Goal: Task Accomplishment & Management: Complete application form

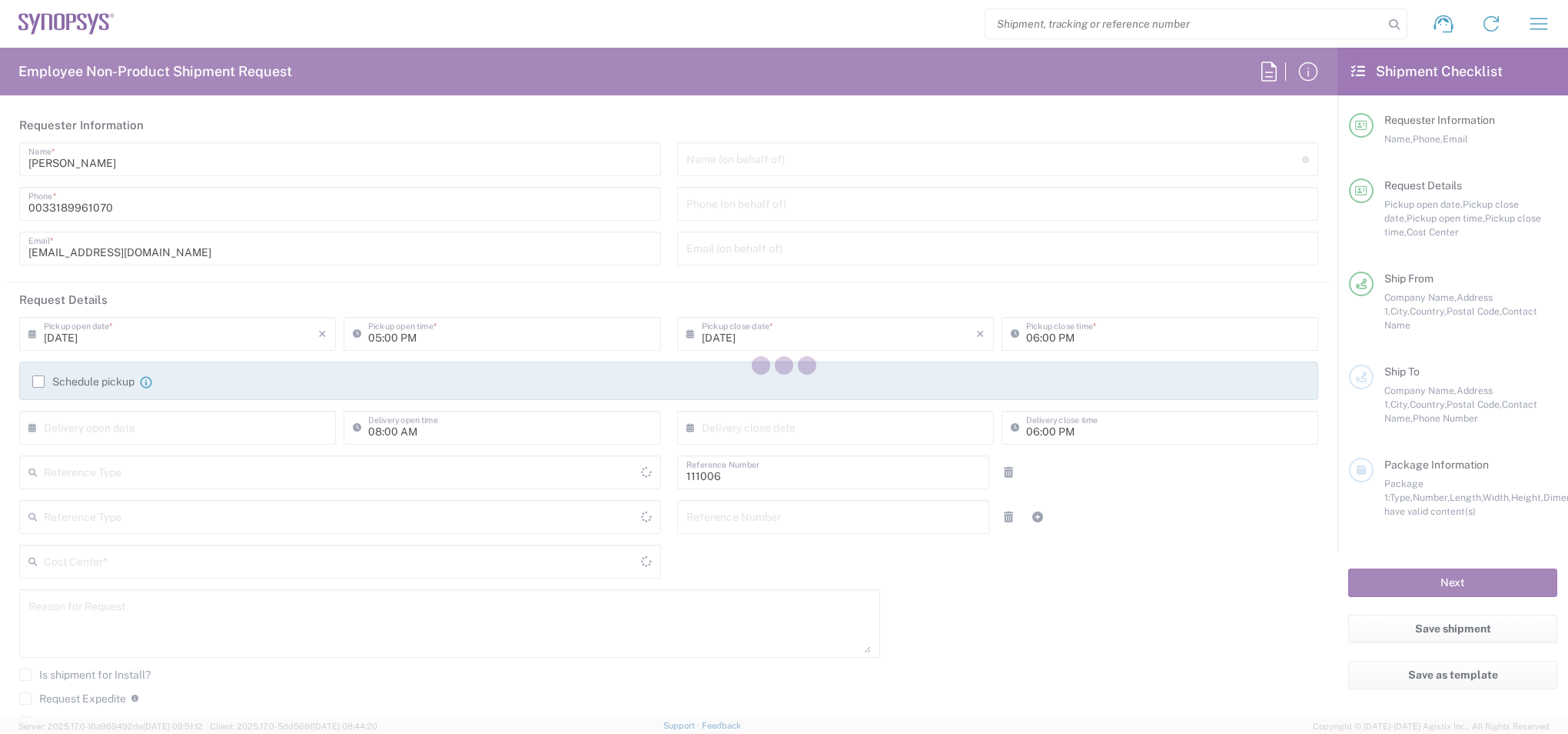
type input "Department"
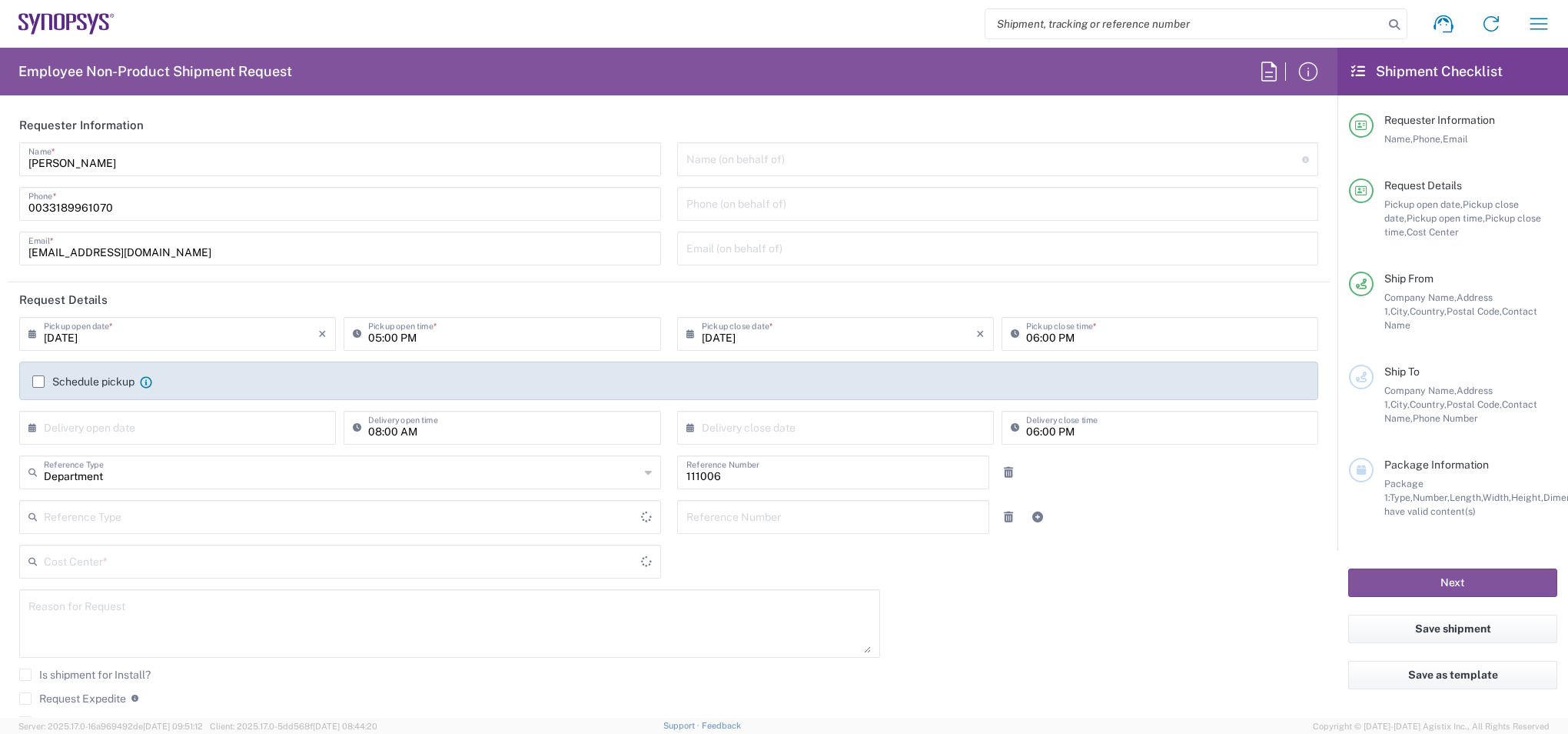
type input "Delivered at Place"
type input "FR65, FIN, EVE, IT 111006"
type input "France"
click at [760, 166] on input "text" at bounding box center [995, 157] width 617 height 27
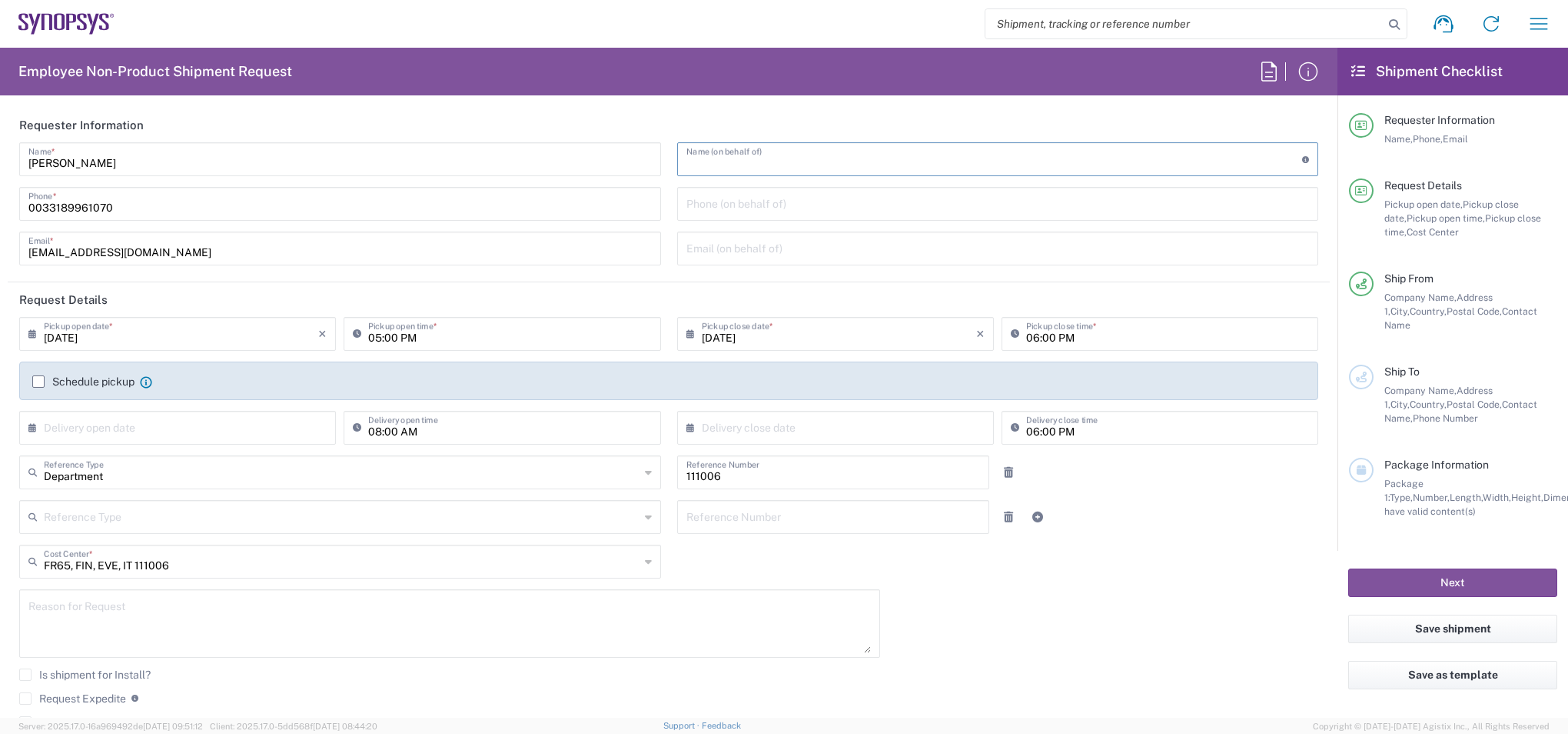
type input "Wissous/Rungis FR65"
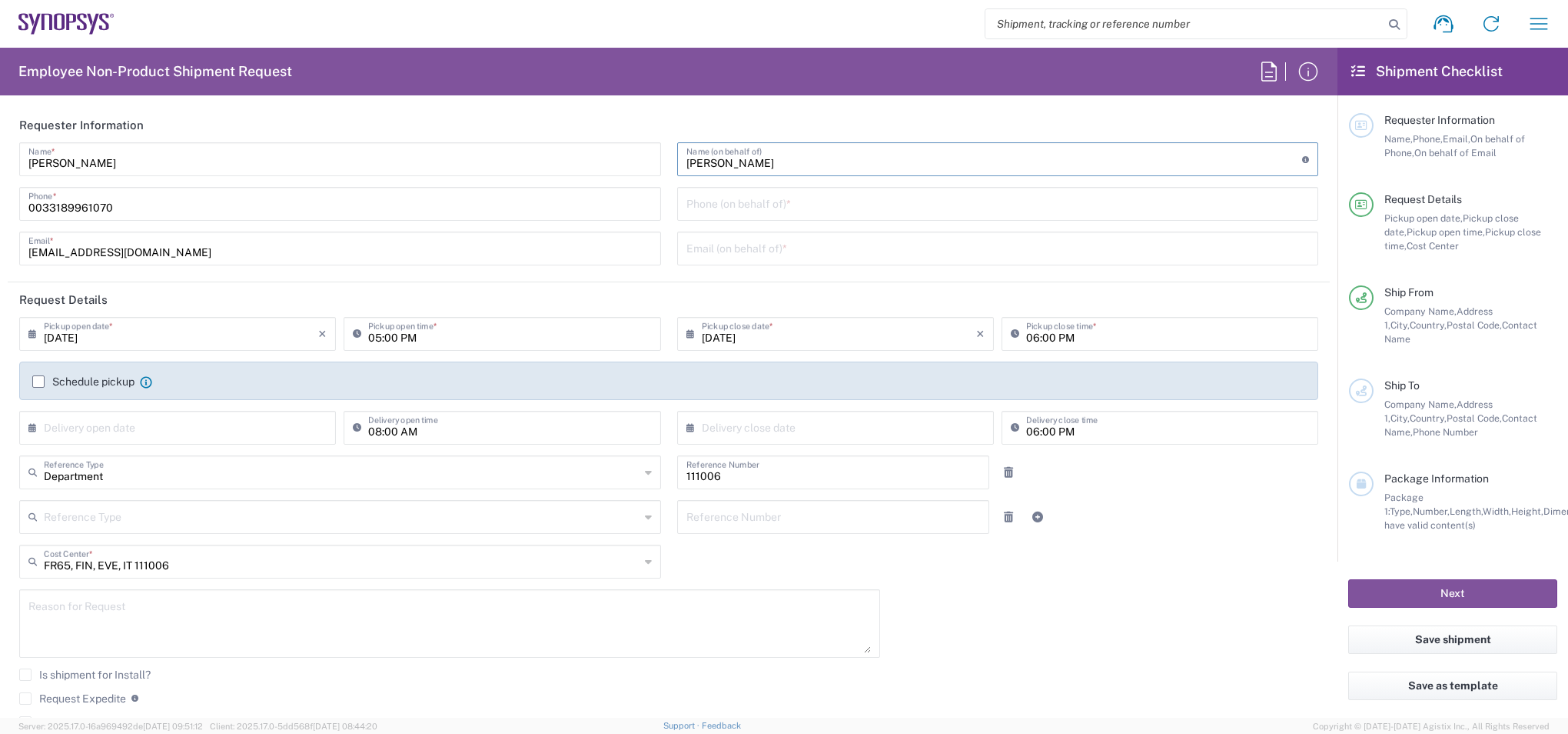
paste input "Guillaume Thomas <gthomas@synopsys.com>"
drag, startPoint x: 784, startPoint y: 163, endPoint x: 906, endPoint y: 163, distance: 122.0
click at [906, 163] on input "Guillaume Thomas <gthomas@synopsys.com>" at bounding box center [995, 157] width 617 height 27
type input "Guillaume Thomas <>"
click at [812, 247] on input "text" at bounding box center [998, 247] width 624 height 27
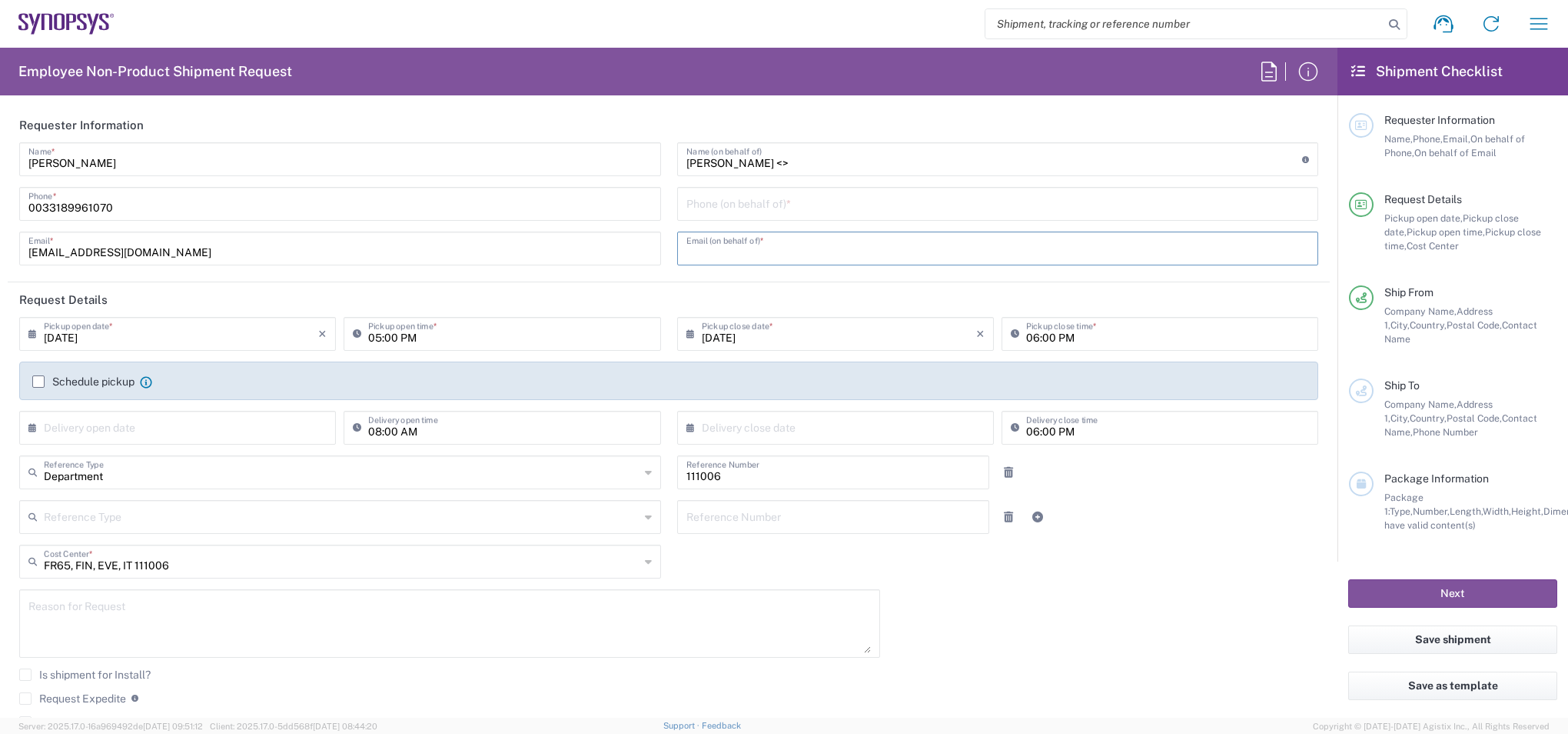
paste input "gthomas@synopsys.com"
type input "gthomas@synopsys.com"
click at [826, 163] on input "Guillaume Thomas <>" at bounding box center [995, 157] width 617 height 27
type input "Guillaume Thomas"
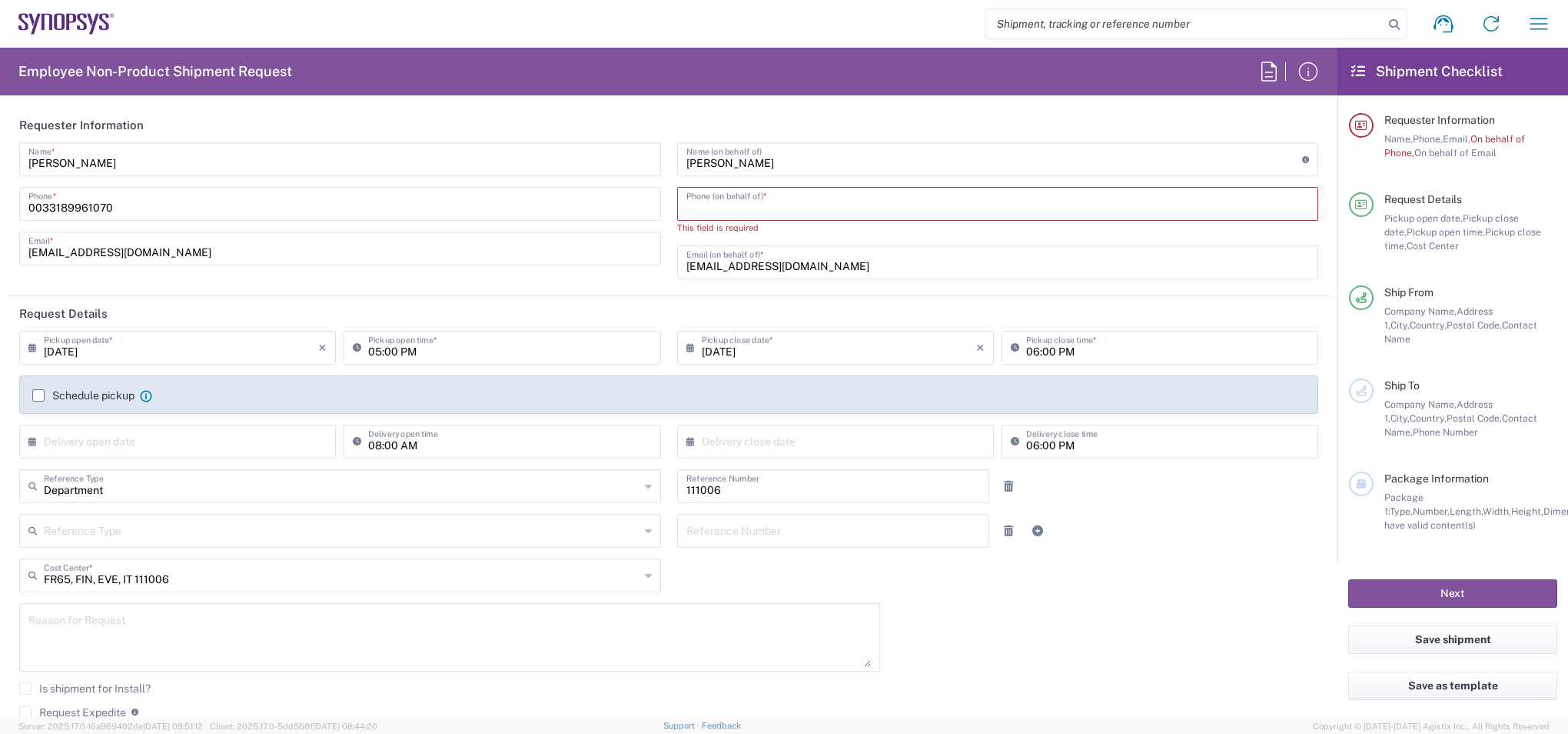
click at [820, 200] on input "tel" at bounding box center [998, 203] width 624 height 27
paste input "+33678098699"
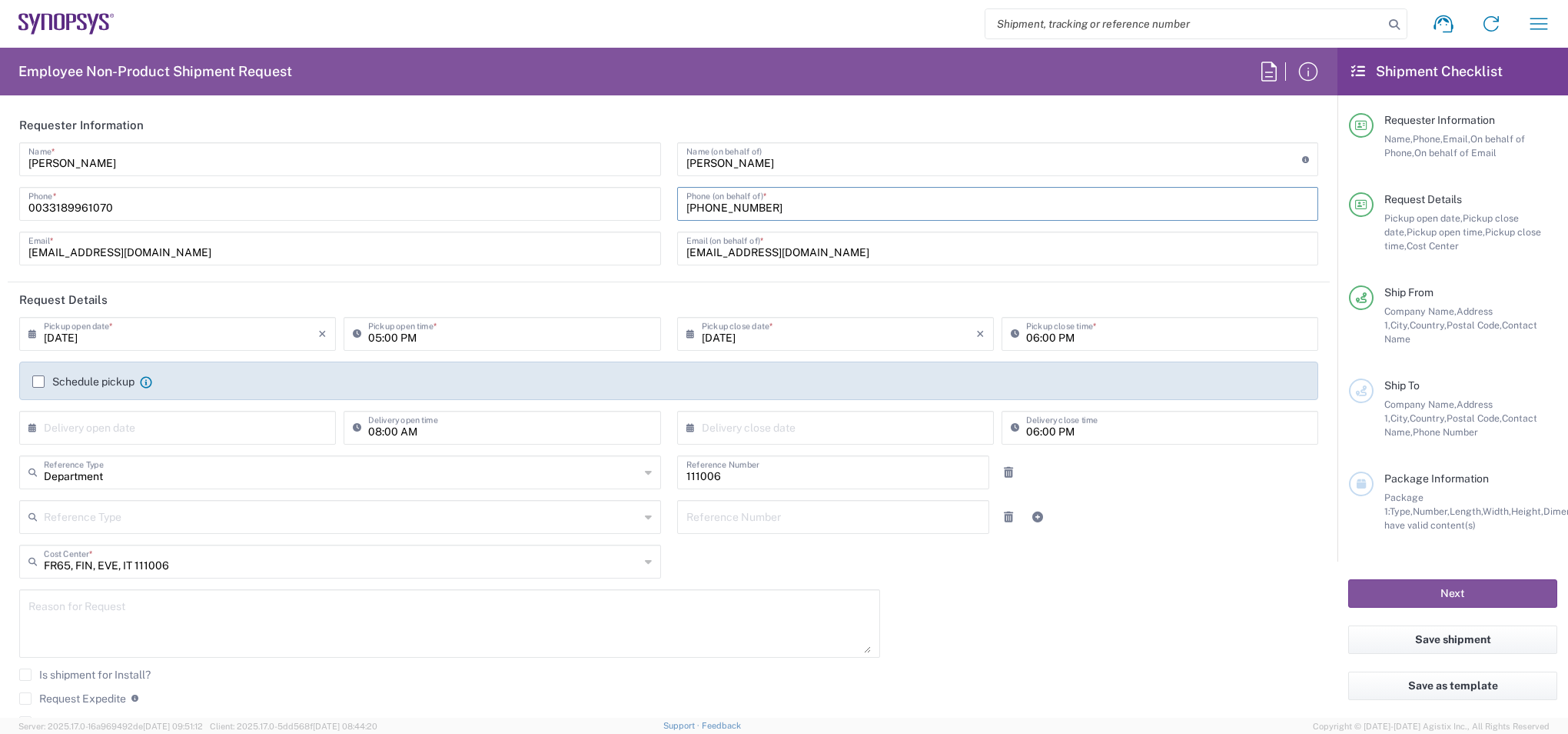
type input "+33678098699"
click at [72, 341] on input "08/18/2025" at bounding box center [181, 332] width 274 height 27
click at [154, 471] on span "19" at bounding box center [157, 473] width 23 height 22
type input "08/19/2025"
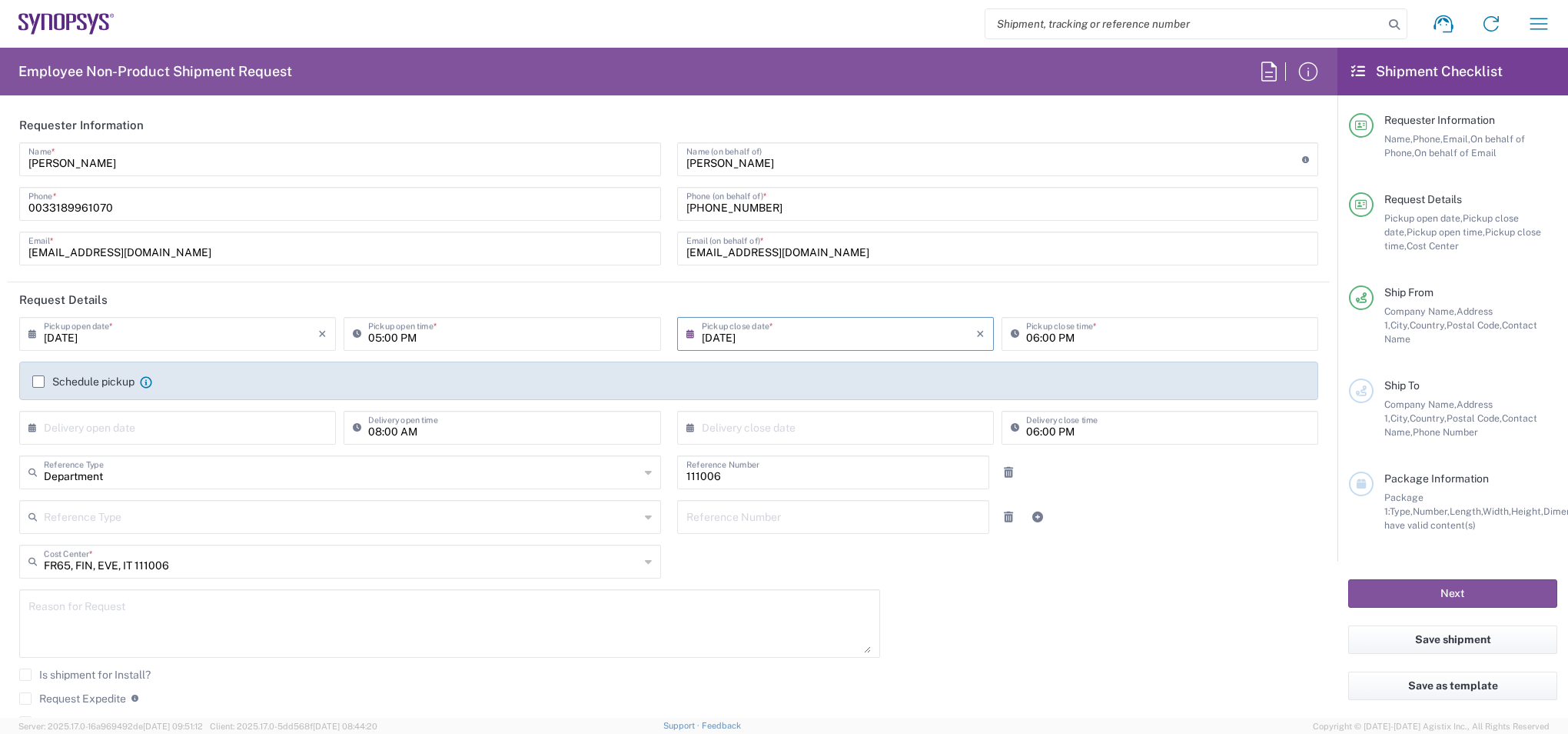
click at [399, 336] on input "05:00 PM" at bounding box center [510, 332] width 283 height 27
click at [404, 336] on input "05:00 PM" at bounding box center [510, 332] width 283 height 27
type input "09:00 AM"
click at [687, 336] on icon at bounding box center [694, 334] width 16 height 24
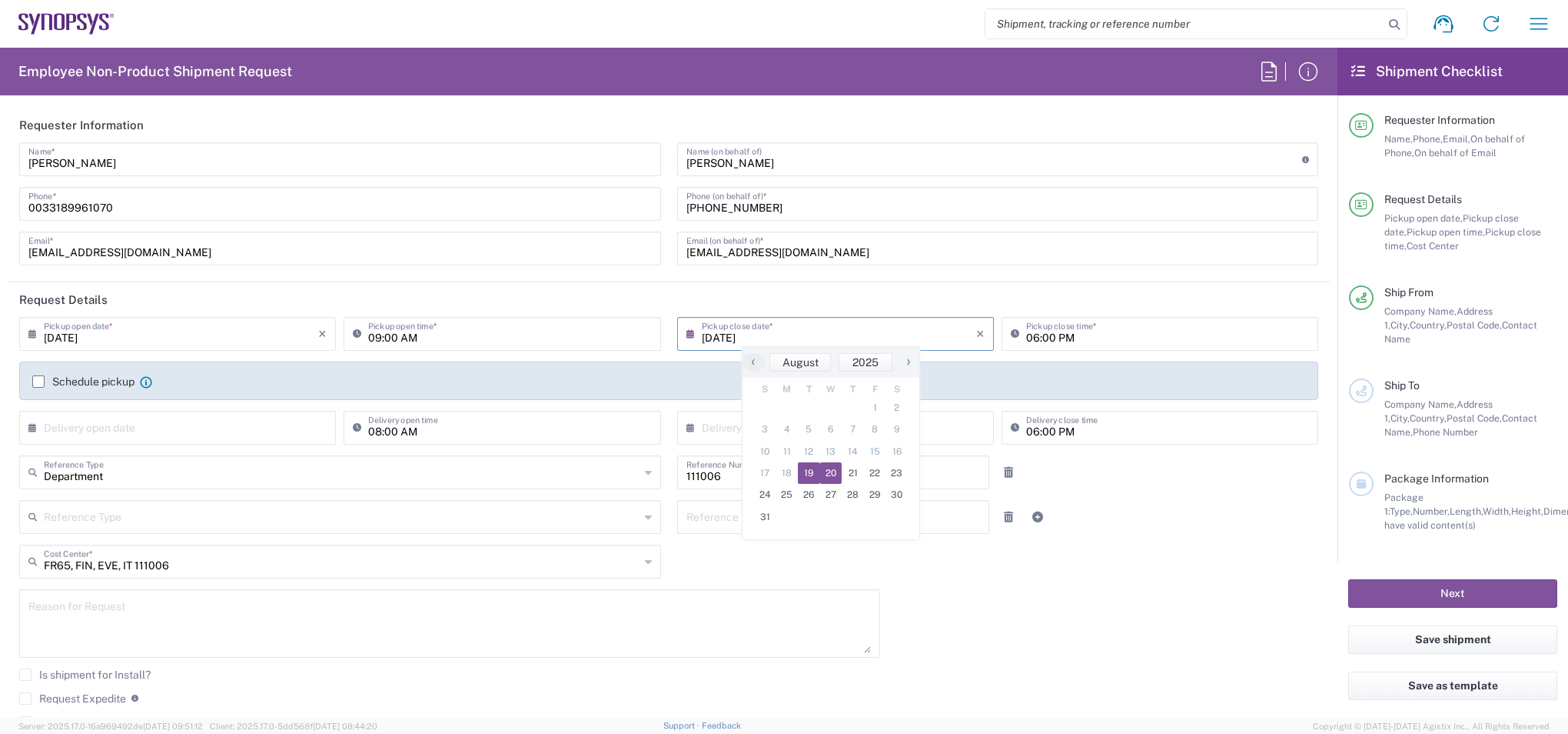
click at [836, 472] on span "20" at bounding box center [832, 473] width 23 height 22
type input "08/20/2025"
click at [1049, 334] on input "06:00 PM" at bounding box center [1168, 332] width 283 height 27
click at [1095, 336] on input "06:00 PM" at bounding box center [1168, 332] width 283 height 27
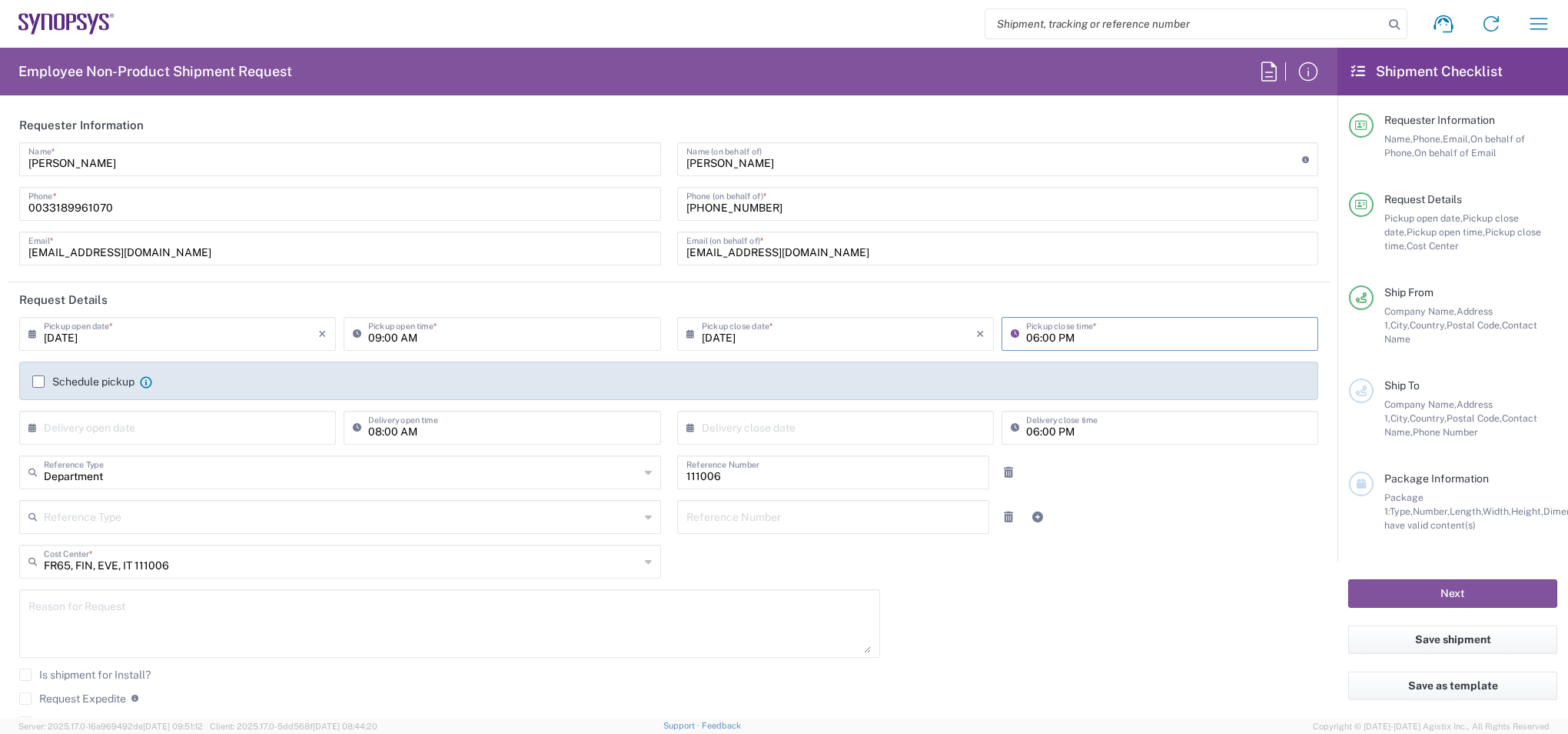
click at [1095, 336] on input "06:00 PM" at bounding box center [1168, 332] width 283 height 27
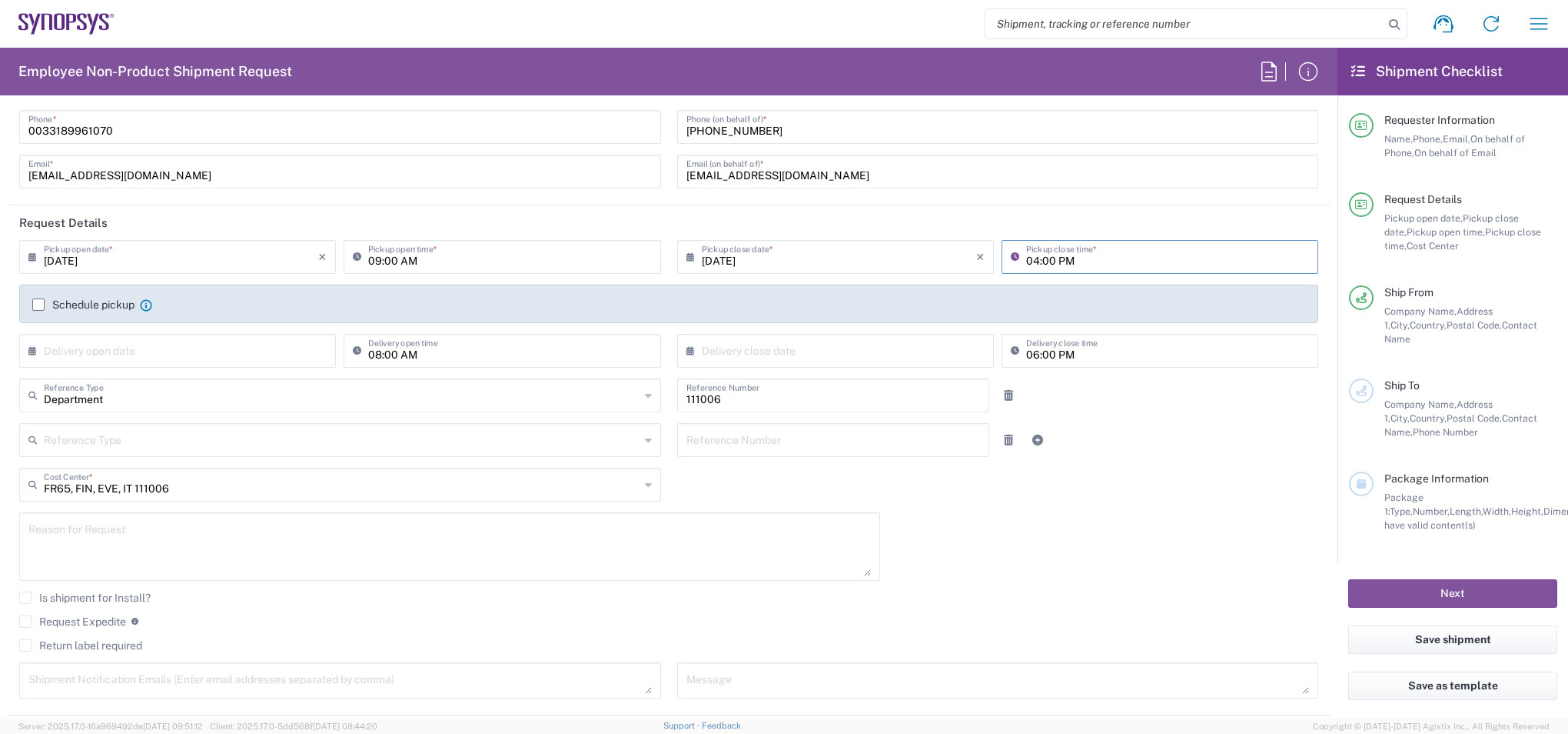
type input "04:00 PM"
click at [45, 307] on label "Schedule pickup" at bounding box center [83, 304] width 102 height 12
click at [38, 305] on input "Schedule pickup" at bounding box center [38, 305] width 0 height 0
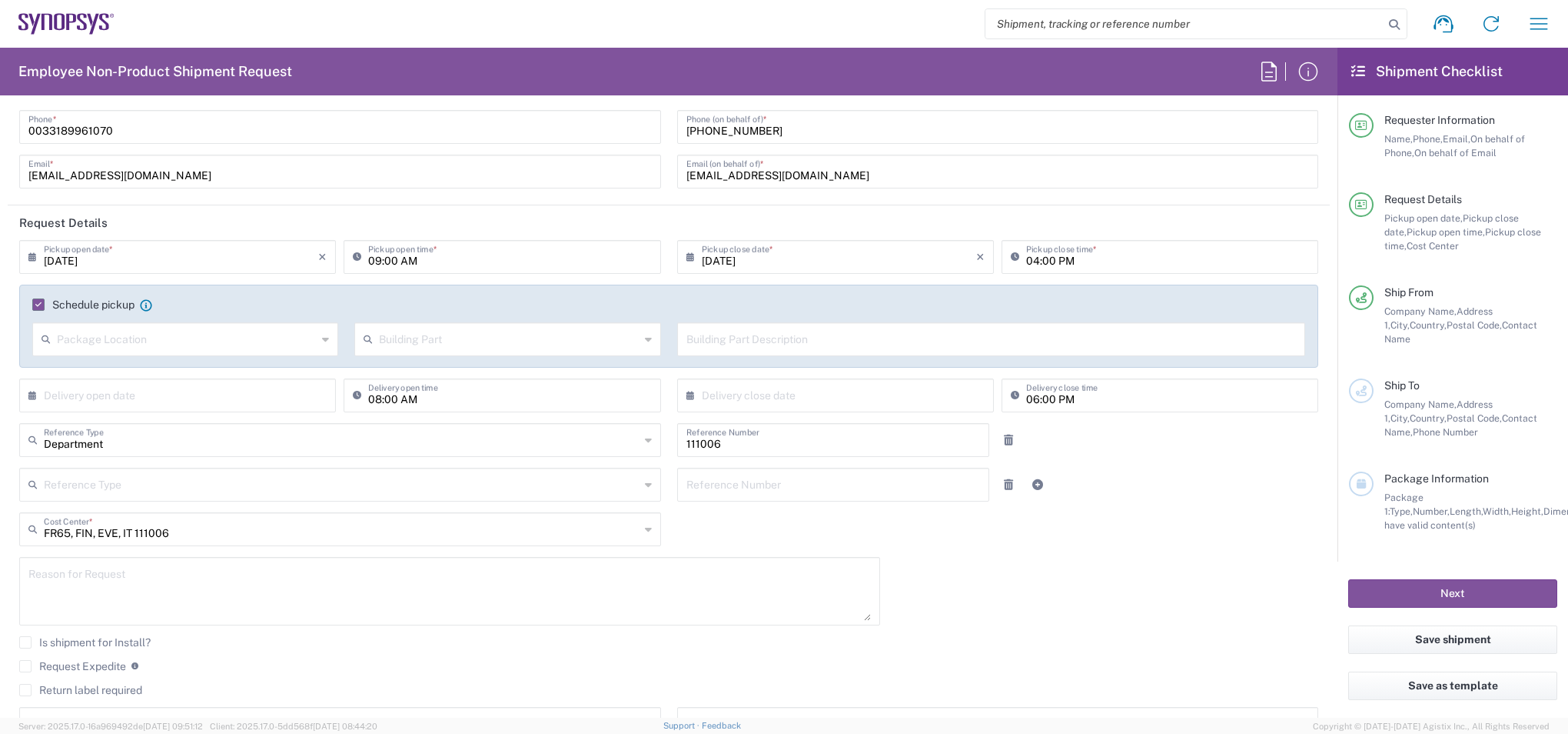
click at [237, 336] on input "text" at bounding box center [186, 337] width 259 height 27
click at [107, 246] on input "08/20/2025" at bounding box center [181, 255] width 274 height 27
click at [152, 392] on span "19" at bounding box center [157, 396] width 23 height 22
type input "08/19/2025"
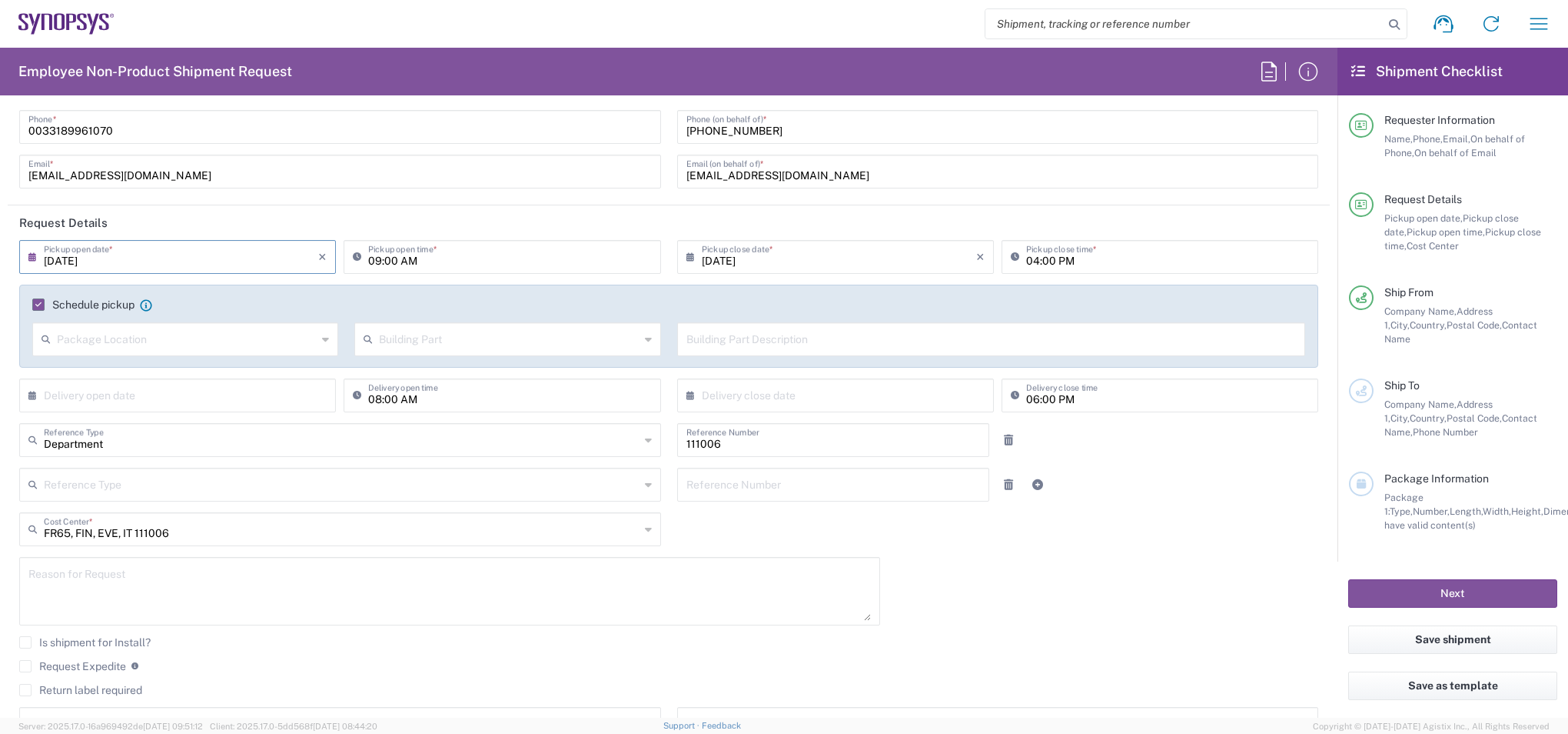
click at [131, 257] on input "08/19/2025" at bounding box center [181, 255] width 274 height 27
click at [348, 218] on header "Request Details" at bounding box center [669, 223] width 1323 height 35
click at [702, 260] on input "08/19/2025" at bounding box center [839, 255] width 274 height 27
click at [829, 395] on span "20" at bounding box center [832, 396] width 23 height 22
type input "08/20/2025"
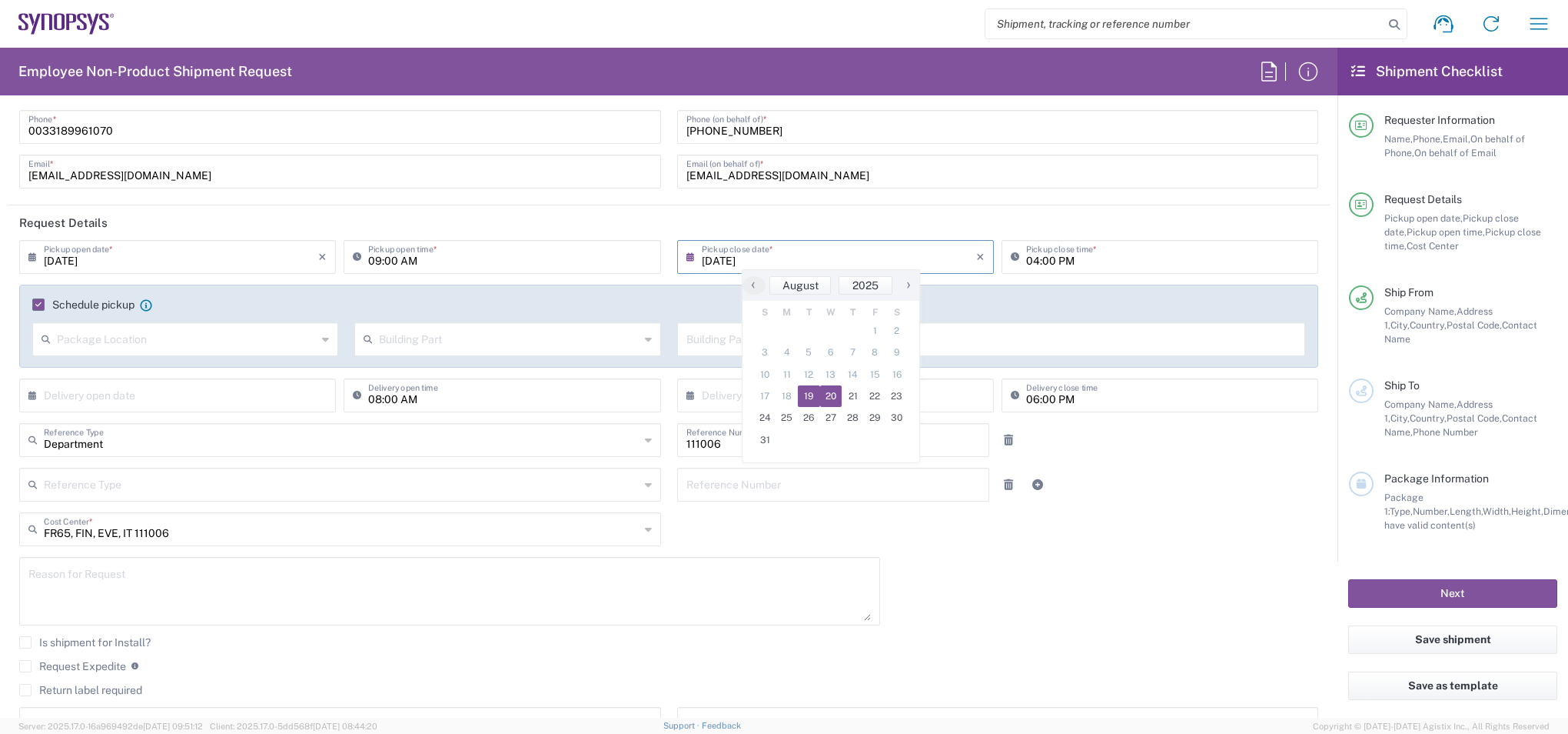
type input "08/20/2025"
click at [174, 253] on input "08/20/2025" at bounding box center [181, 255] width 274 height 27
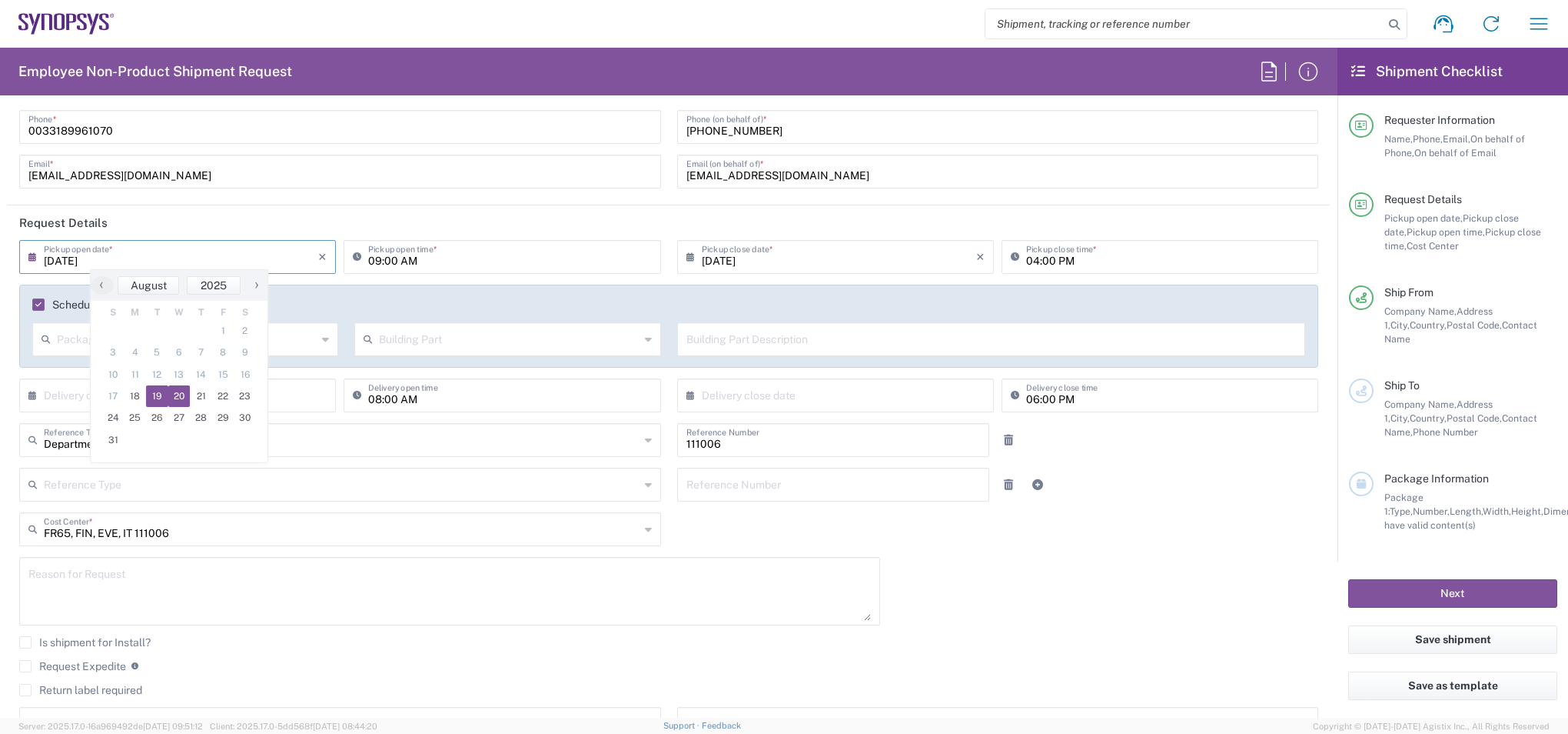
click at [162, 395] on span "19" at bounding box center [157, 396] width 23 height 22
type input "08/19/2025"
click at [243, 336] on input "text" at bounding box center [186, 337] width 259 height 27
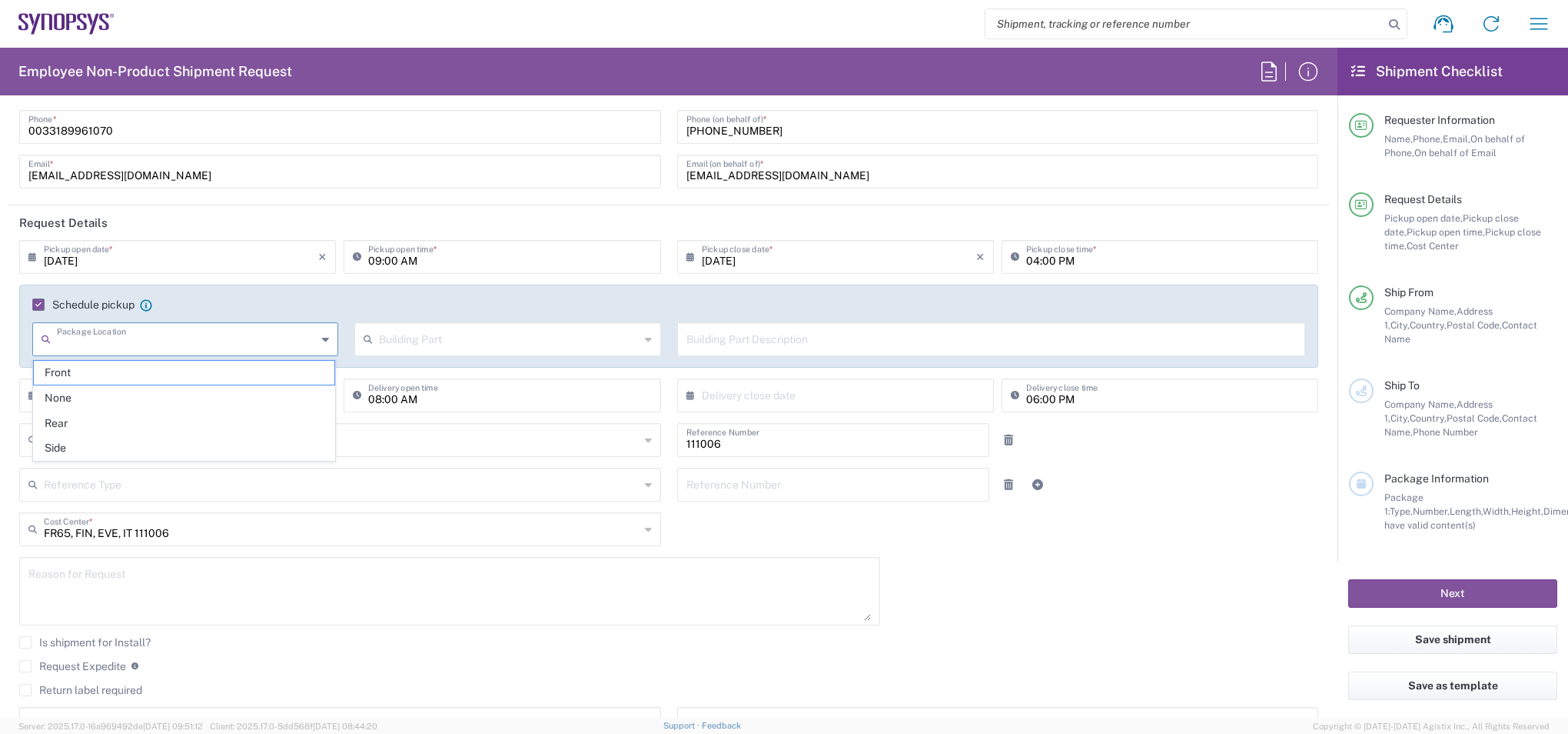
click at [243, 336] on input "text" at bounding box center [186, 337] width 259 height 27
click at [159, 389] on span "None" at bounding box center [184, 398] width 300 height 24
type input "None"
click at [446, 342] on input "text" at bounding box center [508, 337] width 259 height 27
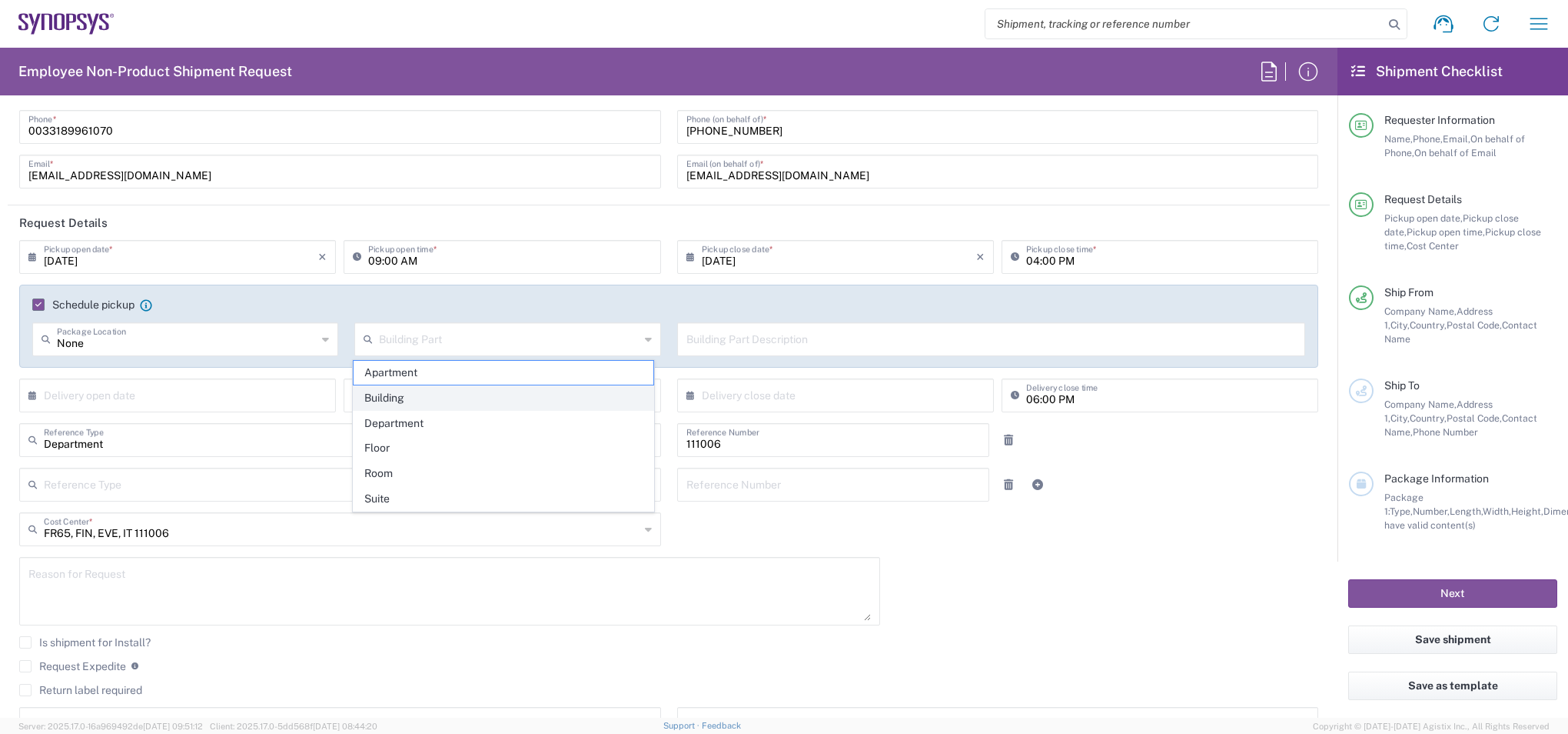
click at [479, 396] on span "Building" at bounding box center [504, 398] width 300 height 24
type input "Building"
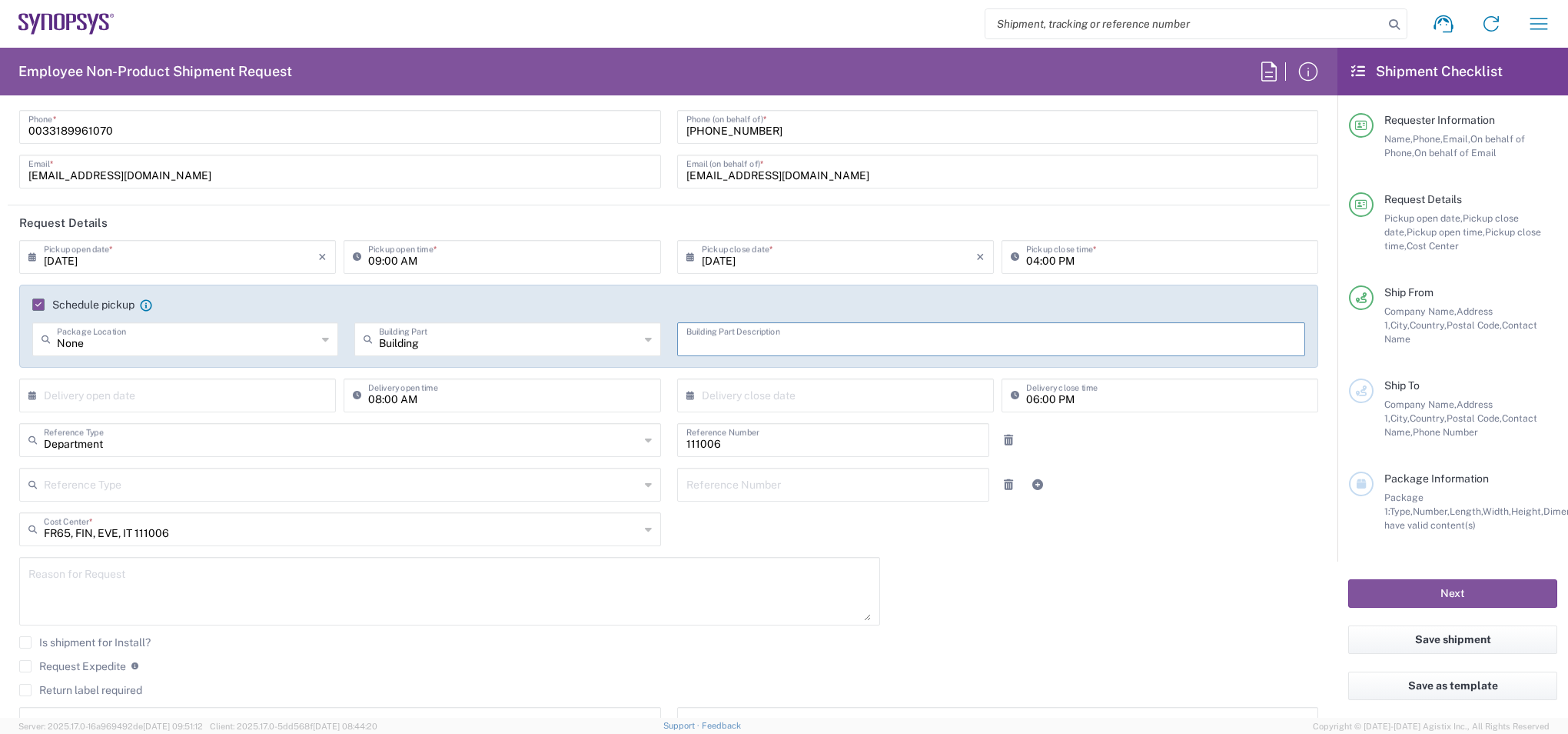
click at [734, 340] on input "text" at bounding box center [991, 337] width 611 height 27
paste input "SEV (France) 400 Avenue de Roumanille Sophia 6410 FRANCE"
click at [775, 342] on input "SEV (France) 400 Avenue de Roumanille Sophia 6410 FRANCE" at bounding box center [991, 337] width 611 height 27
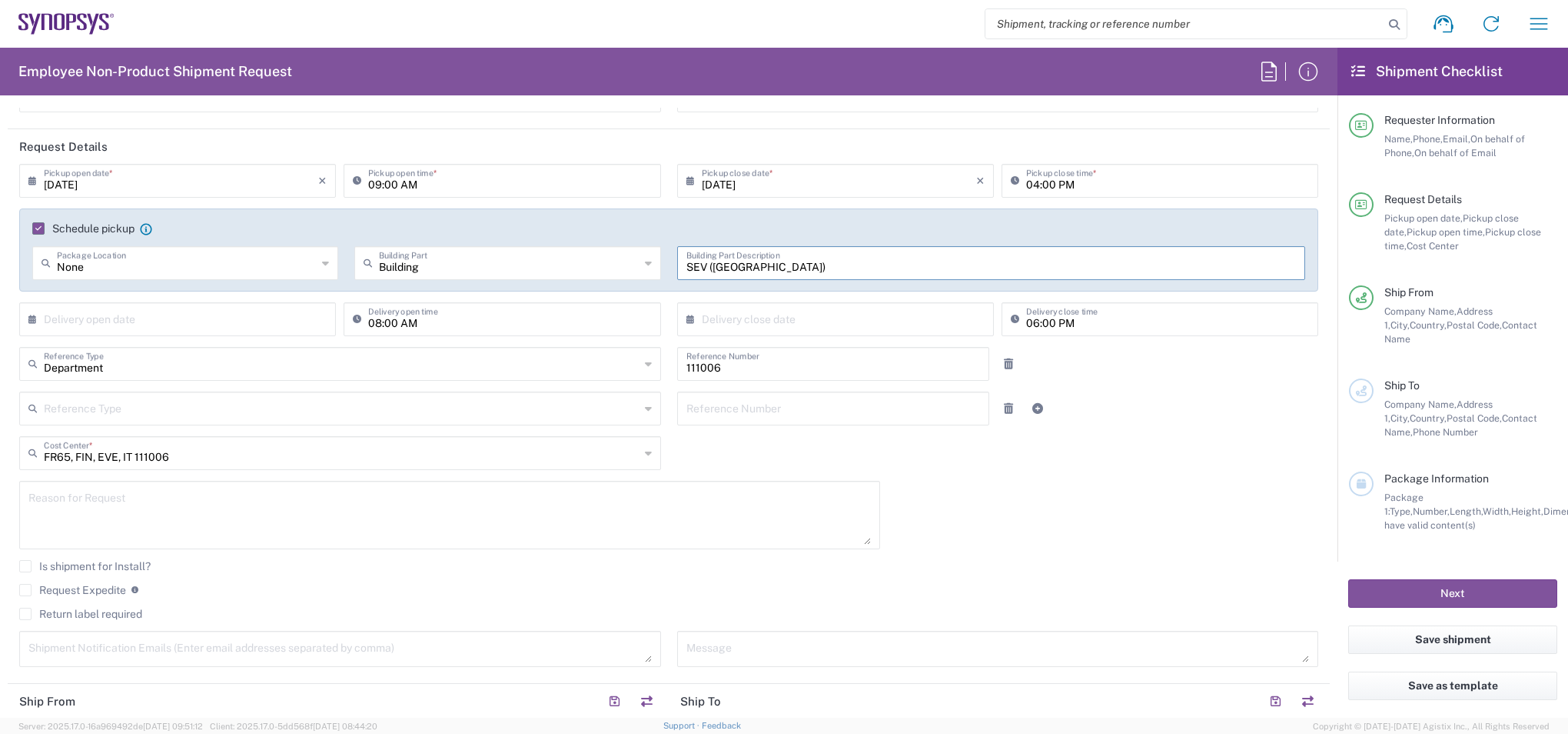
scroll to position [154, 0]
type input "SEV (France)"
click at [431, 509] on textarea at bounding box center [450, 514] width 843 height 59
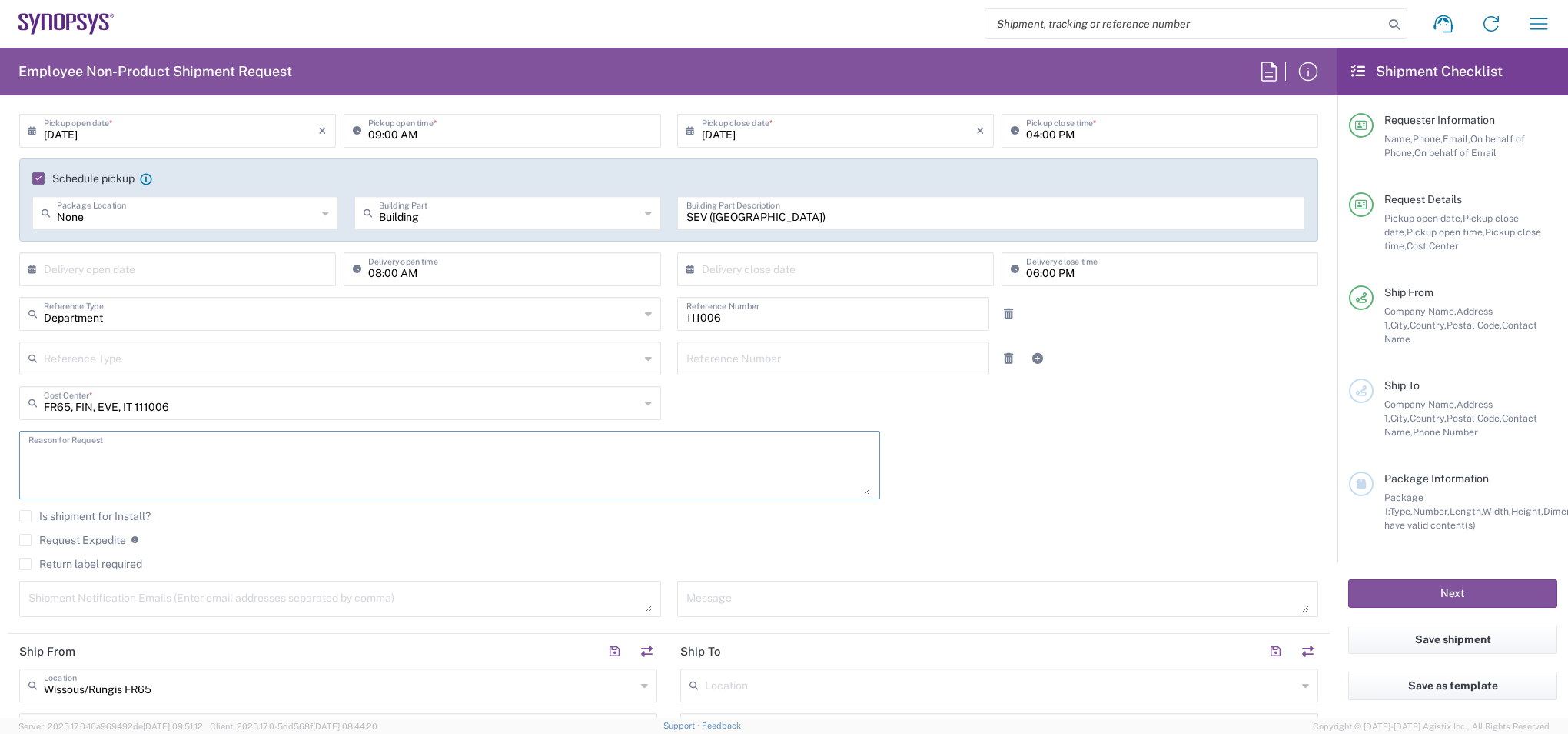
scroll to position [231, 0]
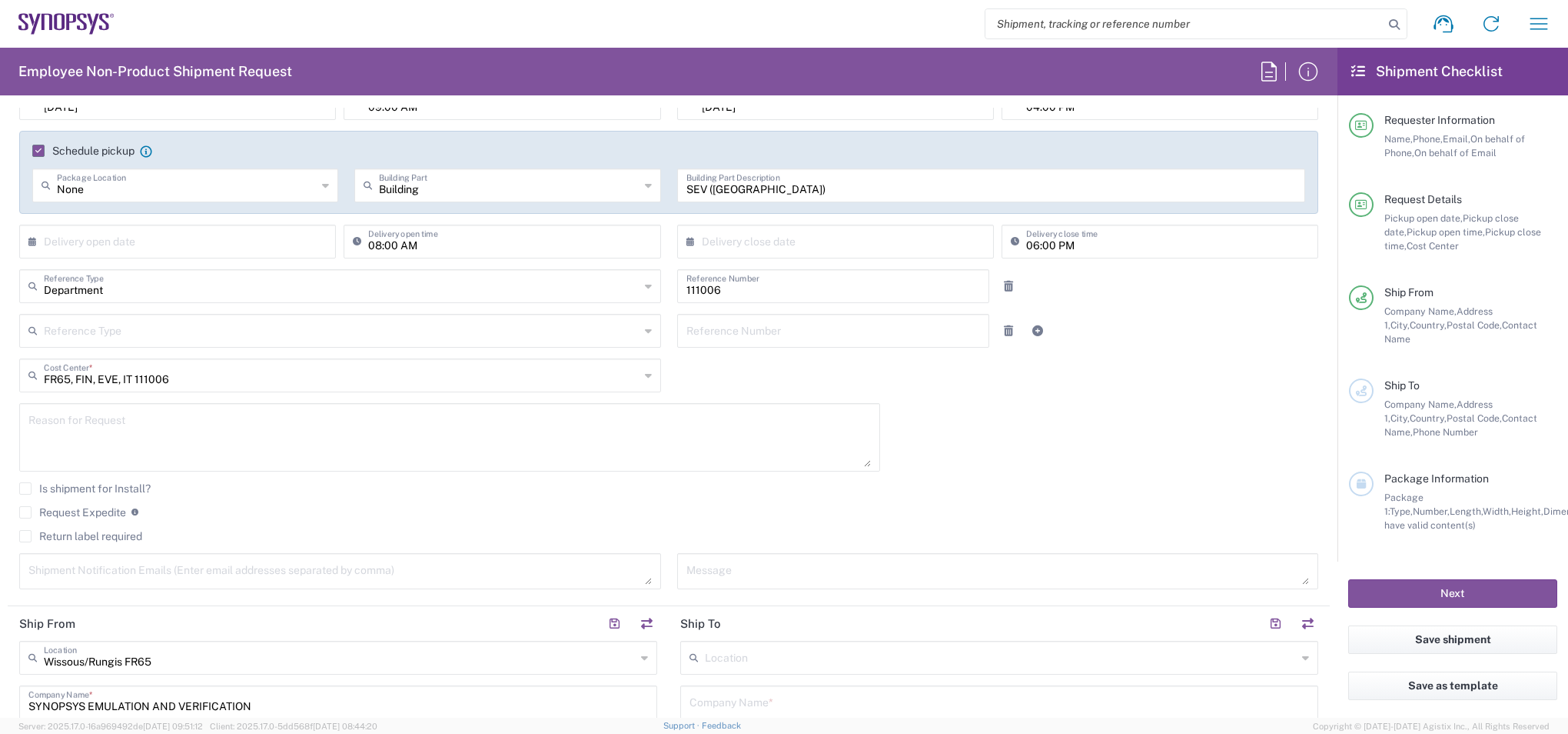
click at [38, 537] on label "Return label required" at bounding box center [80, 536] width 123 height 12
click at [25, 536] on input "Return label required" at bounding box center [25, 536] width 0 height 0
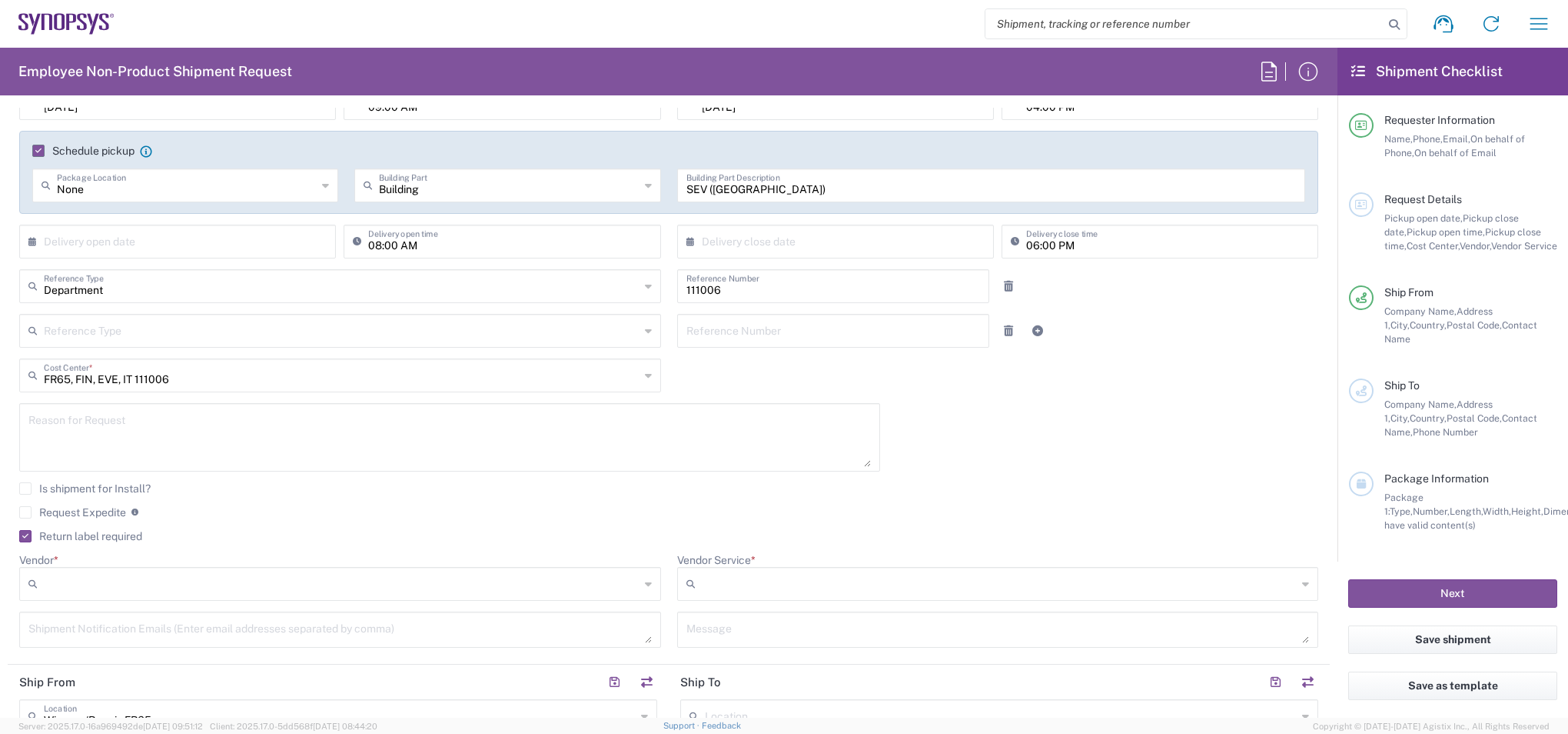
click at [71, 536] on label "Return label required" at bounding box center [80, 536] width 123 height 12
click at [23, 536] on input "Return label required" at bounding box center [23, 536] width 0 height 0
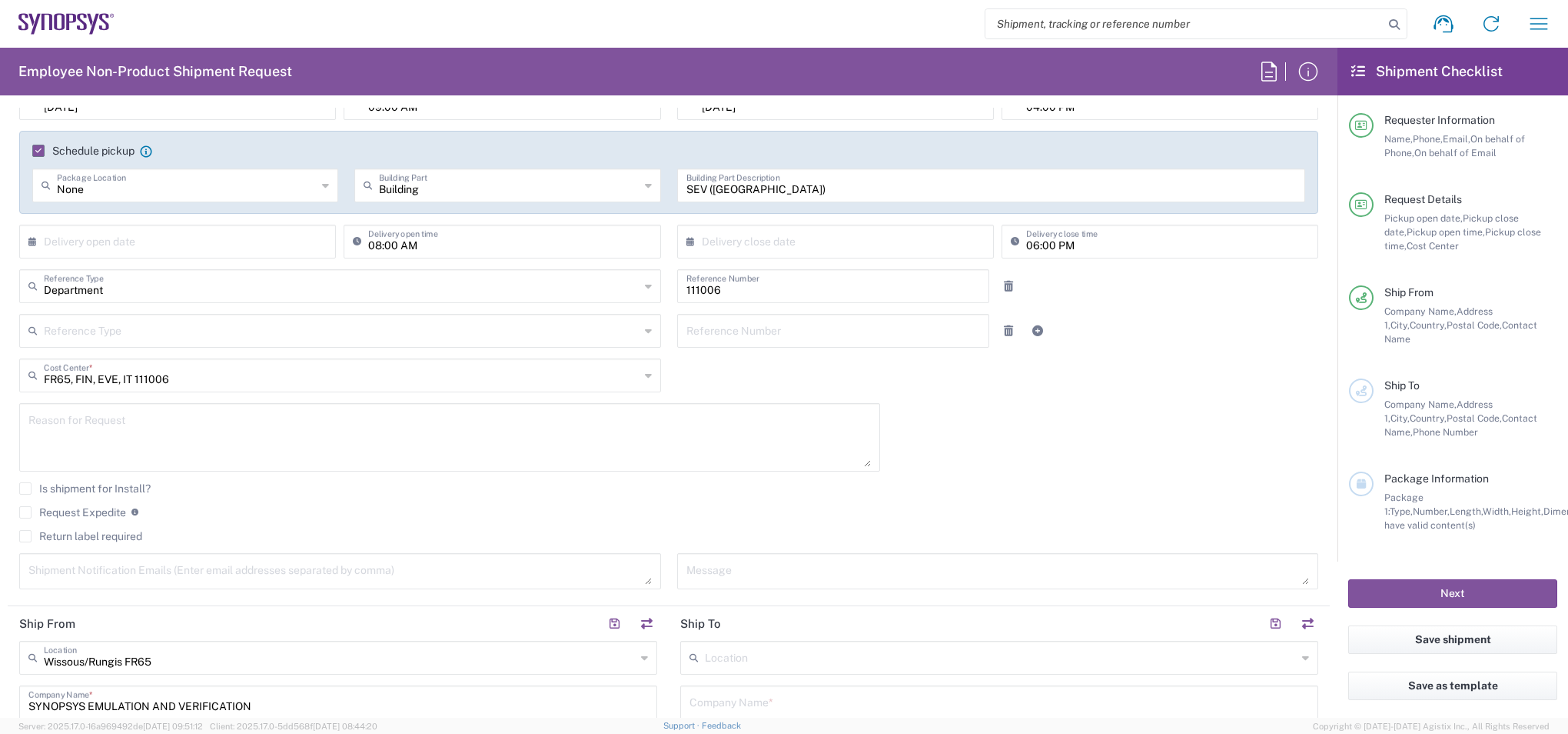
click at [170, 427] on textarea at bounding box center [450, 437] width 843 height 59
click at [330, 443] on textarea "Shipment of Loaner Laptop to its base location, FR65" at bounding box center [450, 437] width 843 height 59
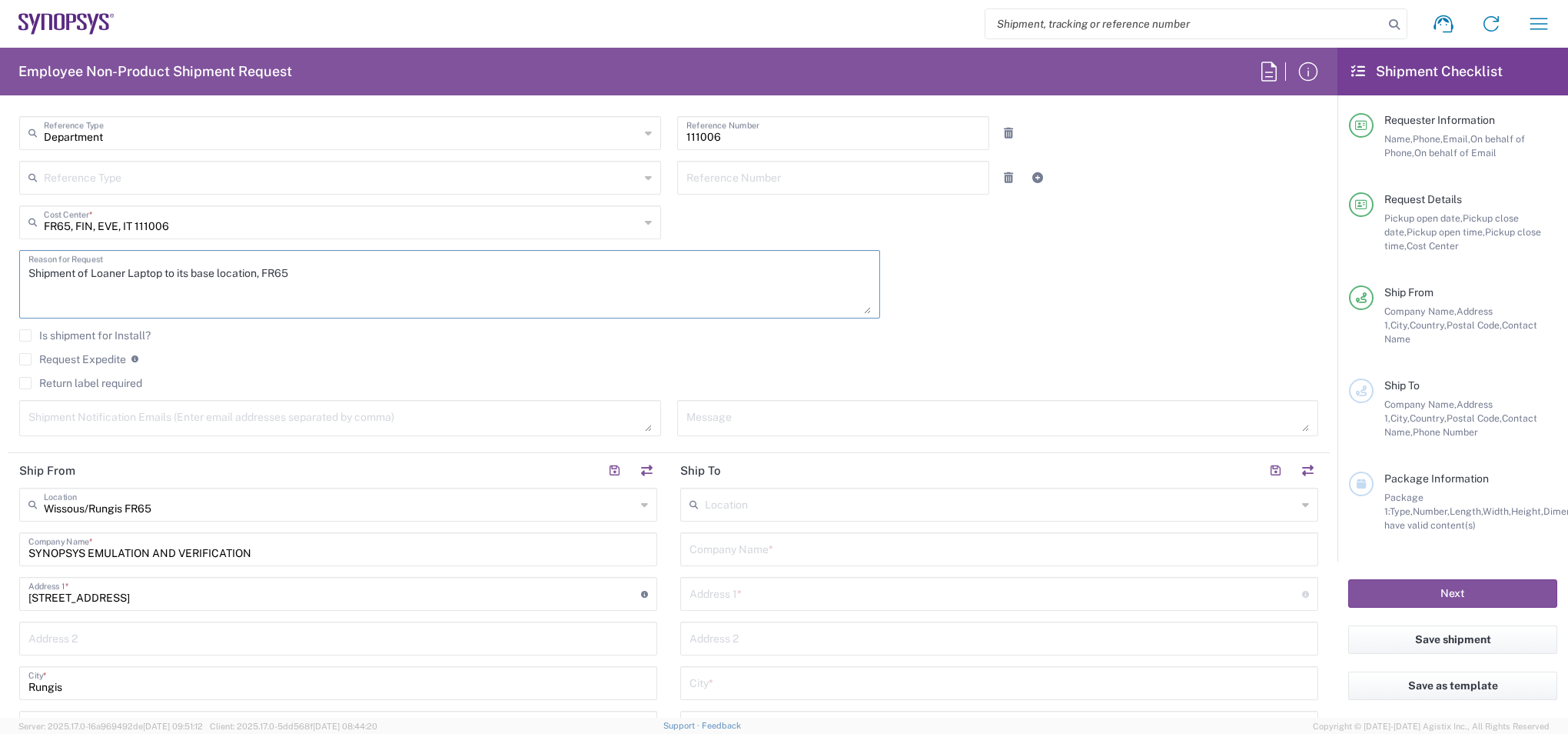
scroll to position [384, 0]
type textarea "Shipment of Loaner Laptop to its base location, FR65"
click at [224, 497] on input "text" at bounding box center [340, 502] width 592 height 27
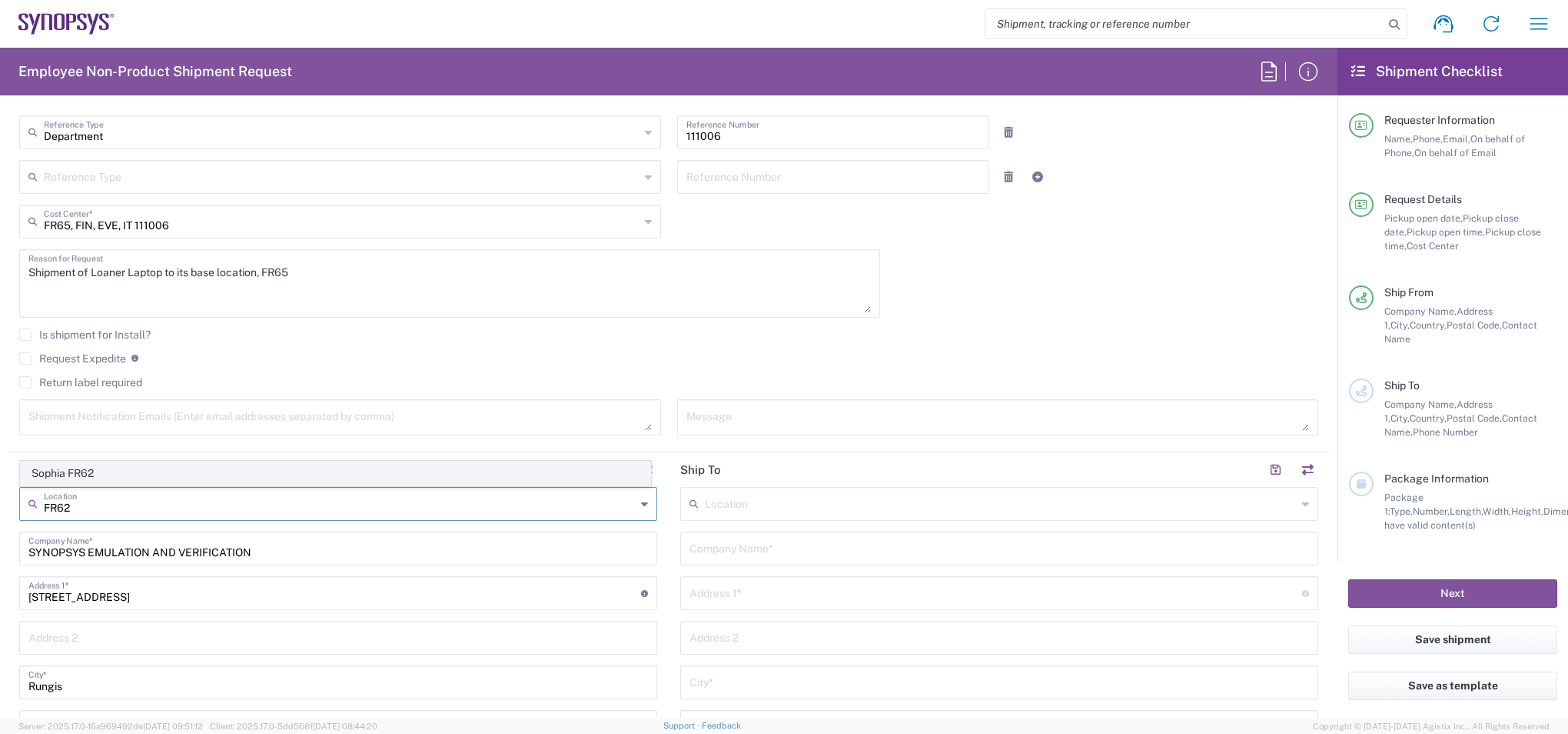
click at [76, 474] on span "Sophia FR62" at bounding box center [335, 473] width 630 height 24
type input "Sophia FR62"
type input "Synopsys SARL"
type input "400 Avenue de Roumanille"
type input "Sophia-Antipolis"
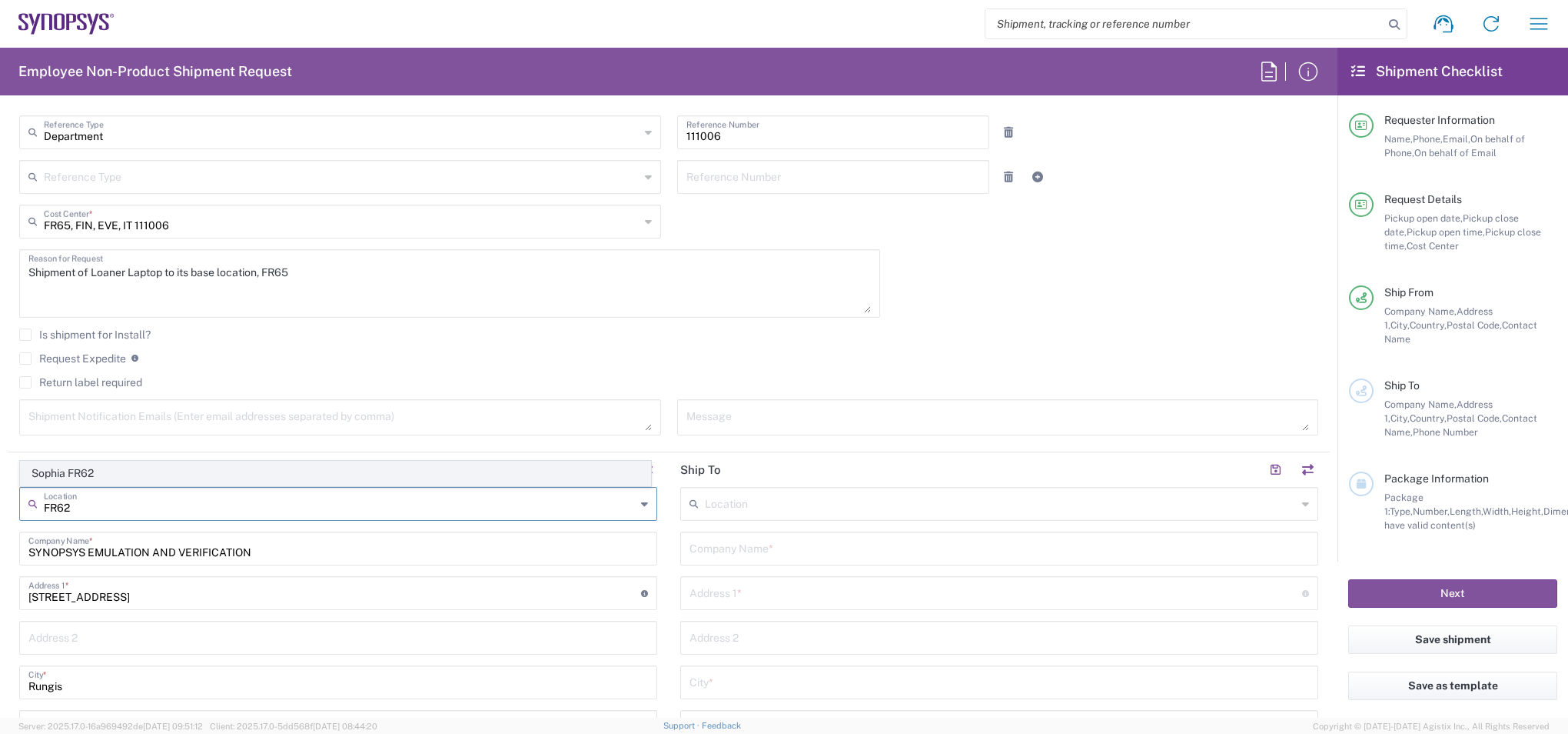
type input "6906"
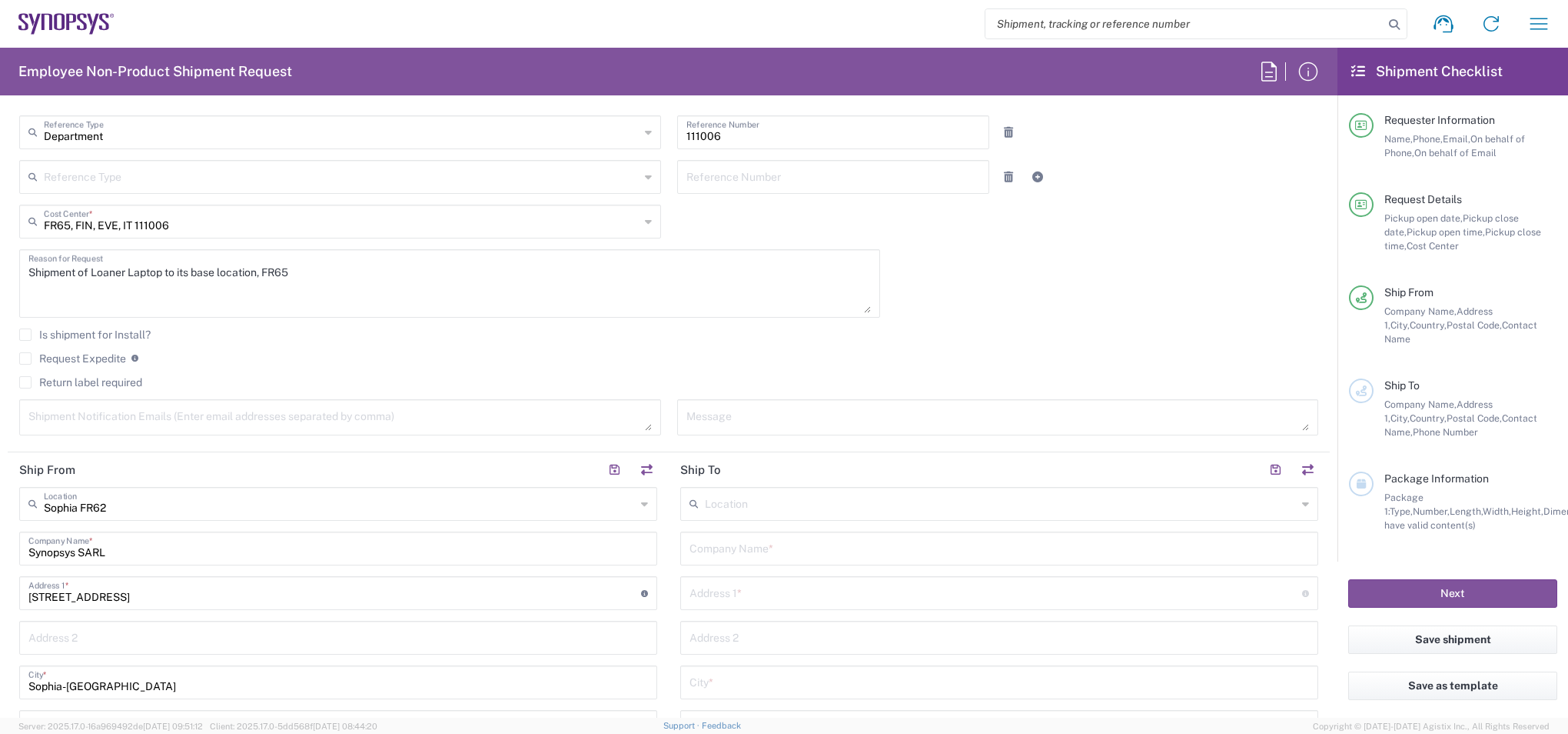
scroll to position [461, 0]
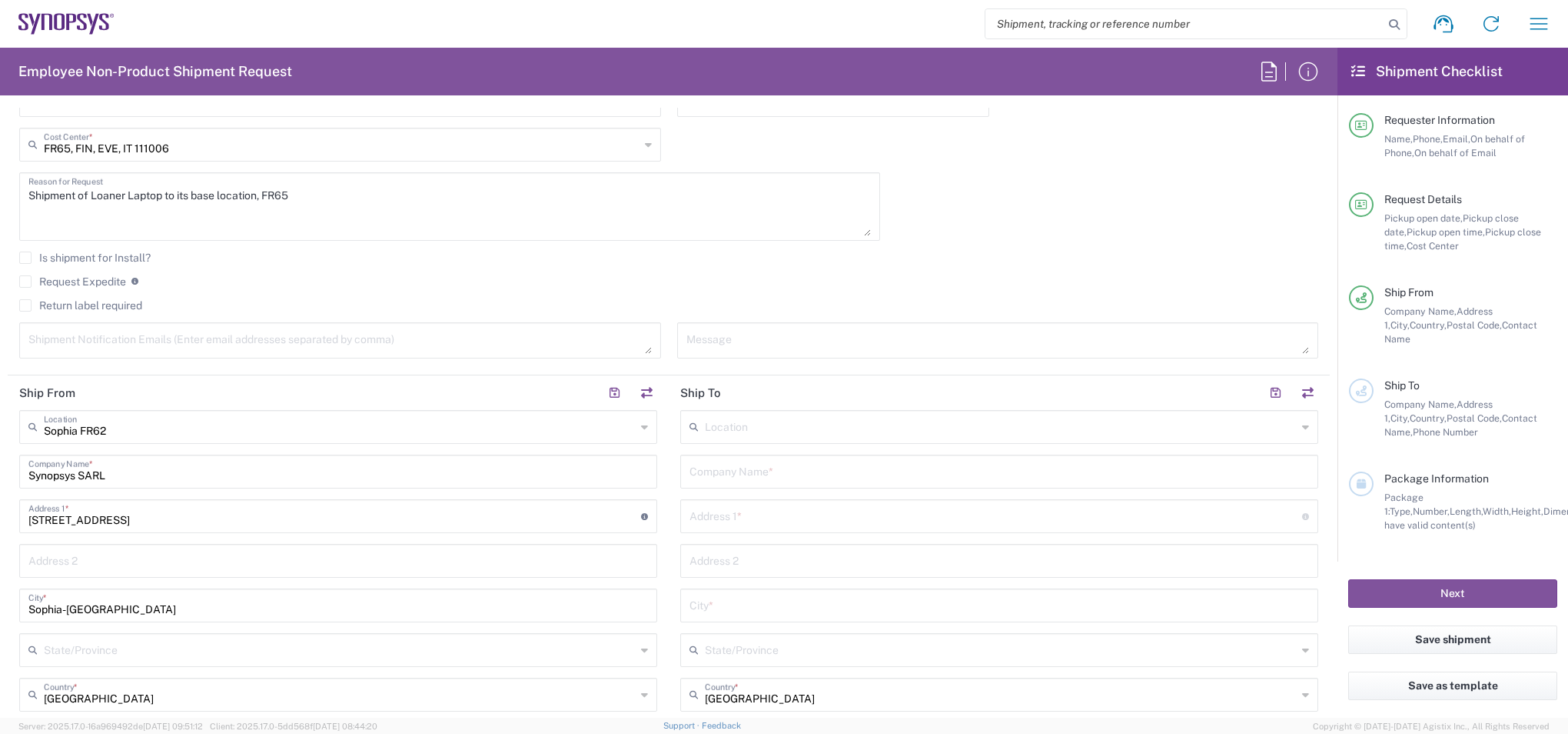
click at [757, 425] on input "text" at bounding box center [1001, 426] width 592 height 27
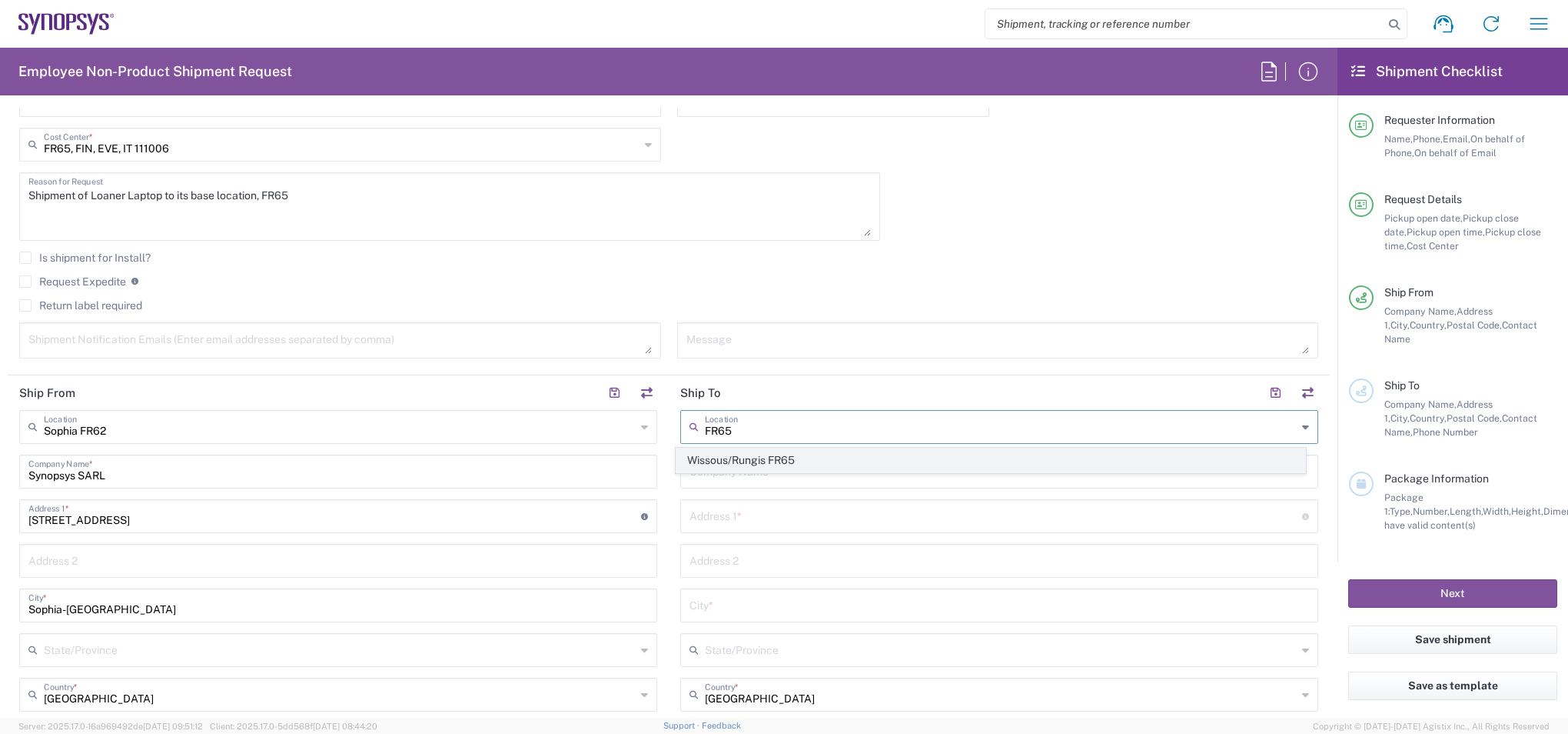
click at [779, 464] on span "Wissous/Rungis FR65" at bounding box center [991, 460] width 630 height 24
type input "Wissous/Rungis FR65"
type input "SYNOPSYS EMULATION AND VERIFICATION"
type input "7 rue des Solets"
type input "Rungis"
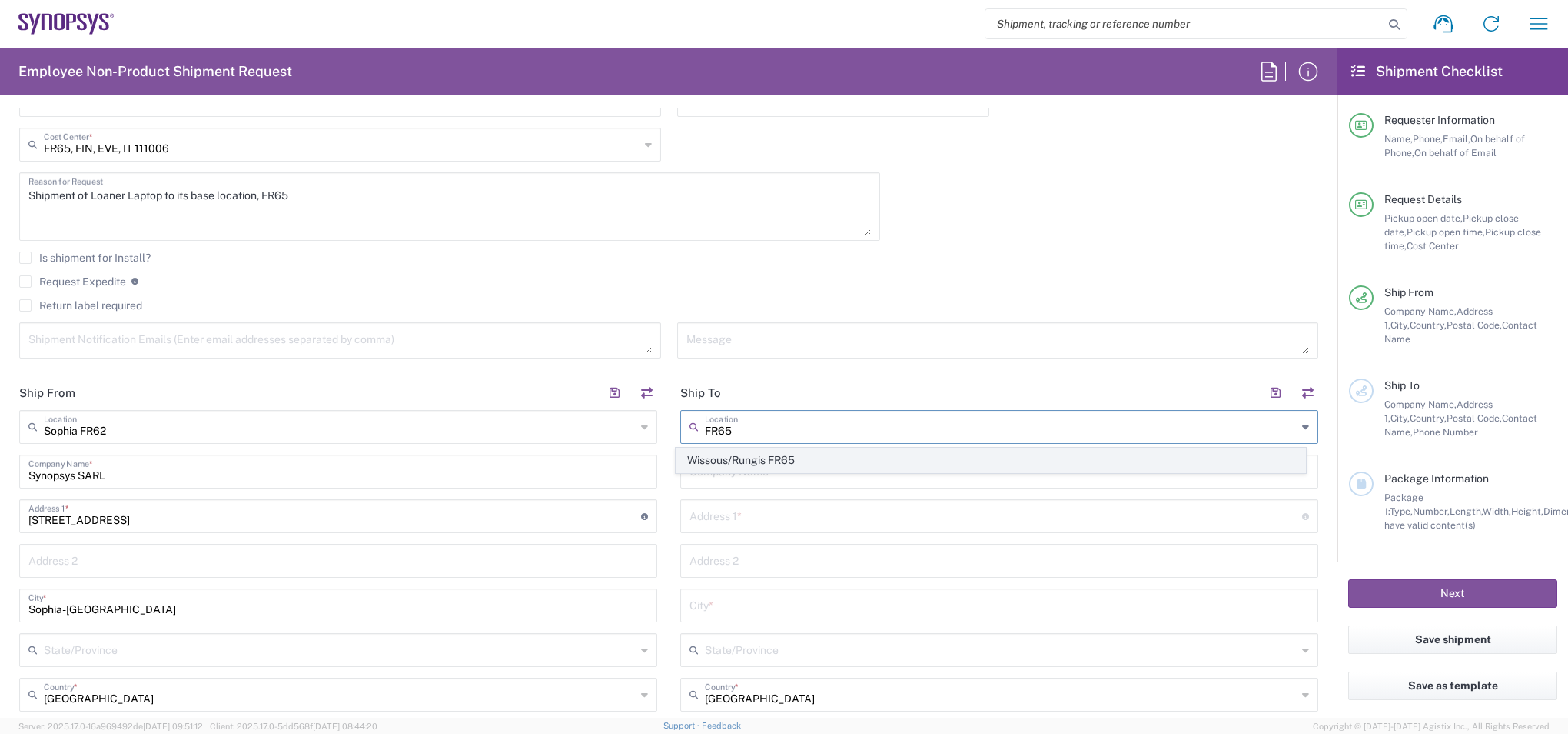
type input "94150"
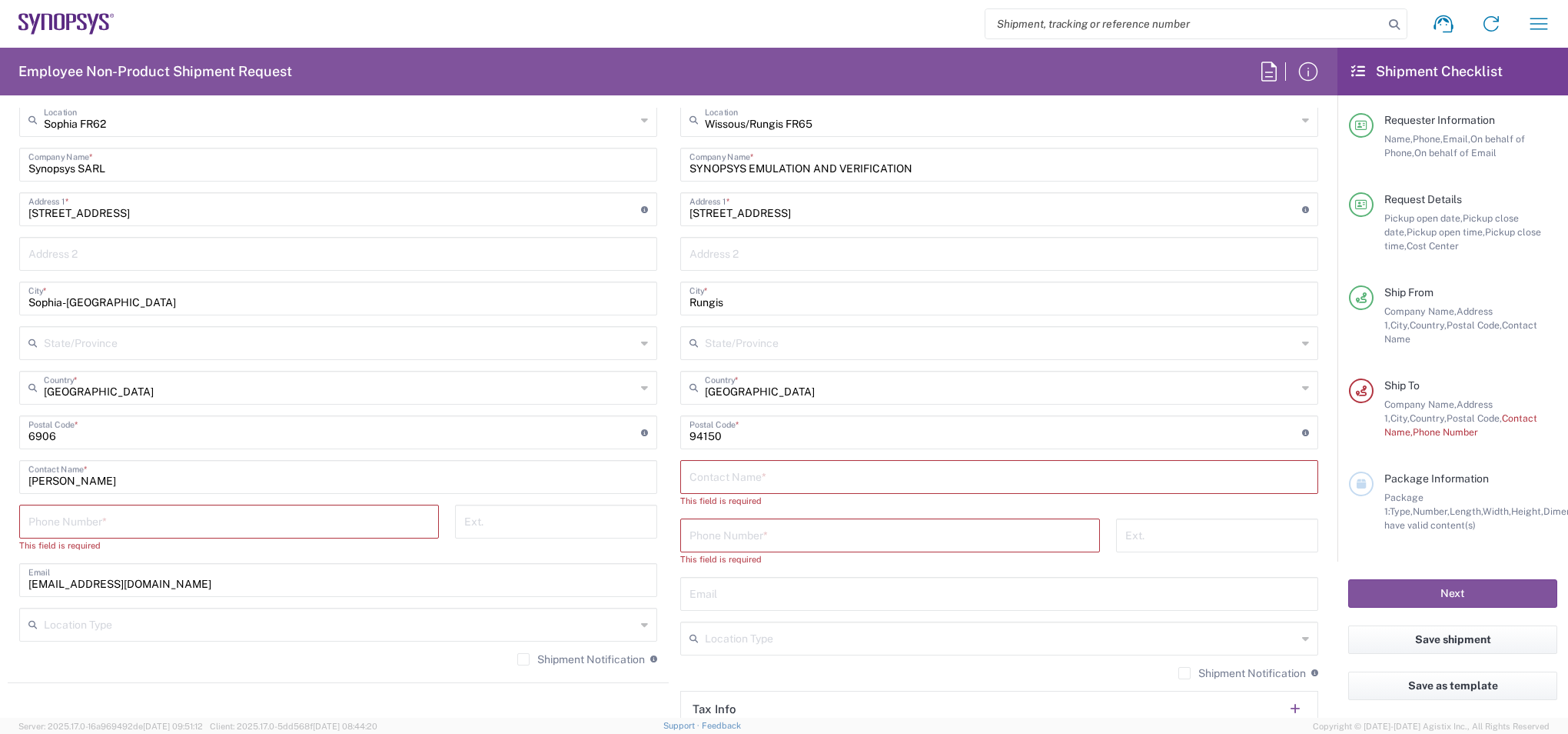
scroll to position [769, 0]
drag, startPoint x: 231, startPoint y: 468, endPoint x: 0, endPoint y: 461, distance: 231.1
click at [0, 461] on html "Shipment request Shipment tracking Employee non-product shipment request My shi…" at bounding box center [784, 367] width 1568 height 734
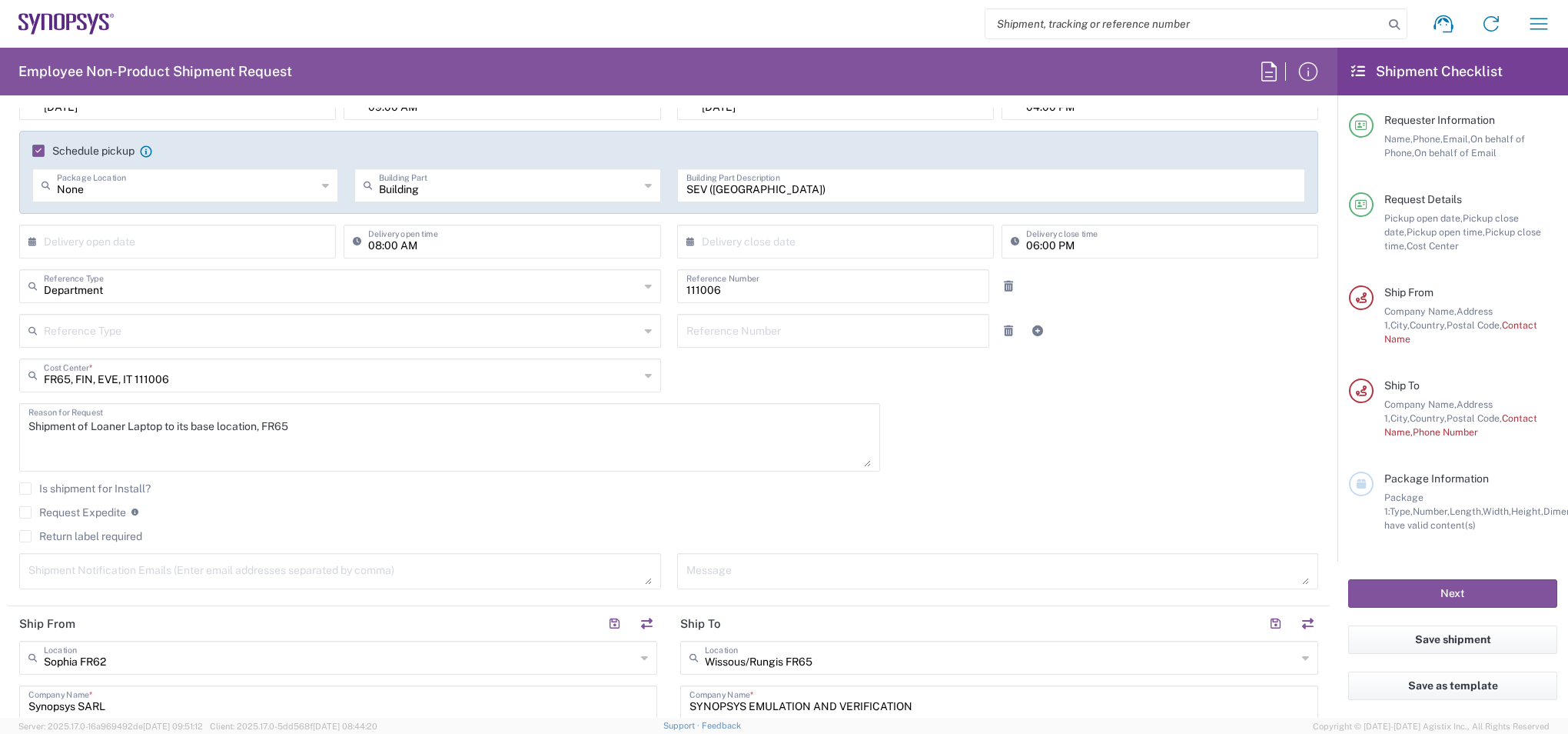
scroll to position [0, 0]
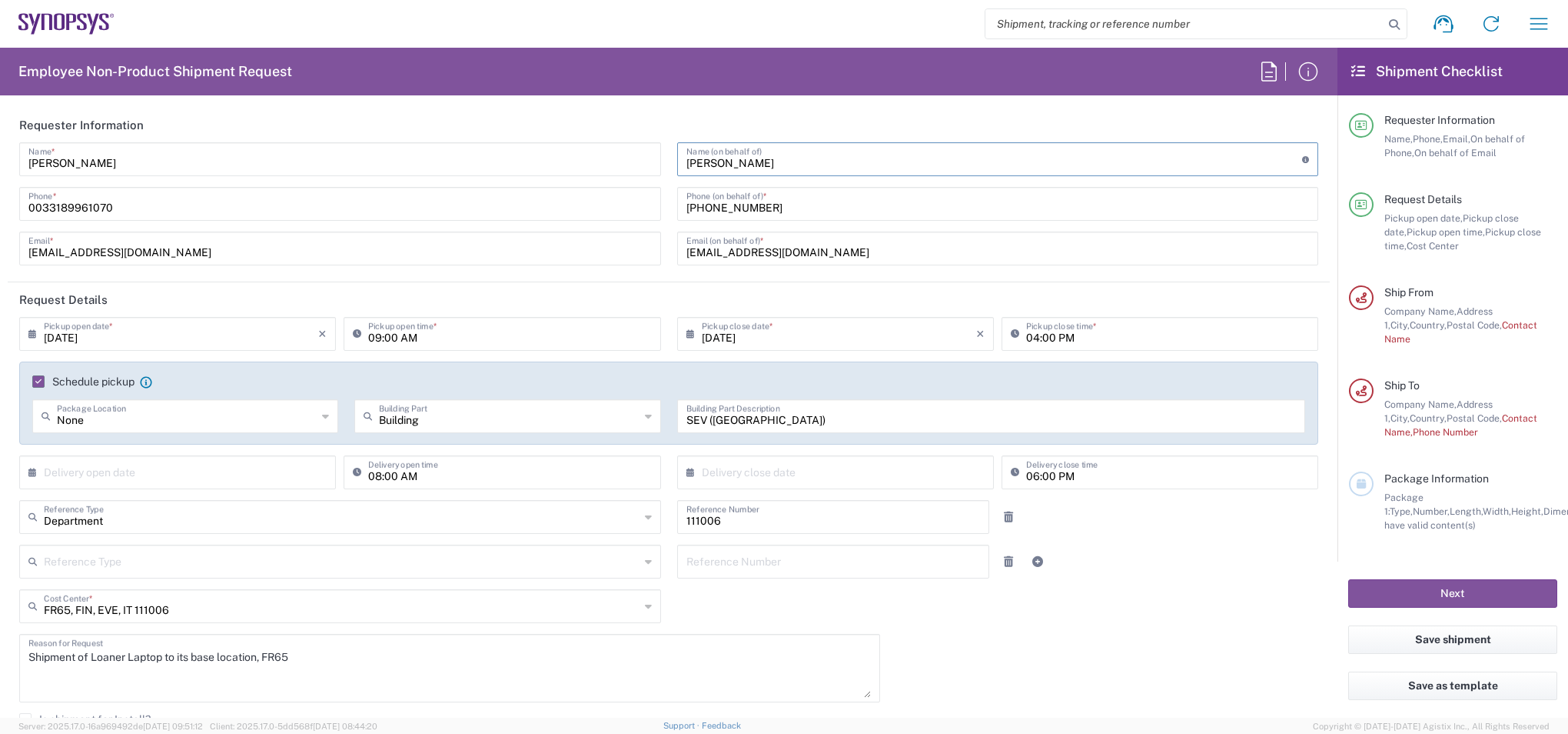
drag, startPoint x: 819, startPoint y: 164, endPoint x: 580, endPoint y: 160, distance: 239.0
click at [580, 160] on div "Santosh Kumar Kuragayala Name * 0033189961070 Phone * kur@synopsys.com Email * …" at bounding box center [669, 209] width 1316 height 134
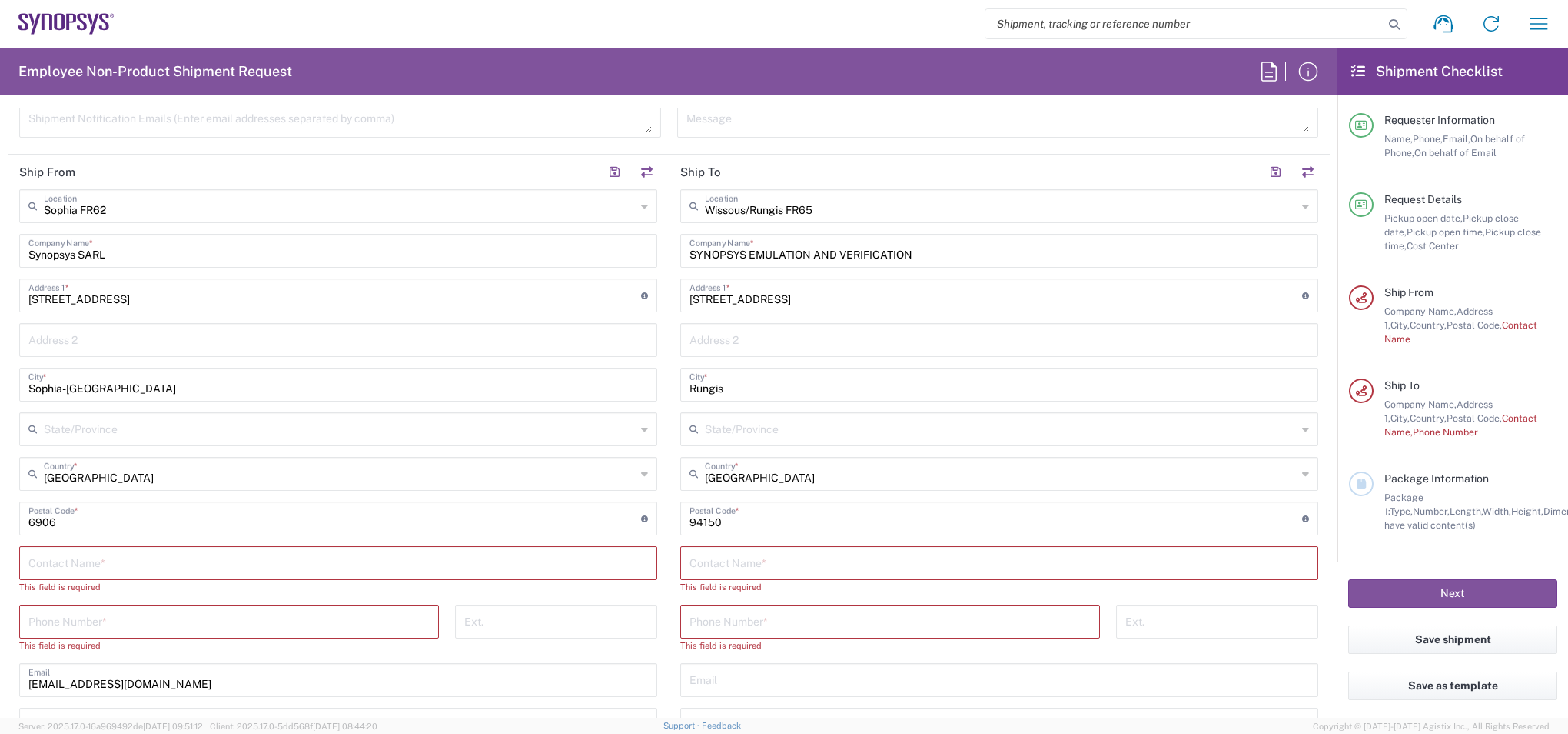
scroll to position [692, 0]
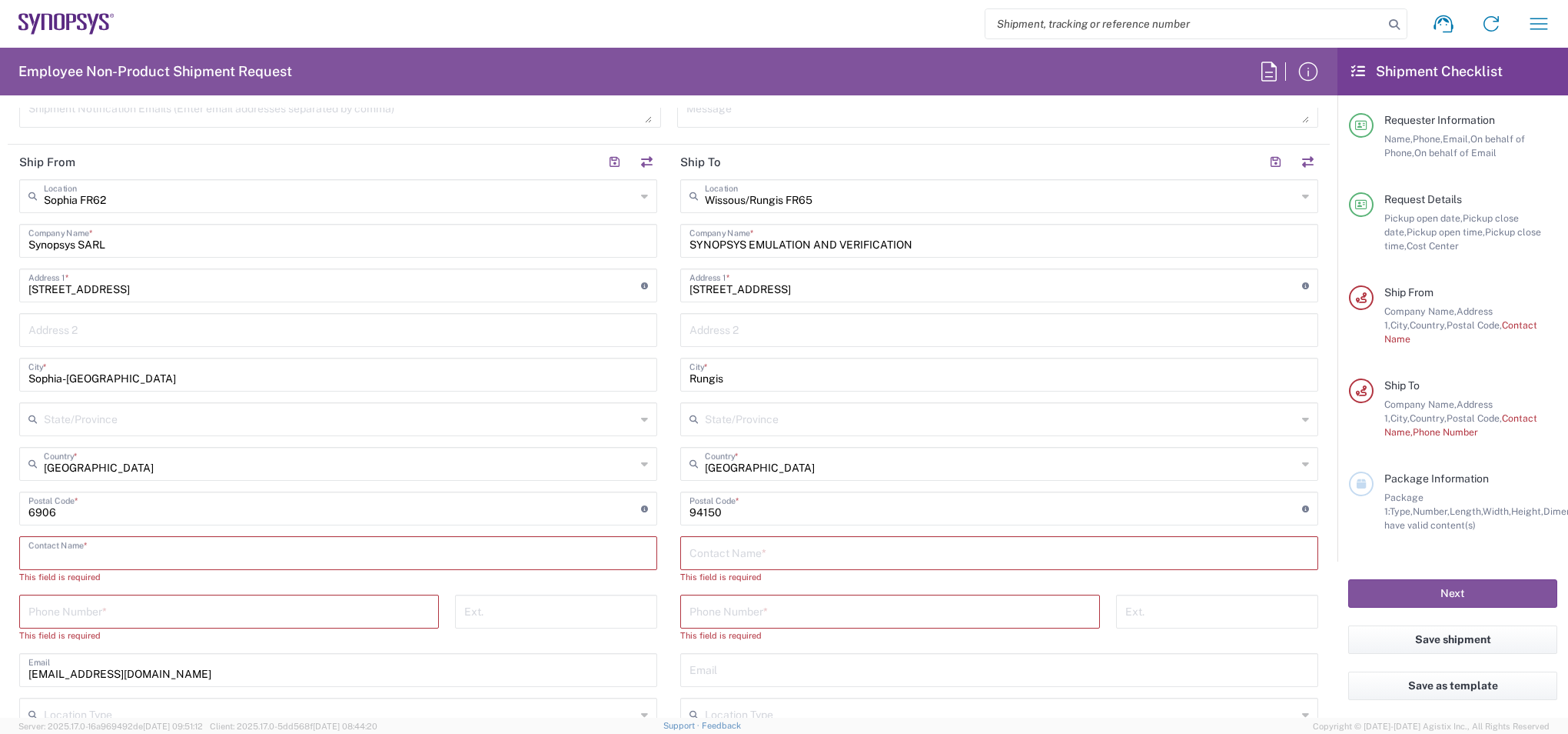
click at [196, 542] on input "text" at bounding box center [338, 551] width 619 height 27
paste input "Guillaume Thomas"
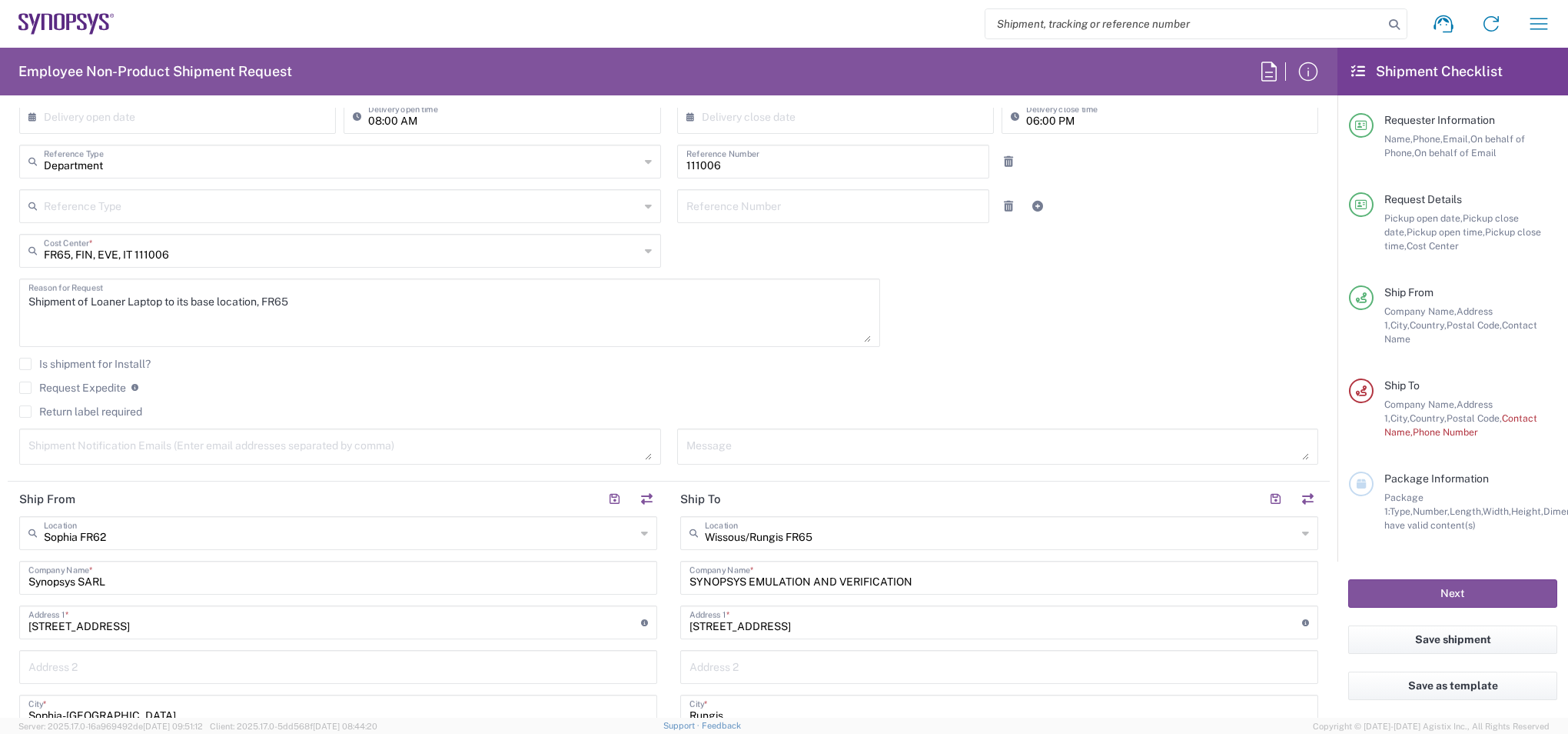
scroll to position [77, 0]
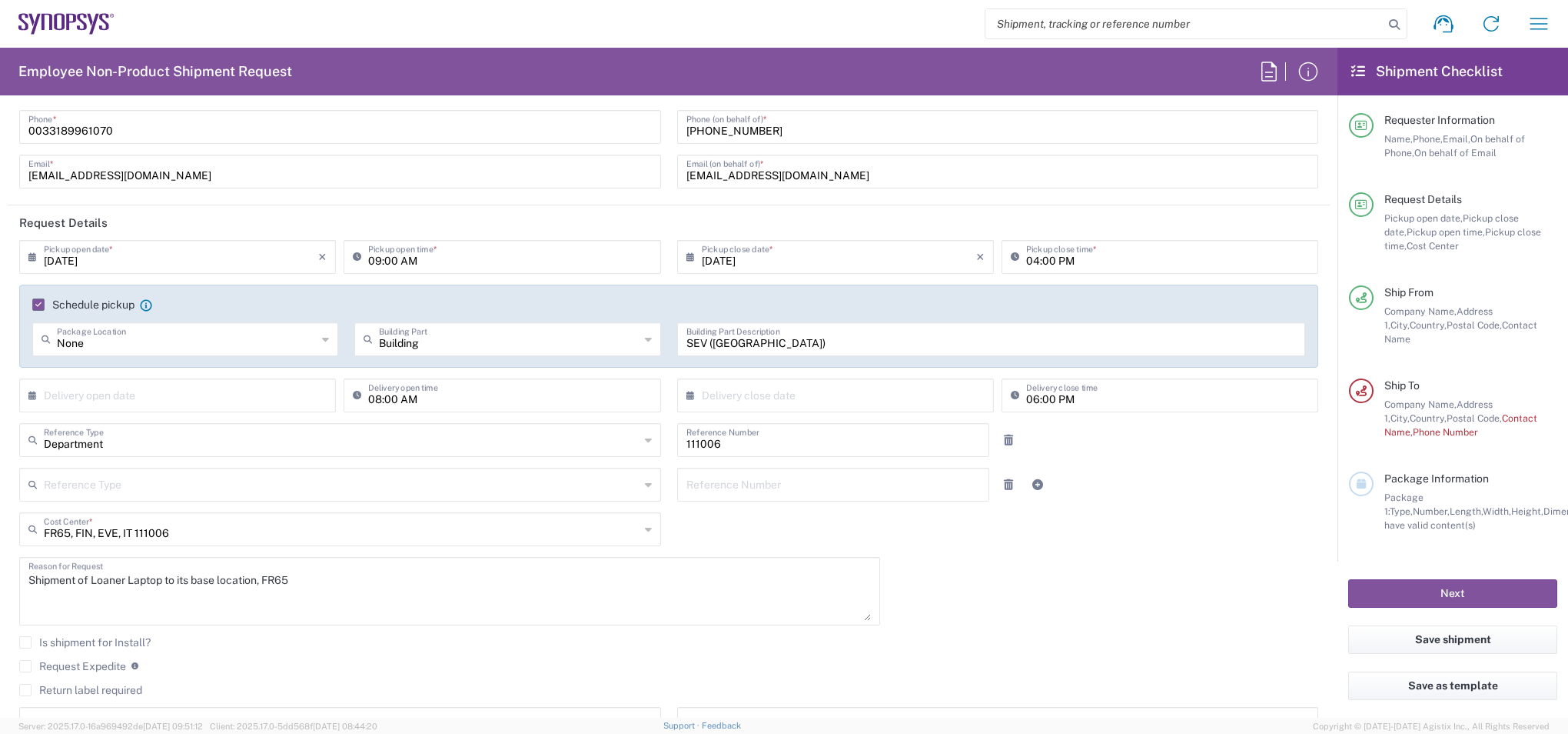
type input "Guillaume Thomas"
drag, startPoint x: 782, startPoint y: 130, endPoint x: 630, endPoint y: 121, distance: 152.3
click at [630, 121] on div "Santosh Kumar Kuragayala Name * 0033189961070 Phone * kur@synopsys.com Email * …" at bounding box center [669, 132] width 1316 height 134
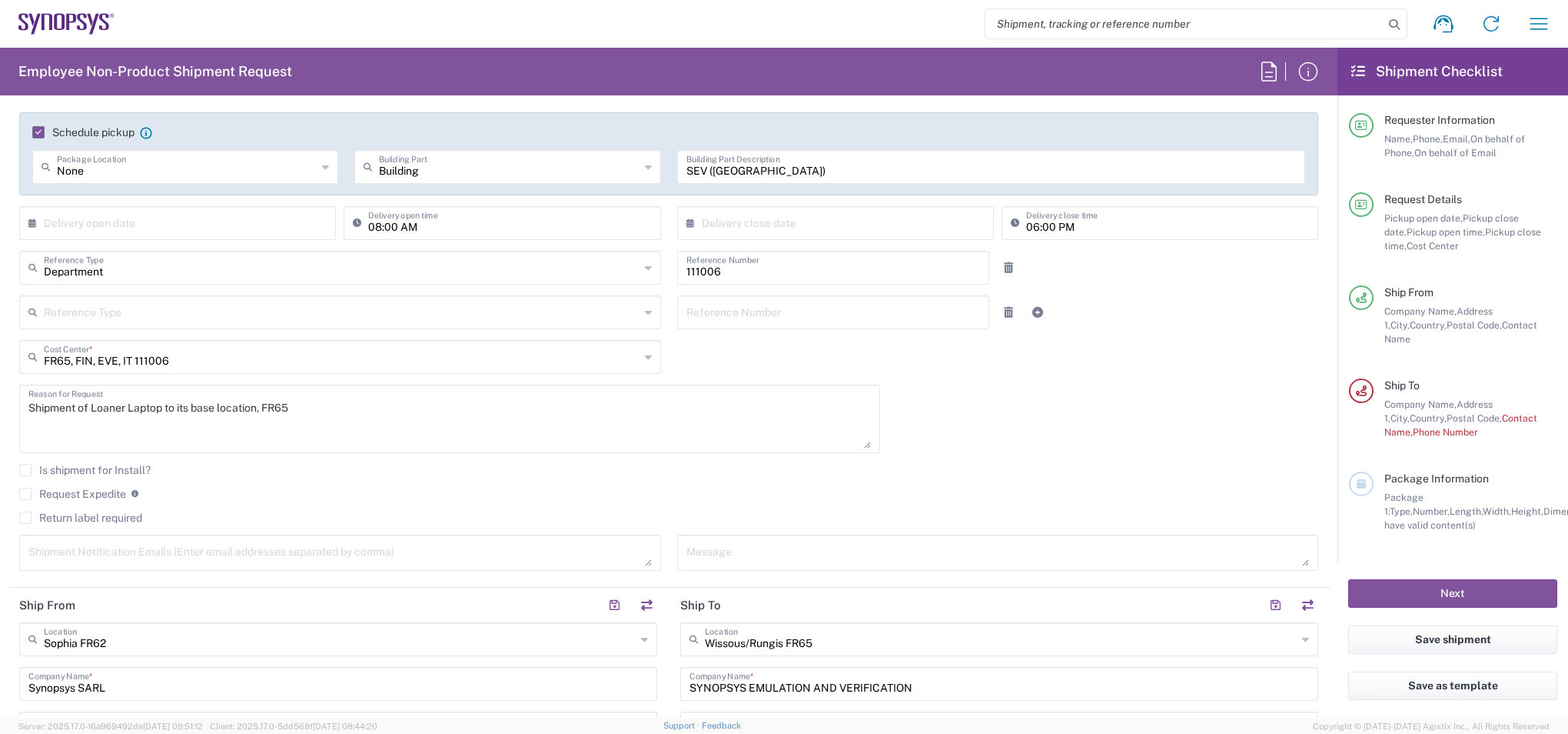
scroll to position [613, 0]
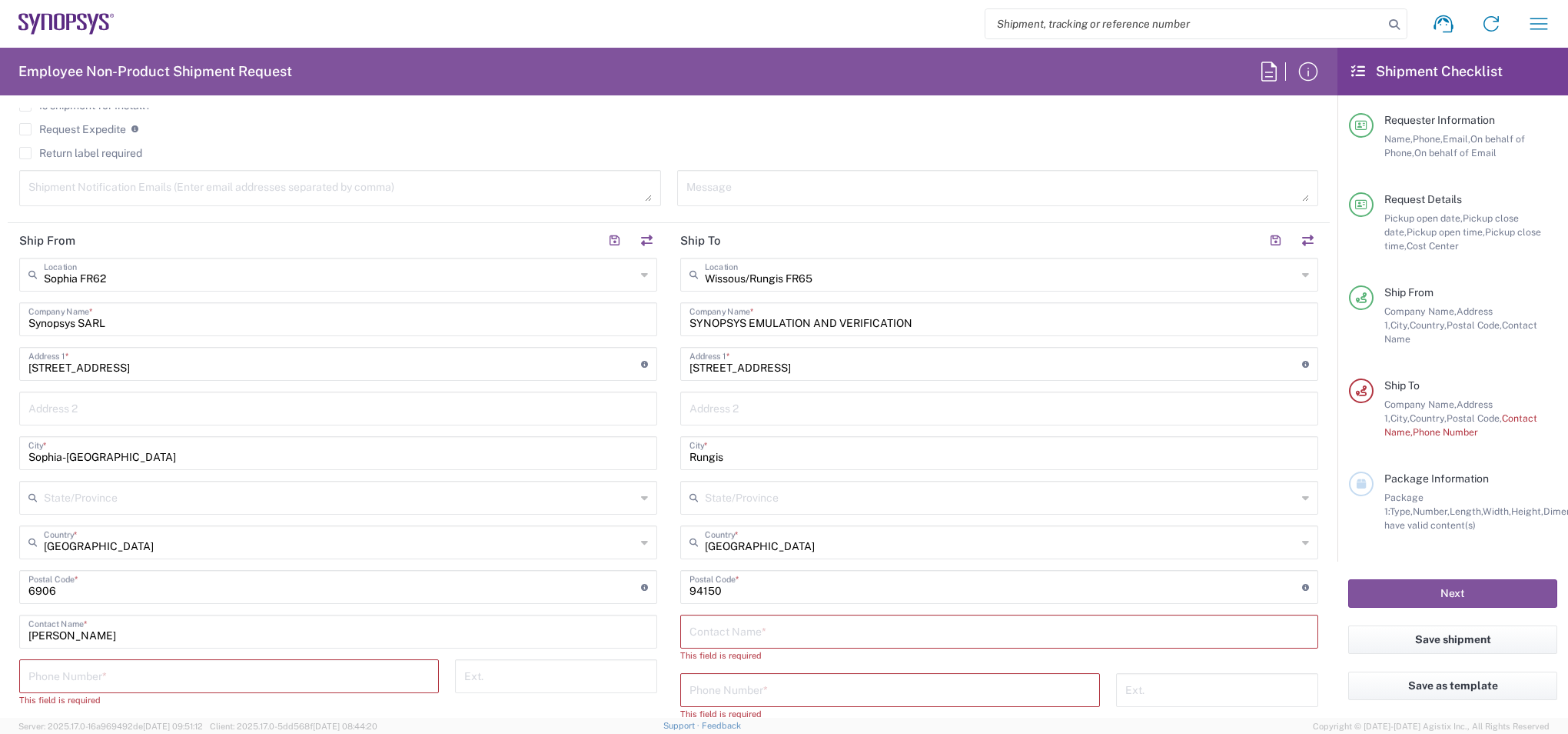
click at [167, 657] on div "Sophia FR62 Location Sophia FR62 Aachen DE04 Agrate Brianza IT01 Aschheim DE02 …" at bounding box center [338, 544] width 638 height 574
click at [163, 668] on input "tel" at bounding box center [229, 675] width 401 height 27
paste input "+33678098699"
type input "+33678098699"
click at [784, 644] on div "Contact Name *" at bounding box center [999, 631] width 638 height 34
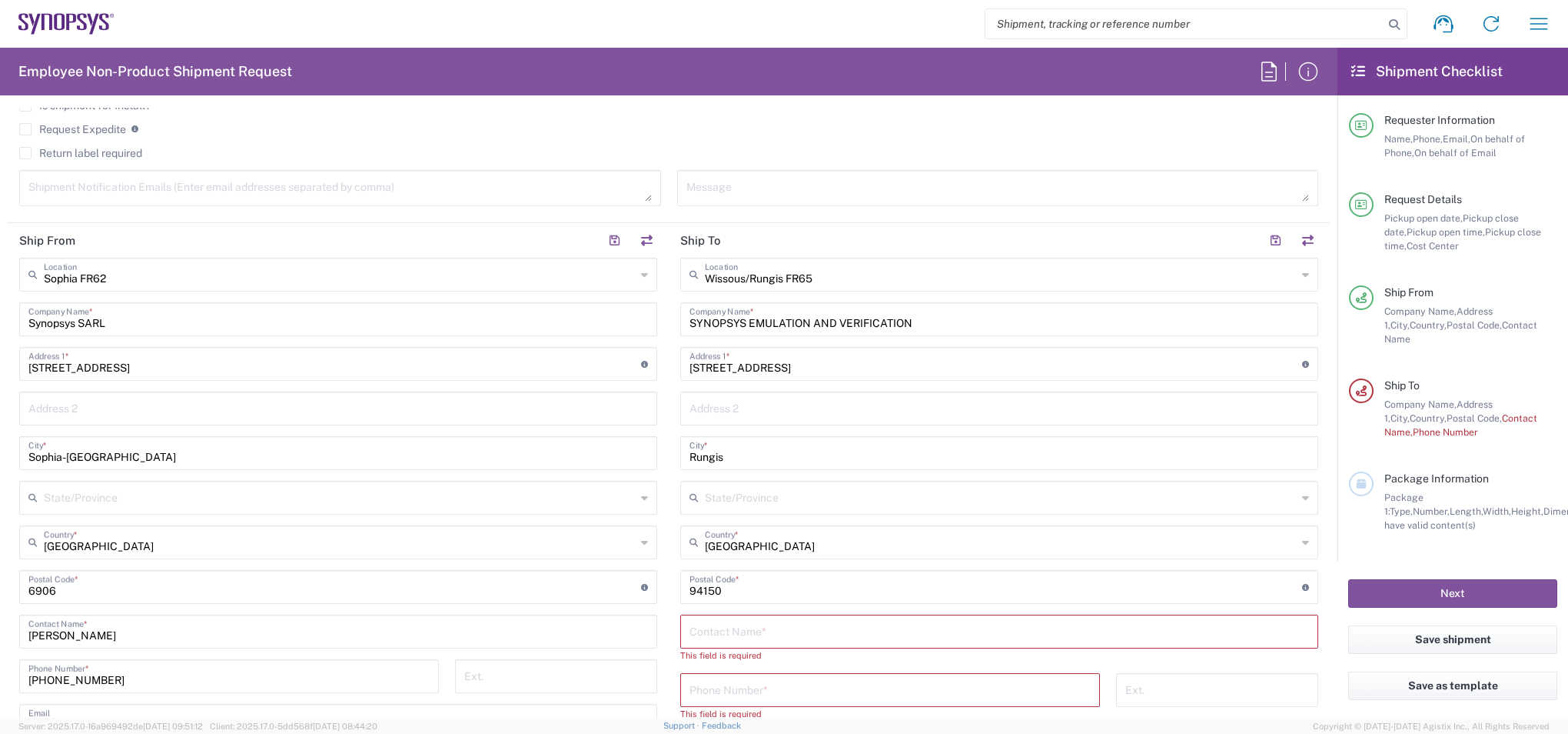
click at [801, 615] on div "Contact Name *" at bounding box center [999, 631] width 638 height 34
type input "Santosh Kumar K"
type input "0671818273"
click at [1109, 696] on div "Ext." at bounding box center [1218, 681] width 218 height 45
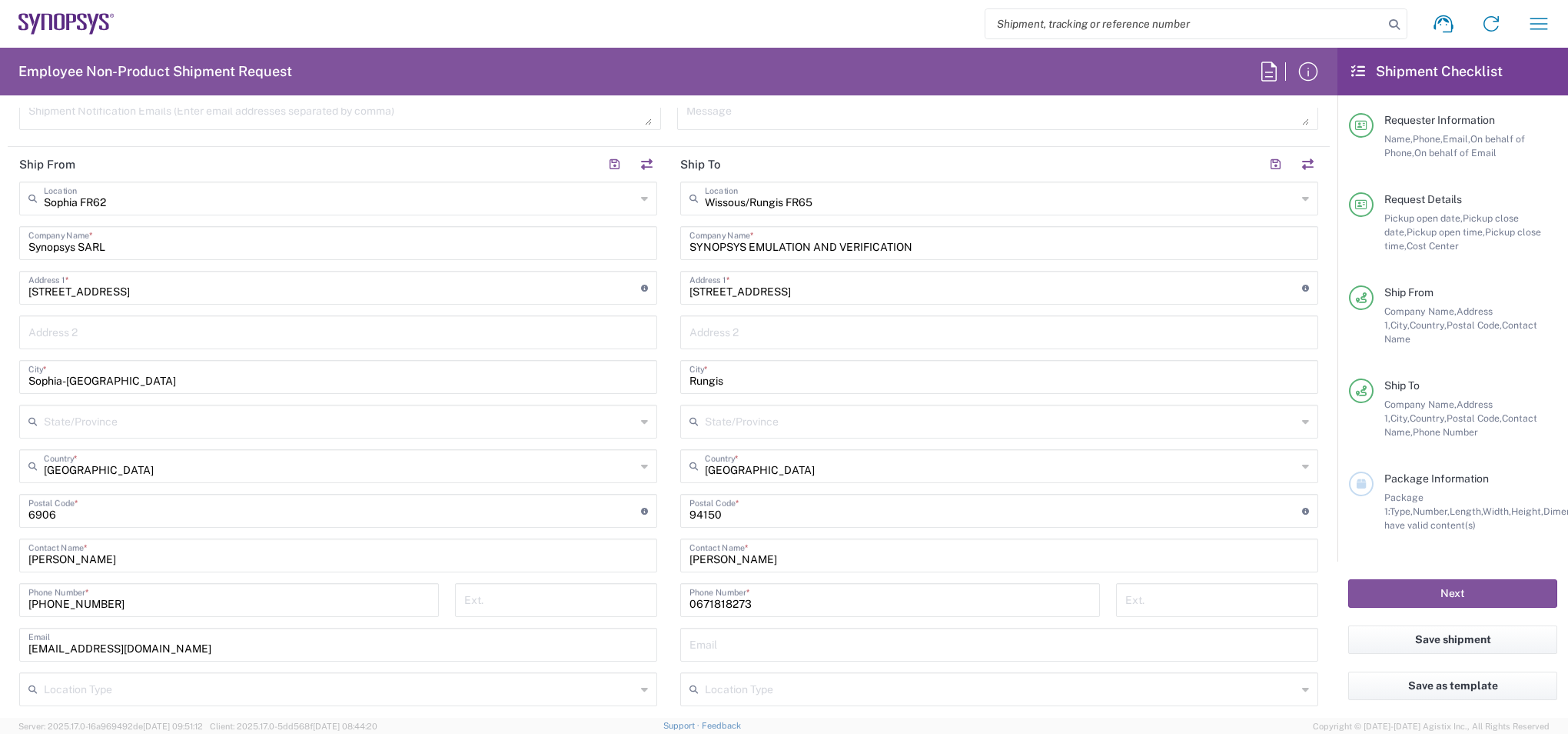
scroll to position [921, 0]
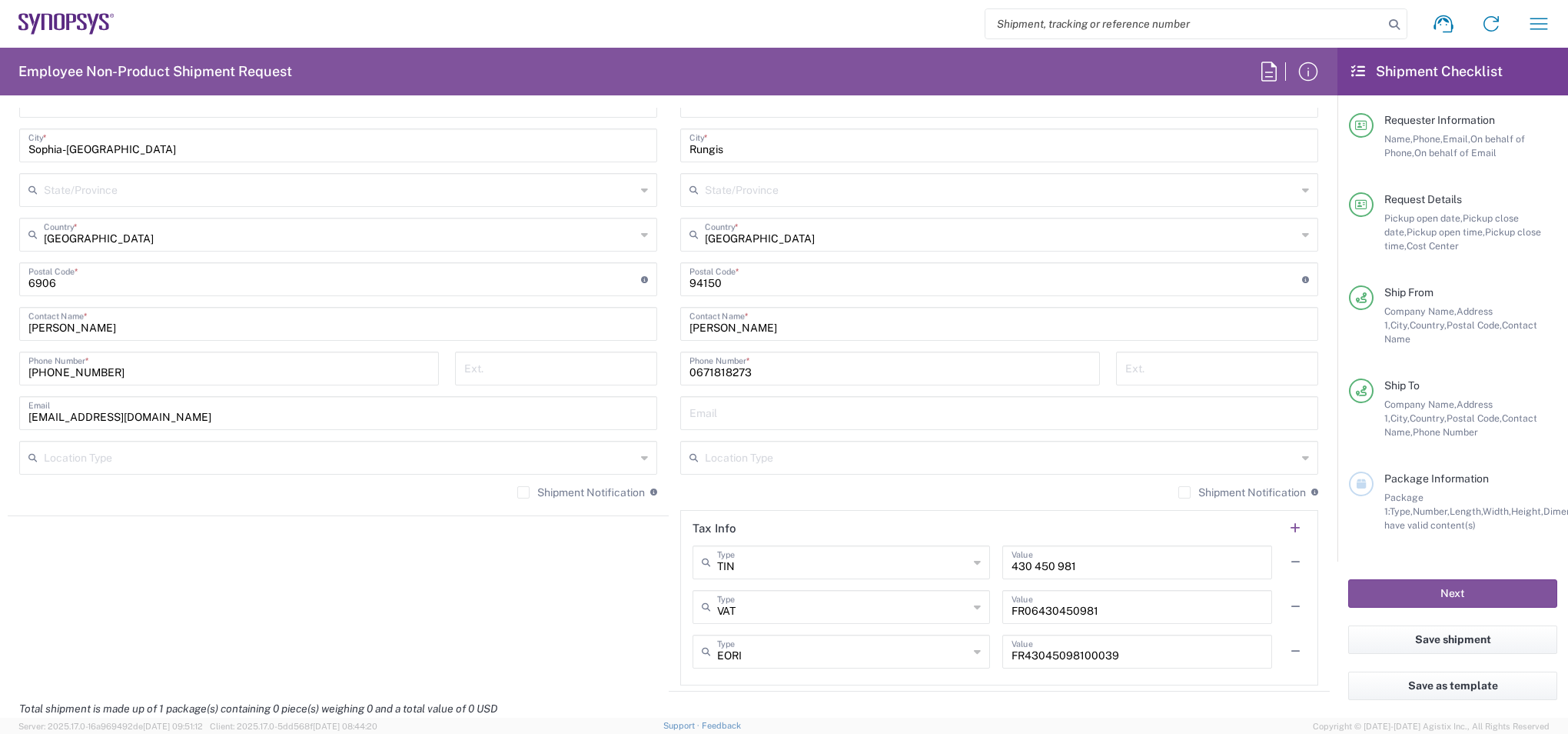
drag, startPoint x: 370, startPoint y: 419, endPoint x: 10, endPoint y: 401, distance: 360.4
click at [10, 403] on main "Sophia FR62 Location Sophia FR62 Aachen DE04 Agrate Brianza IT01 Aschheim DE02 …" at bounding box center [338, 230] width 661 height 560
type input "Guillaume.Thomas@synopsys.com"
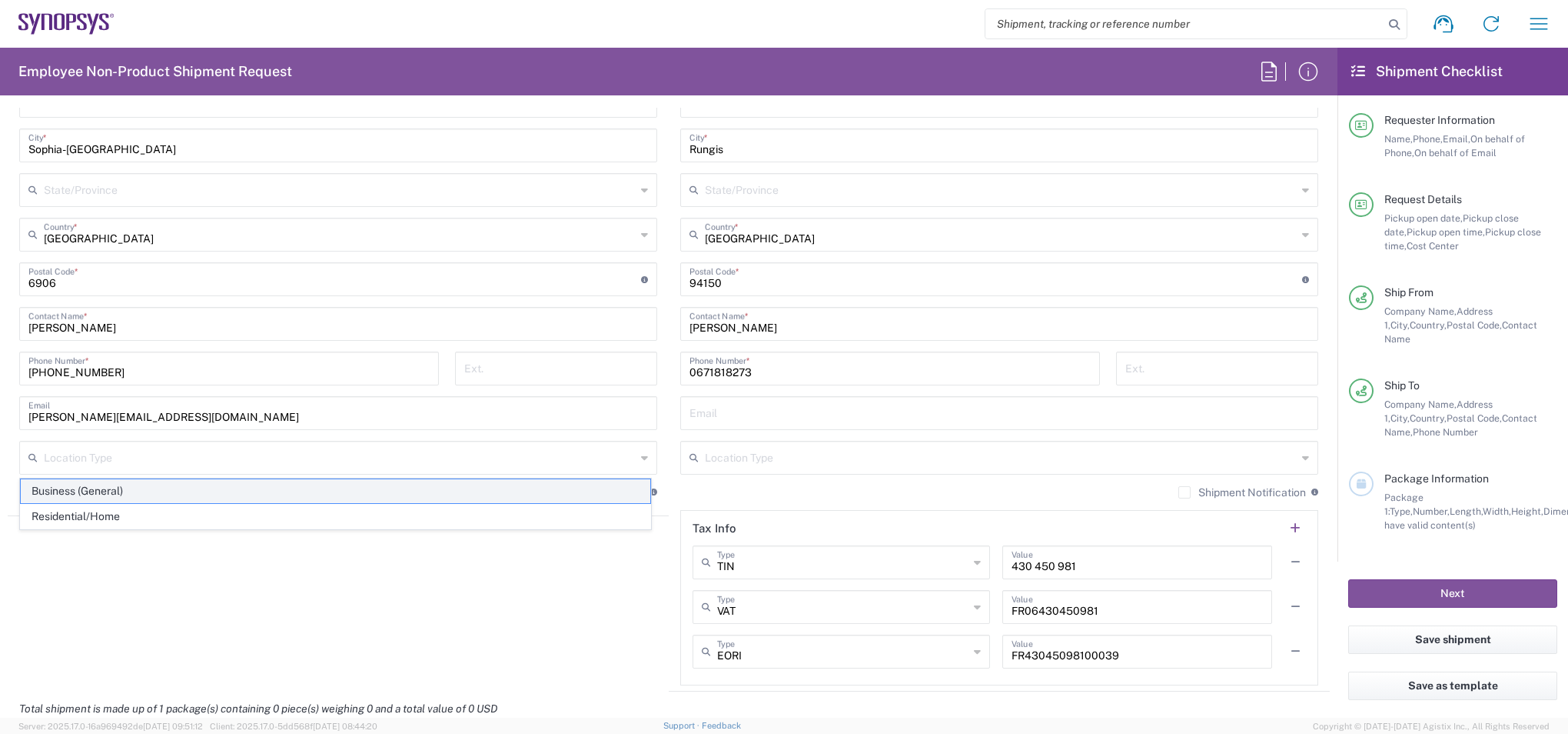
click at [228, 497] on span "Business (General)" at bounding box center [335, 490] width 630 height 24
type input "Business (General)"
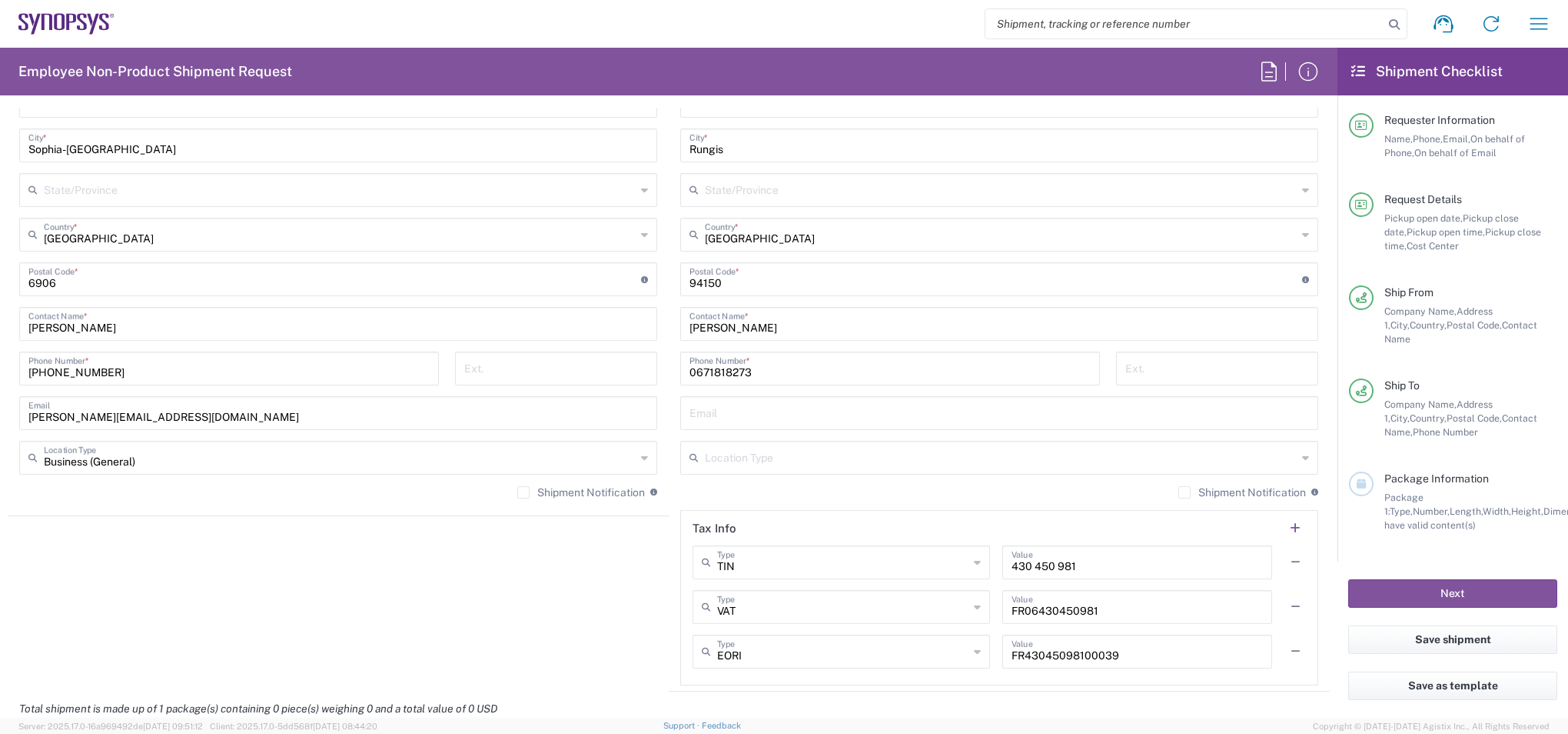
click at [792, 412] on input "text" at bounding box center [998, 412] width 619 height 27
type input "SantoshKumar.Kuragayala@synopsys.com"
type input "Santosh Kumar KURAGAYALA"
click at [819, 459] on input "text" at bounding box center [1001, 456] width 592 height 27
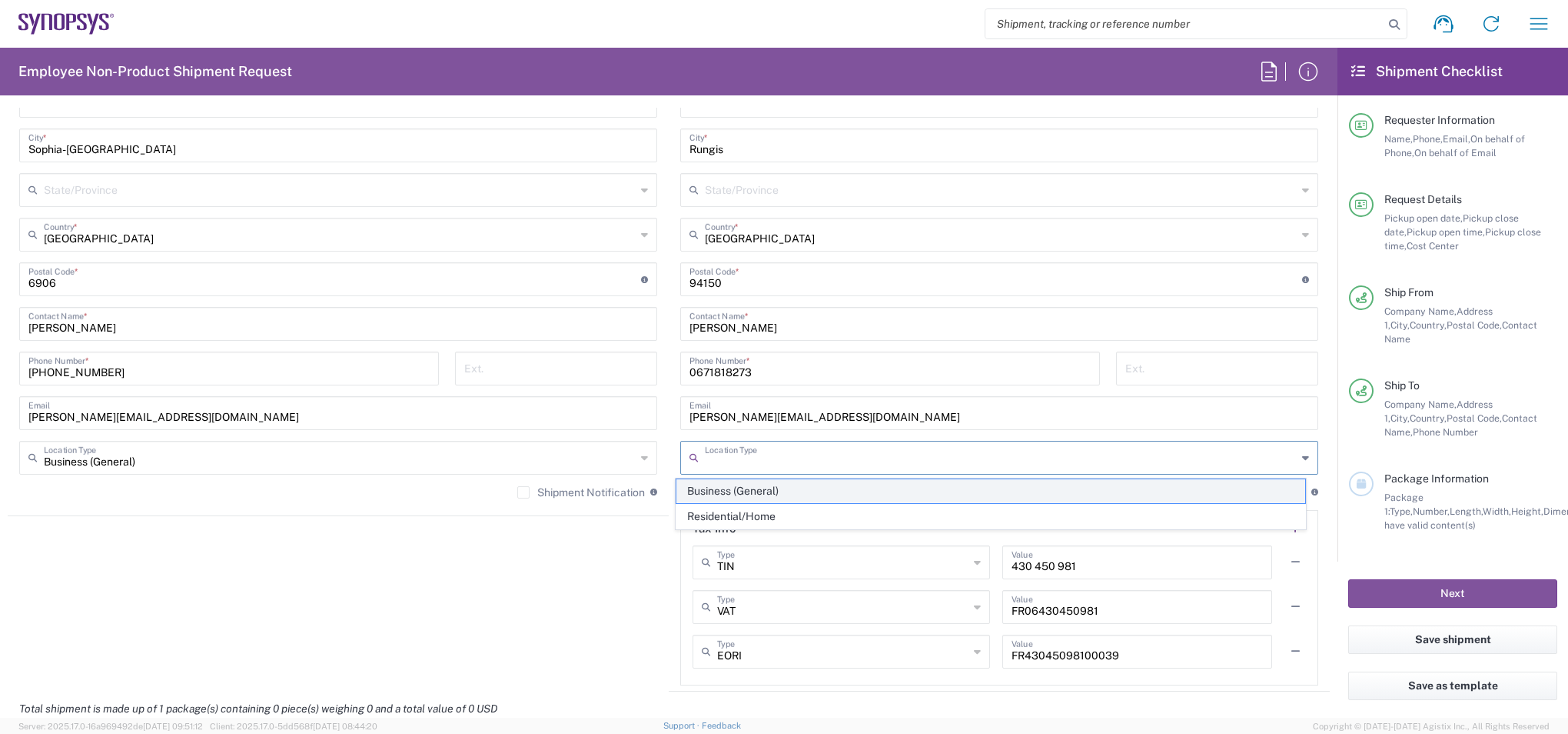
click at [796, 495] on span "Business (General)" at bounding box center [991, 490] width 630 height 24
type input "Business (General)"
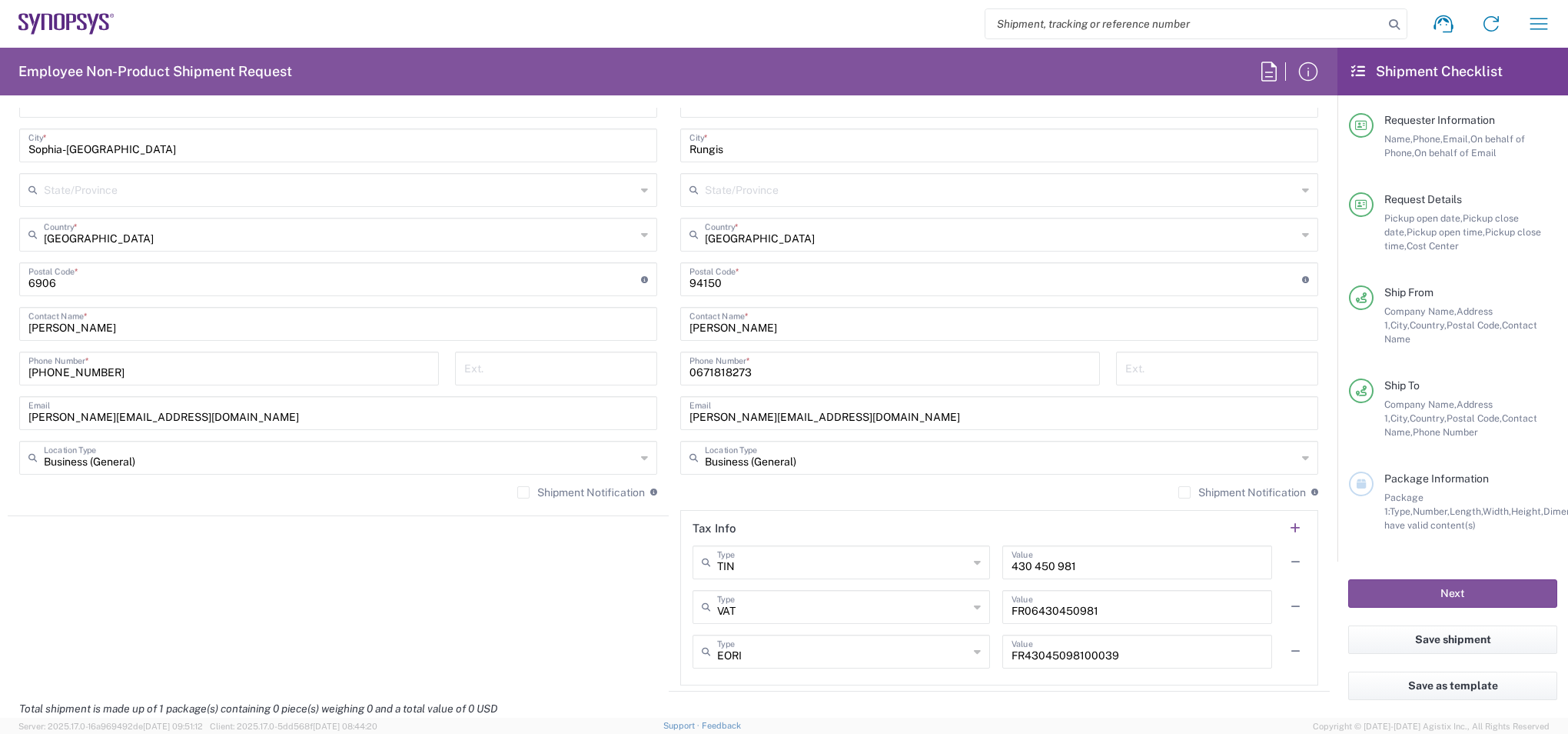
click at [588, 555] on agx-shipment-stop-widget "Ship From Sophia FR62 Location Sophia FR62 Aachen DE04 Agrate Brianza IT01 Asch…" at bounding box center [338, 303] width 661 height 776
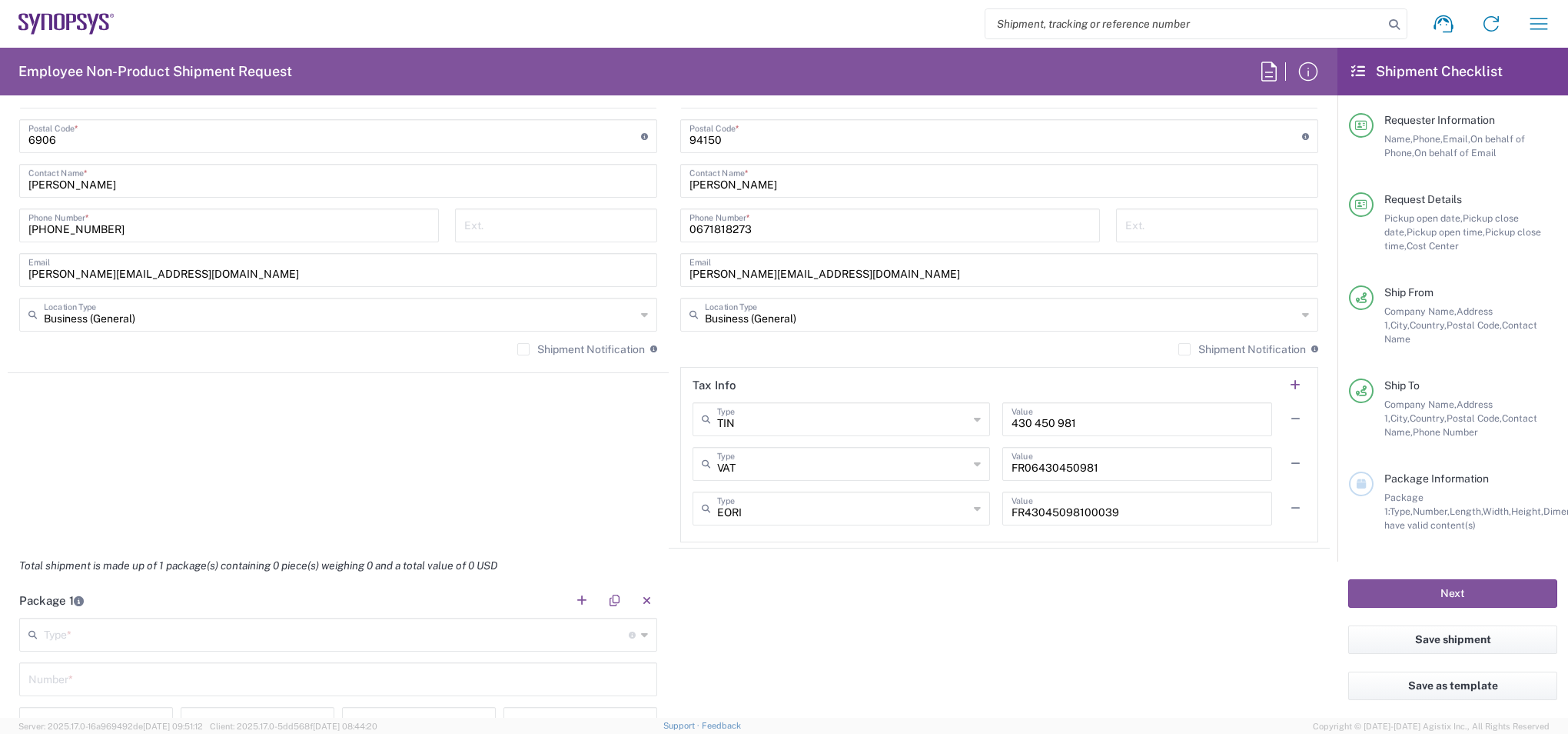
scroll to position [1075, 0]
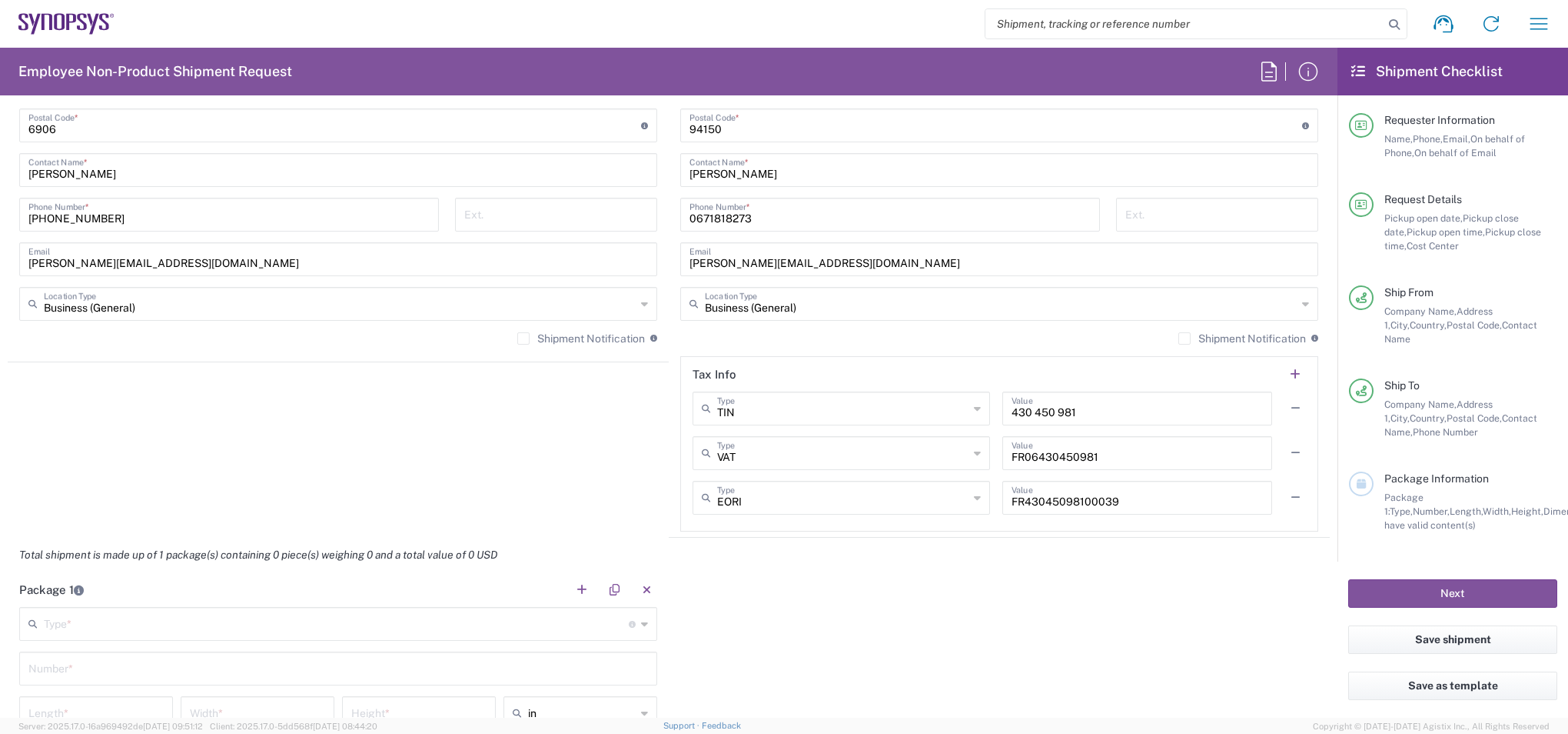
click at [519, 338] on label "Shipment Notification" at bounding box center [581, 338] width 128 height 12
click at [523, 338] on input "Shipment Notification" at bounding box center [523, 338] width 0 height 0
click at [1178, 337] on label "Shipment Notification" at bounding box center [1242, 338] width 128 height 12
click at [1185, 338] on input "Shipment Notification" at bounding box center [1185, 338] width 0 height 0
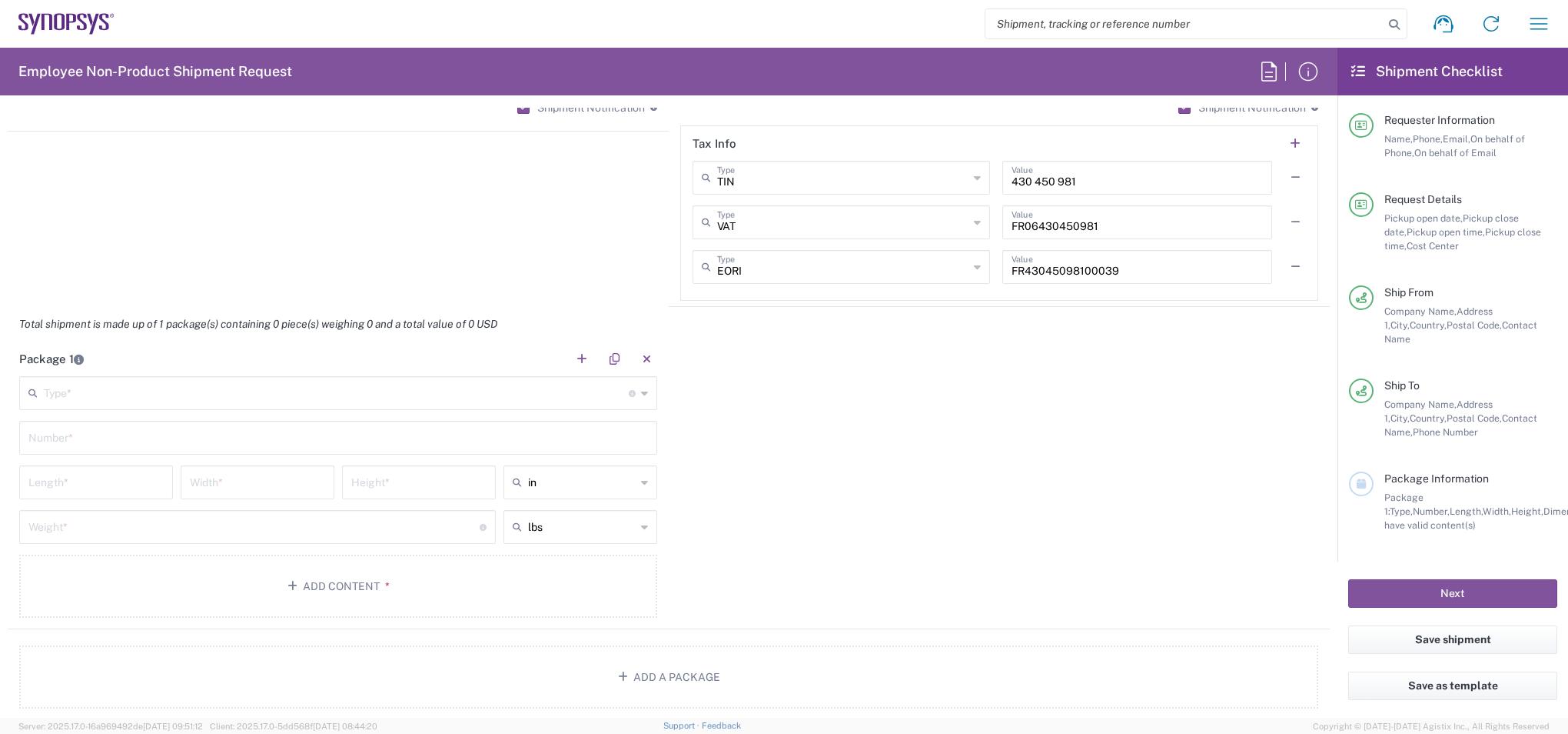
click at [445, 398] on input "text" at bounding box center [336, 391] width 585 height 27
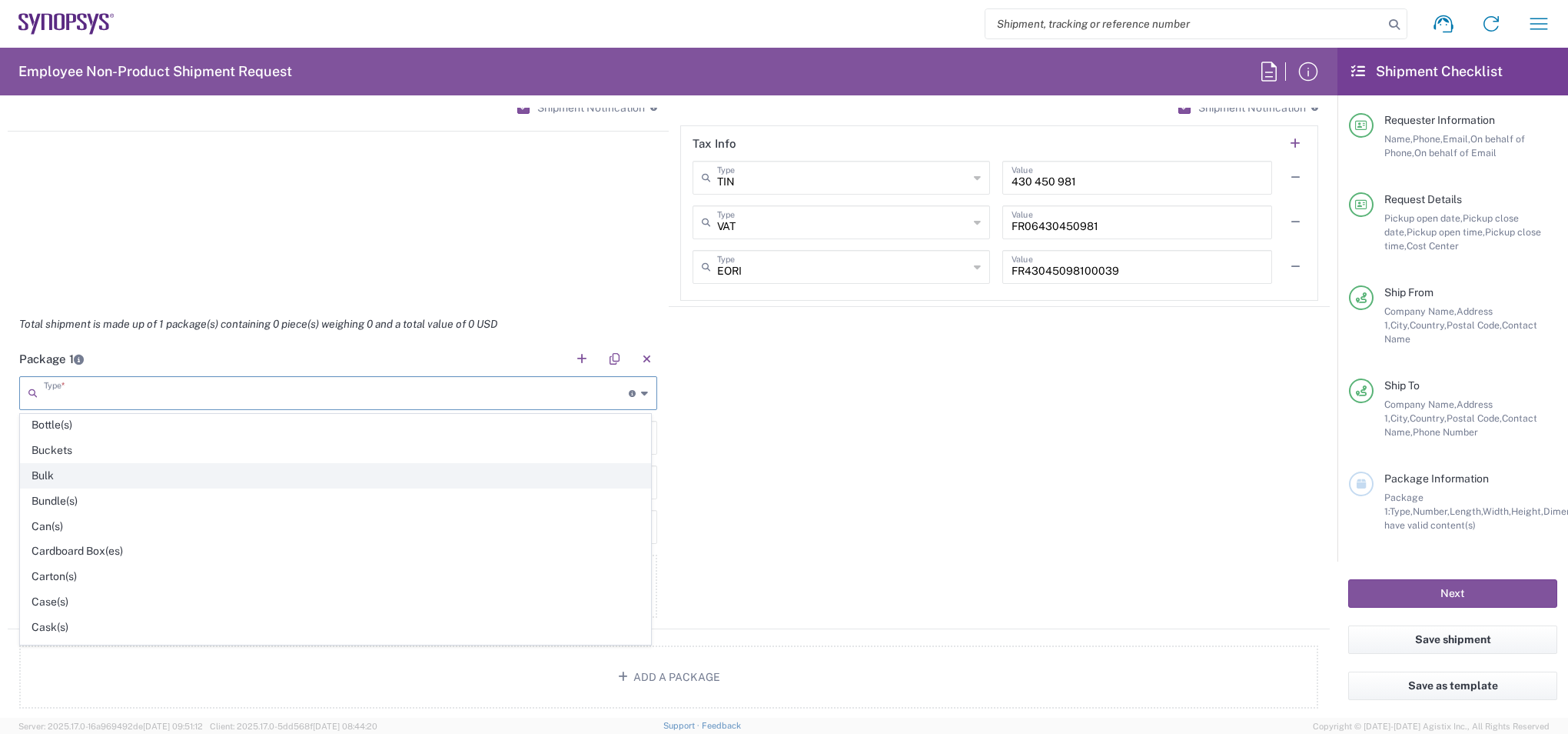
scroll to position [154, 0]
click at [100, 468] on span "Cardboard Box(es)" at bounding box center [335, 474] width 630 height 24
type input "Cardboard Box(es)"
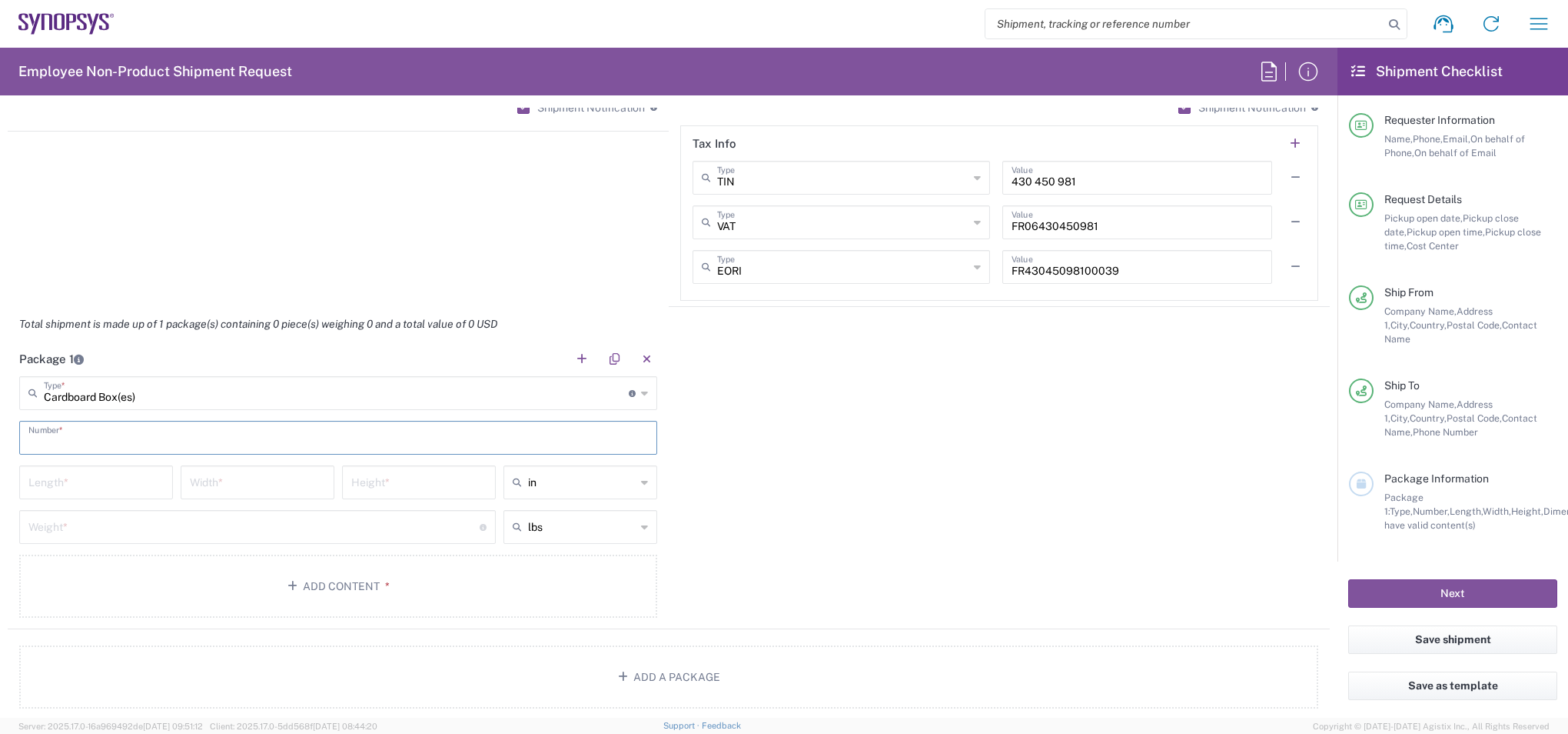
click at [150, 438] on input "text" at bounding box center [338, 436] width 619 height 27
type input "1"
click at [63, 487] on input "number" at bounding box center [96, 481] width 135 height 27
type input "50"
type input "33"
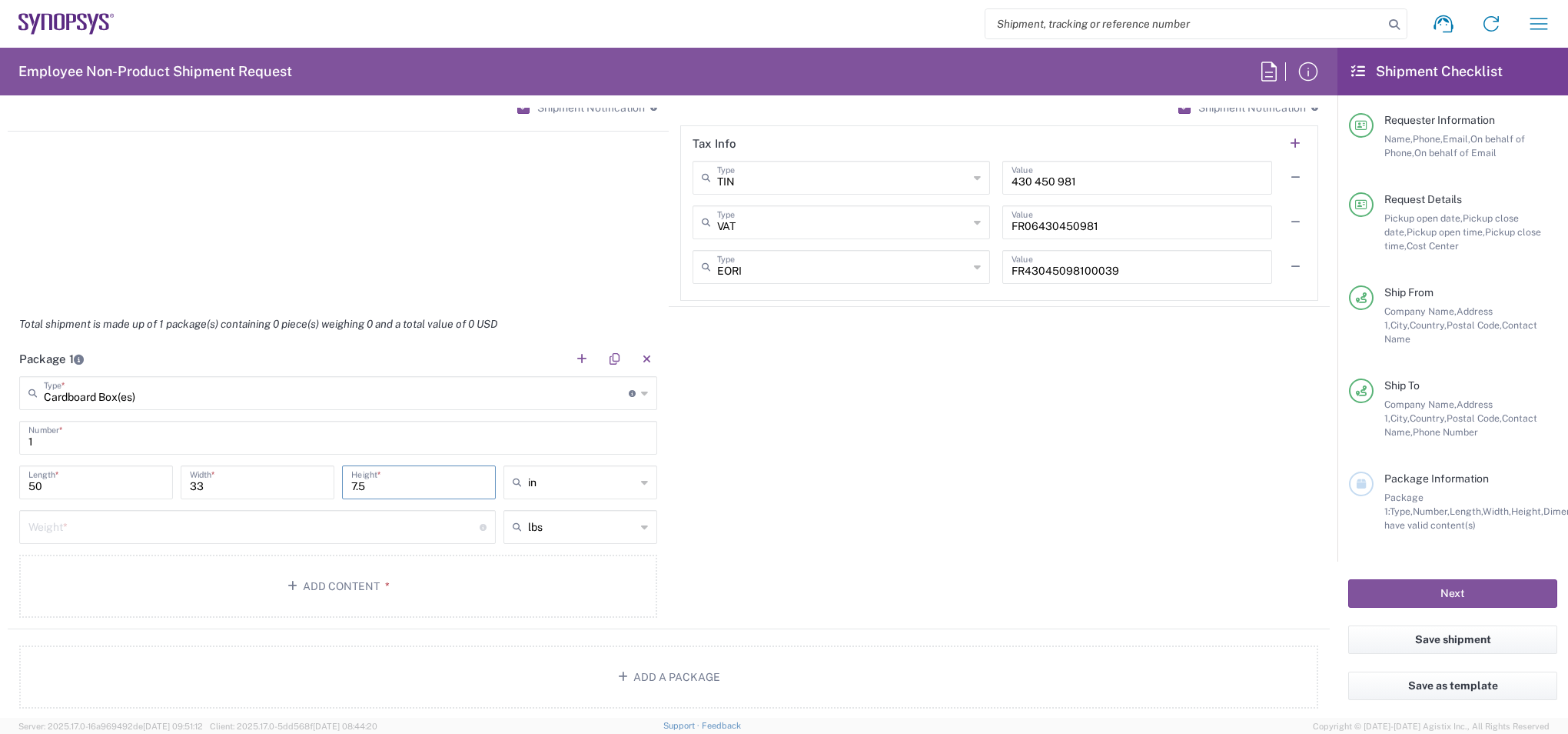
type input "7.5"
click at [546, 540] on span "cm" at bounding box center [575, 541] width 149 height 24
type input "127"
type input "83.82"
type input "19.05"
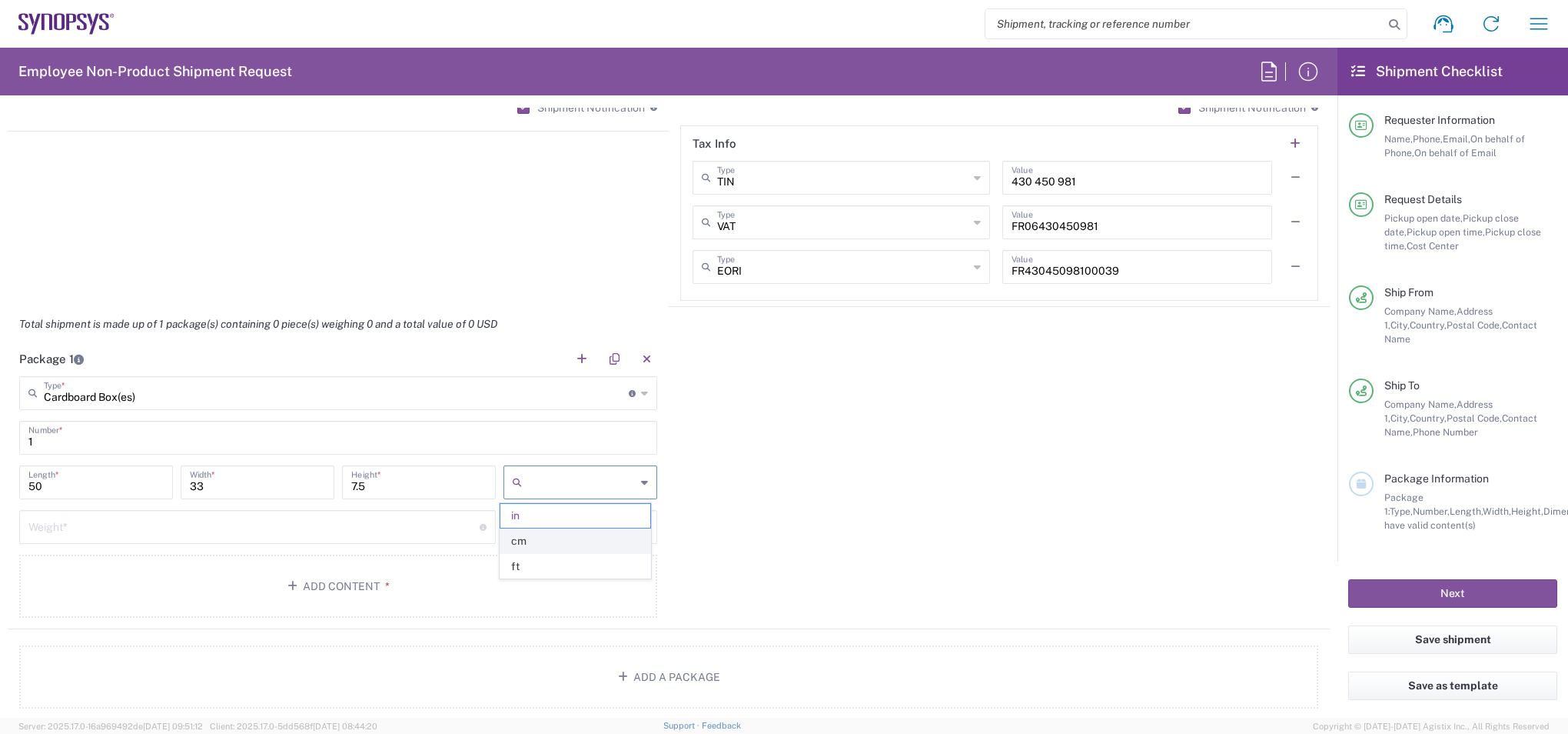
type input "cm"
click at [390, 526] on input "number" at bounding box center [254, 525] width 452 height 27
drag, startPoint x: 100, startPoint y: 480, endPoint x: -3, endPoint y: 478, distance: 103.0
click at [0, 478] on html "Shipment request Shipment tracking Employee non-product shipment request My shi…" at bounding box center [784, 367] width 1568 height 734
type input "7"
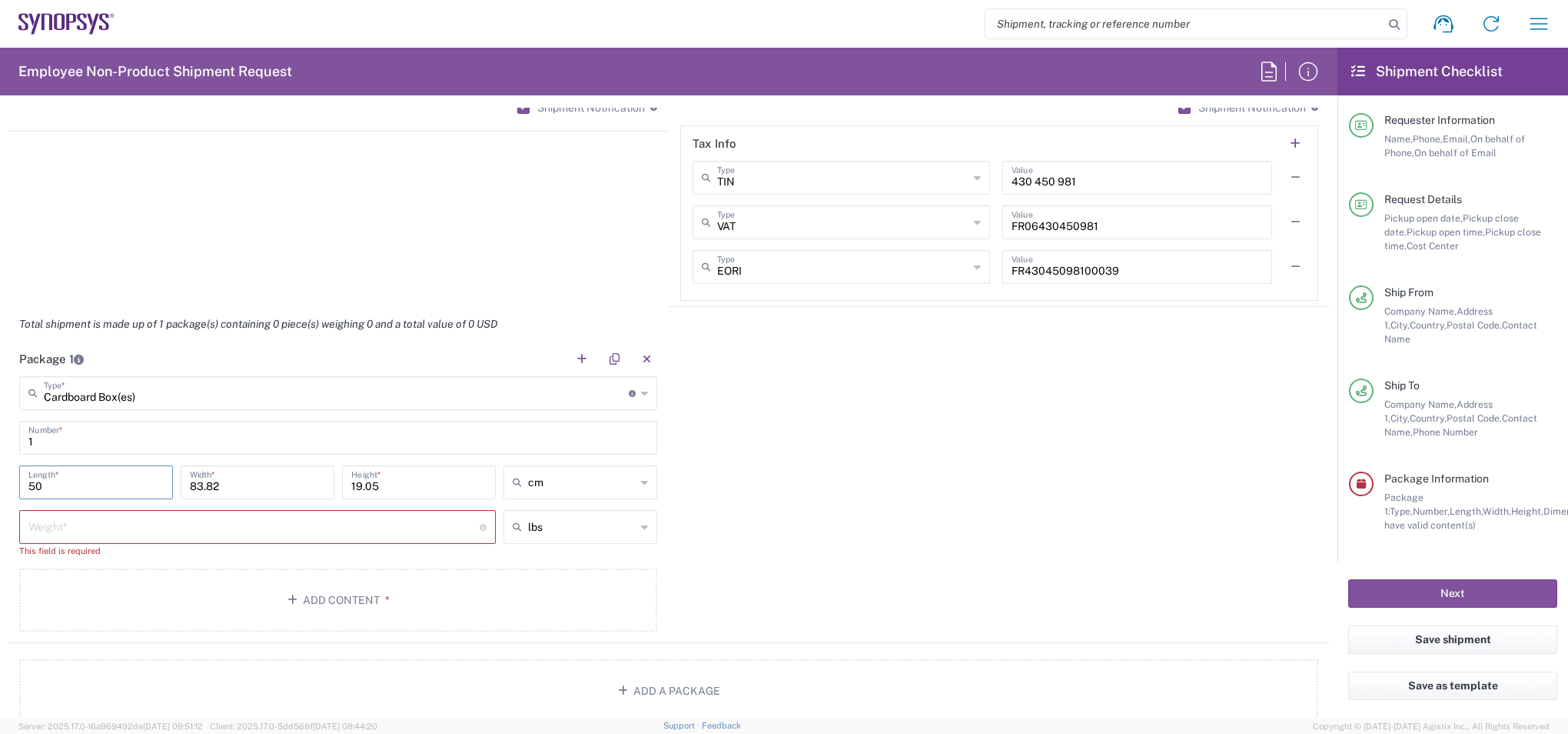
type input "50"
type input "33"
type input "7.5"
type input "cm"
click at [543, 529] on input "text" at bounding box center [582, 527] width 107 height 24
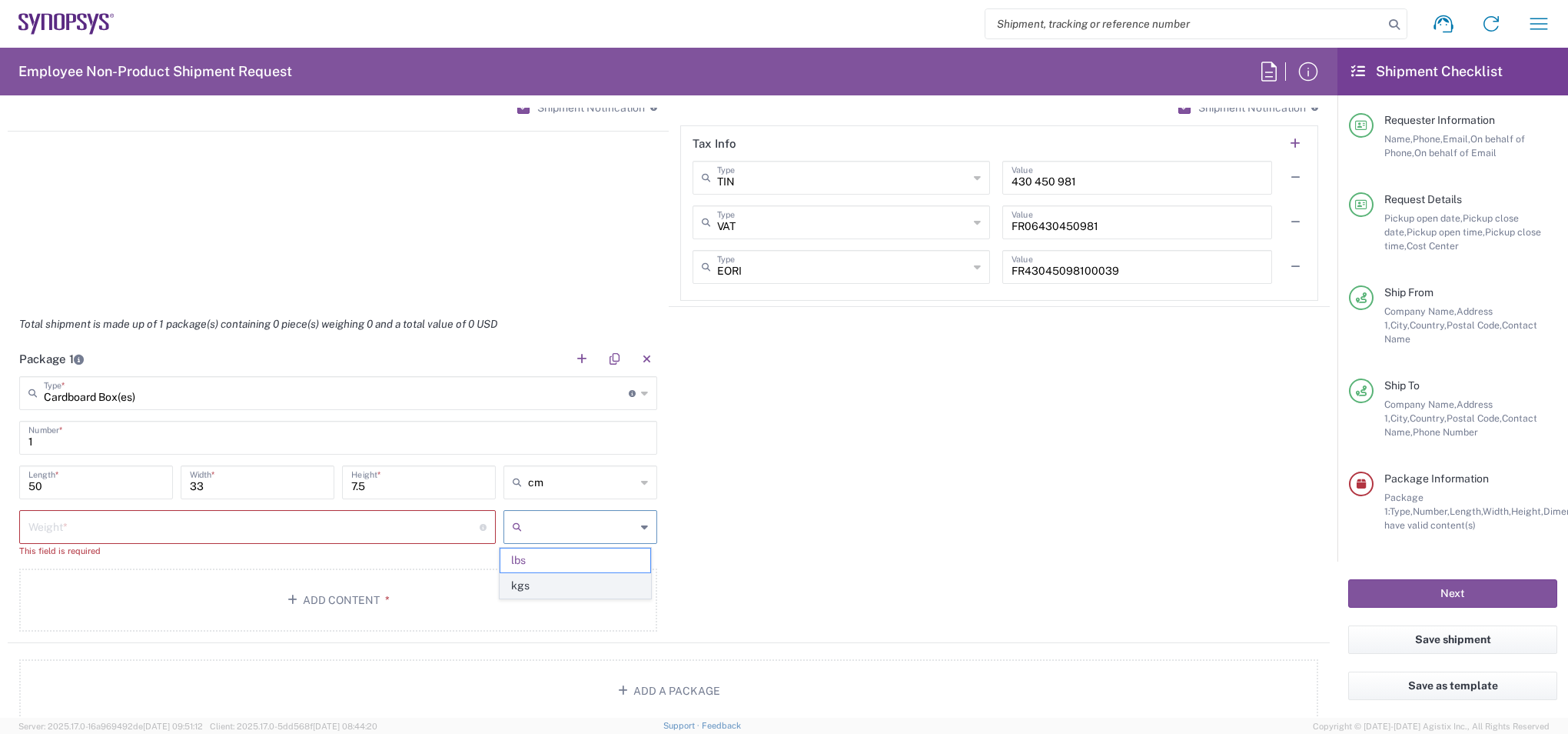
click at [535, 581] on span "kgs" at bounding box center [575, 585] width 149 height 24
type input "kgs"
click at [384, 536] on input "number" at bounding box center [254, 525] width 452 height 27
type input "2.5"
click at [842, 536] on div "Package 1 Cardboard Box(es) Type * Material used to package goods Bale(s) Baske…" at bounding box center [669, 485] width 1323 height 287
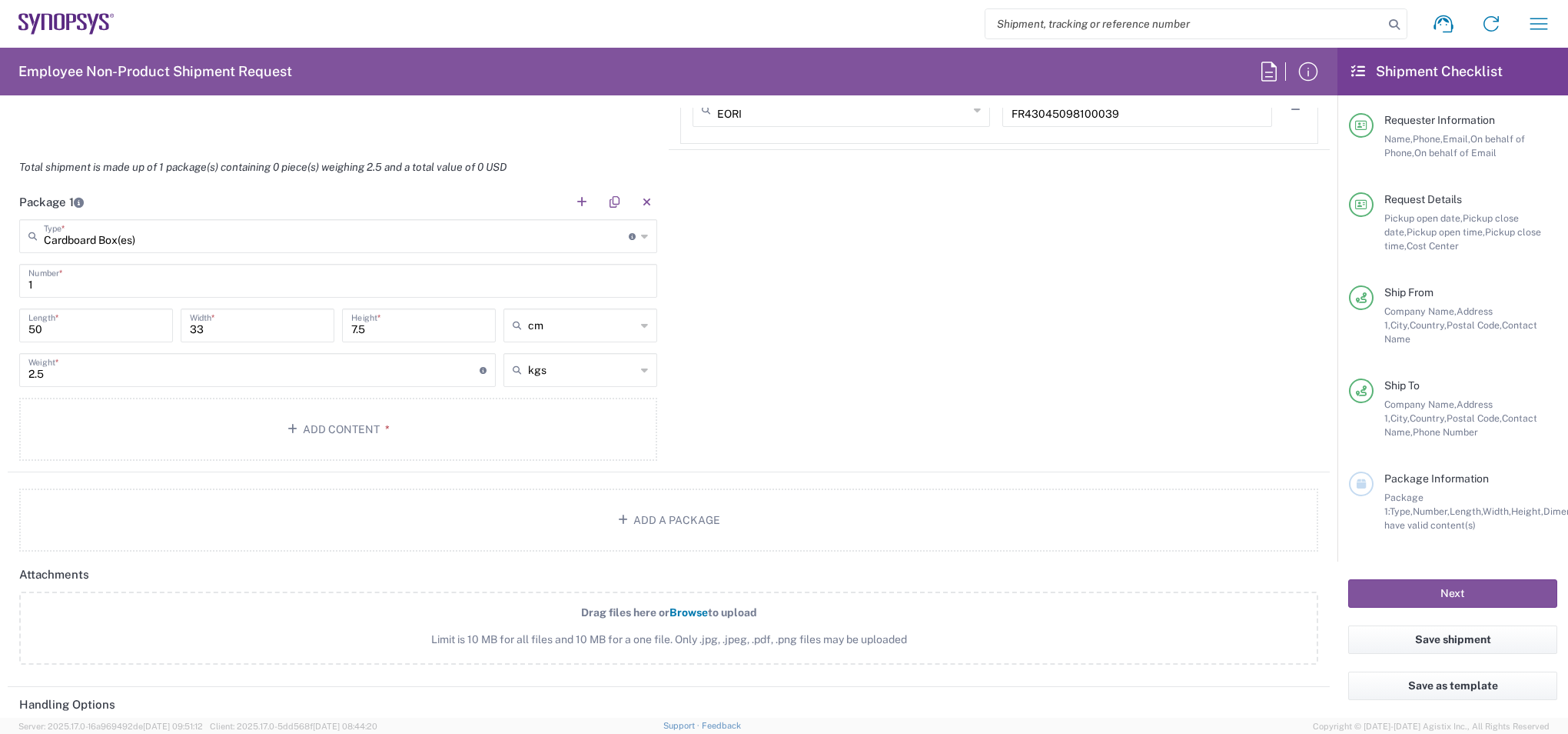
scroll to position [1613, 0]
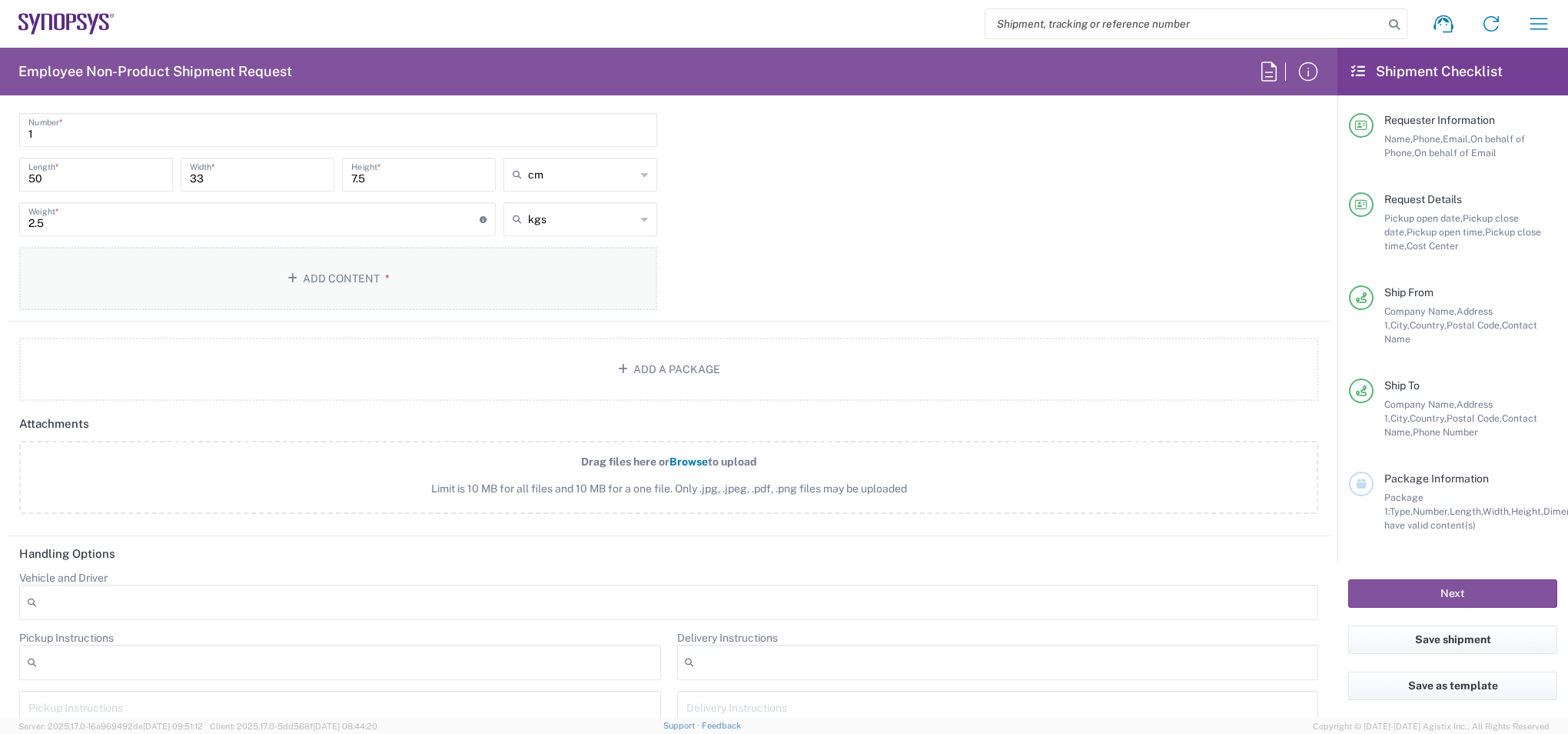
click at [388, 279] on button "Add Content *" at bounding box center [338, 279] width 638 height 63
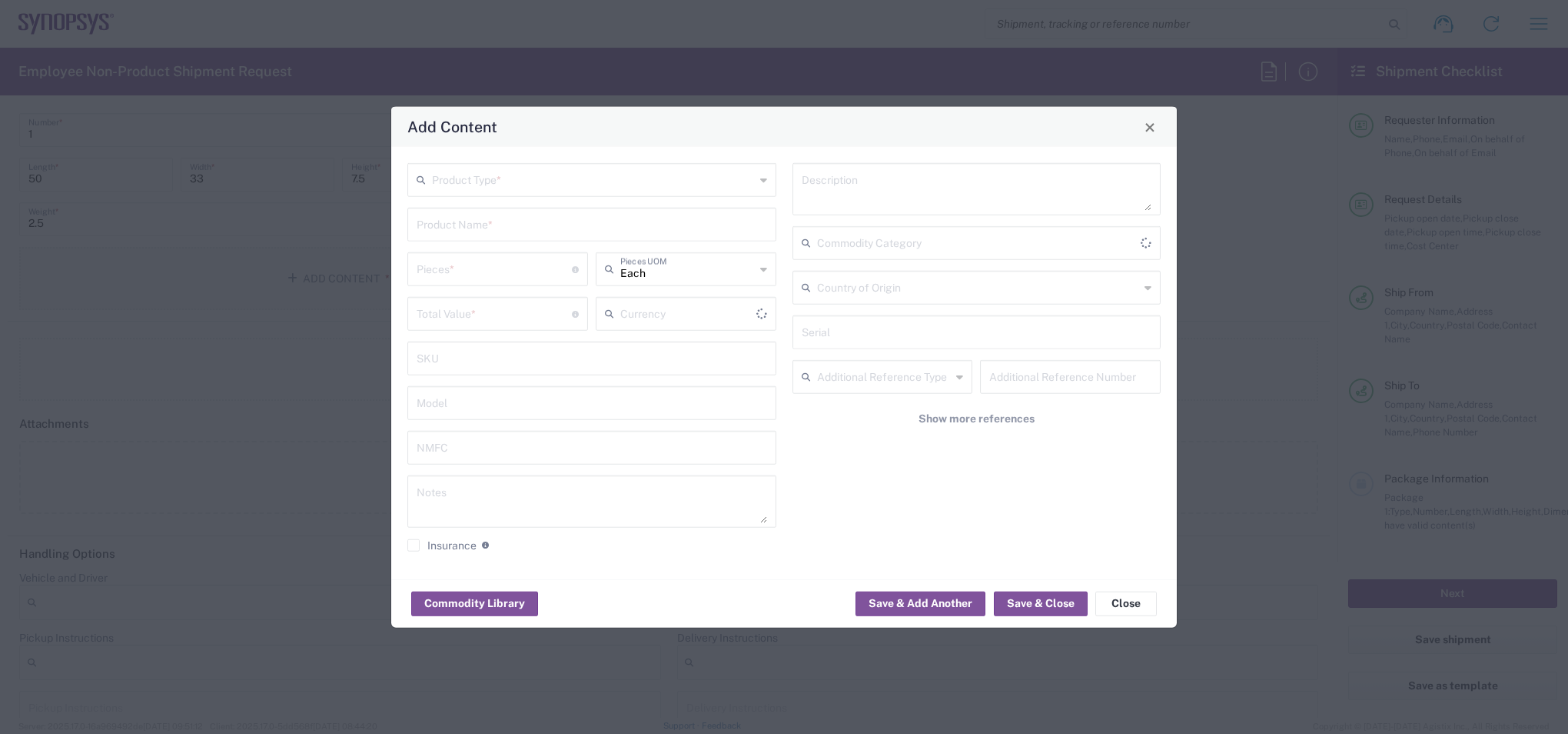
type input "US Dollar"
click at [580, 177] on input "text" at bounding box center [594, 178] width 323 height 27
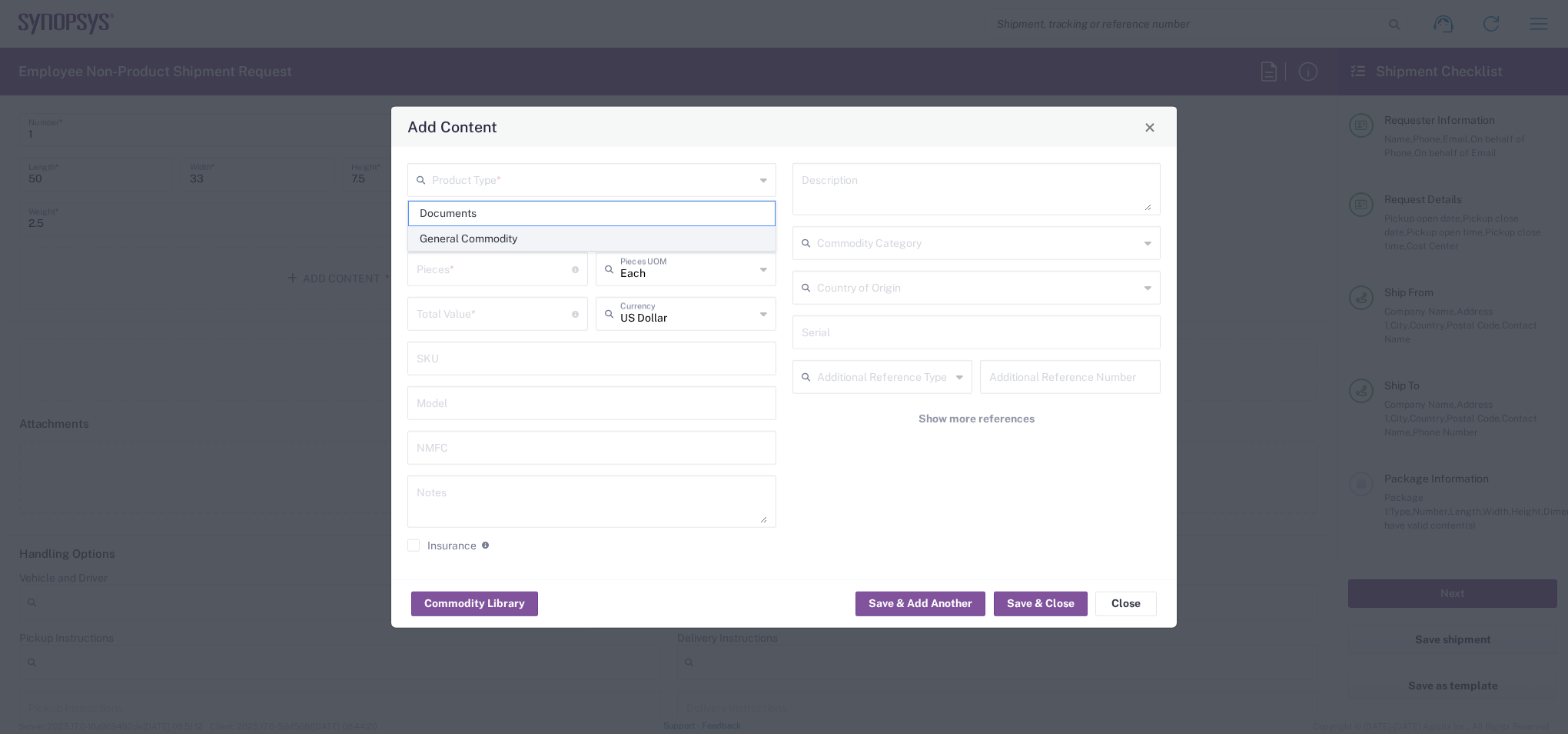
click at [517, 238] on span "General Commodity" at bounding box center [591, 239] width 366 height 24
type input "General Commodity"
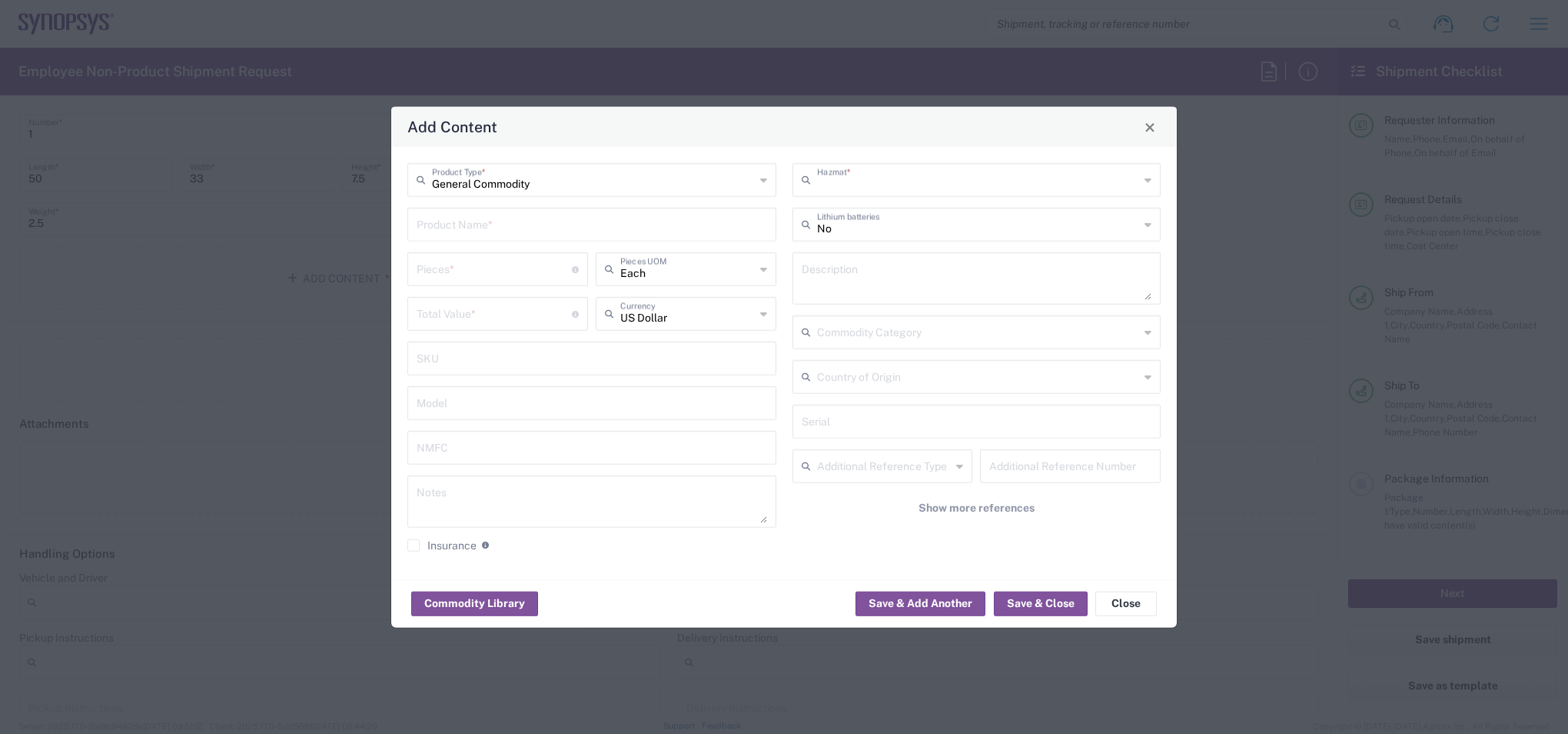
click at [939, 184] on input "text" at bounding box center [979, 178] width 323 height 27
click at [892, 239] on span "Yes" at bounding box center [977, 239] width 366 height 24
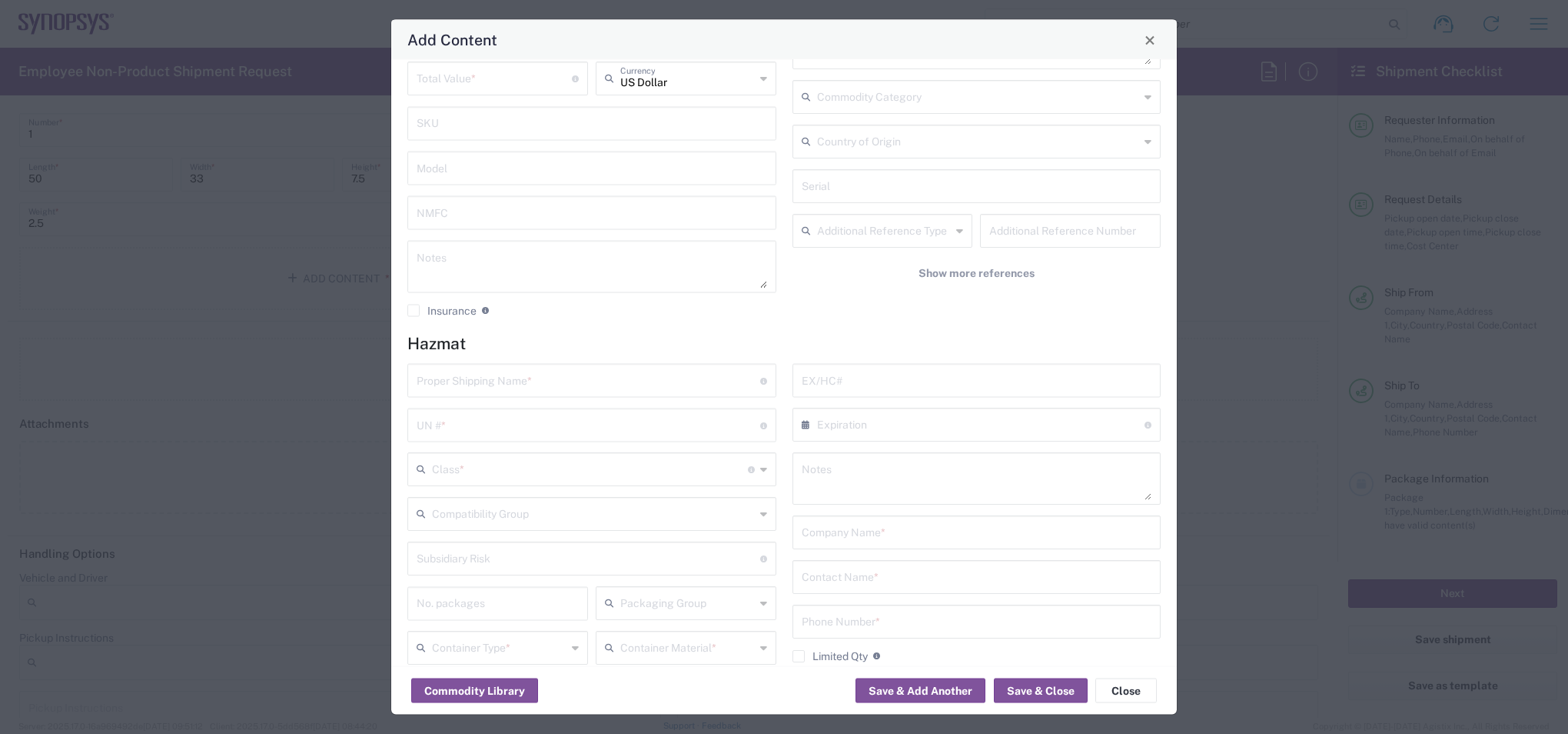
scroll to position [154, 0]
click at [631, 372] on input "text" at bounding box center [588, 373] width 343 height 27
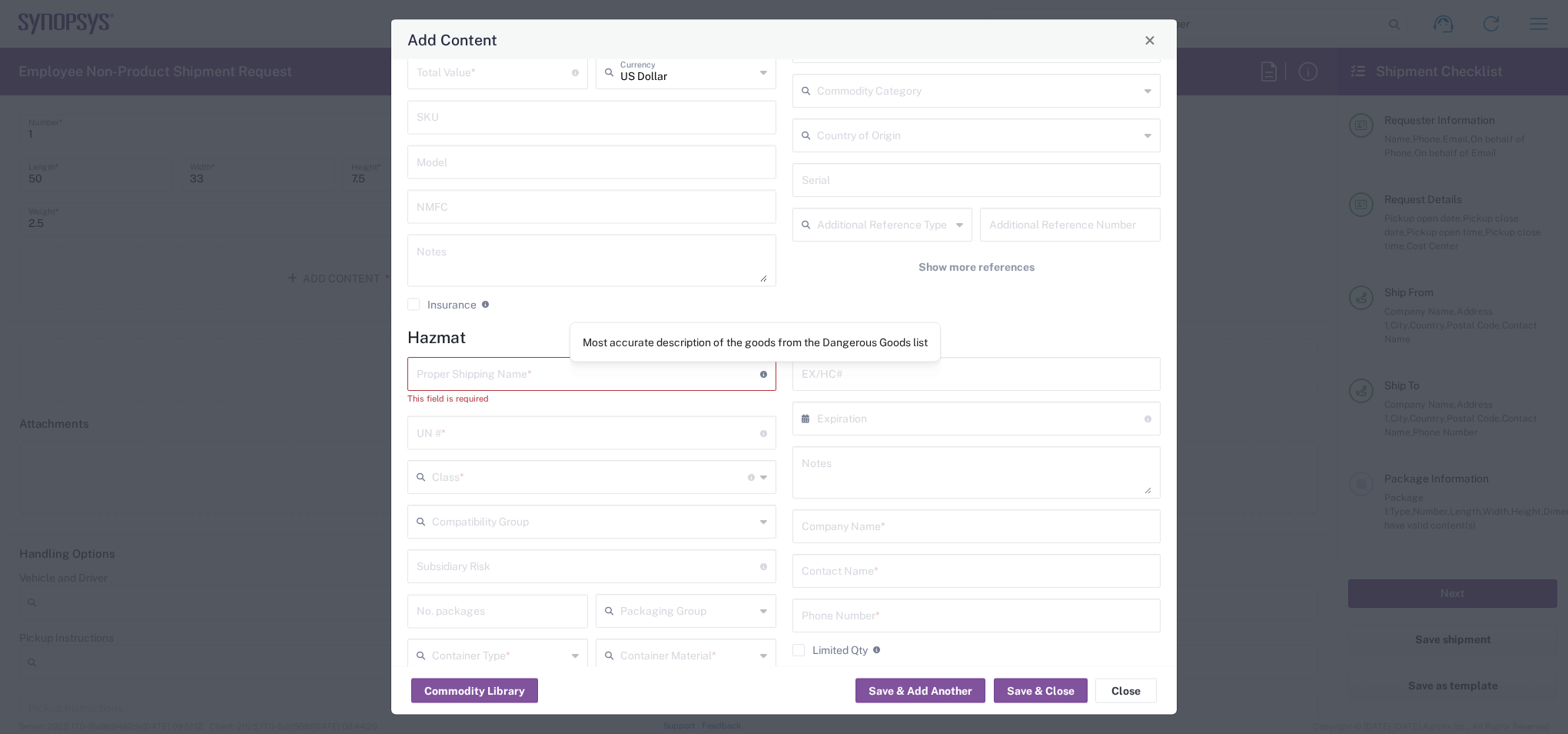
click at [760, 375] on icon at bounding box center [763, 374] width 7 height 7
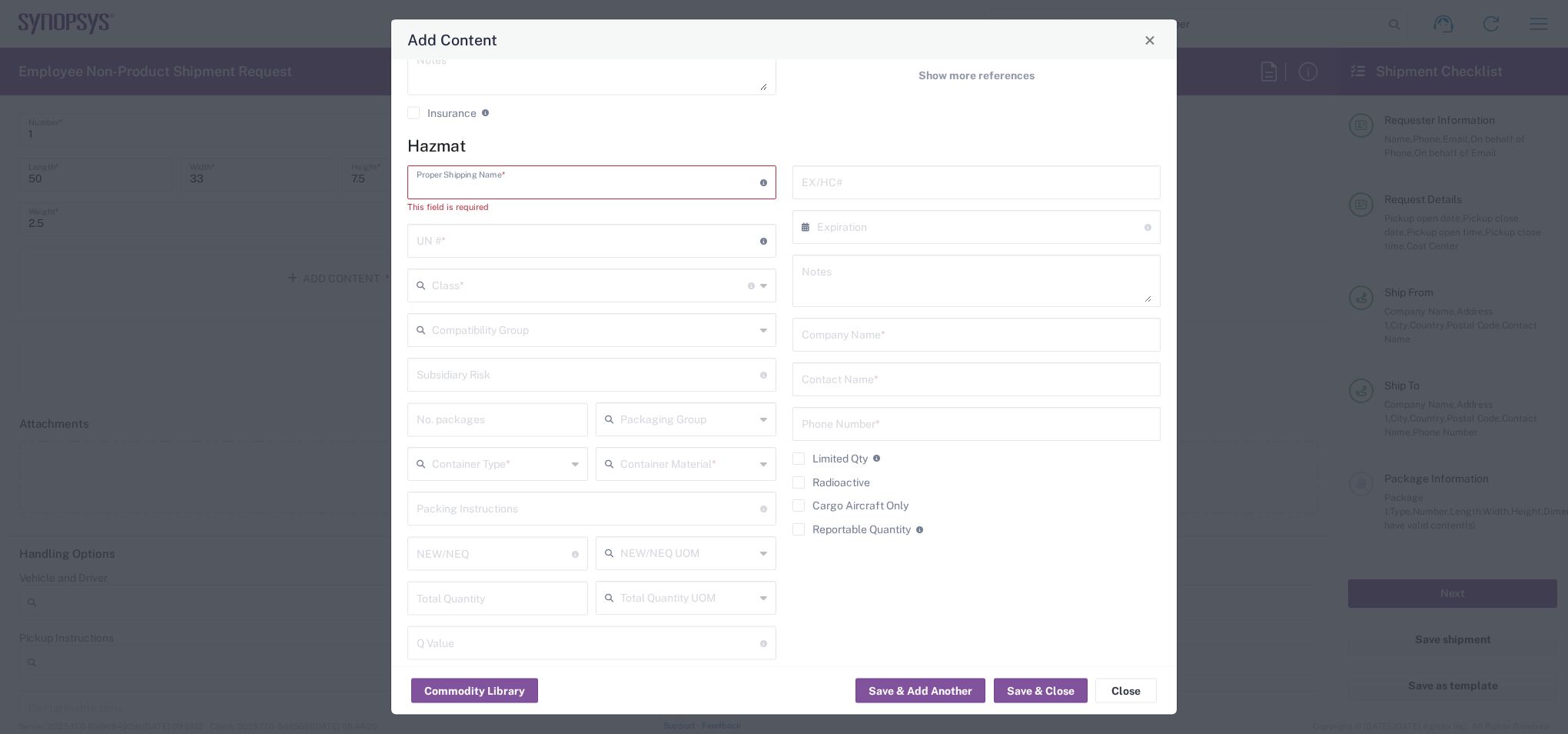
scroll to position [366, 0]
click at [760, 267] on icon at bounding box center [763, 266] width 7 height 24
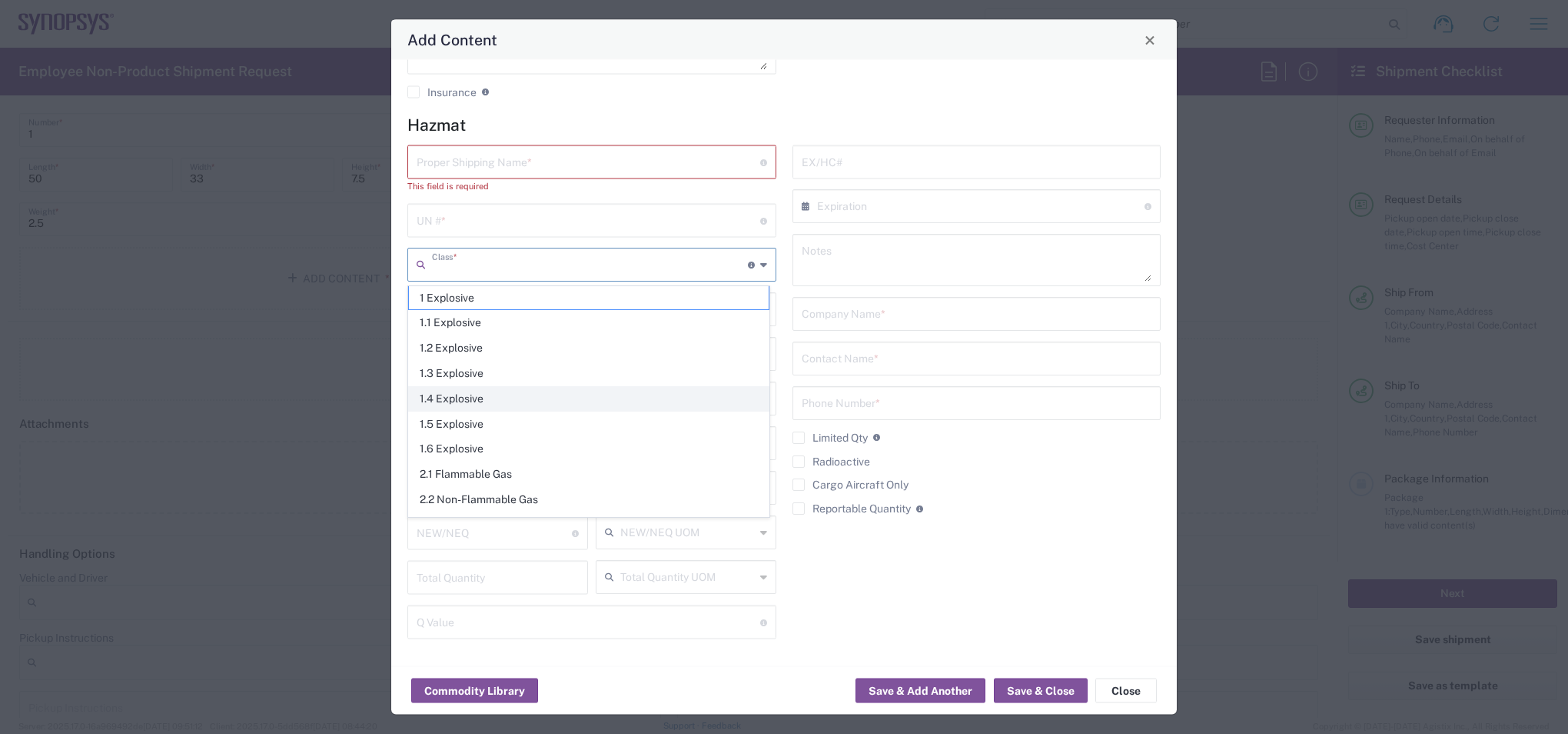
scroll to position [0, 0]
click at [792, 115] on h4 "Hazmat" at bounding box center [784, 125] width 753 height 19
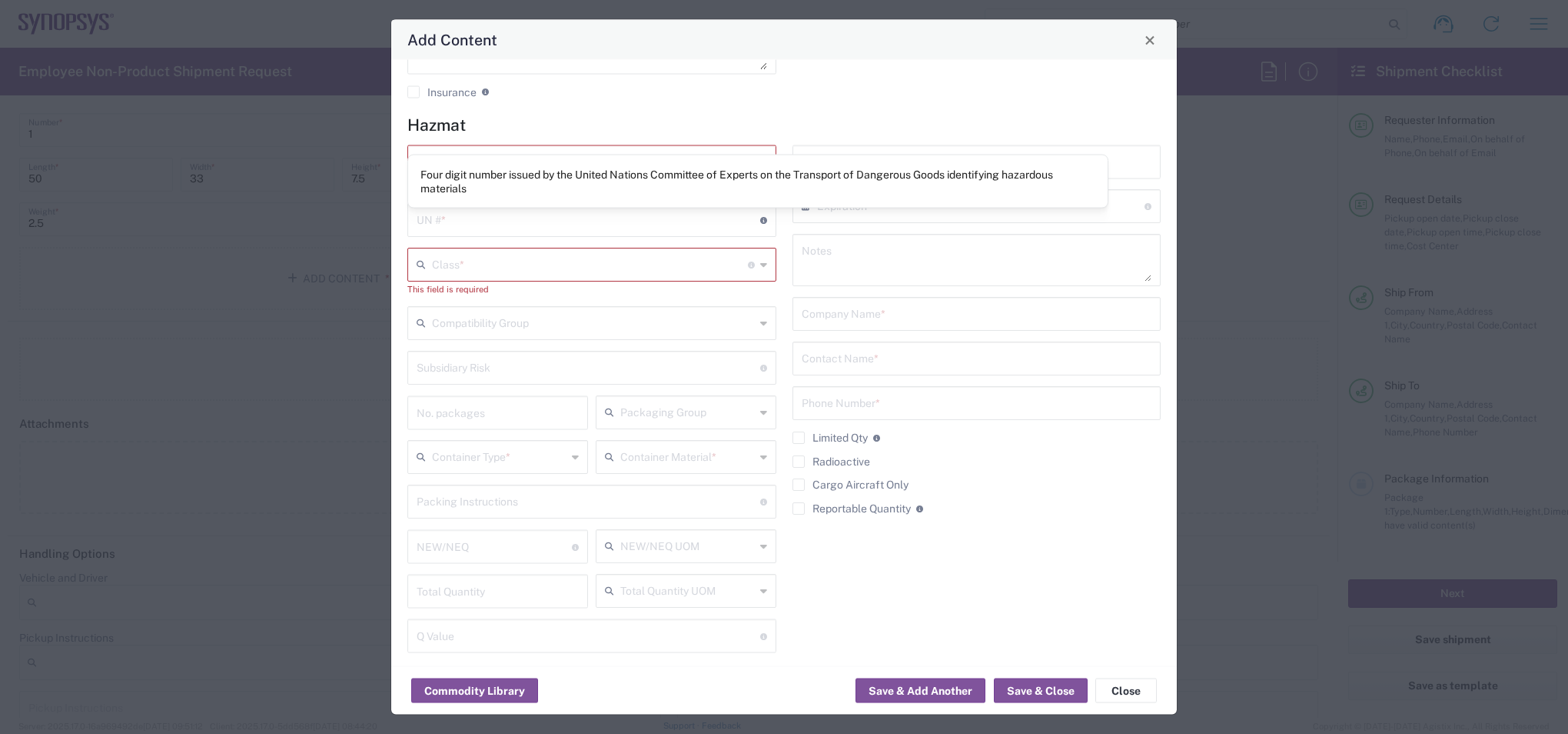
click at [760, 223] on icon at bounding box center [763, 220] width 7 height 7
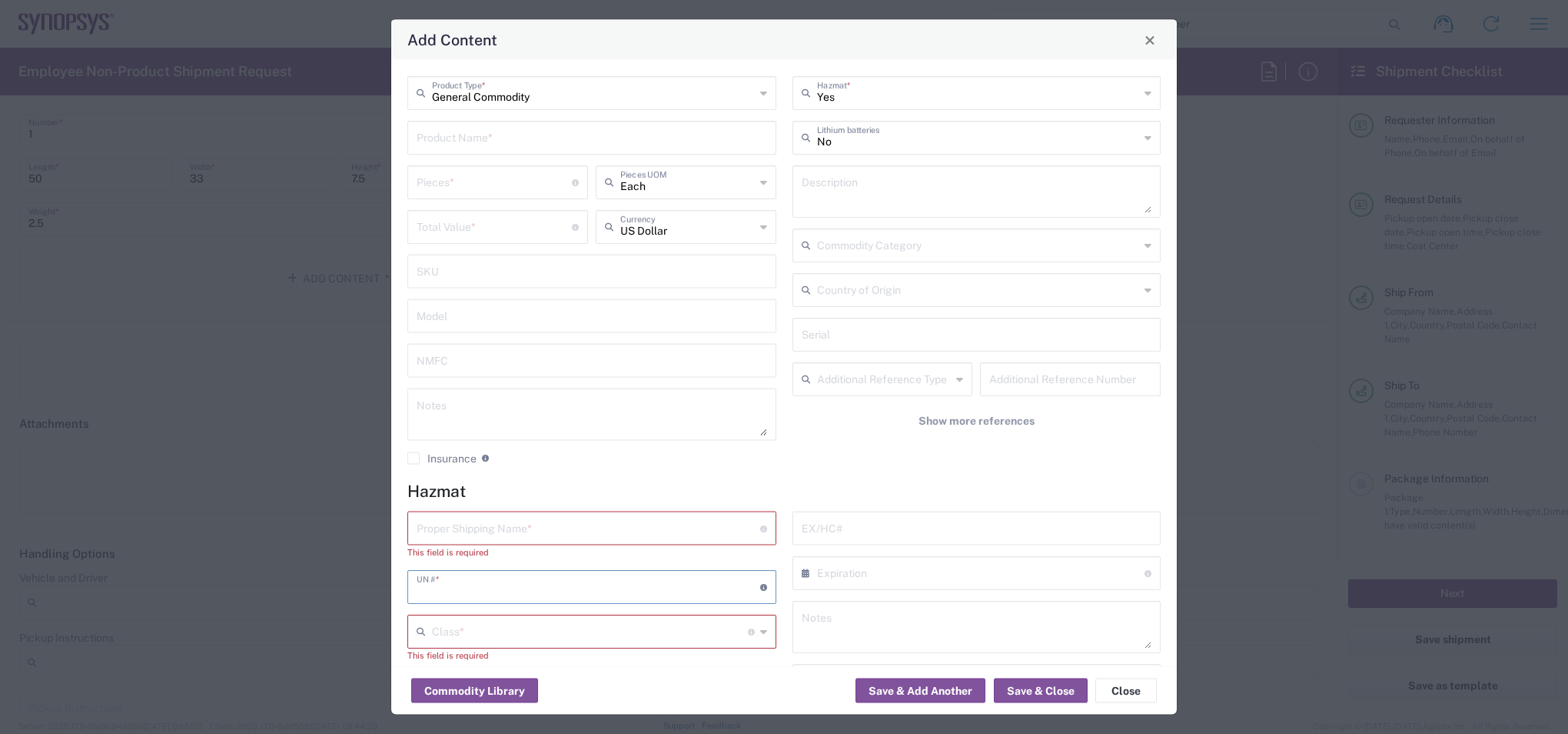
click at [843, 98] on input "Yes" at bounding box center [979, 92] width 323 height 27
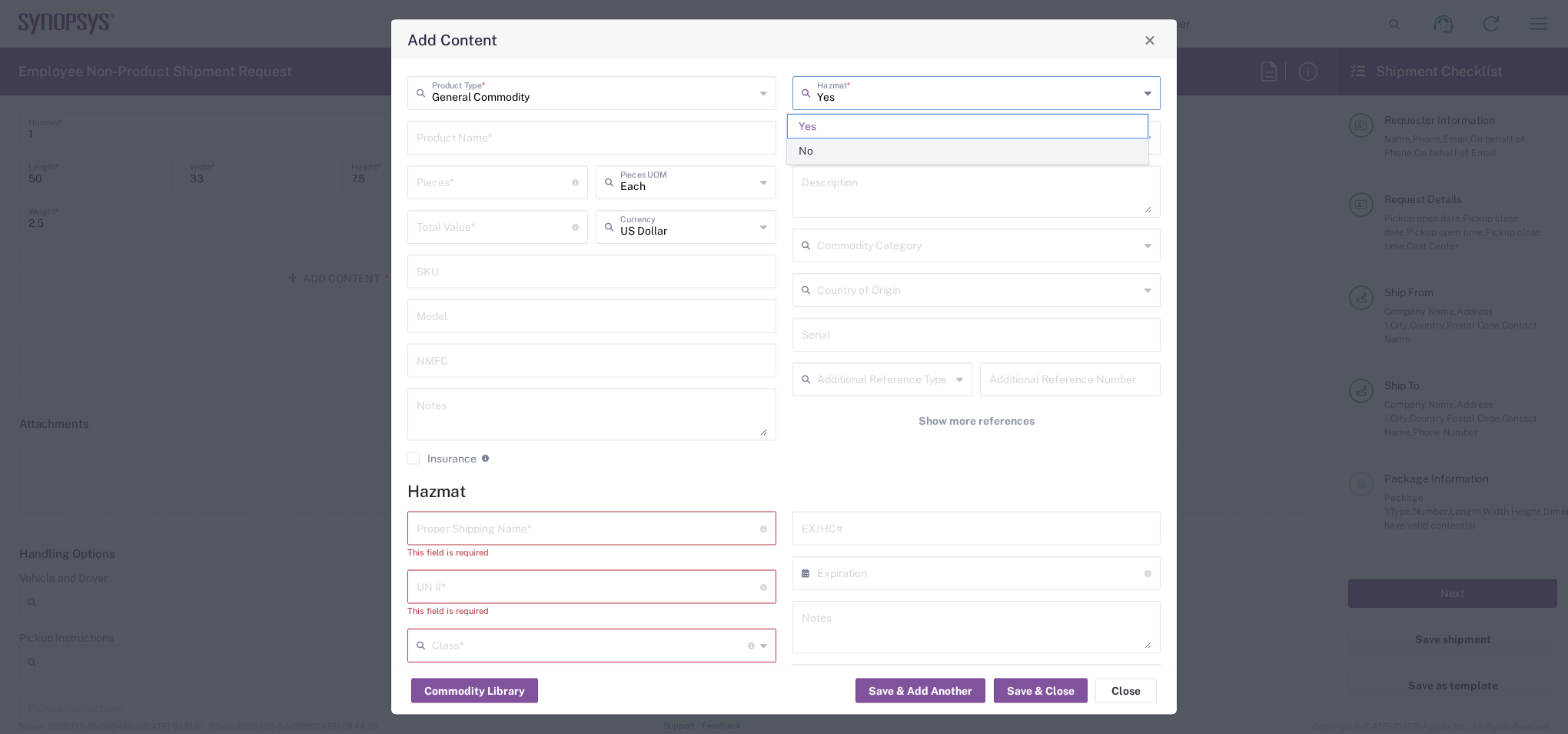
click at [819, 146] on span "No" at bounding box center [968, 150] width 360 height 24
type input "No"
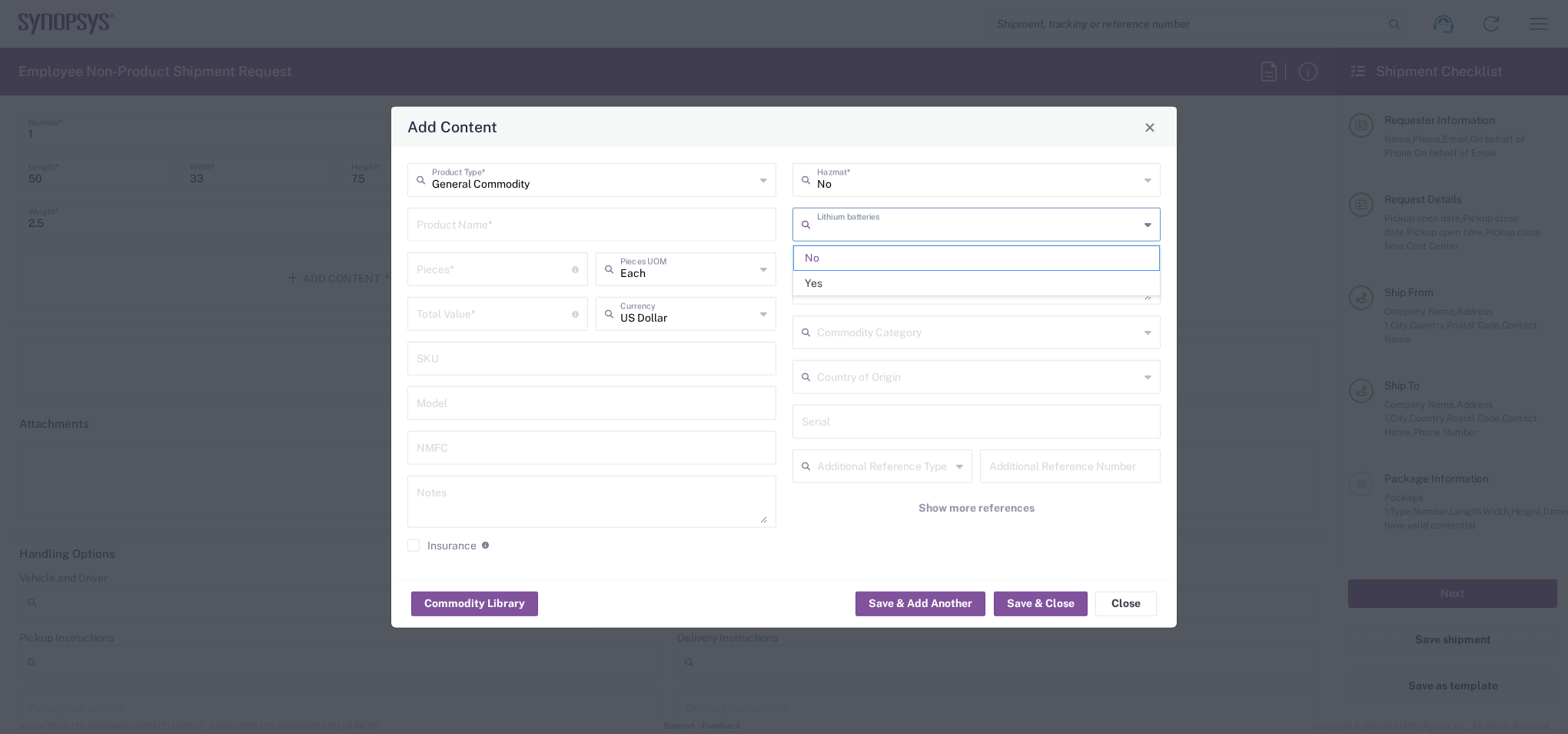
click at [881, 232] on input "text" at bounding box center [979, 223] width 323 height 27
click at [850, 278] on span "Yes" at bounding box center [977, 283] width 366 height 24
type input "Yes"
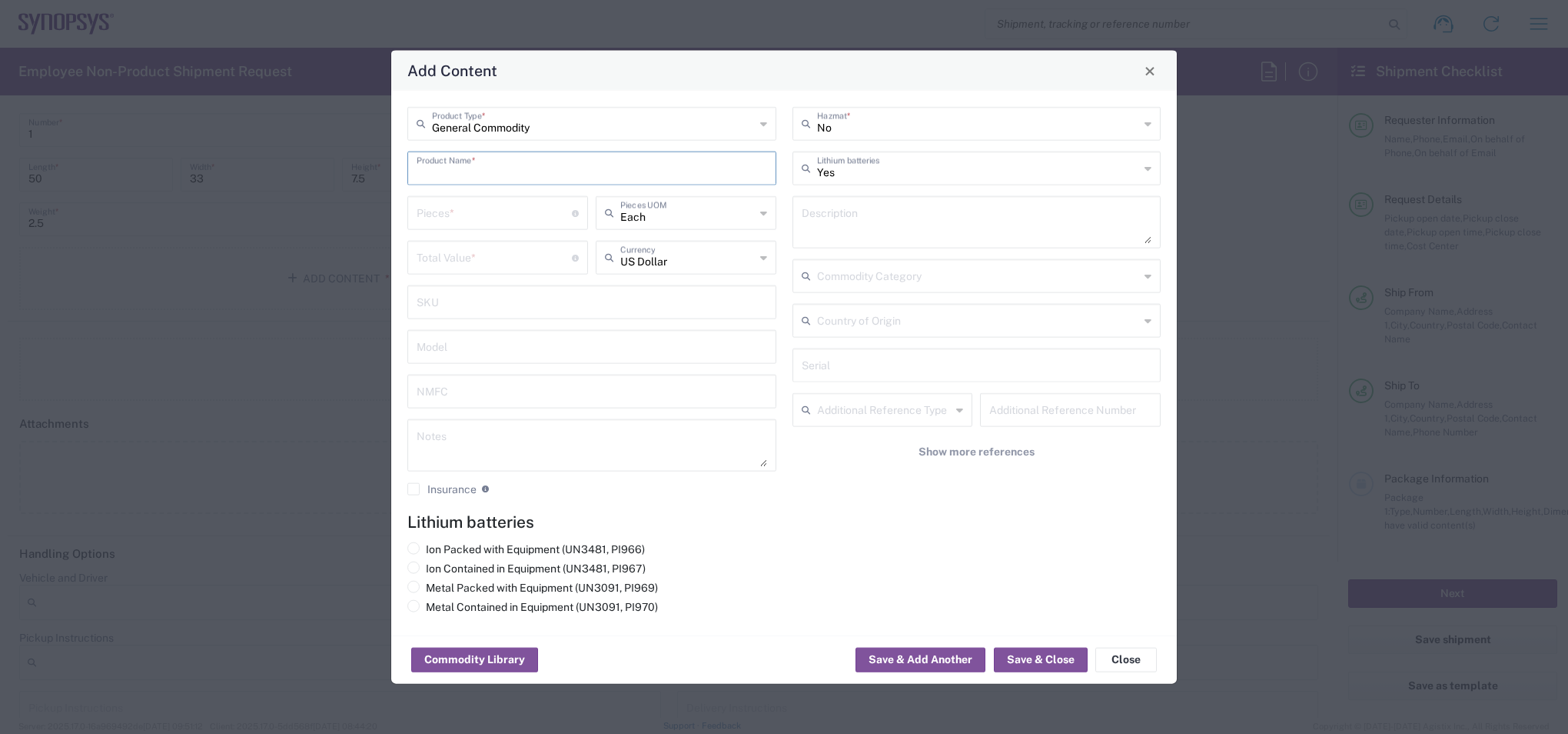
click at [524, 163] on input "text" at bounding box center [591, 167] width 350 height 27
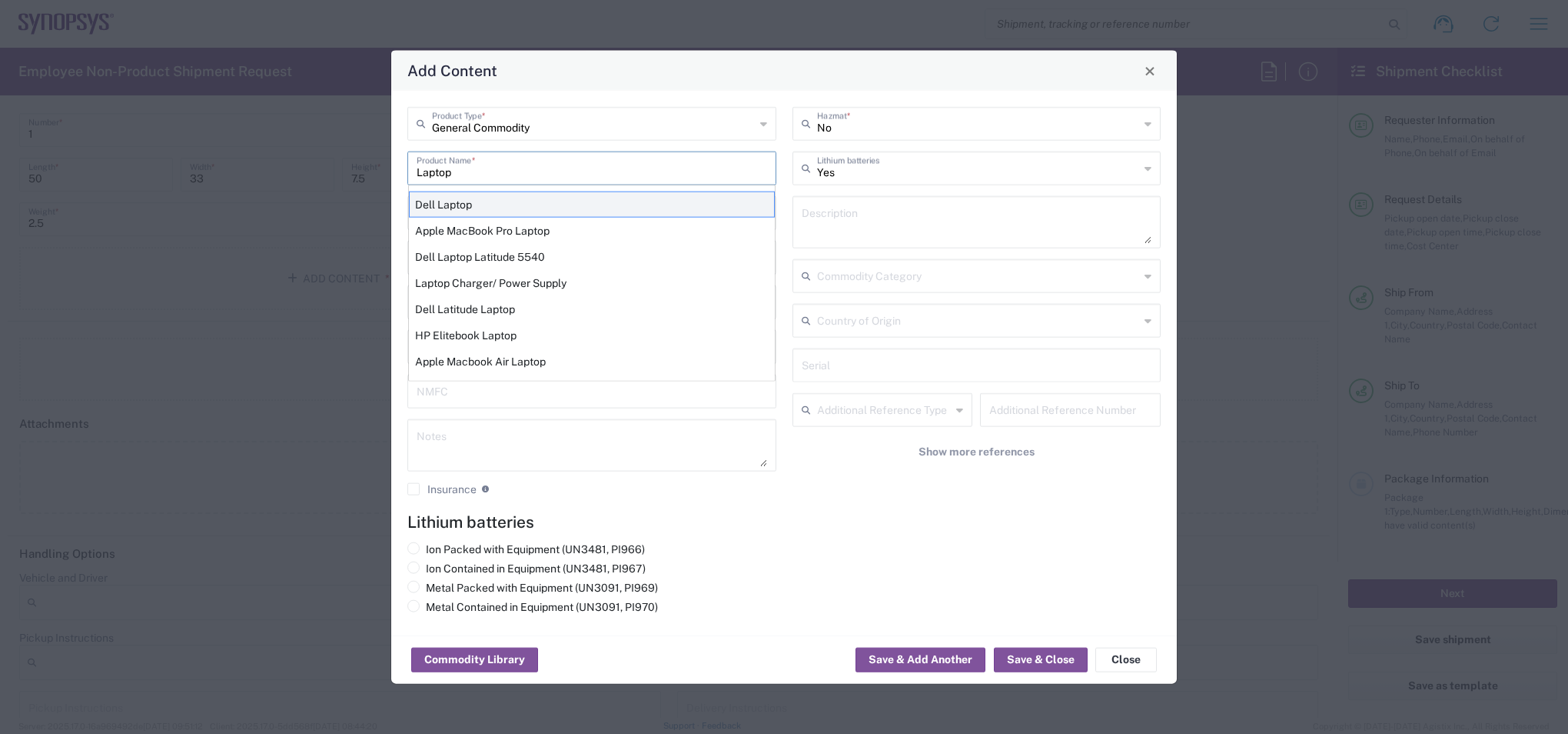
click at [500, 208] on div "Dell Laptop" at bounding box center [591, 204] width 366 height 26
type input "Dell Laptop"
type textarea "Dell Laptop"
type input "No"
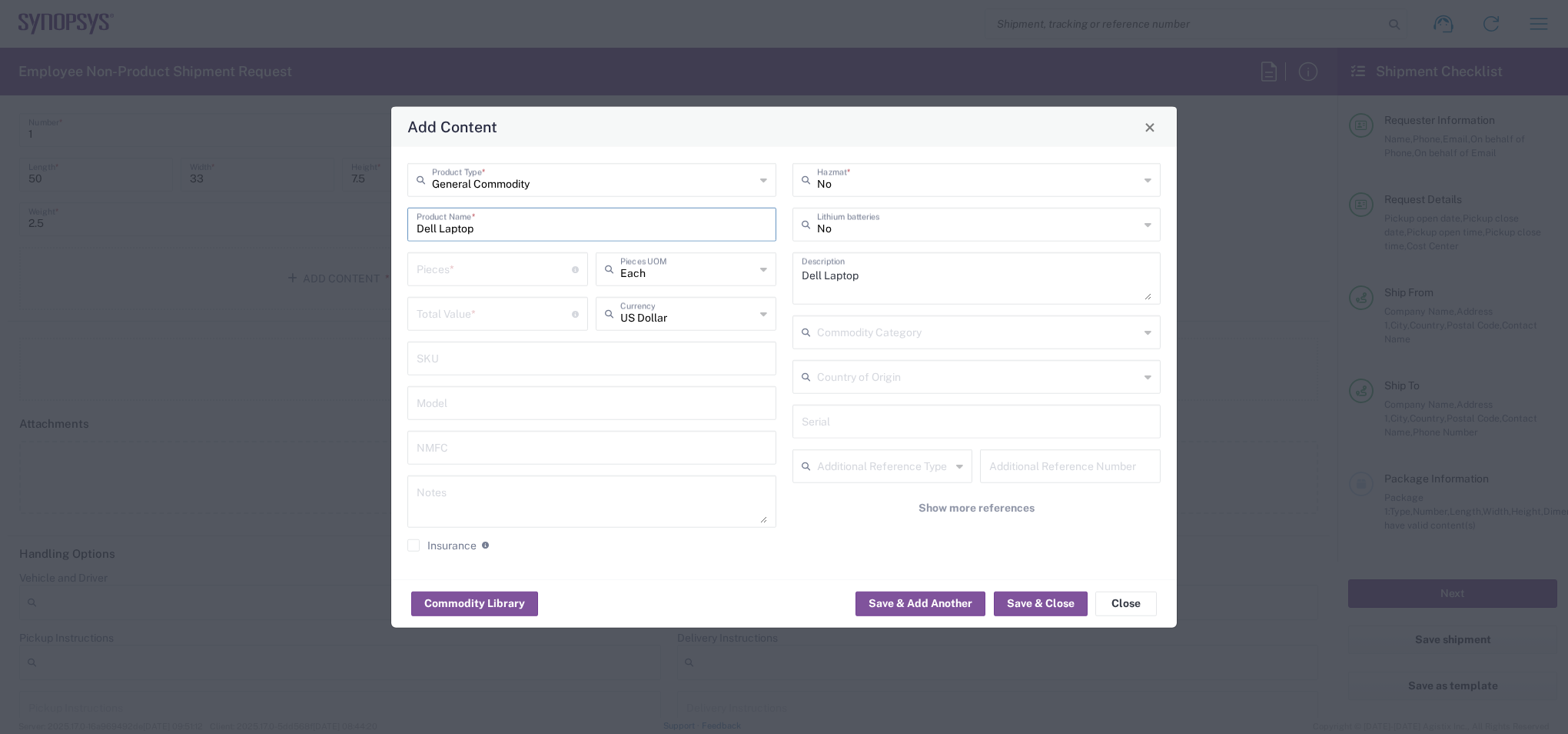
click at [451, 268] on input "number" at bounding box center [494, 267] width 155 height 27
type input "1"
click at [520, 301] on input "number" at bounding box center [494, 312] width 155 height 27
type input "1"
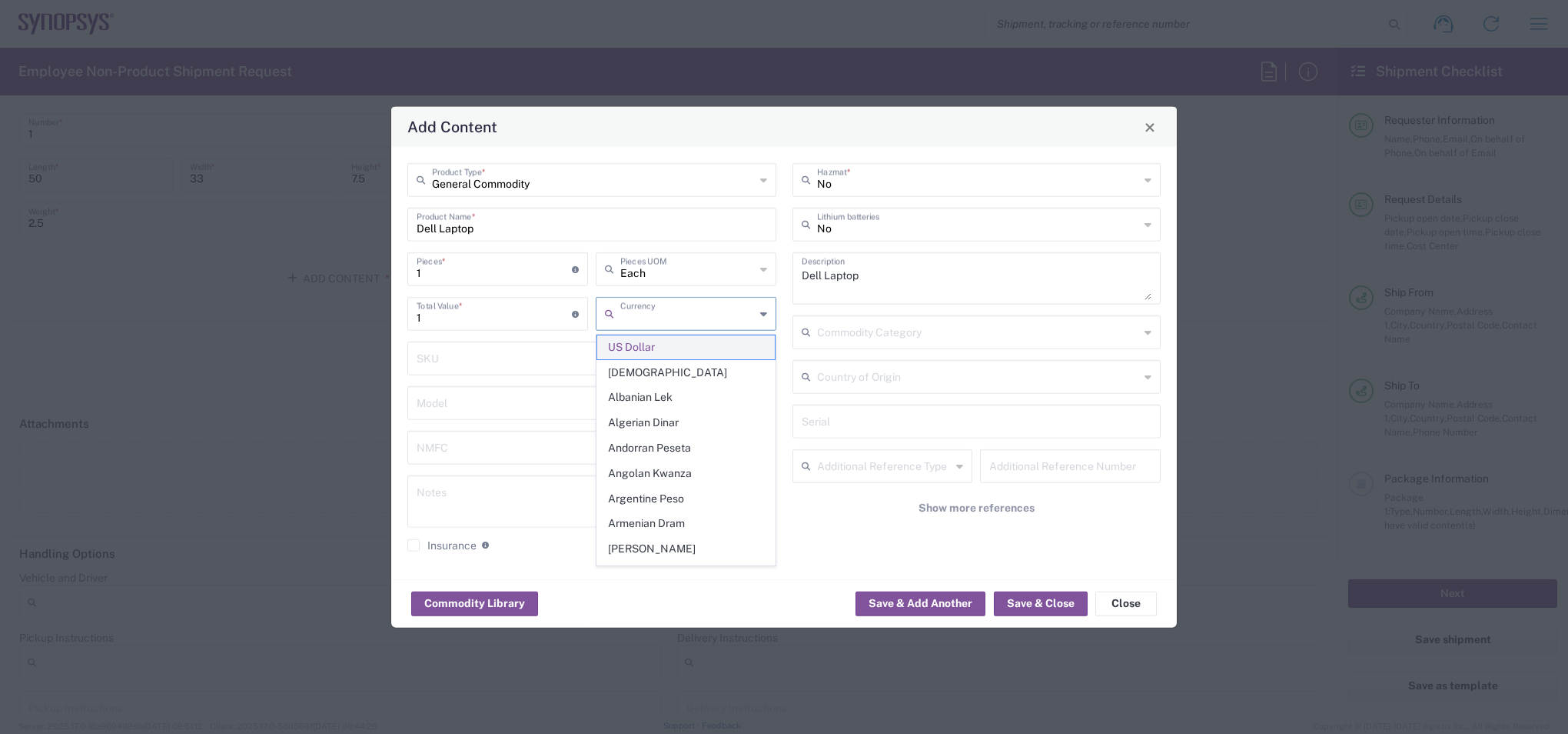
click at [680, 343] on span "US Dollar" at bounding box center [686, 347] width 177 height 24
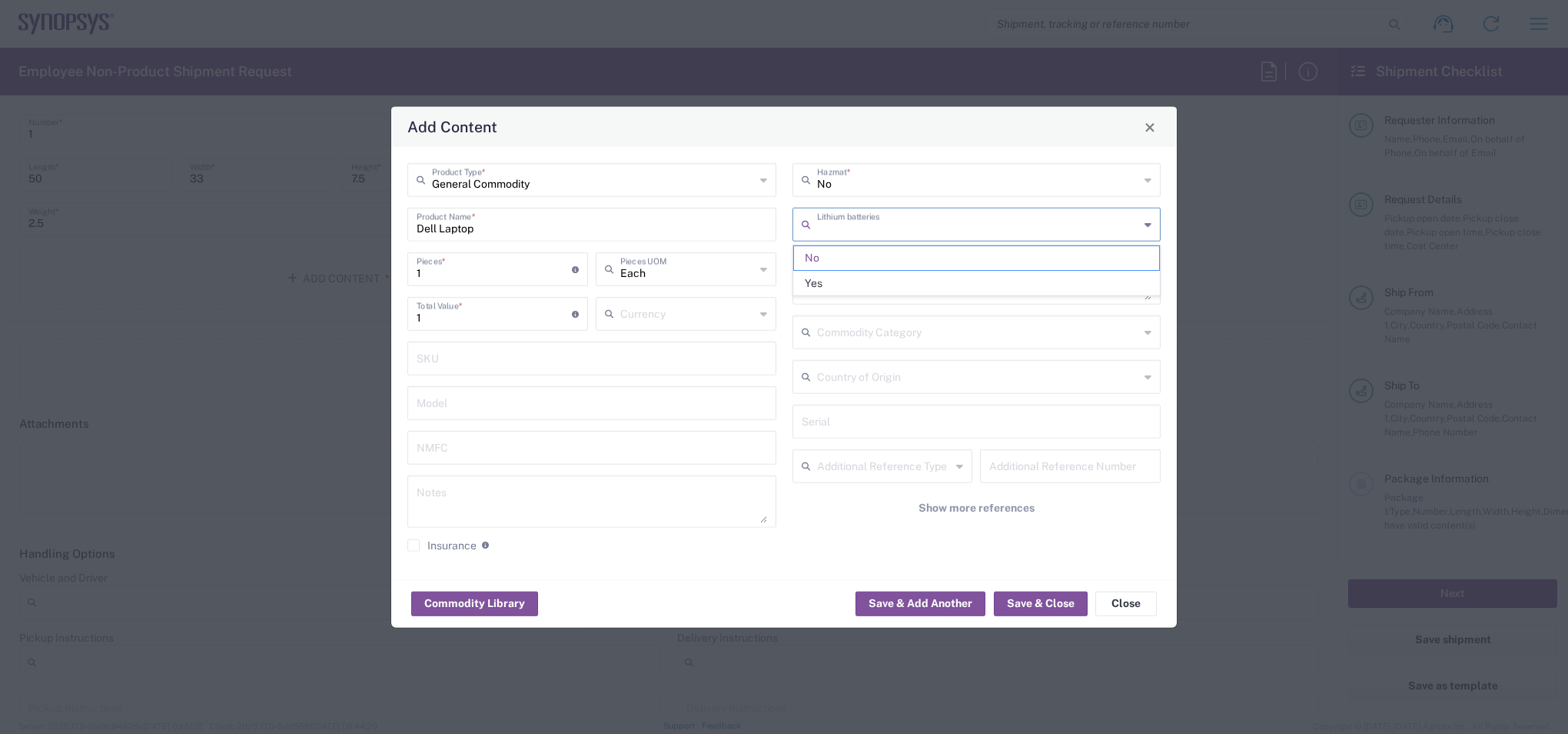
click at [962, 228] on input "text" at bounding box center [979, 223] width 323 height 27
click at [971, 274] on span "Yes" at bounding box center [977, 283] width 366 height 24
type input "Yes"
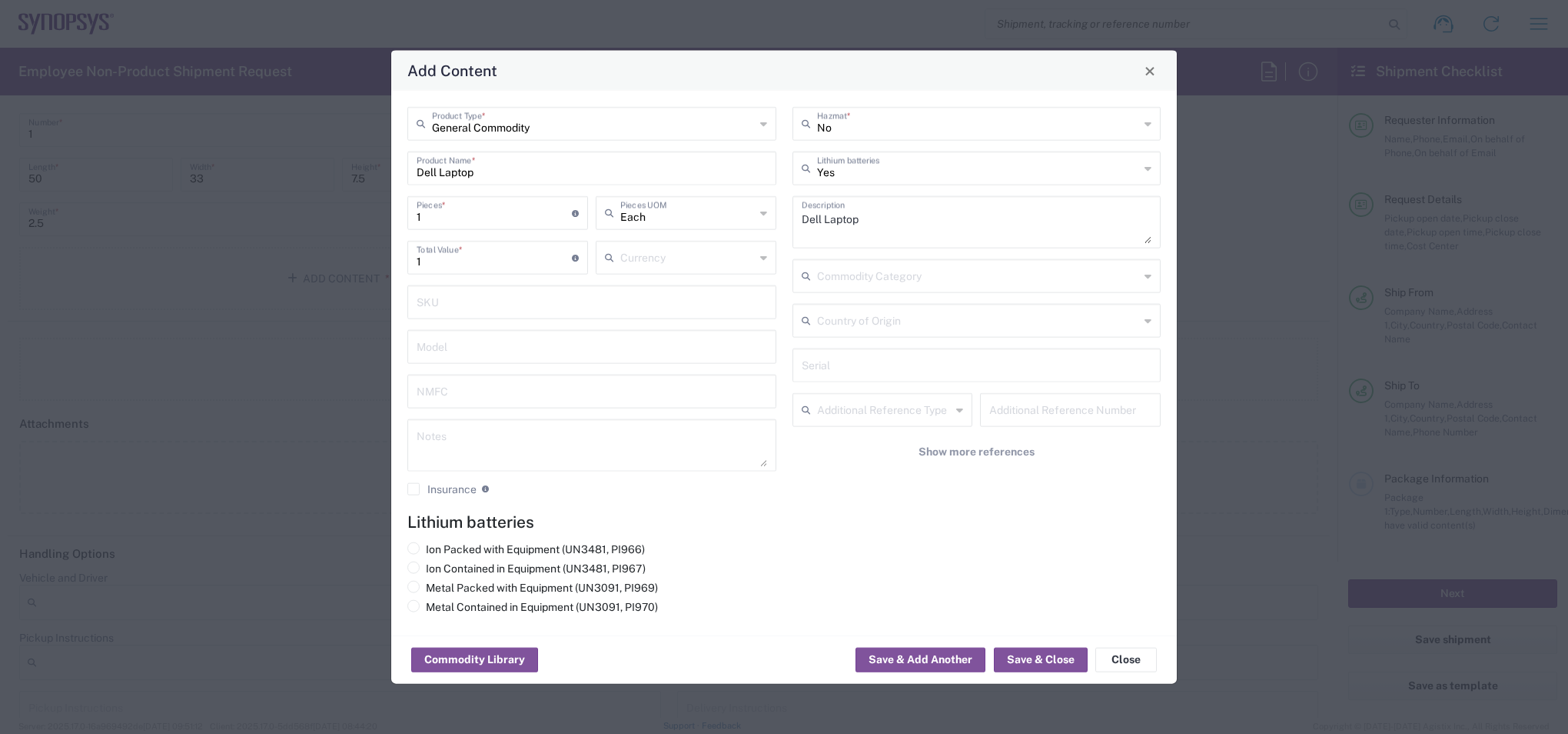
click at [769, 265] on div "Currency" at bounding box center [686, 257] width 181 height 34
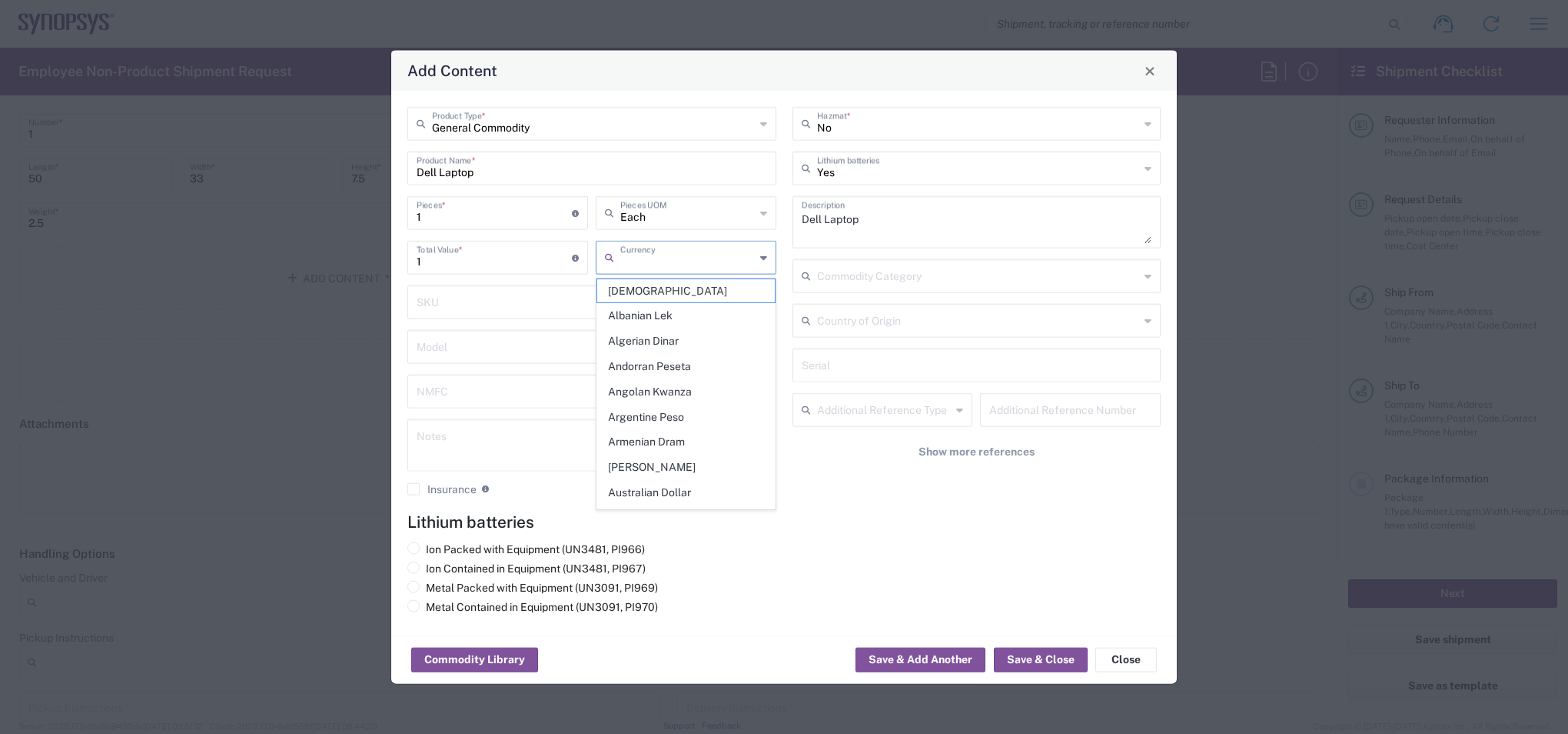
click at [760, 260] on icon at bounding box center [763, 258] width 7 height 24
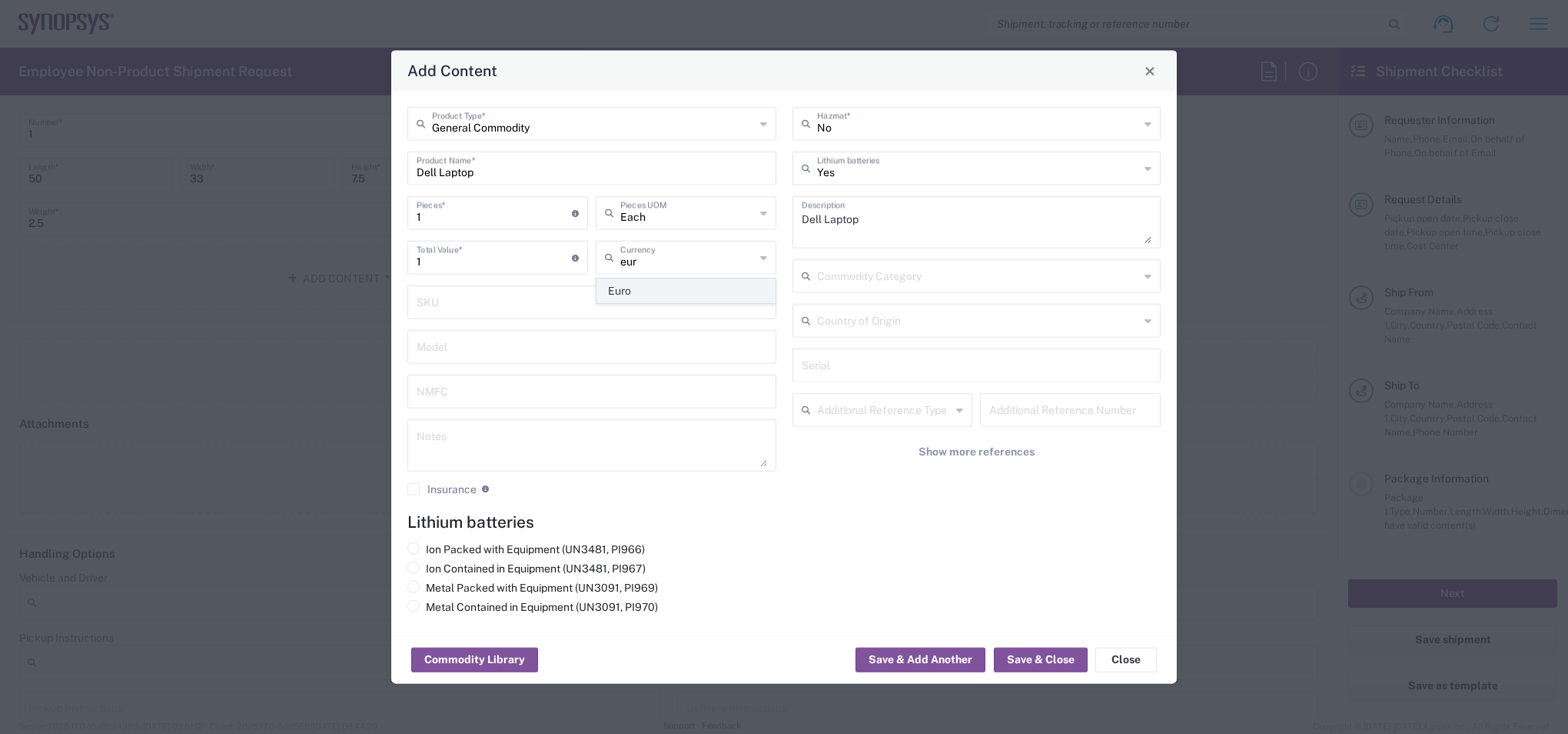
click at [689, 281] on span "Euro" at bounding box center [686, 290] width 177 height 24
type input "Euro"
click at [758, 613] on div "Ion Packed with Equipment (UN3481, PI966) Ion Contained in Equipment (UN3481, P…" at bounding box center [592, 580] width 385 height 77
click at [420, 549] on label "Ion Packed with Equipment (UN3481, PI966)" at bounding box center [526, 549] width 238 height 14
click at [426, 549] on input "Ion Packed with Equipment (UN3481, PI966)" at bounding box center [431, 546] width 10 height 10
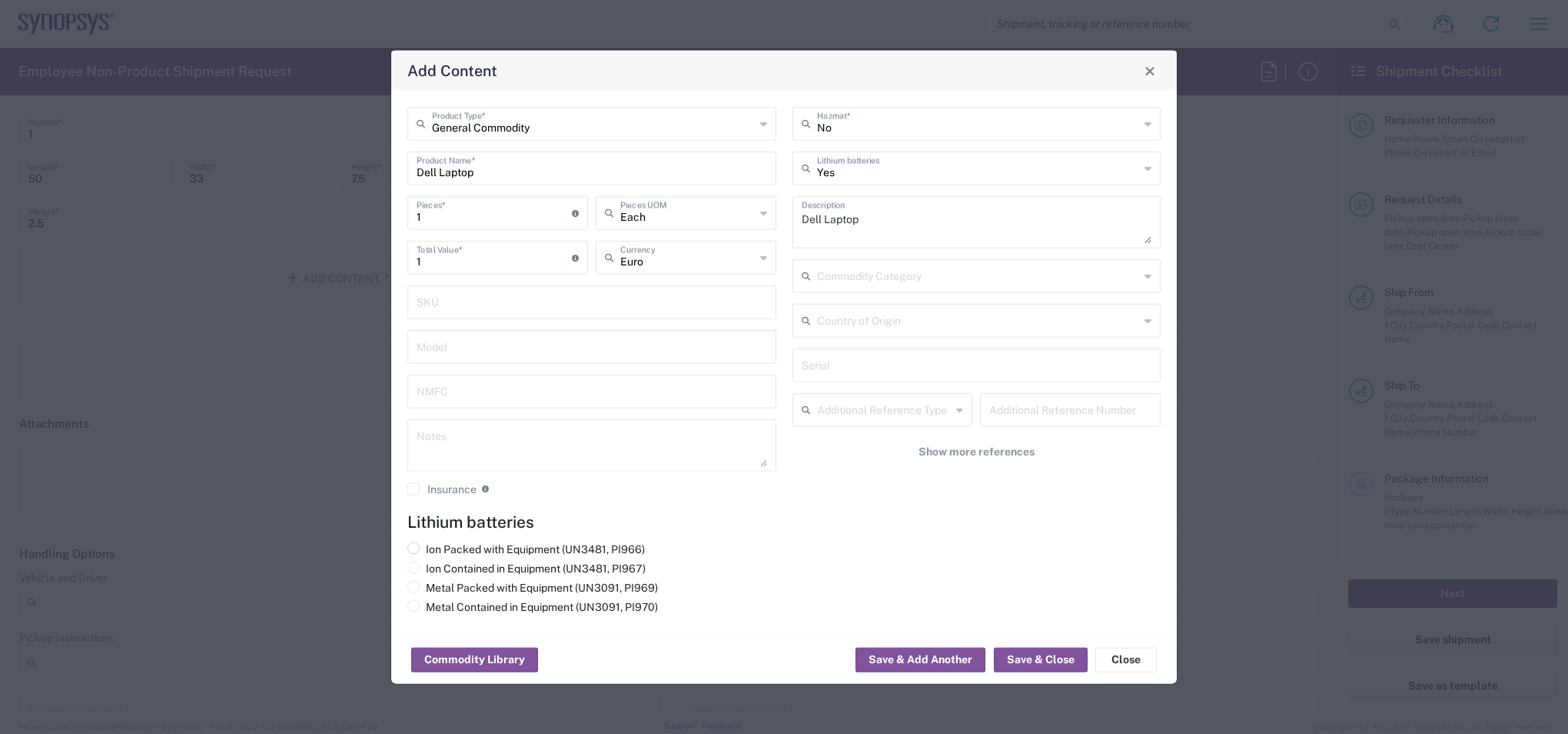
radio input "true"
click at [1025, 656] on button "Save & Close" at bounding box center [1040, 660] width 93 height 24
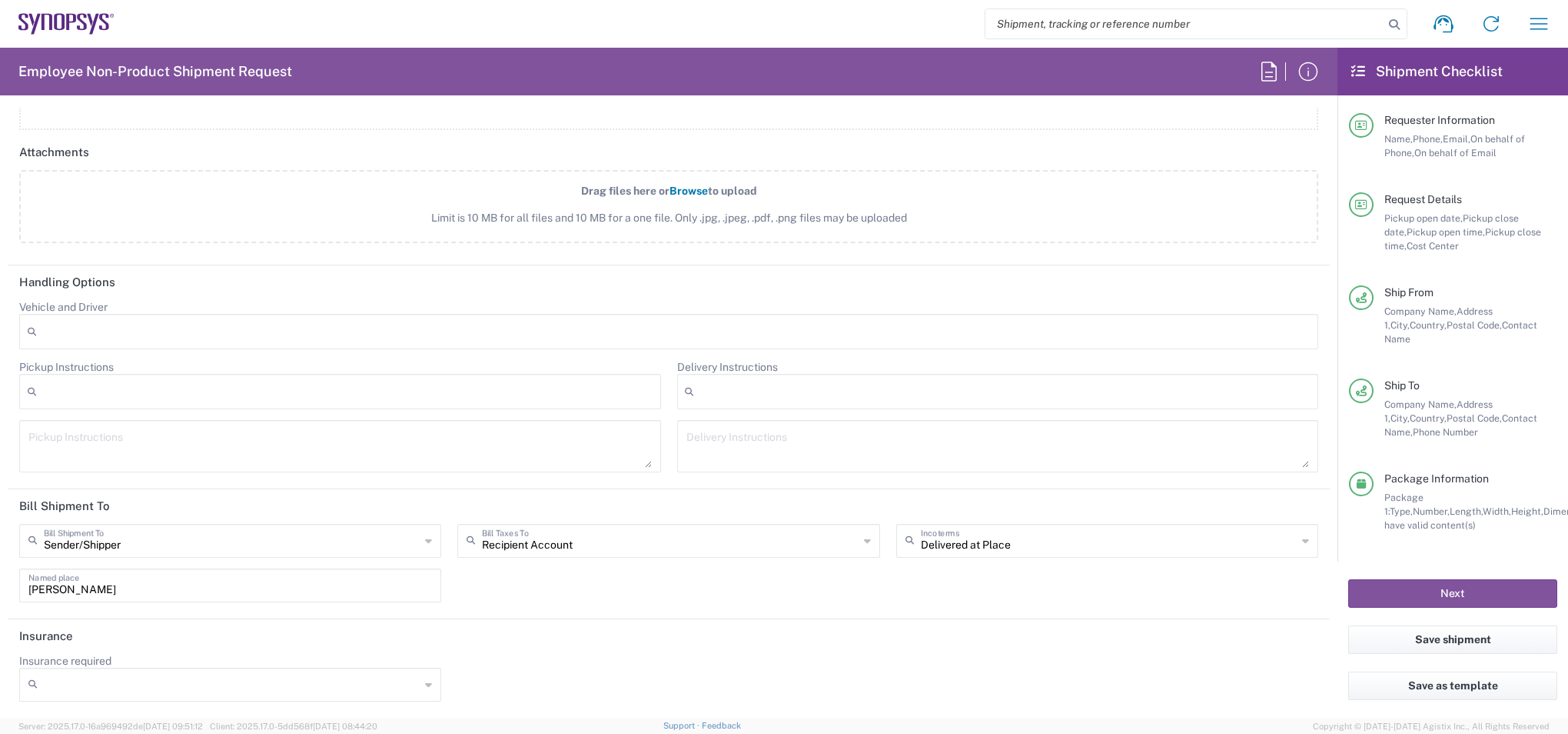
scroll to position [1976, 0]
click at [428, 544] on icon at bounding box center [429, 540] width 7 height 24
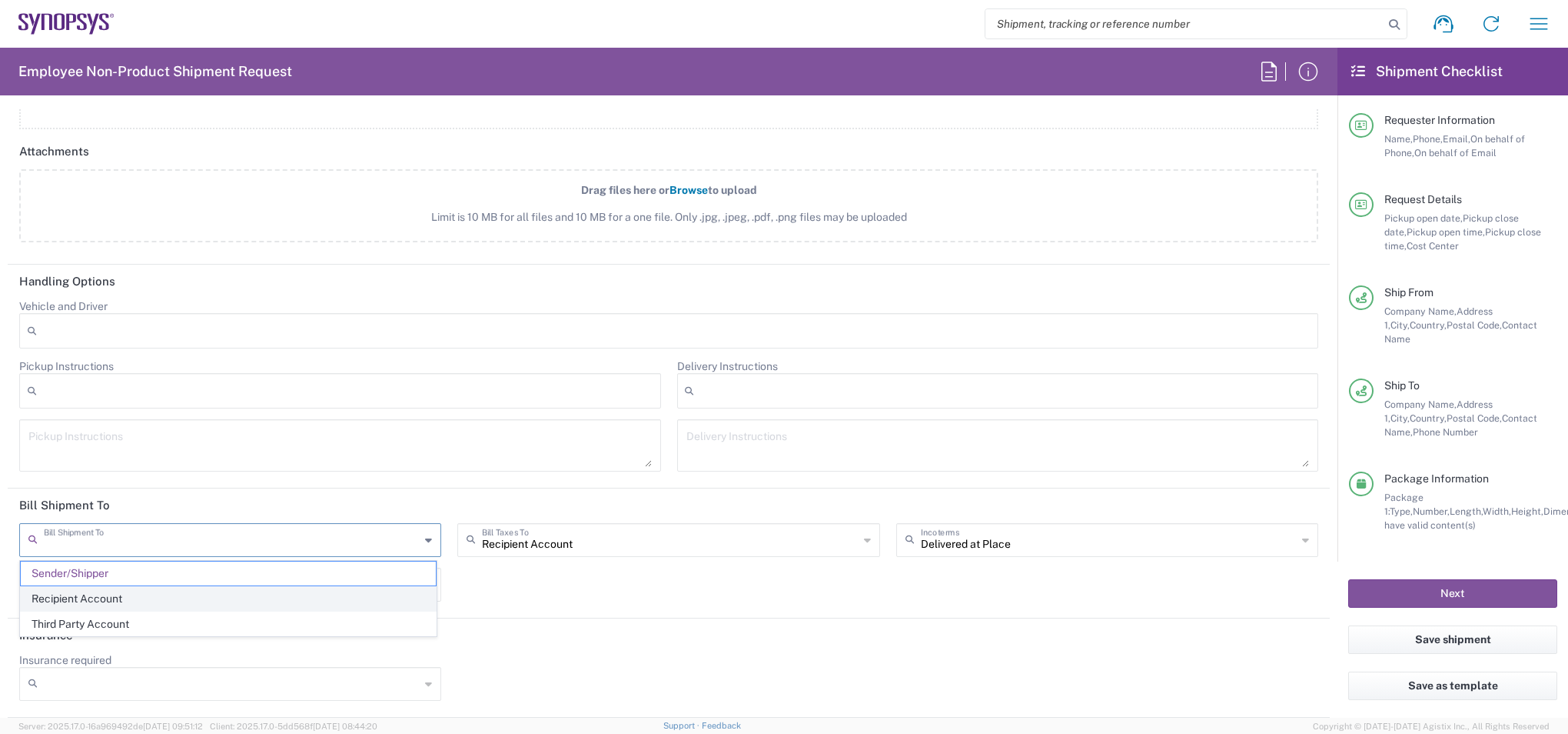
click at [363, 601] on span "Recipient Account" at bounding box center [228, 599] width 415 height 24
type input "Recipient Account"
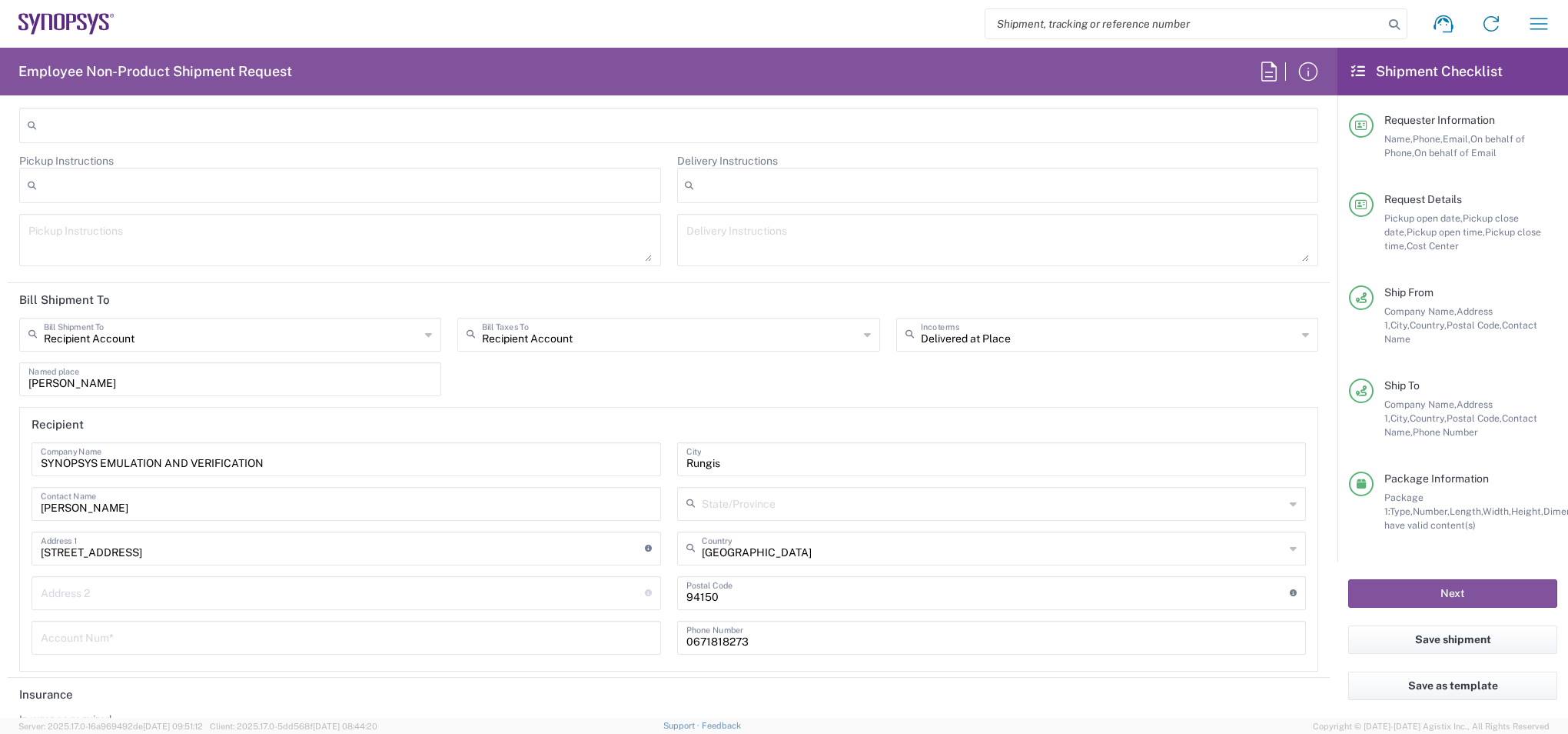
scroll to position [2240, 0]
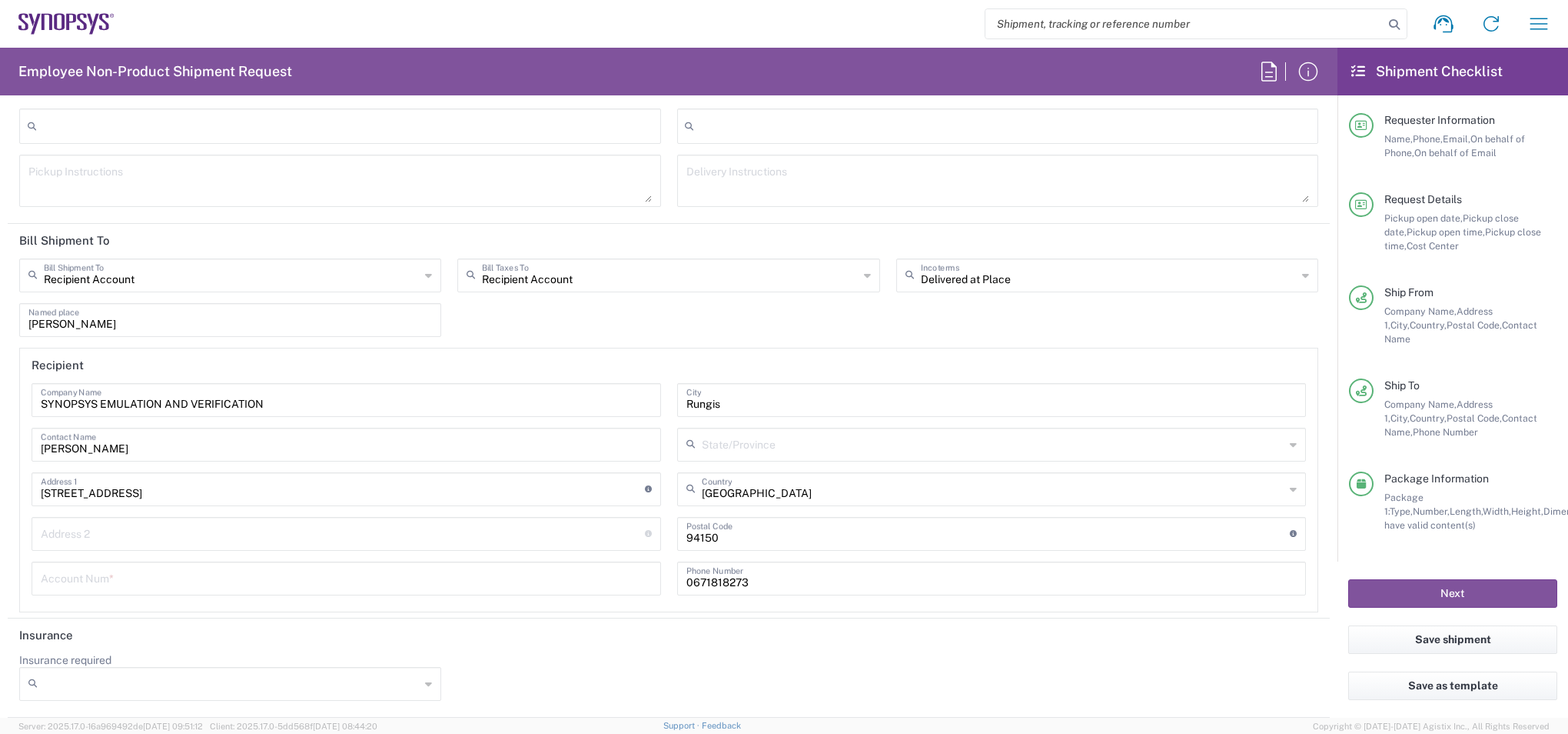
click at [426, 687] on icon at bounding box center [429, 683] width 7 height 24
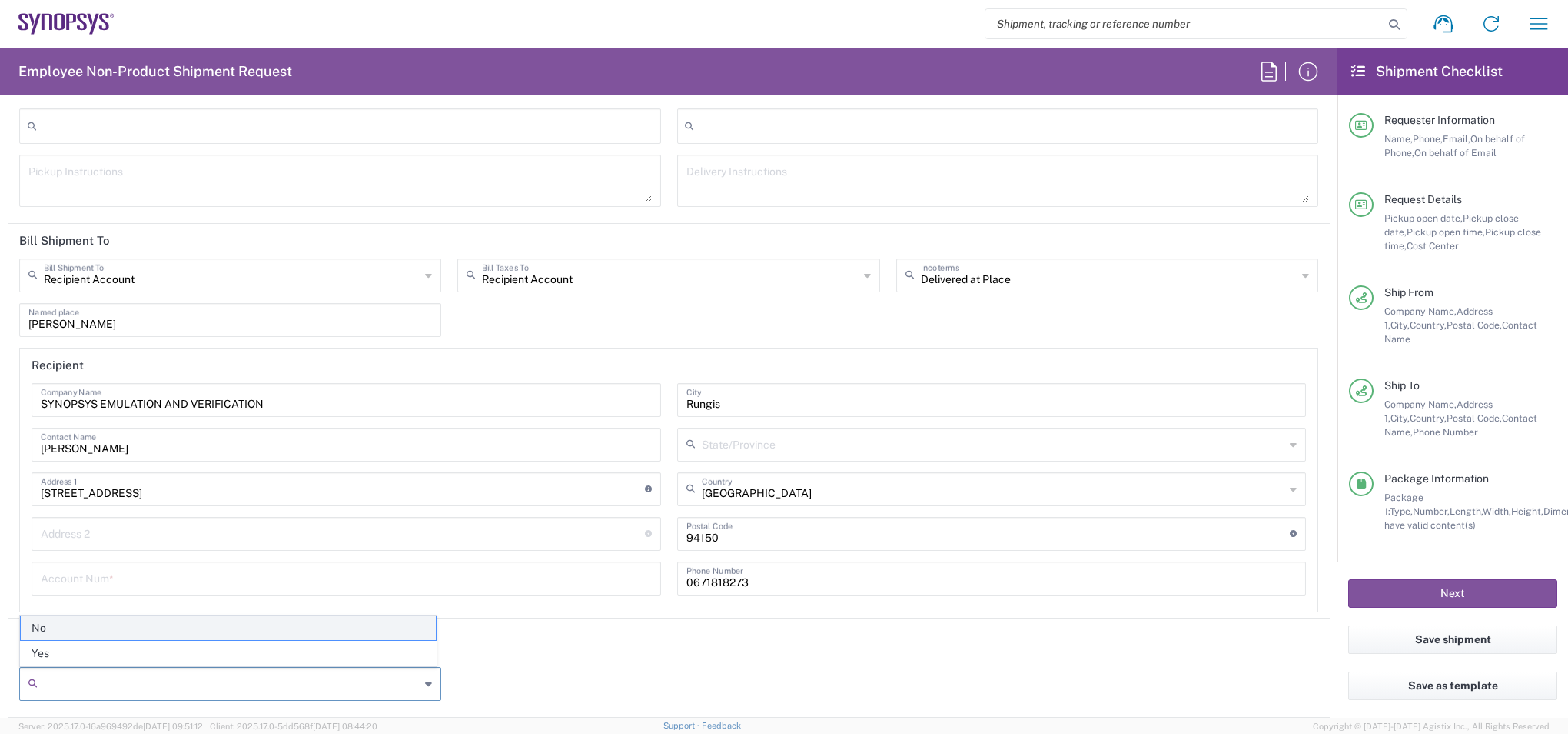
click at [314, 631] on span "No" at bounding box center [228, 627] width 415 height 24
type input "No"
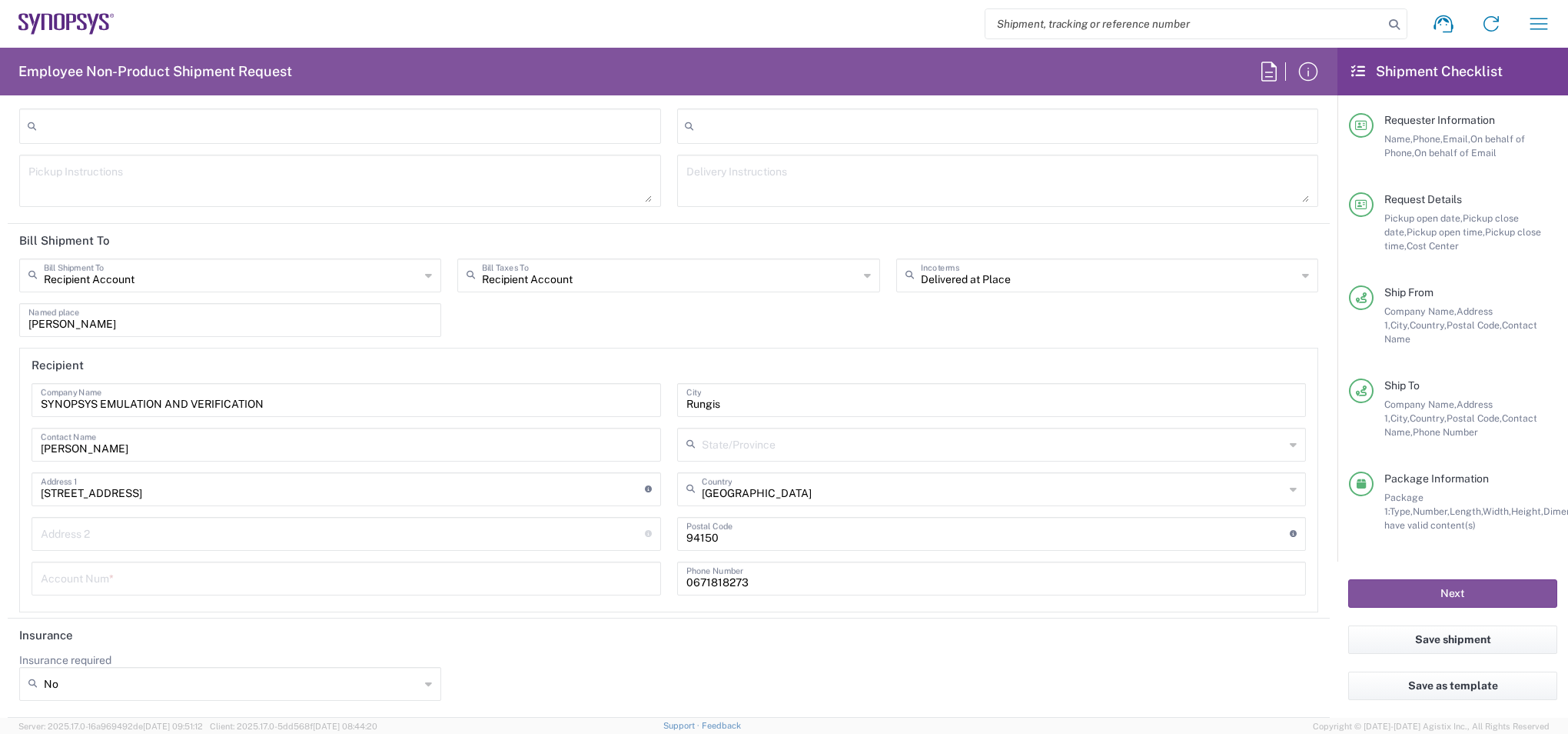
click at [503, 645] on header "Insurance" at bounding box center [669, 636] width 1323 height 35
click at [1462, 595] on button "Next" at bounding box center [1453, 593] width 209 height 29
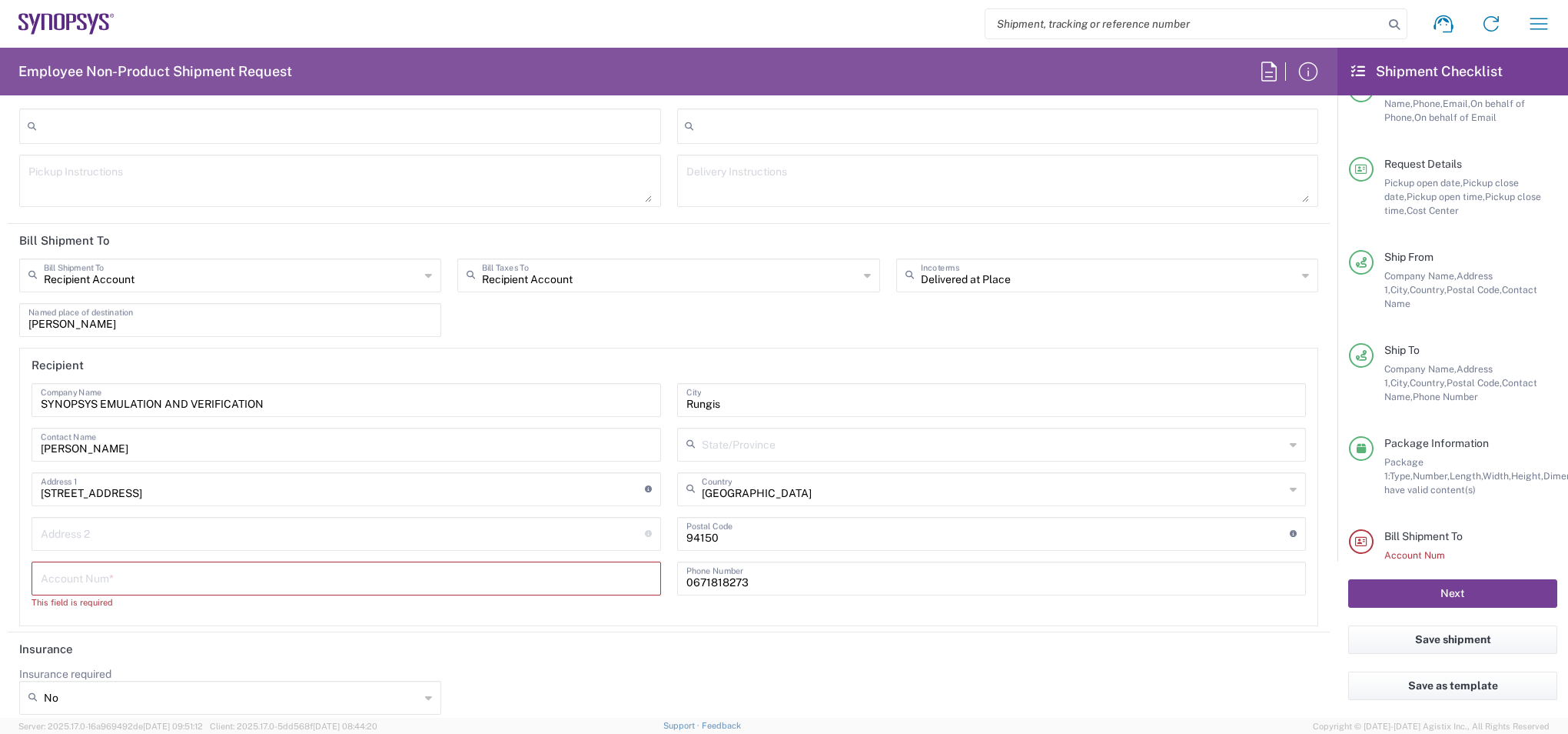
scroll to position [54, 0]
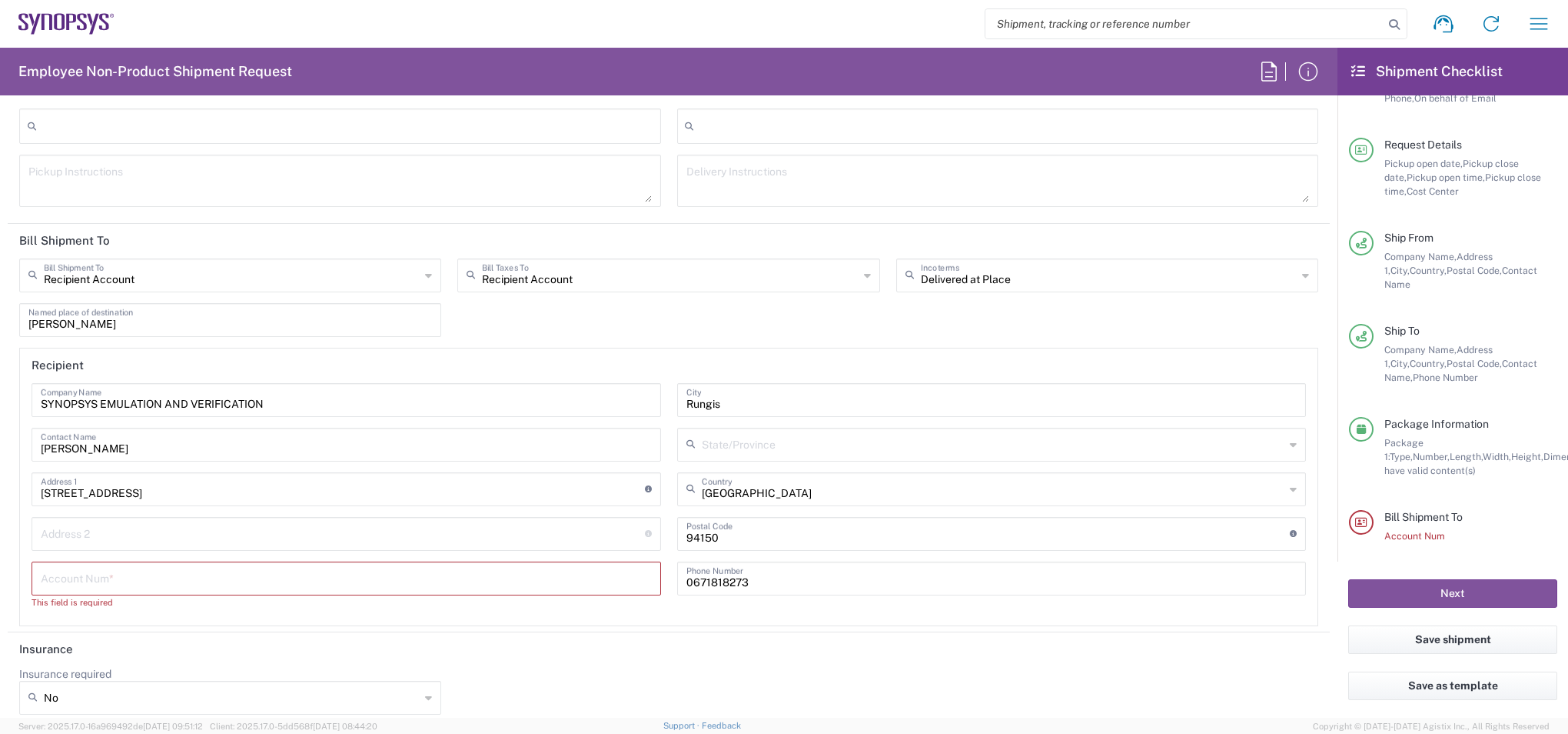
click at [620, 568] on input "text" at bounding box center [347, 577] width 611 height 27
click at [199, 574] on input "text" at bounding box center [347, 577] width 611 height 27
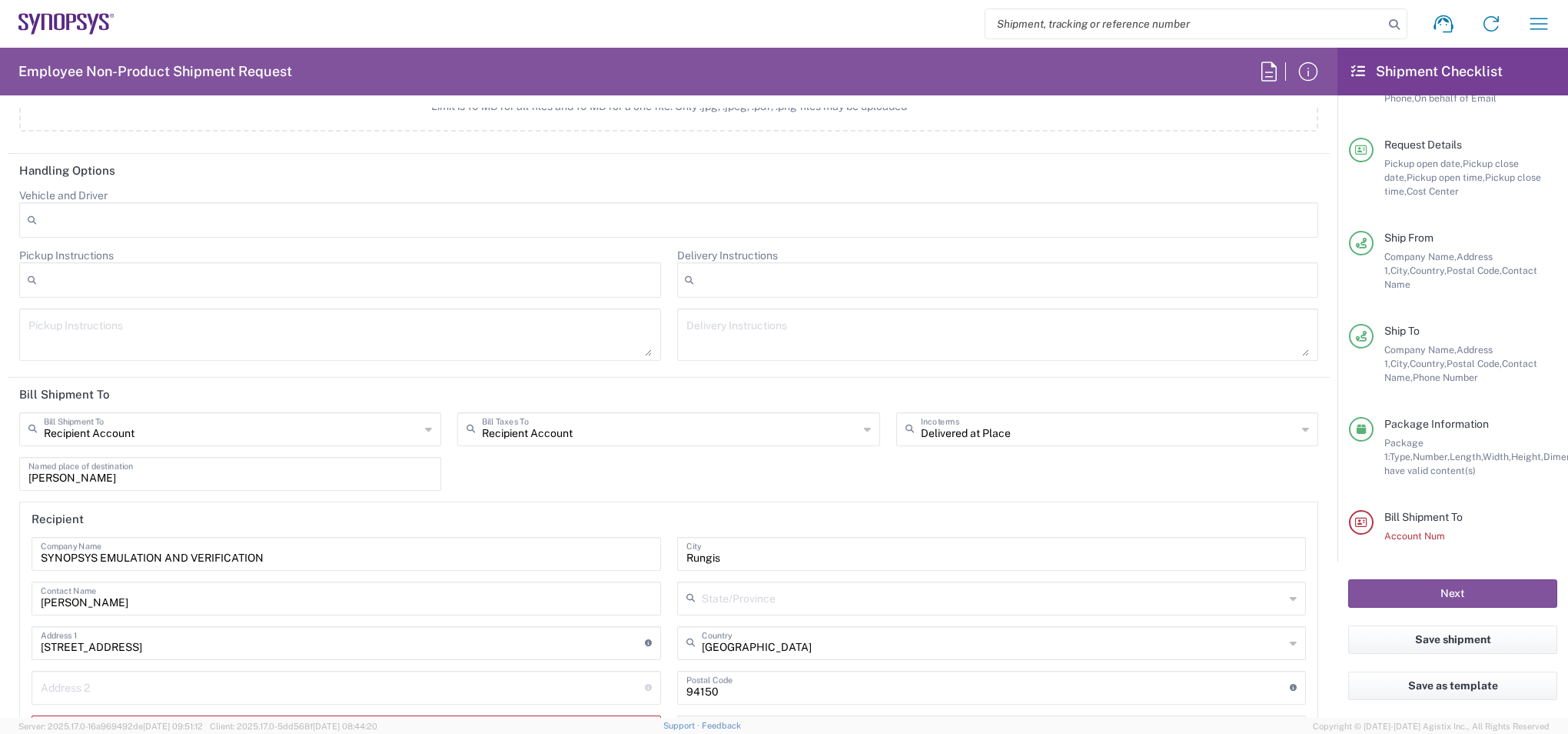
scroll to position [2254, 0]
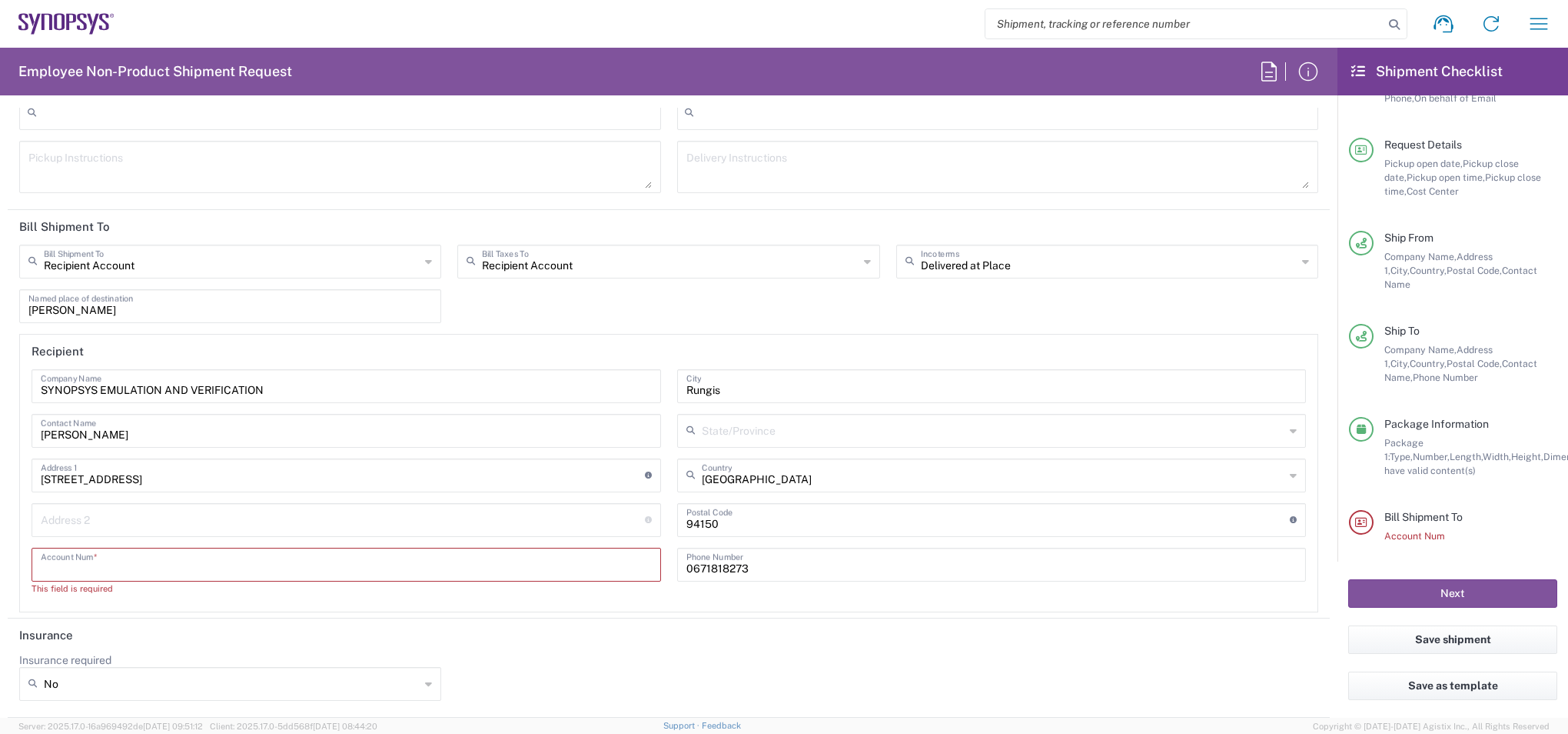
click at [223, 566] on input "text" at bounding box center [347, 563] width 611 height 27
click at [320, 571] on input "text" at bounding box center [347, 563] width 611 height 27
click at [107, 564] on input "text" at bounding box center [347, 563] width 611 height 27
click at [427, 265] on icon at bounding box center [429, 261] width 7 height 24
click at [316, 320] on span "Sender/Shipper" at bounding box center [228, 320] width 415 height 24
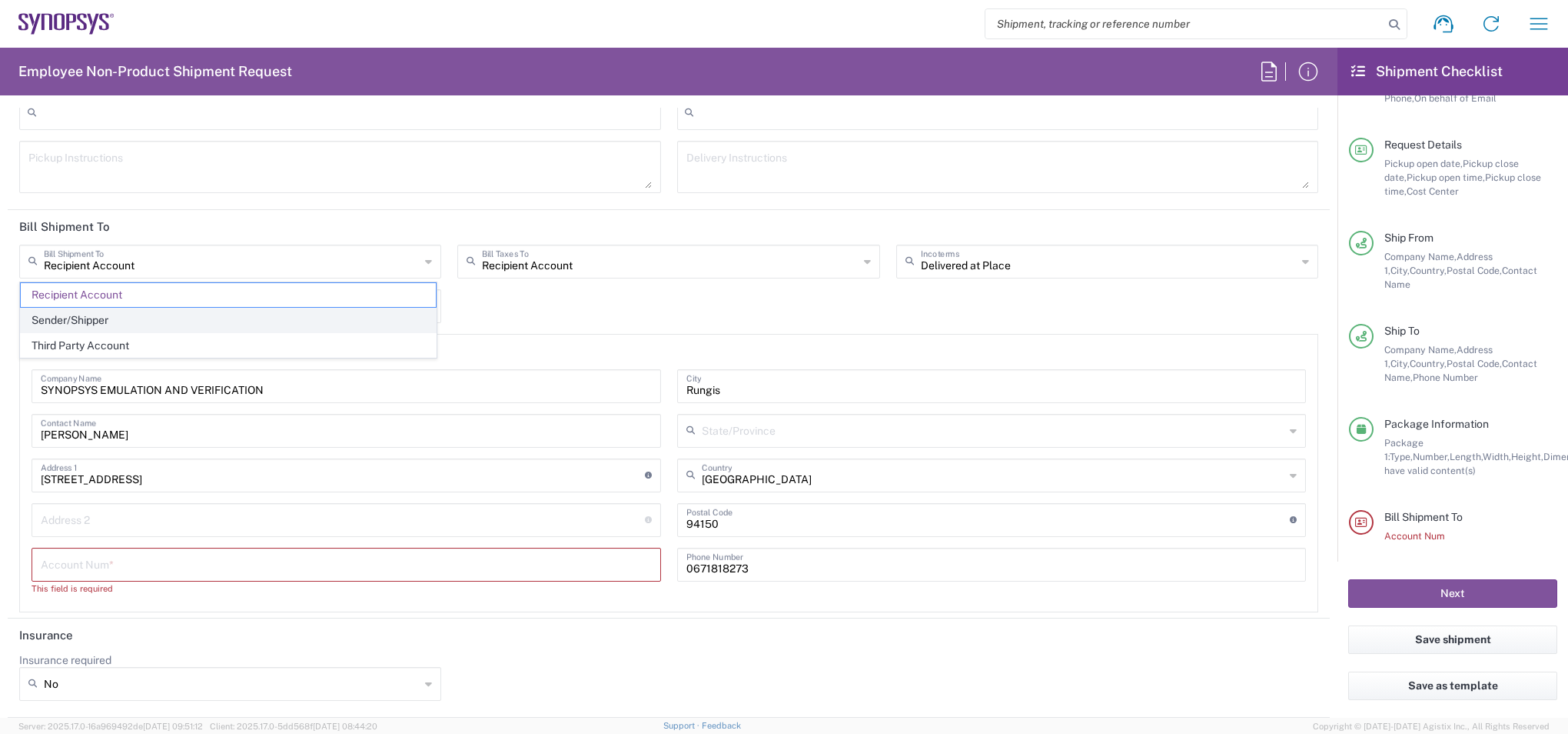
type input "Sender/Shipper"
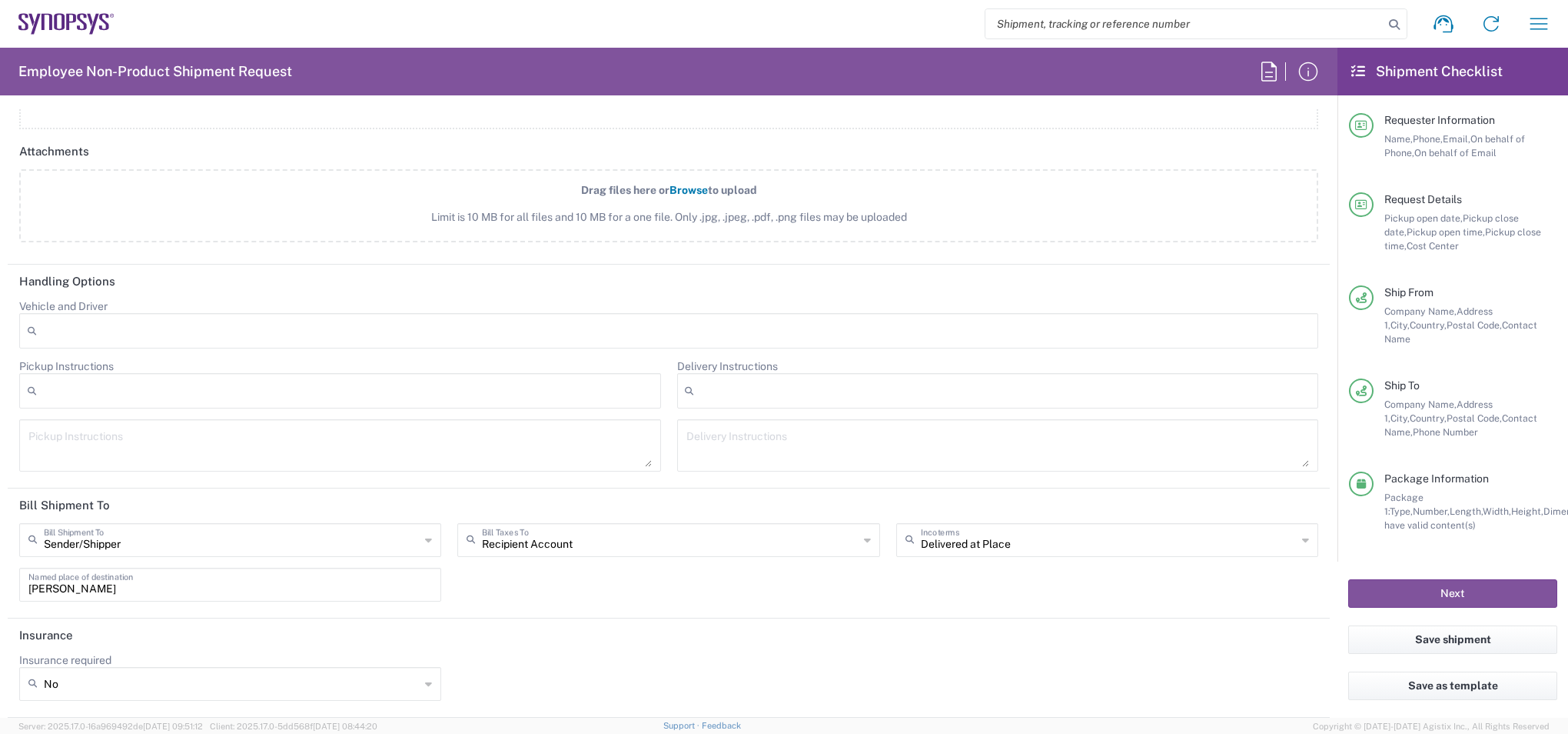
click at [485, 594] on div "Sender/Shipper Bill Shipment To Recipient Account Sender/Shipper Third Party Ac…" at bounding box center [669, 567] width 1316 height 89
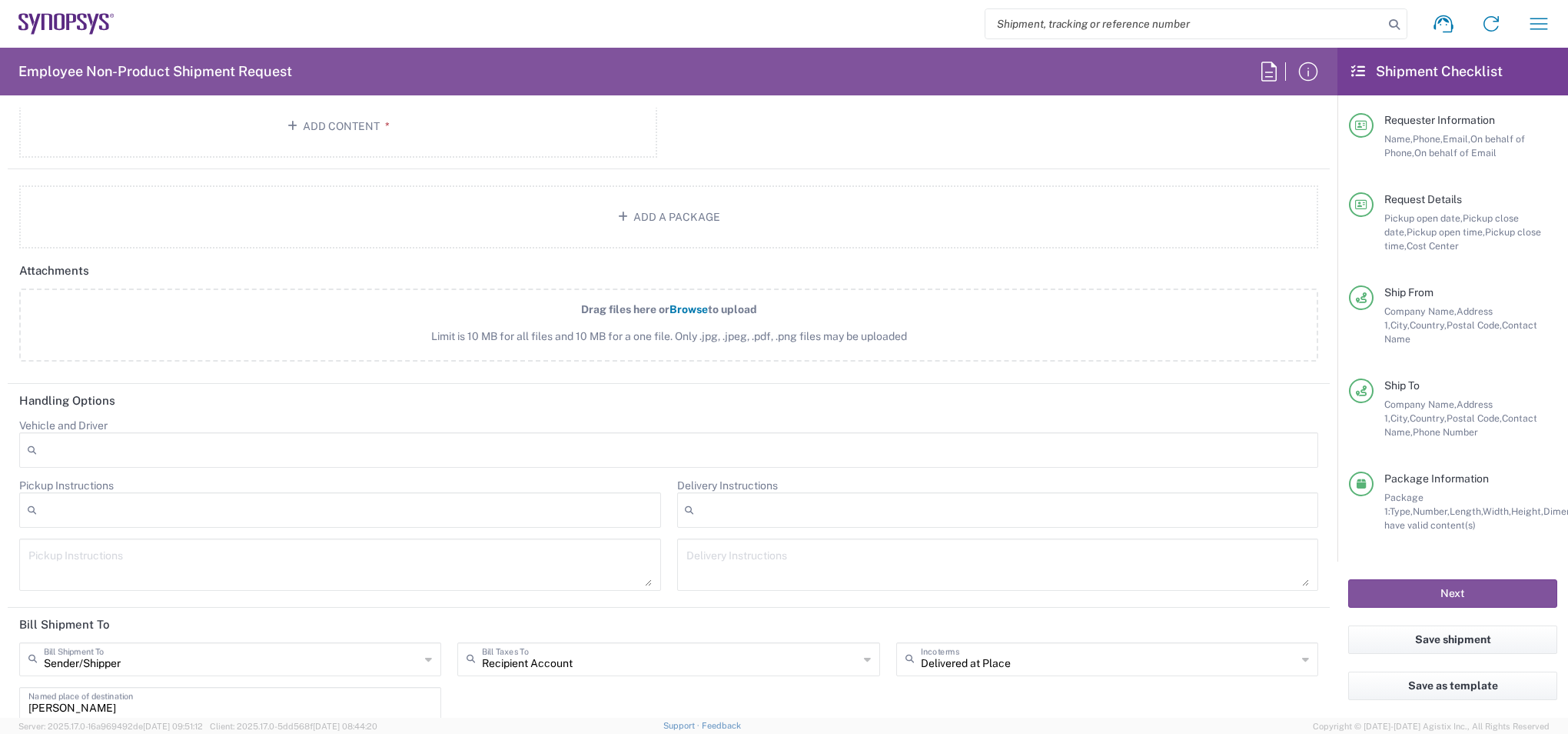
scroll to position [1976, 0]
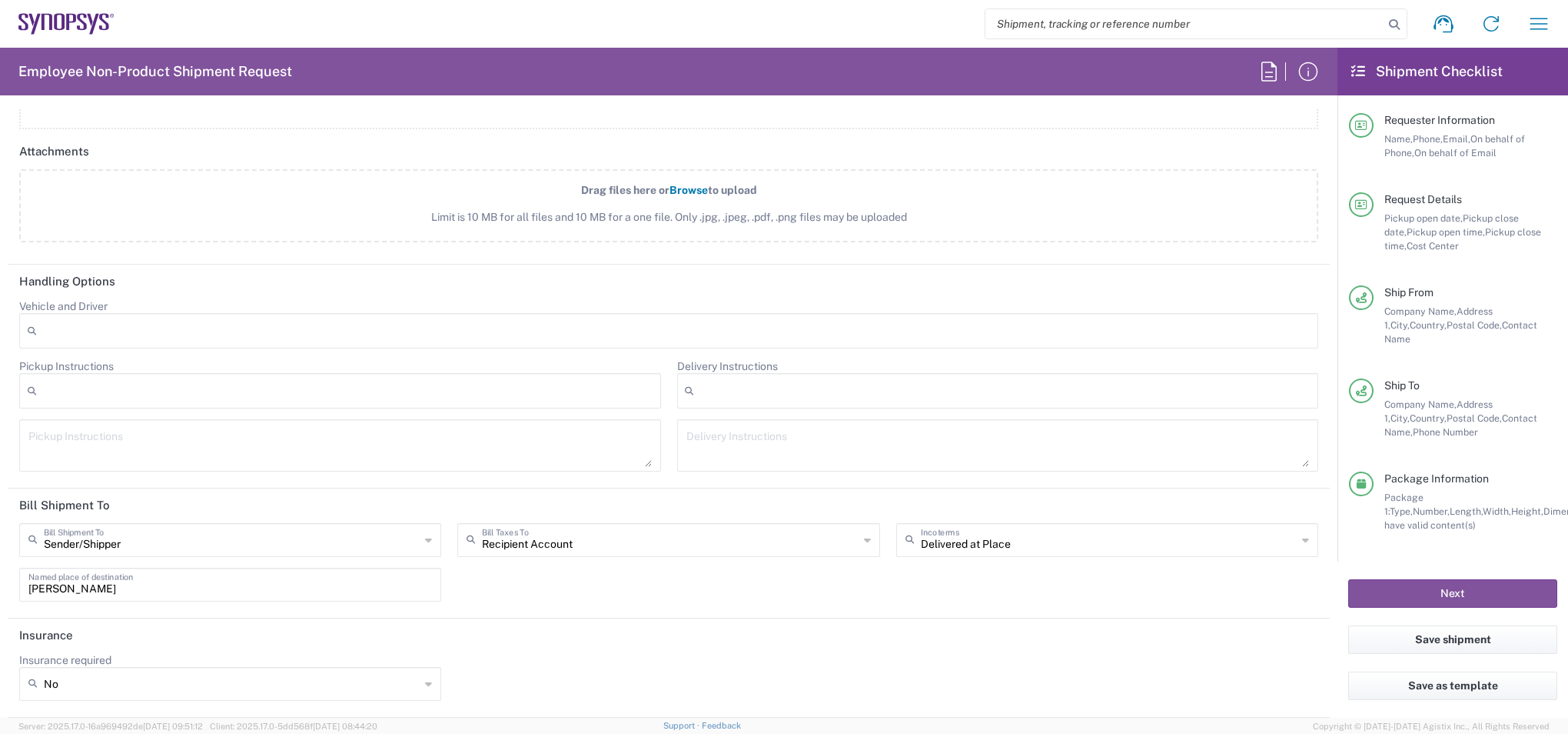
click at [535, 606] on div "Sender/Shipper Bill Shipment To Recipient Account Sender/Shipper Third Party Ac…" at bounding box center [669, 567] width 1316 height 89
click at [1450, 579] on button "Next" at bounding box center [1453, 593] width 209 height 29
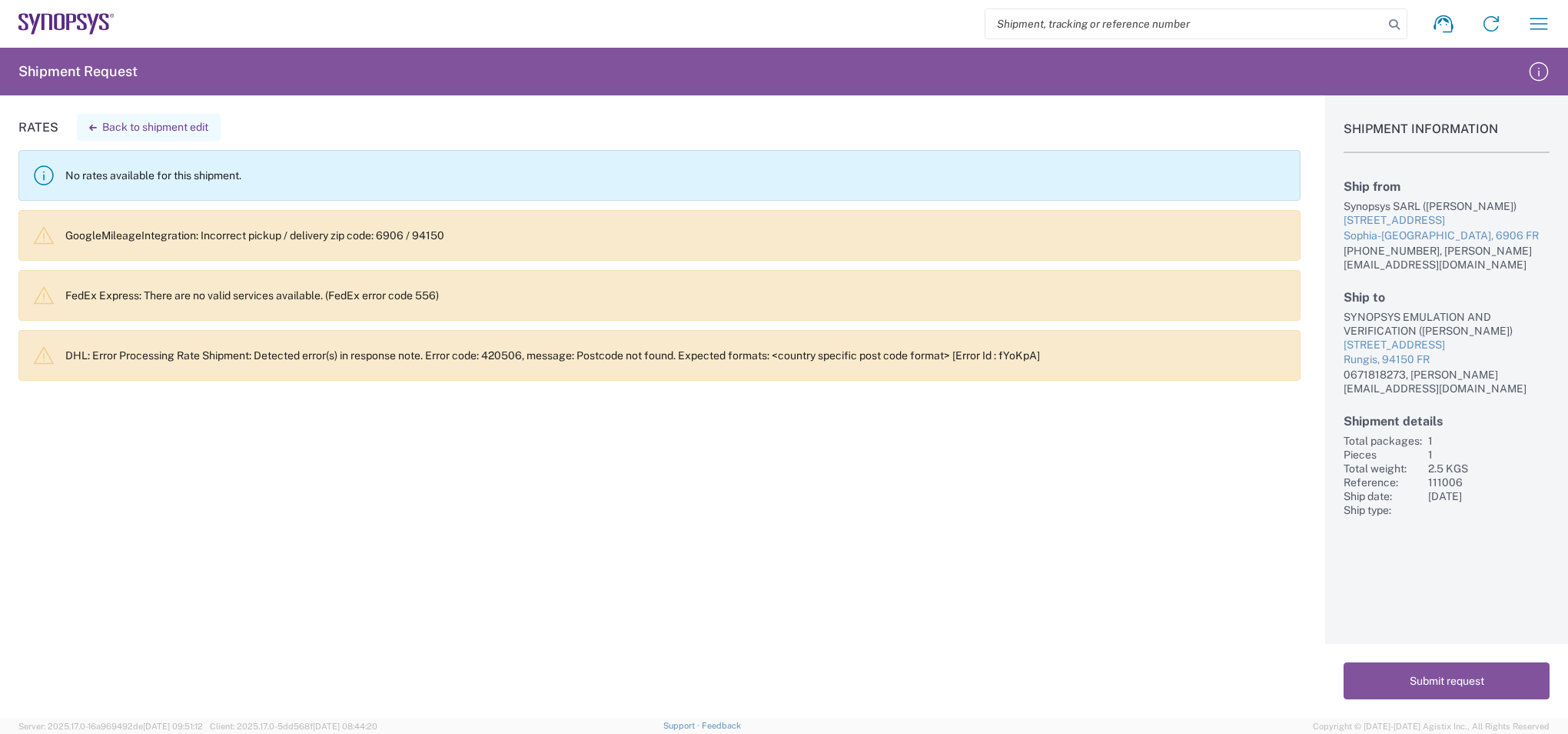
click at [142, 127] on button "Back to shipment edit" at bounding box center [149, 127] width 144 height 27
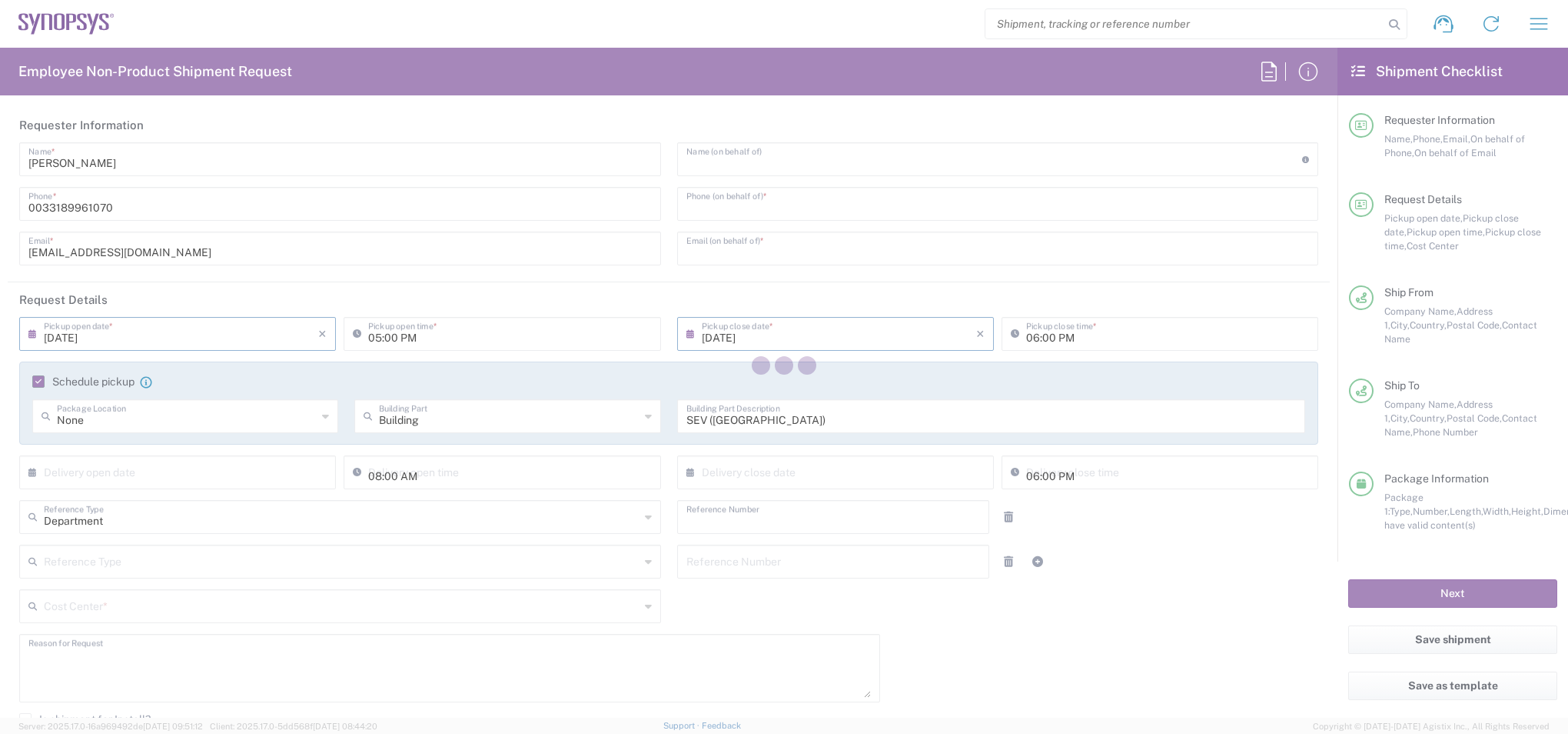
type input "Guillaume Thomas"
type input "+33678098699"
type input "gthomas@synopsys.com"
type input "08/19/2025"
type input "09:00 AM"
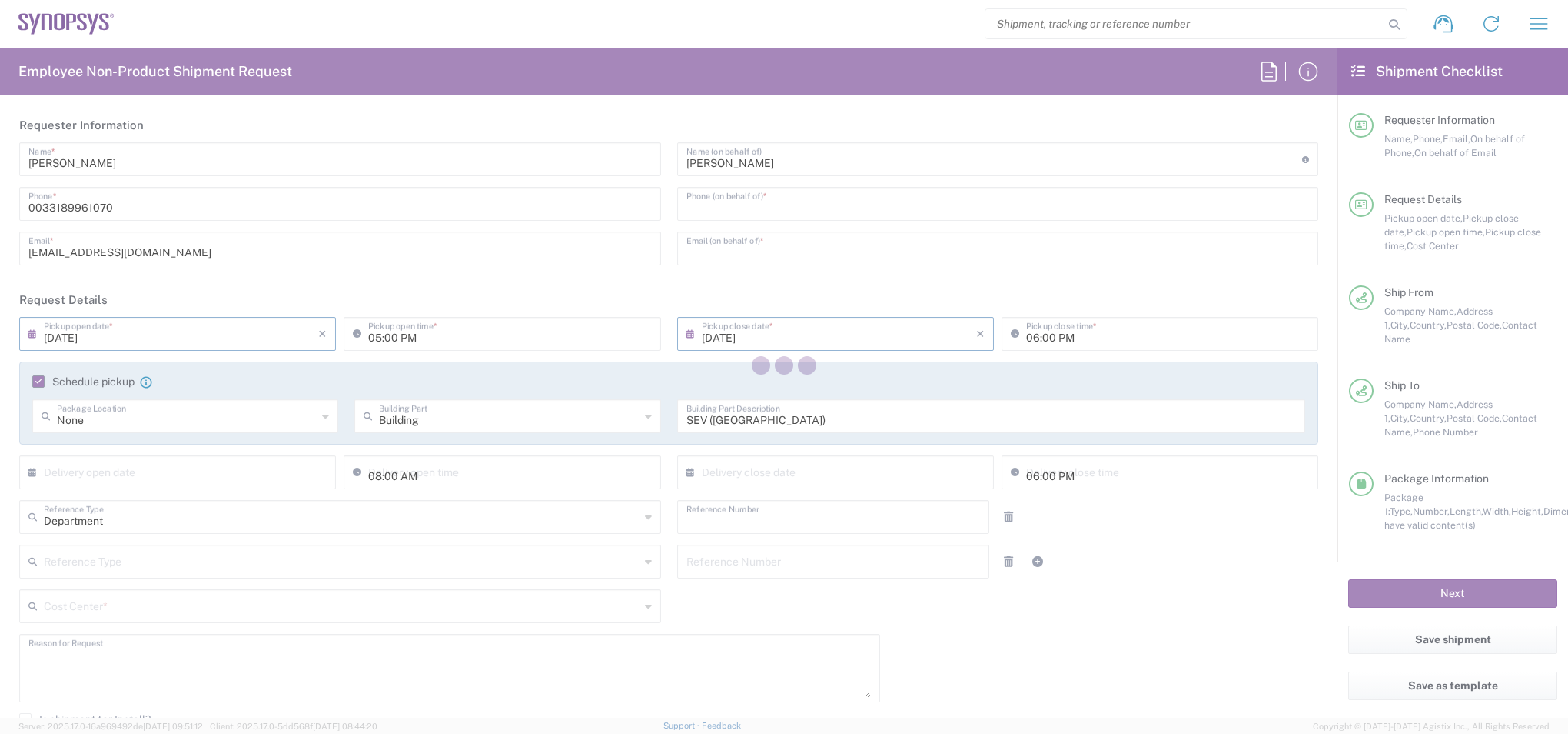
type input "08/19/2025"
type input "04:00 PM"
type input "111006"
type textarea "Shipment of Loaner Laptop to its base location, FR65"
type textarea "kur@synopsys.com"
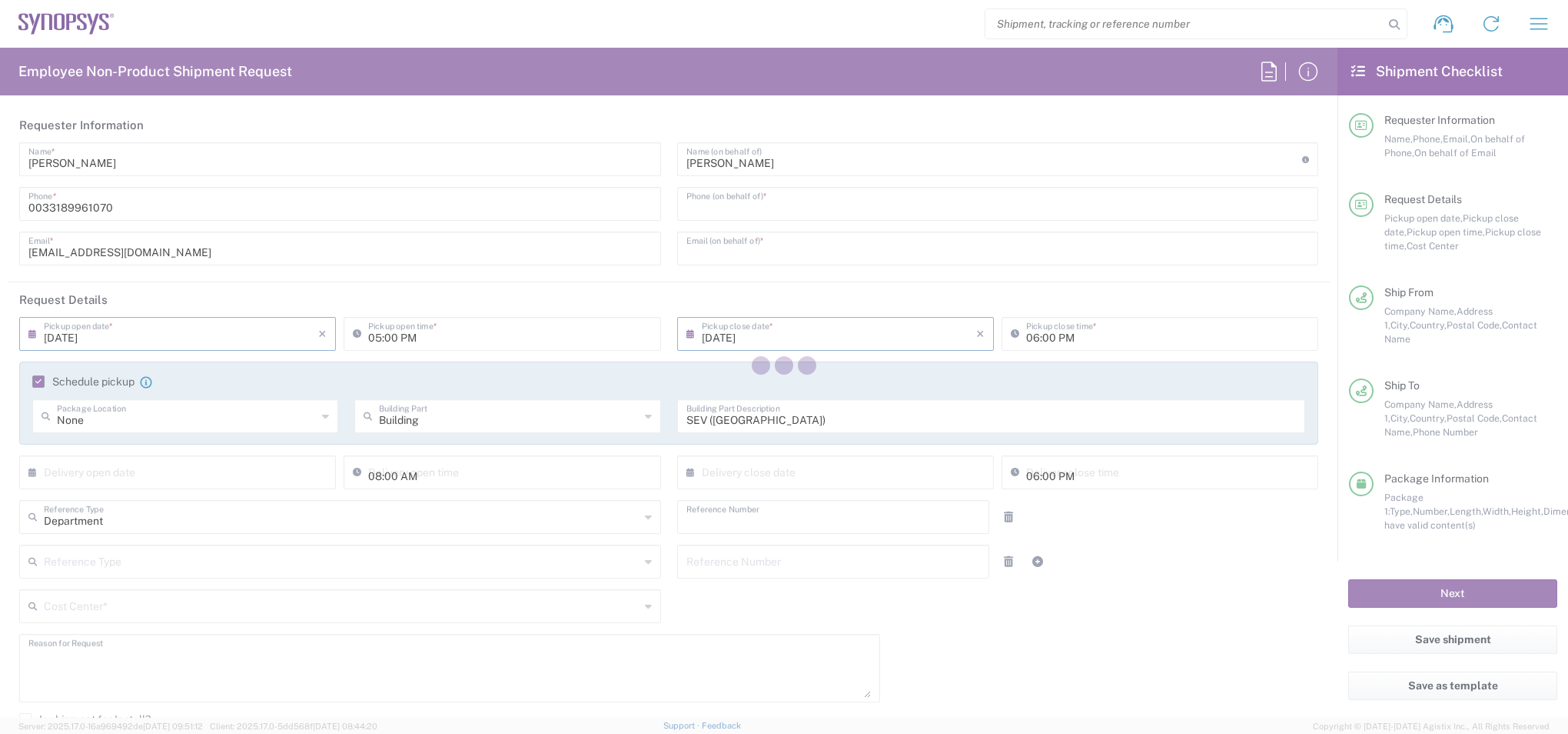
type input "Sophia FR62"
type input "Synopsys SARL"
type input "400 Avenue de Roumanille"
type input "Sophia-Antipolis"
type input "France"
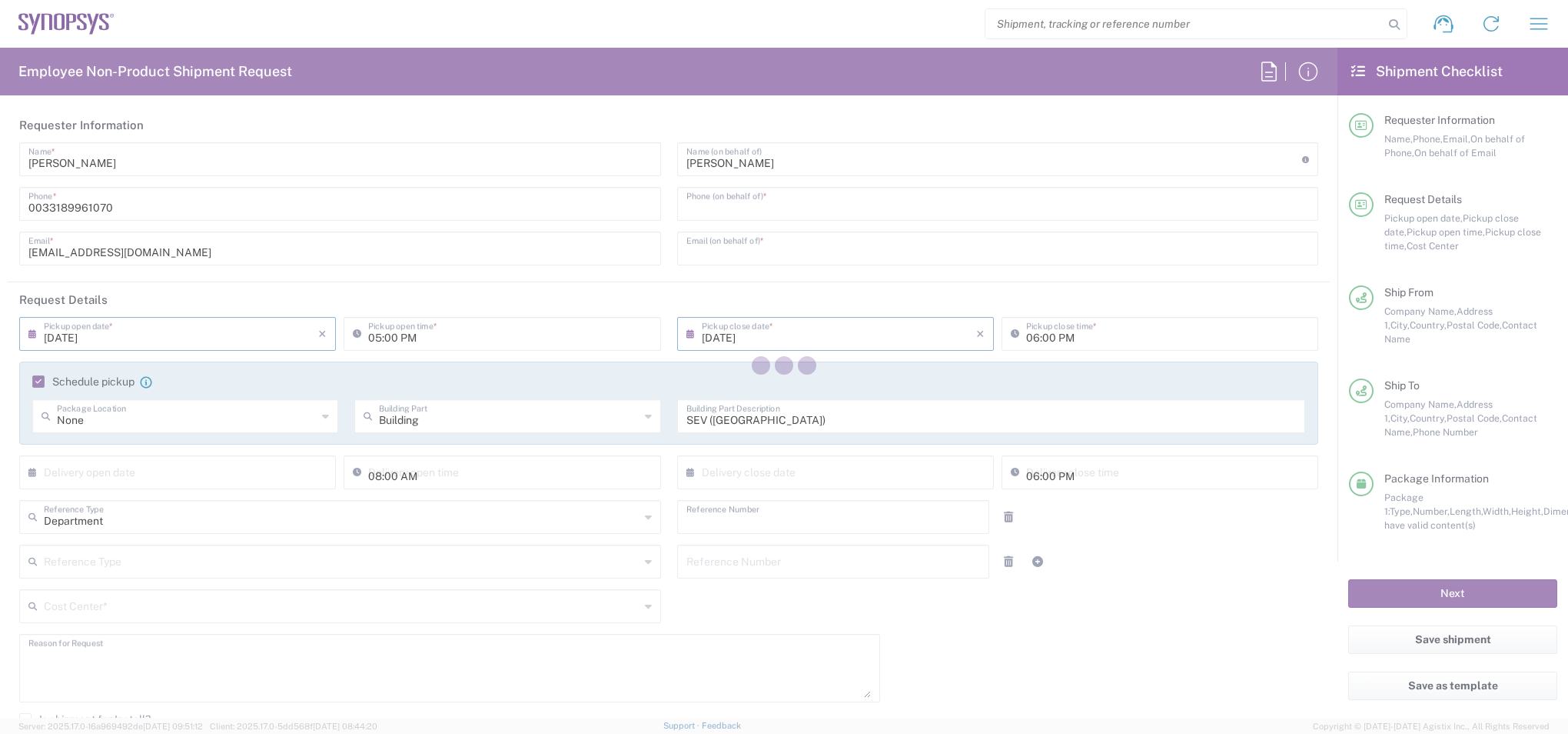
type input "6906"
type input "Guillaume Thomas"
type input "+33678098699"
type input "guillaume.thomas@synopsys.com"
type input "Business (General)"
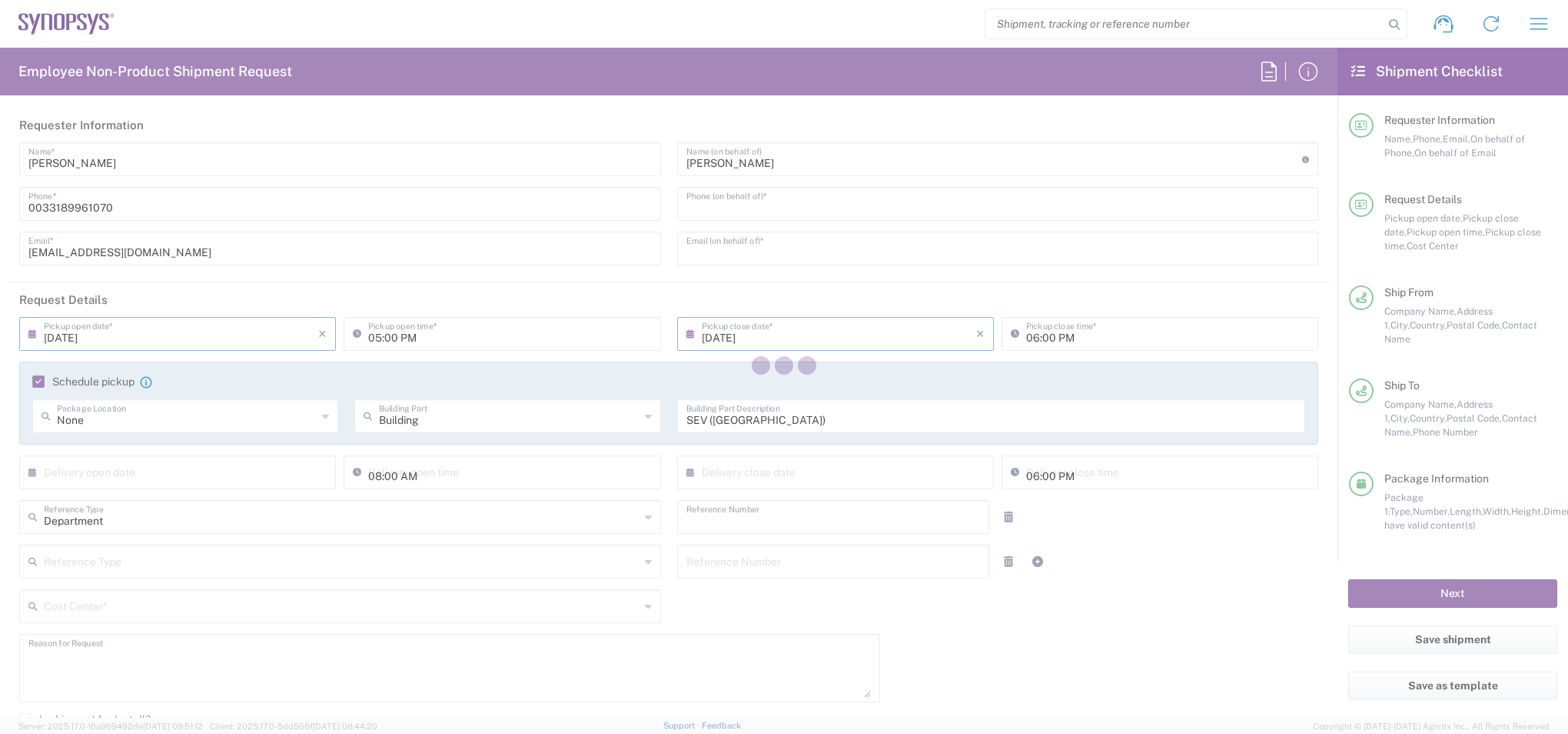
type input "Wissous/Rungis FR65"
type input "SYNOPSYS EMULATION AND VERIFICATION"
type input "7 rue des Solets"
type input "Rungis"
type input "France"
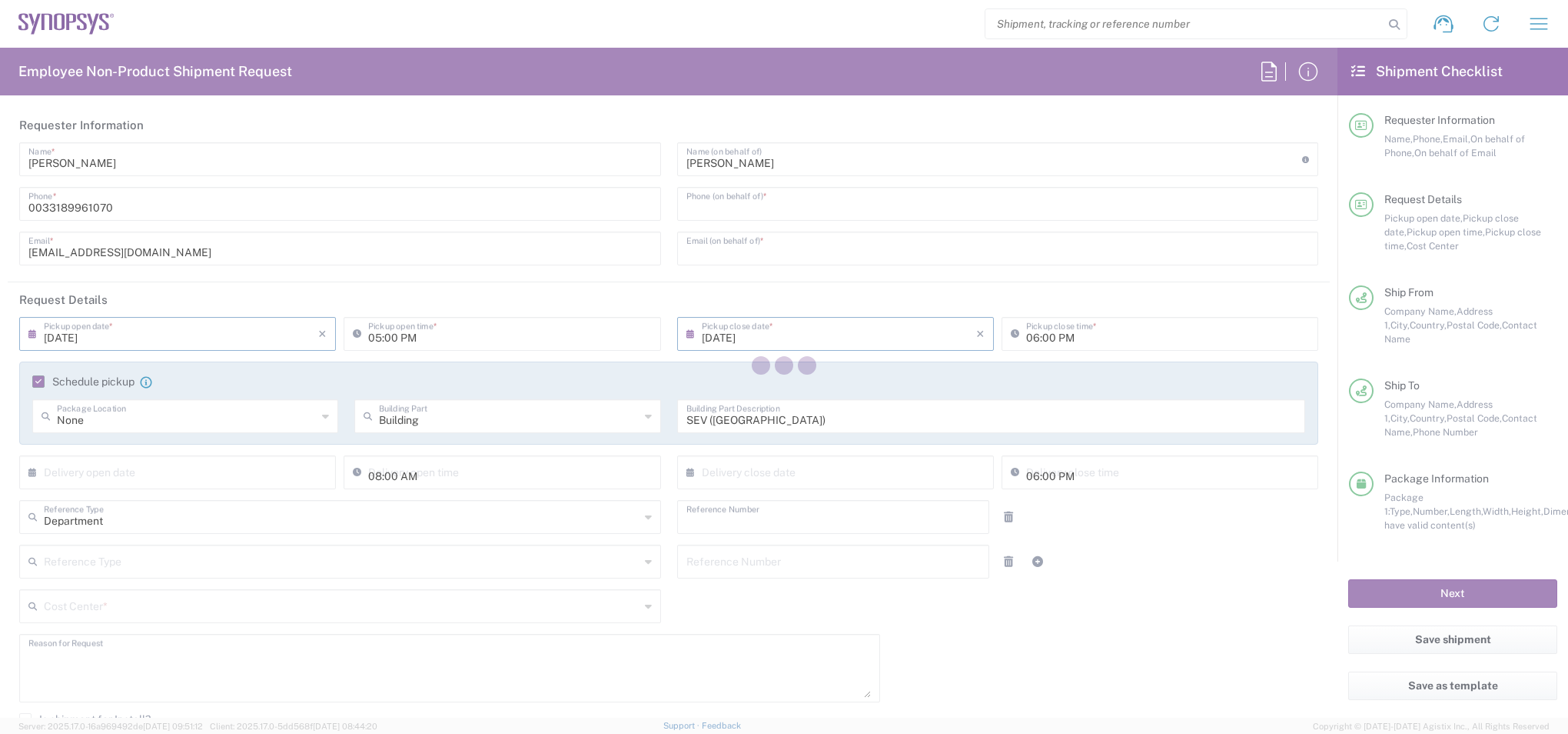
type input "94150"
type input "Santosh Kumar K"
type input "0671818273"
type input "santoshkumar.kuragayala@synopsys.com"
type input "Business (General)"
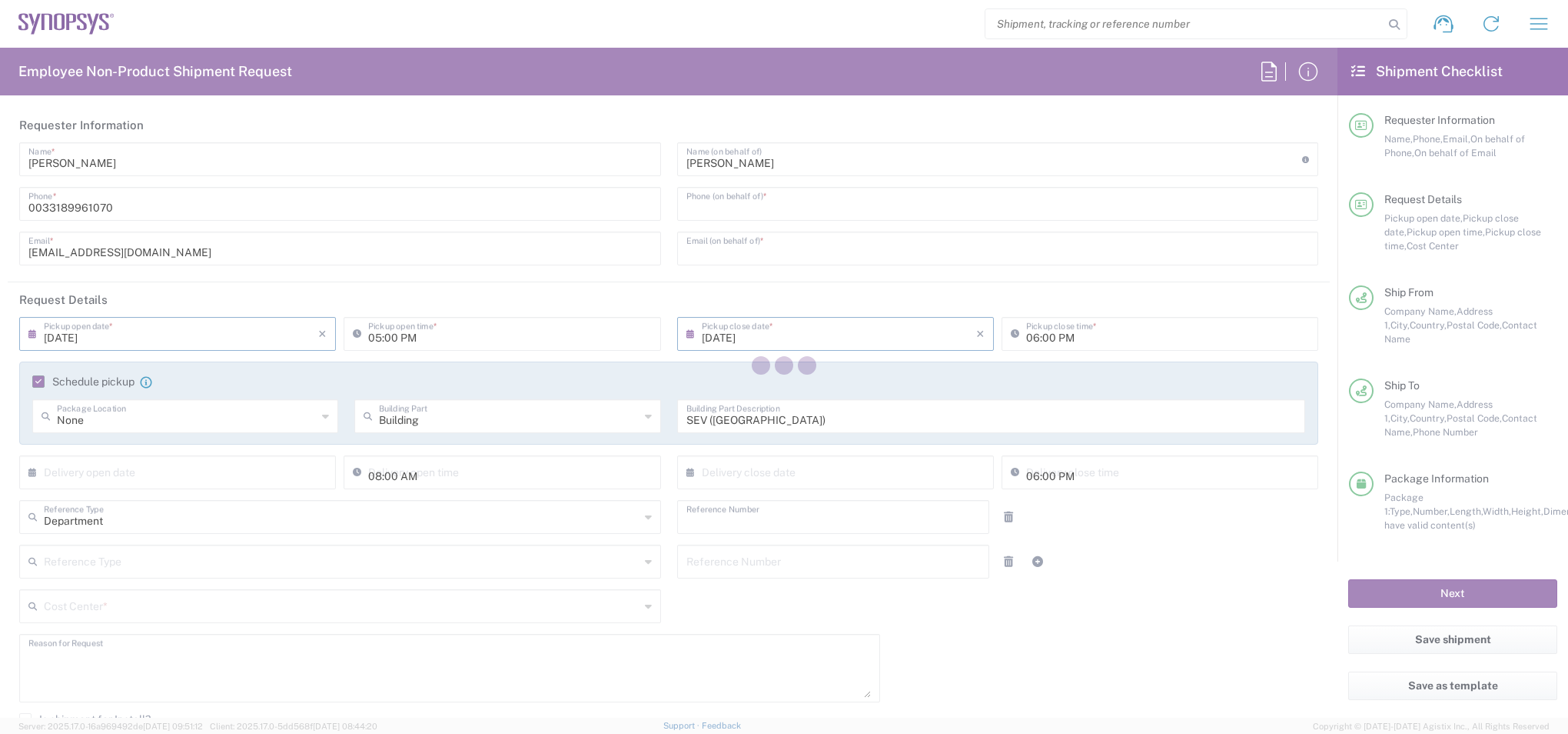
type input "Santosh Kumar KURAGAYALA"
type input "FR65, FIN, EVE, IT 111006"
type input "Cardboard Box(es)"
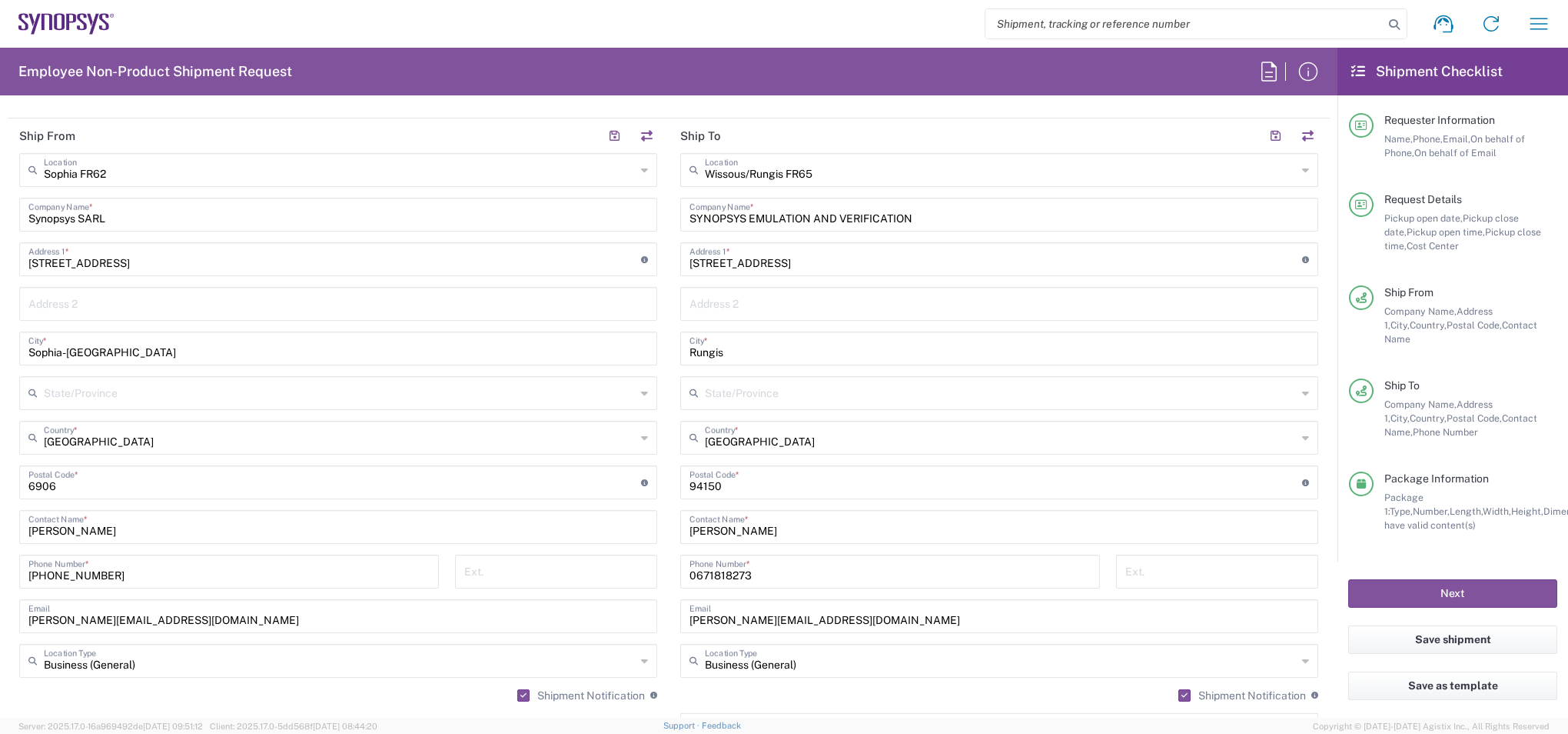
scroll to position [769, 0]
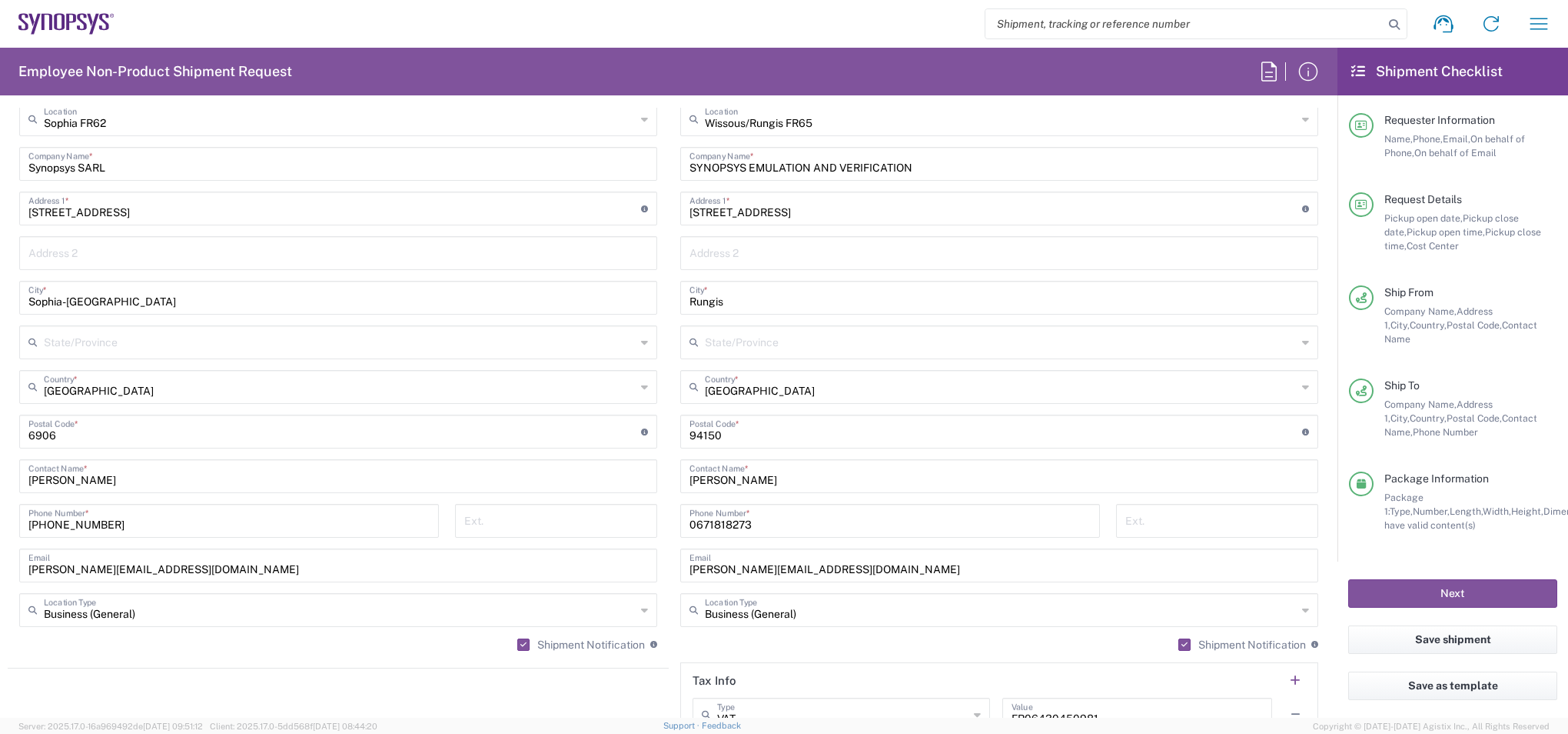
click at [89, 429] on input "undefined" at bounding box center [335, 430] width 612 height 27
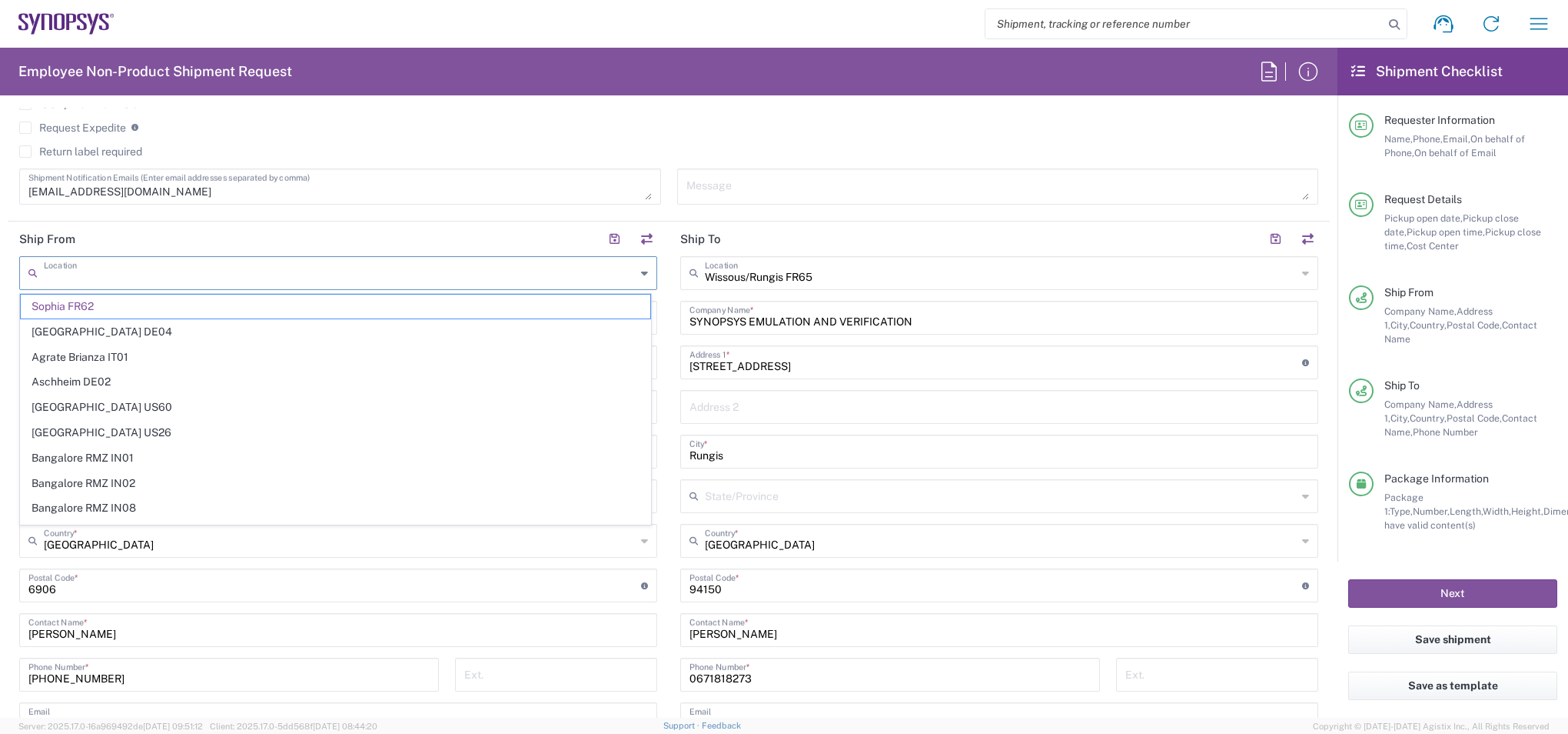
click at [124, 284] on input "text" at bounding box center [340, 272] width 592 height 27
click at [88, 306] on span "Sophia FR62" at bounding box center [335, 306] width 630 height 24
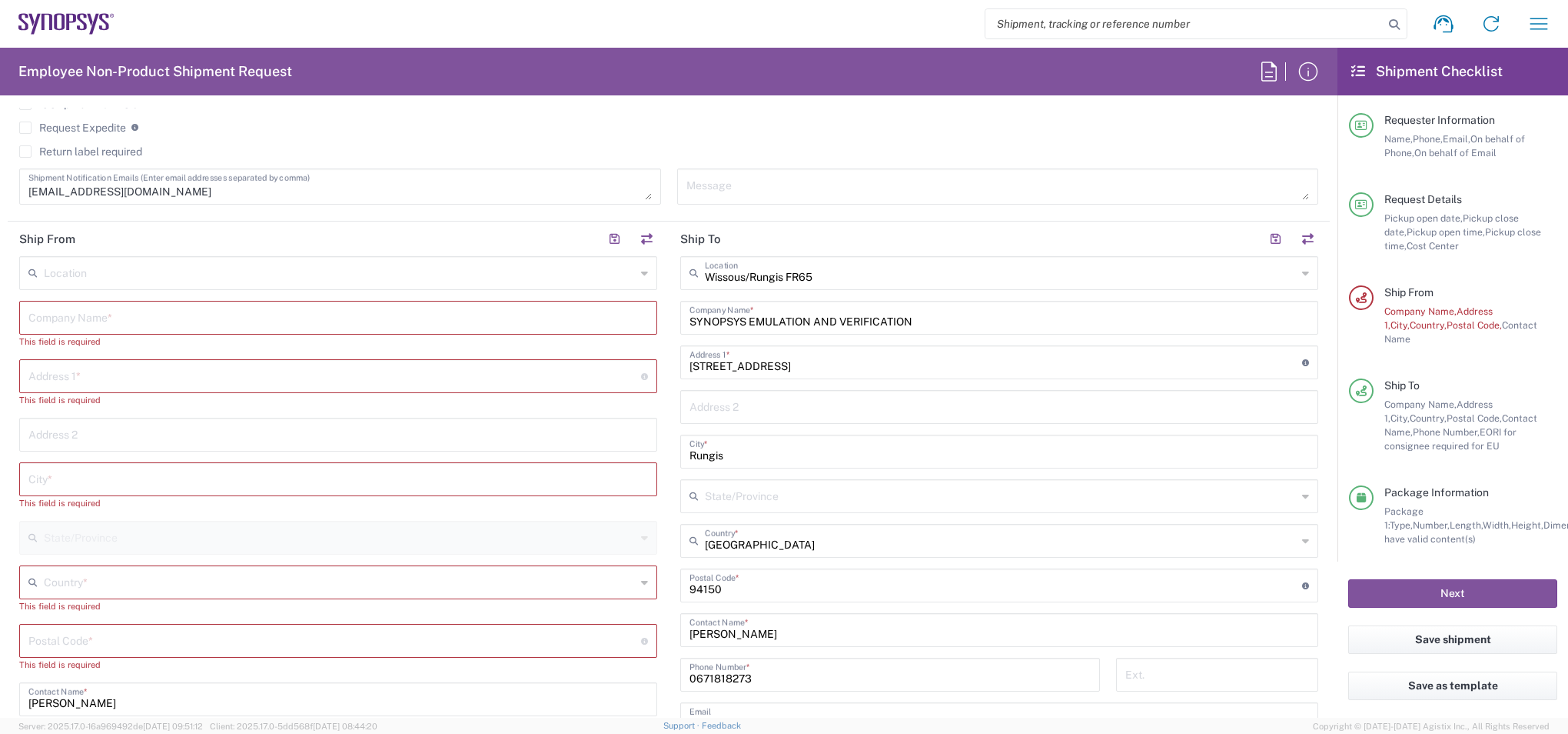
click at [195, 272] on input "text" at bounding box center [340, 272] width 592 height 27
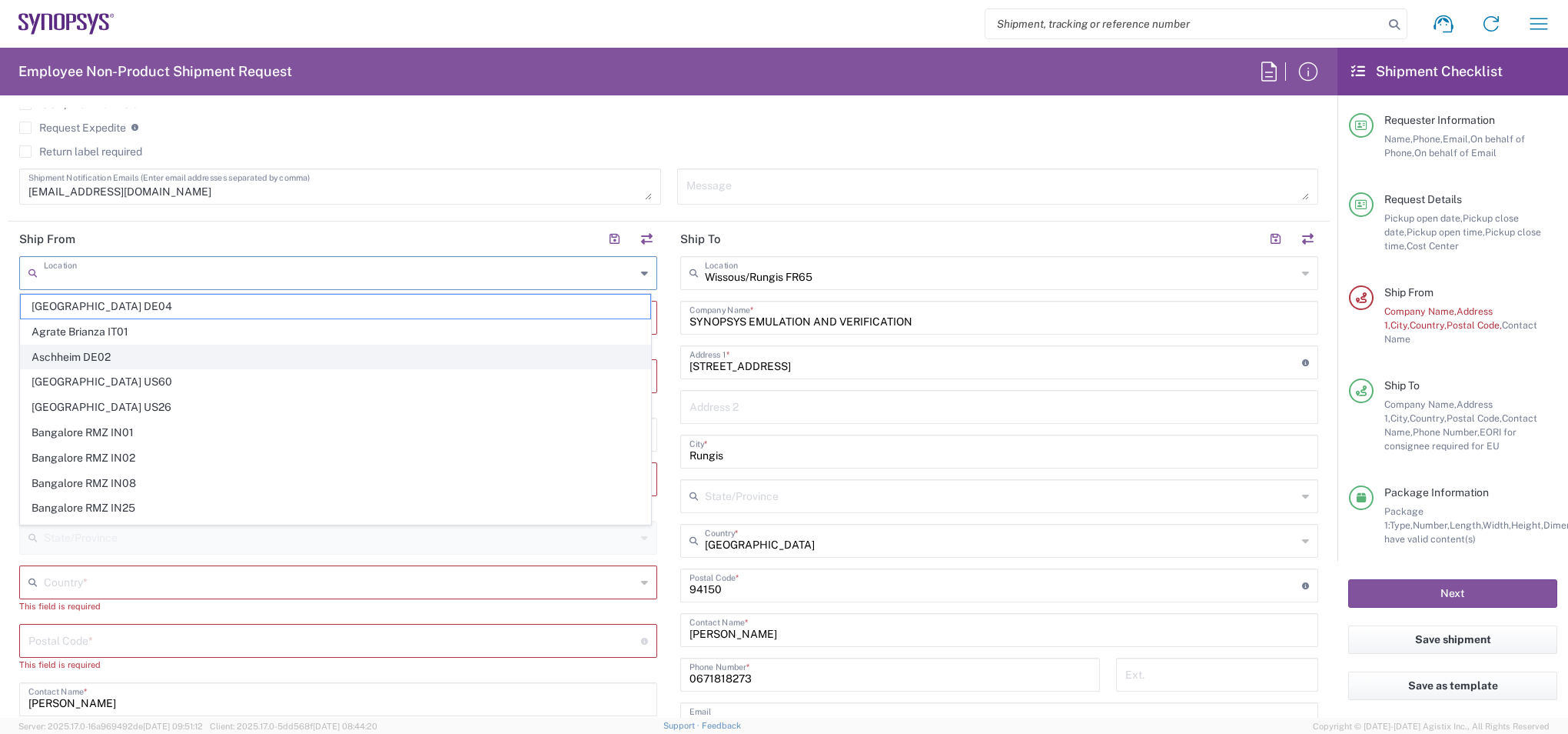
click at [112, 350] on span "Aschheim DE02" at bounding box center [335, 357] width 630 height 24
type input "Aschheim DE02"
type input "Synopsys GmbH"
type input "GmbH Karl-Hammerschmidt Strasse 34"
type input "Aschheim"
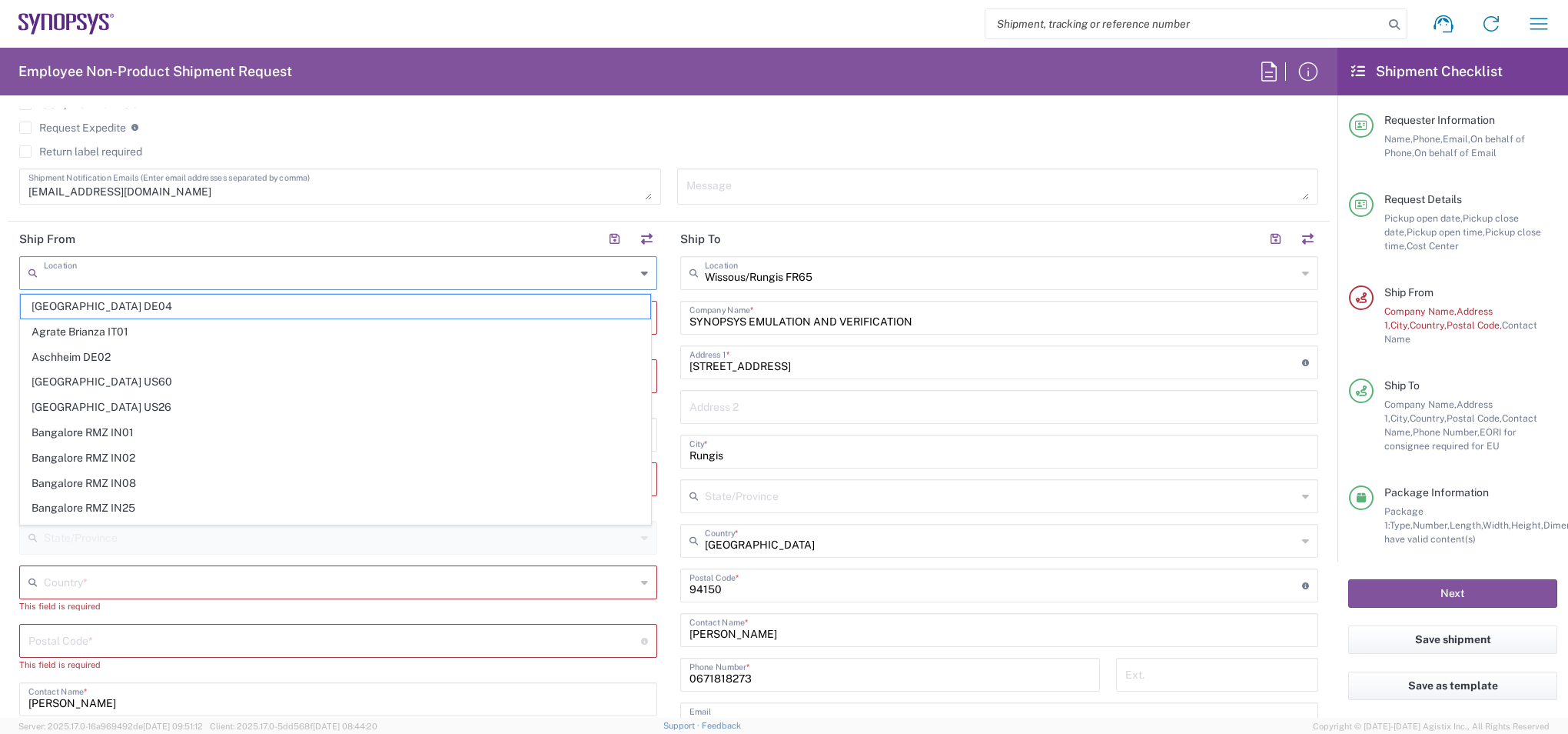
type input "Germany"
type input "85609"
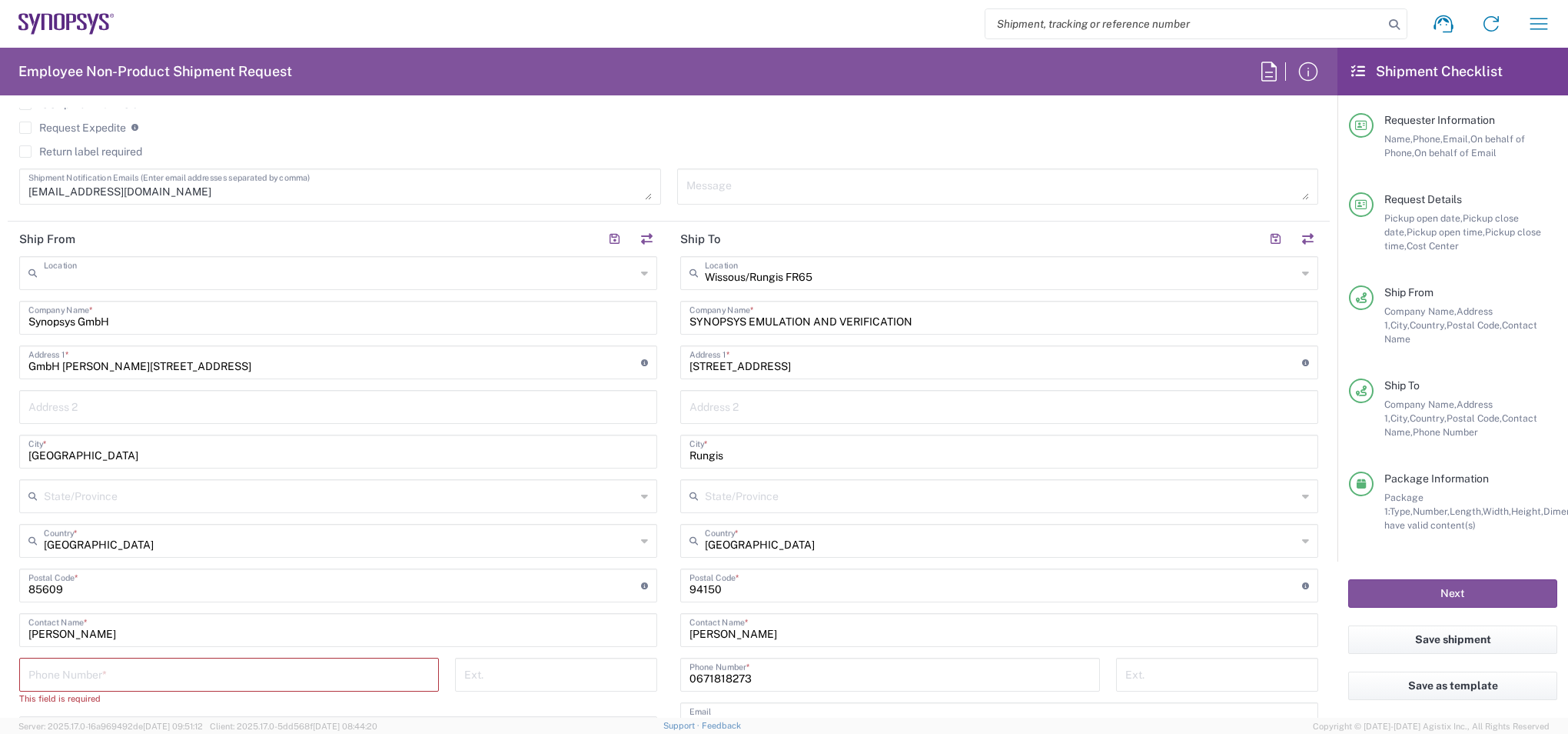
click at [213, 280] on input "text" at bounding box center [340, 272] width 592 height 27
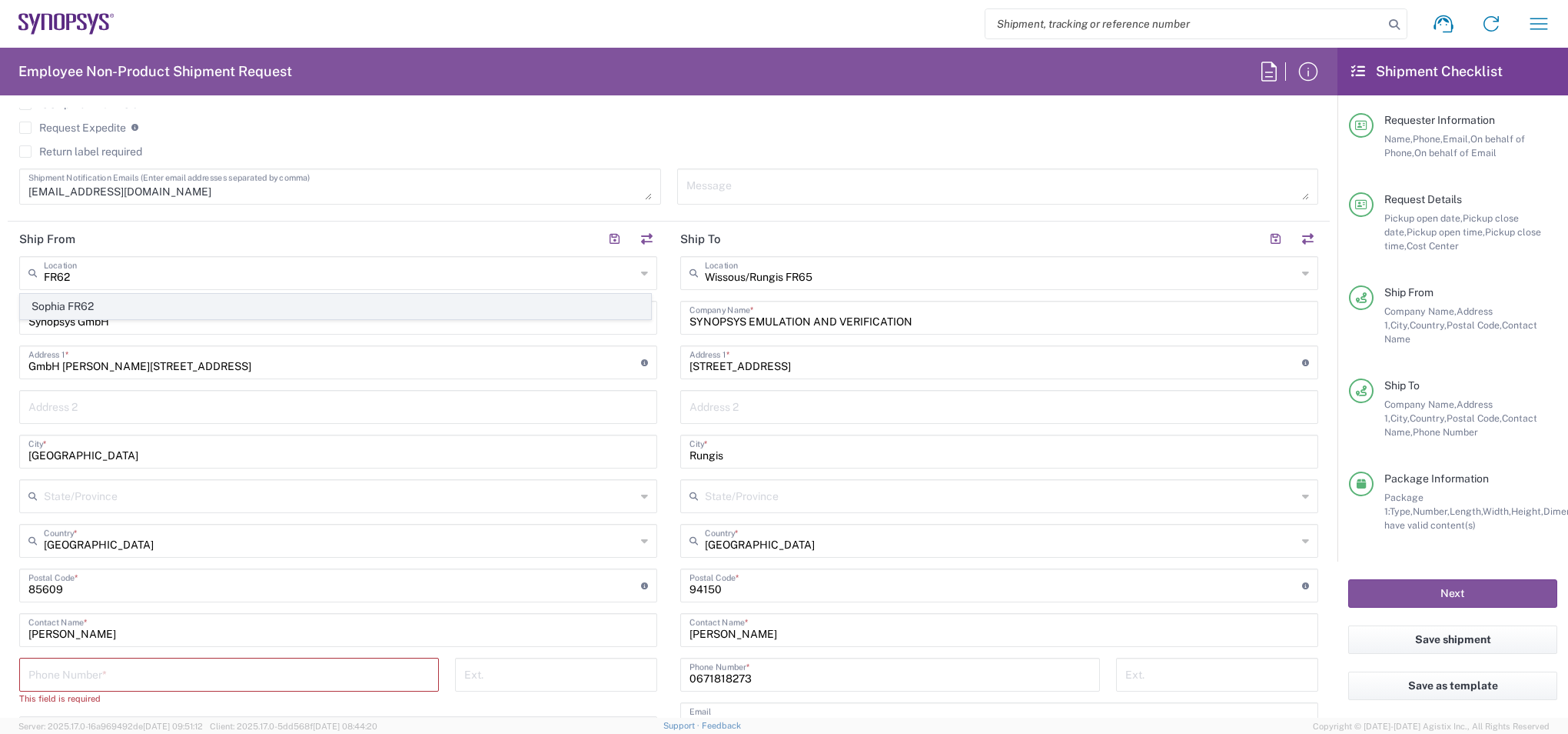
click at [159, 305] on span "Sophia FR62" at bounding box center [335, 306] width 630 height 24
type input "Sophia FR62"
type input "Synopsys SARL"
type input "400 Avenue de Roumanille"
type input "Sophia-Antipolis"
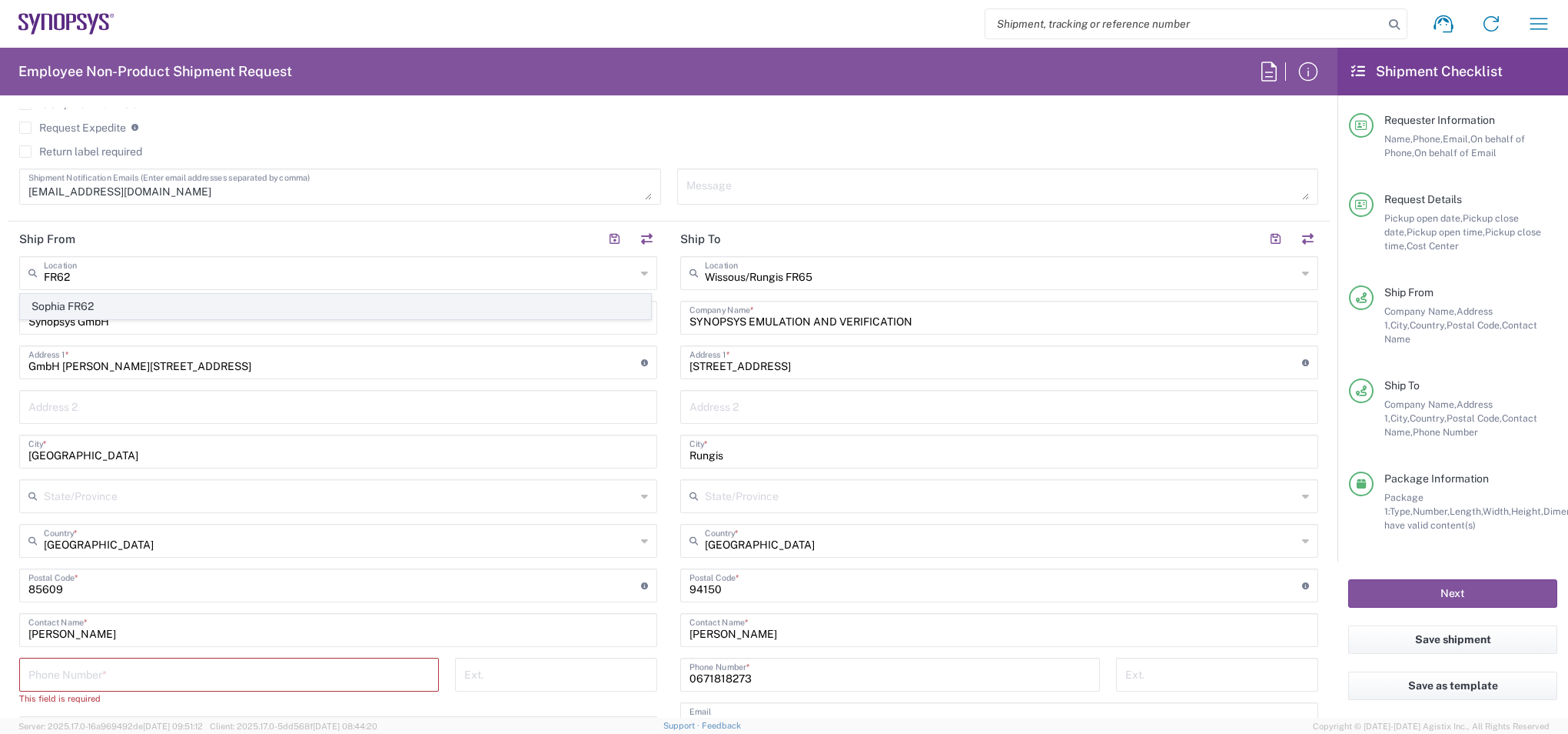
type input "France"
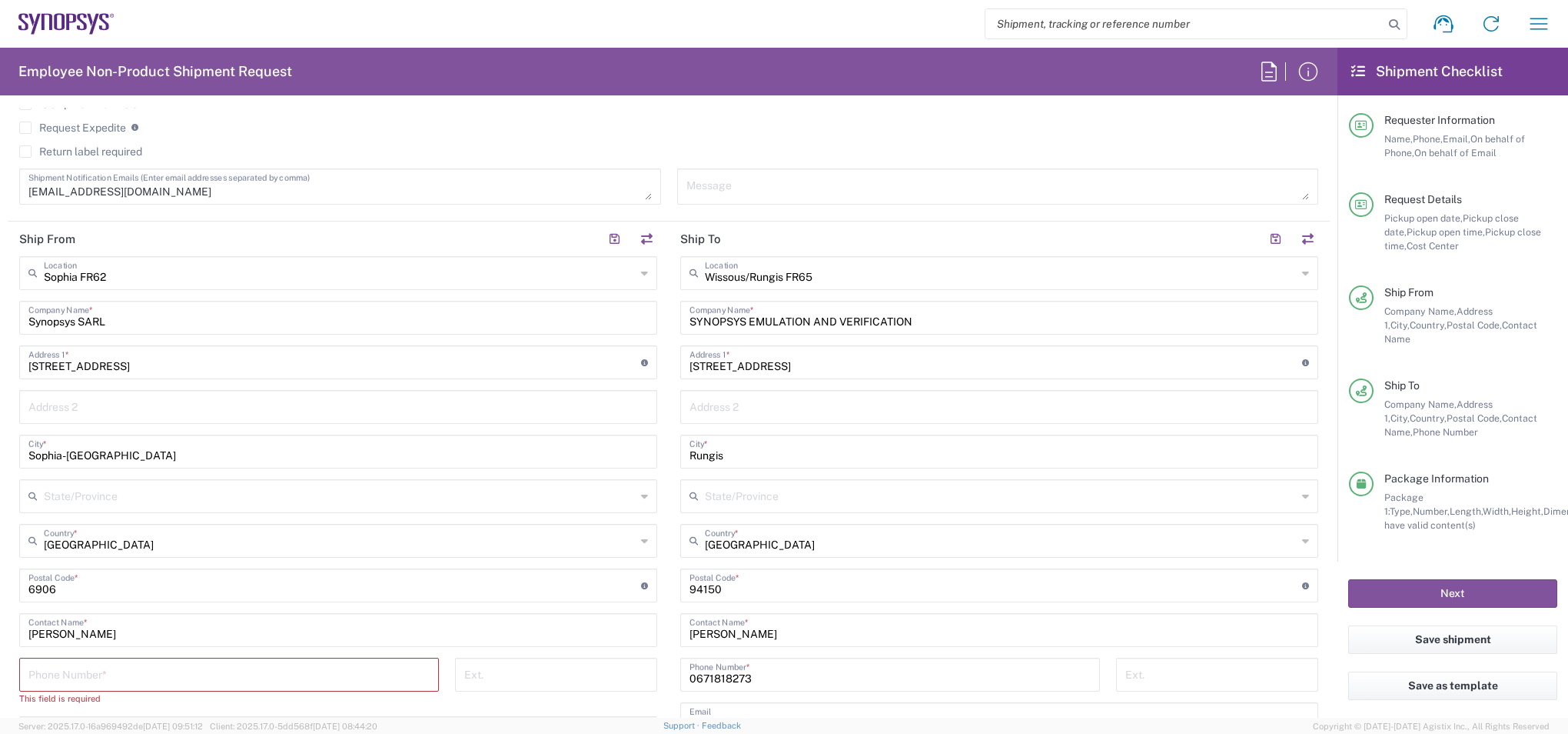
scroll to position [846, 0]
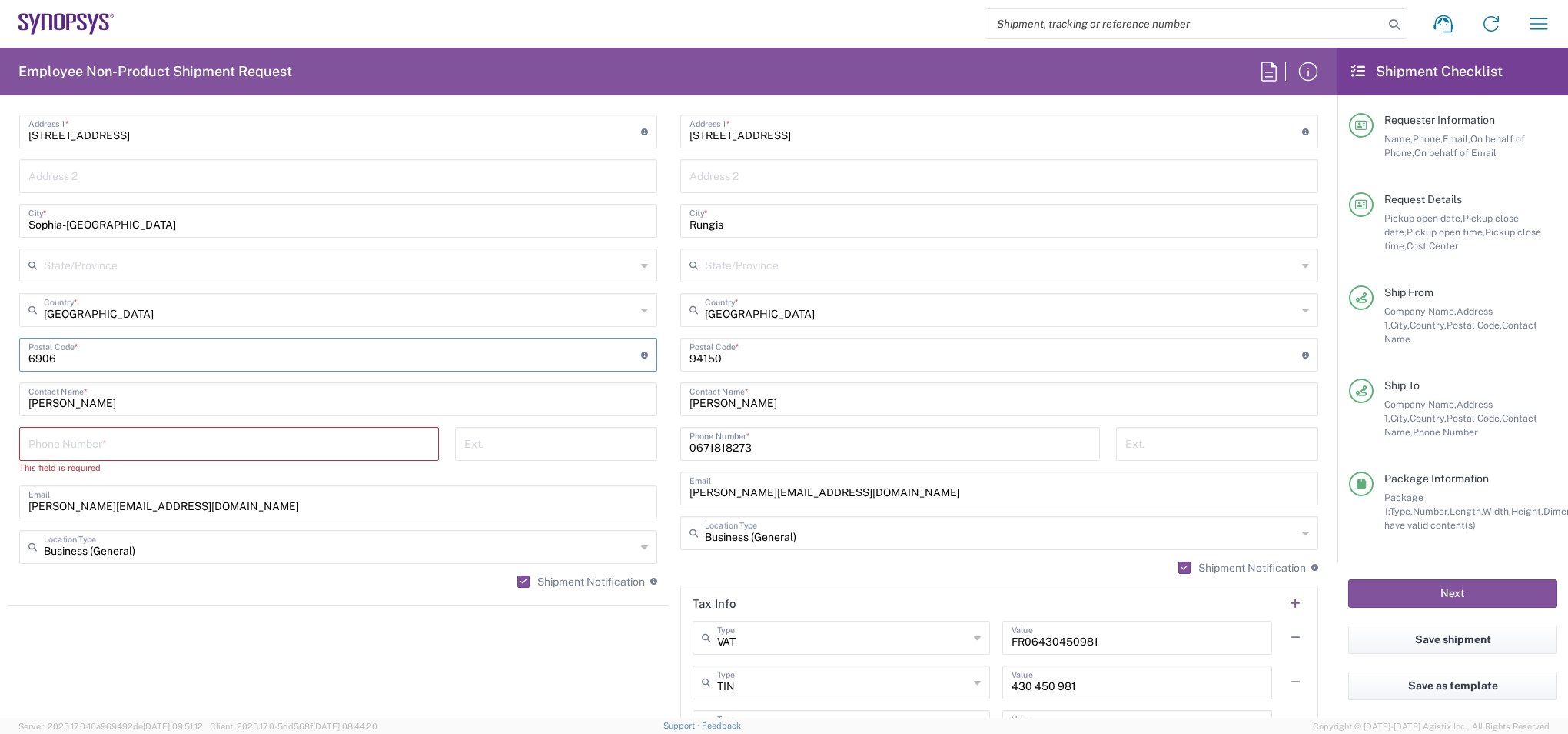
drag, startPoint x: 78, startPoint y: 357, endPoint x: 0, endPoint y: 350, distance: 78.3
click at [0, 350] on html "Shipment request Shipment tracking Employee non-product shipment request My shi…" at bounding box center [784, 367] width 1568 height 734
type input "6"
click at [0, 350] on html "Shipment request Shipment tracking Employee non-product shipment request My shi…" at bounding box center [784, 367] width 1568 height 734
click at [79, 363] on input "undefined" at bounding box center [335, 353] width 612 height 27
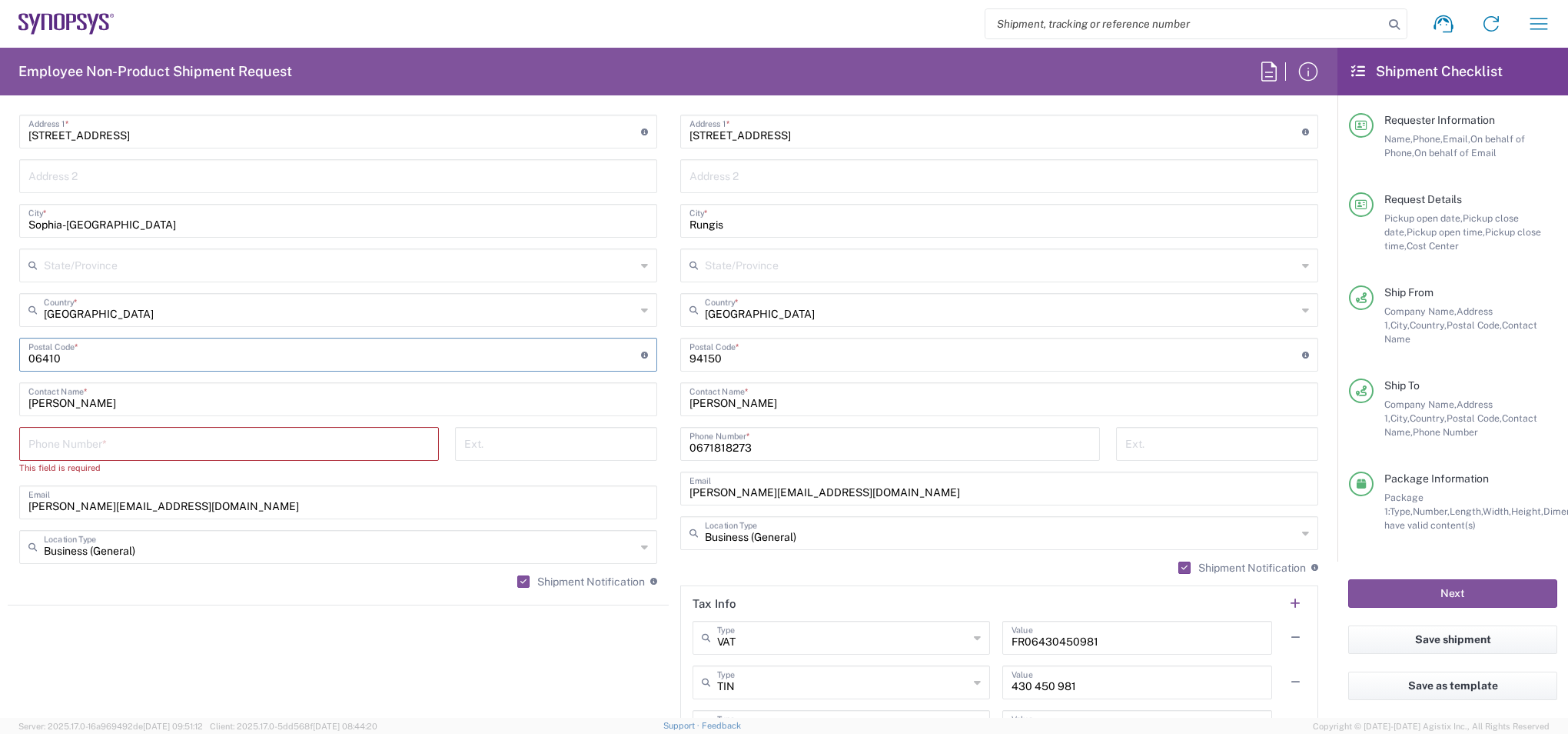
type input "06410"
click at [83, 443] on input "tel" at bounding box center [229, 442] width 401 height 27
type input "+33678098699"
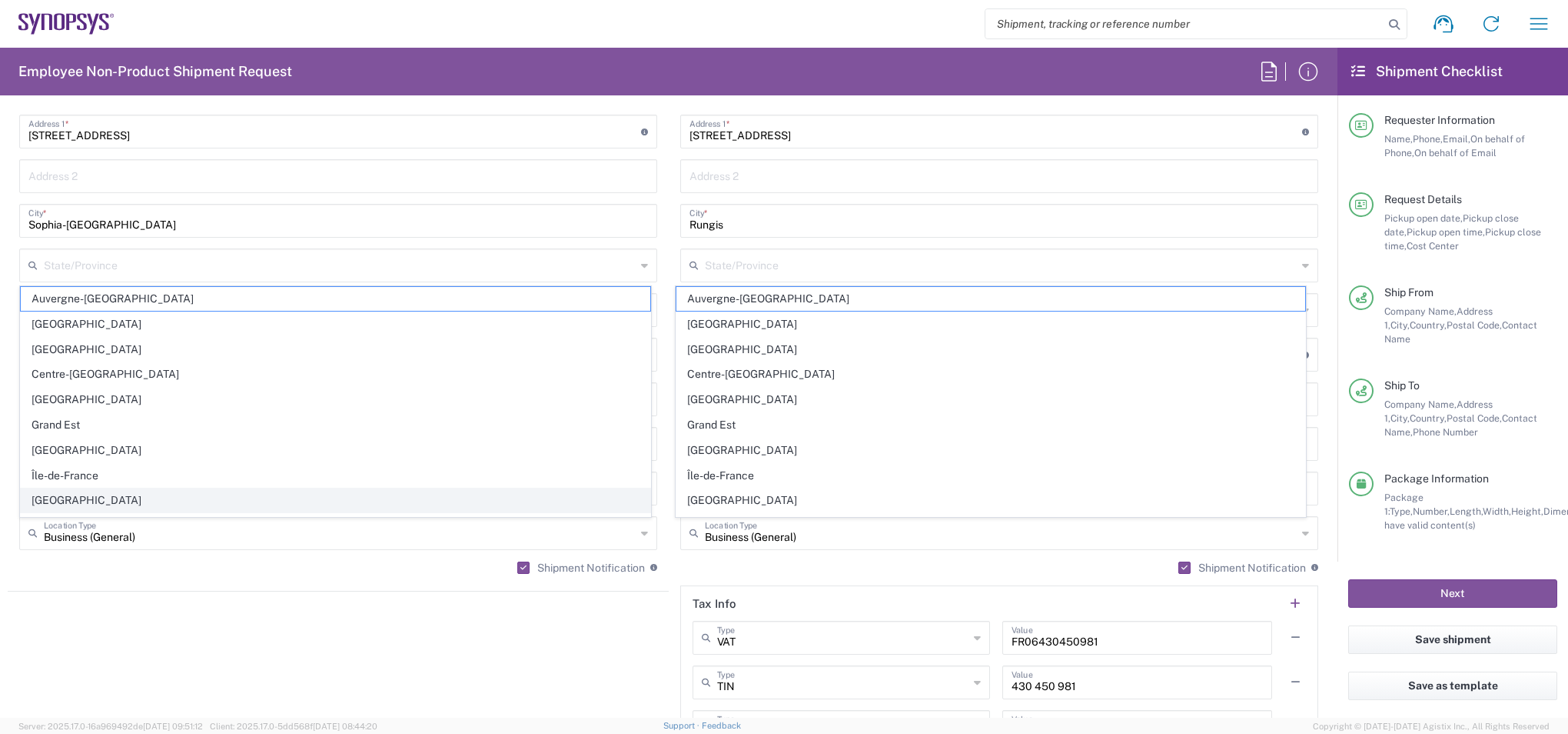
scroll to position [977, 0]
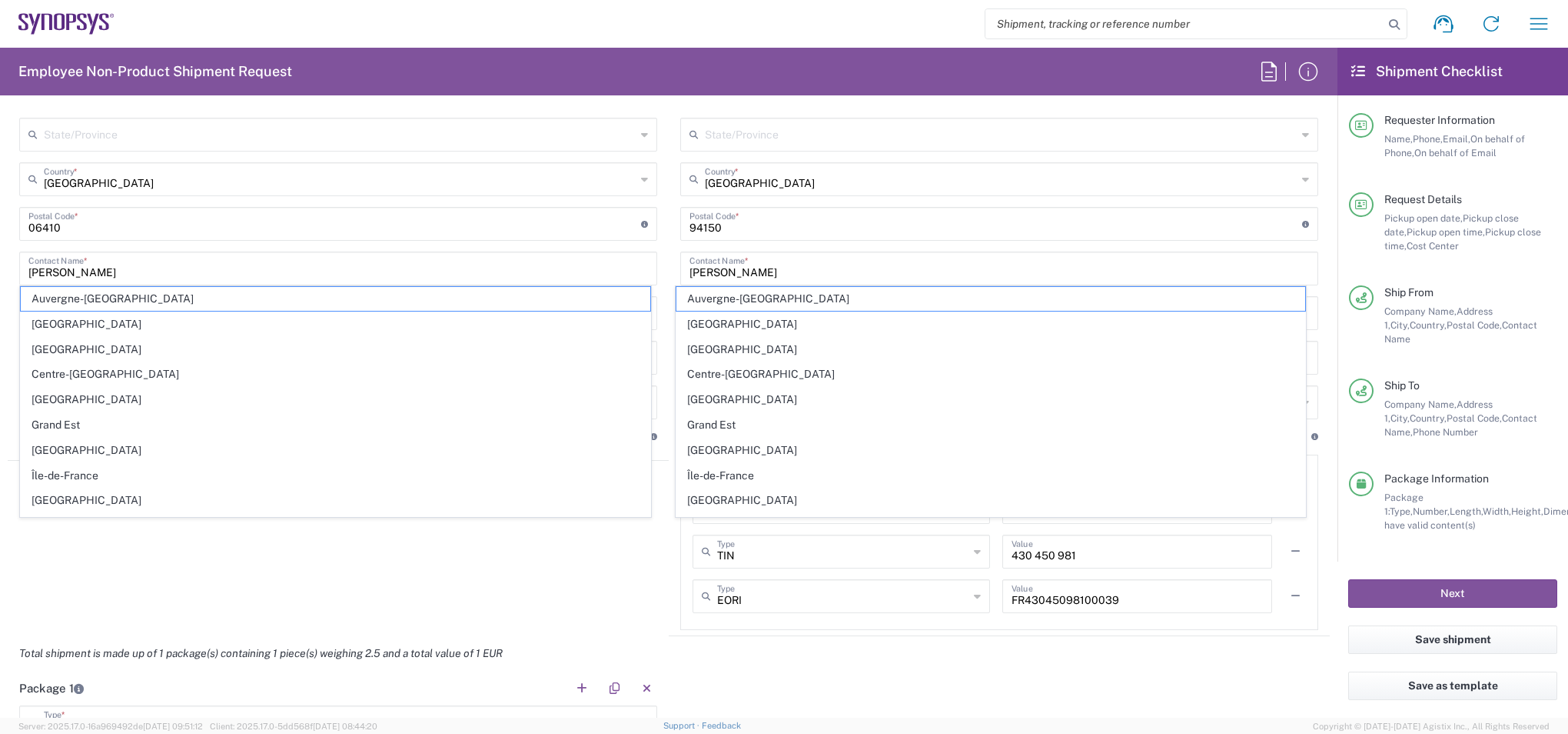
click at [2, 298] on form "Requester Information Santosh Kumar Kuragayala Name * 0033189961070 Phone * kur…" at bounding box center [668, 412] width 1337 height 610
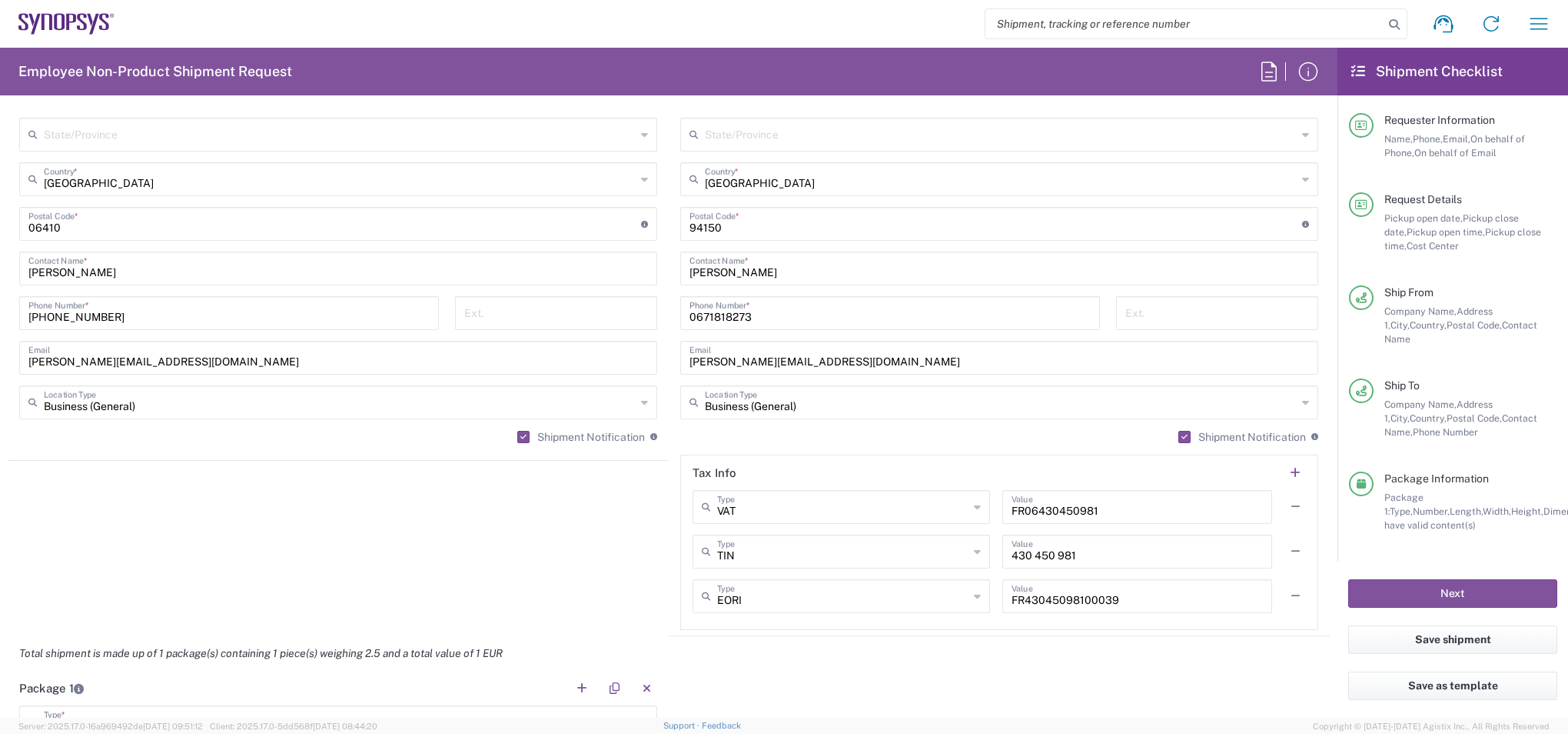
click at [319, 517] on agx-shipment-stop-widget "Ship From Location Aachen DE04 Agrate Brianza IT01 Aschheim DE02 Atlanta US60 A…" at bounding box center [338, 248] width 661 height 776
click at [495, 317] on input "tel" at bounding box center [556, 311] width 183 height 27
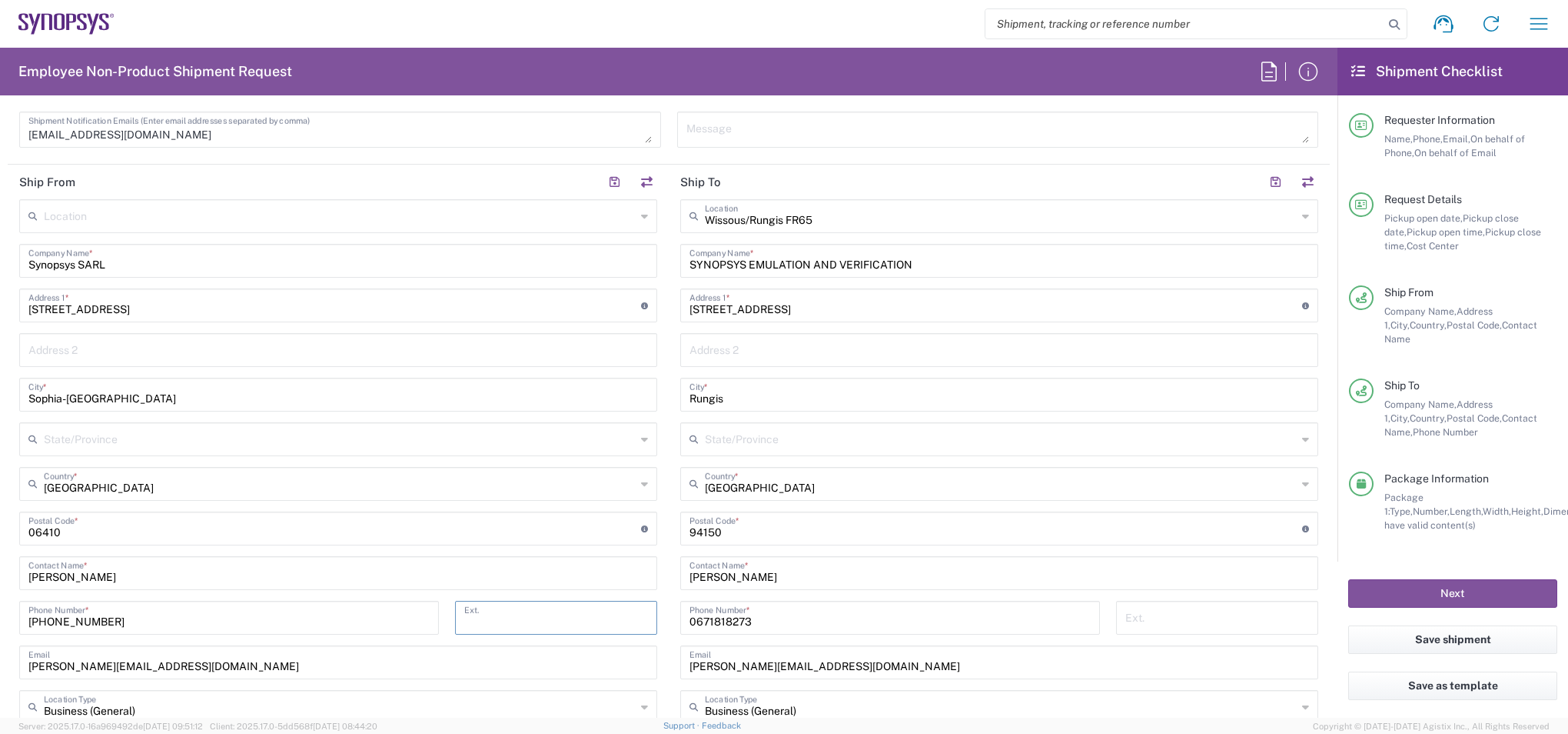
scroll to position [538, 0]
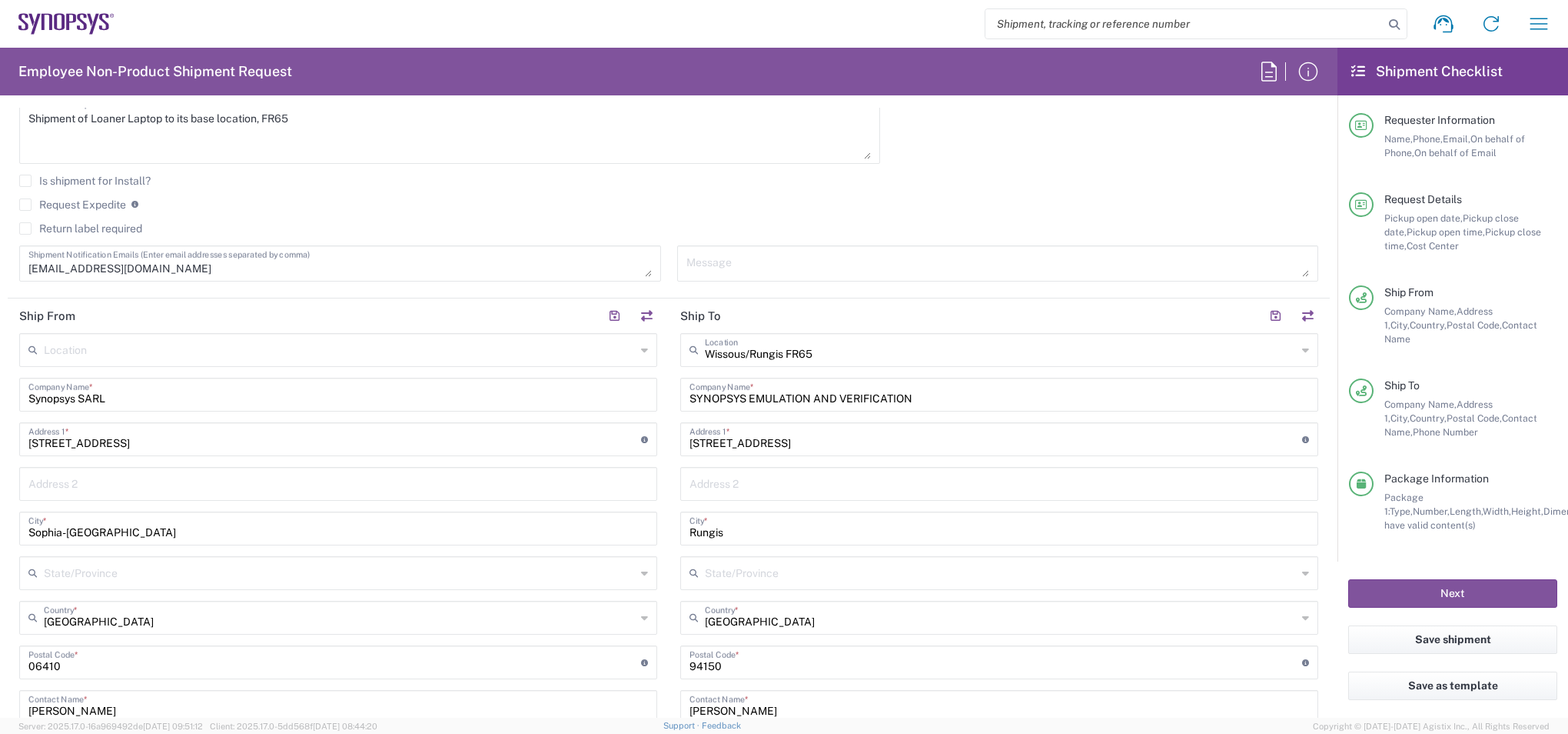
click at [323, 350] on input "text" at bounding box center [340, 349] width 592 height 27
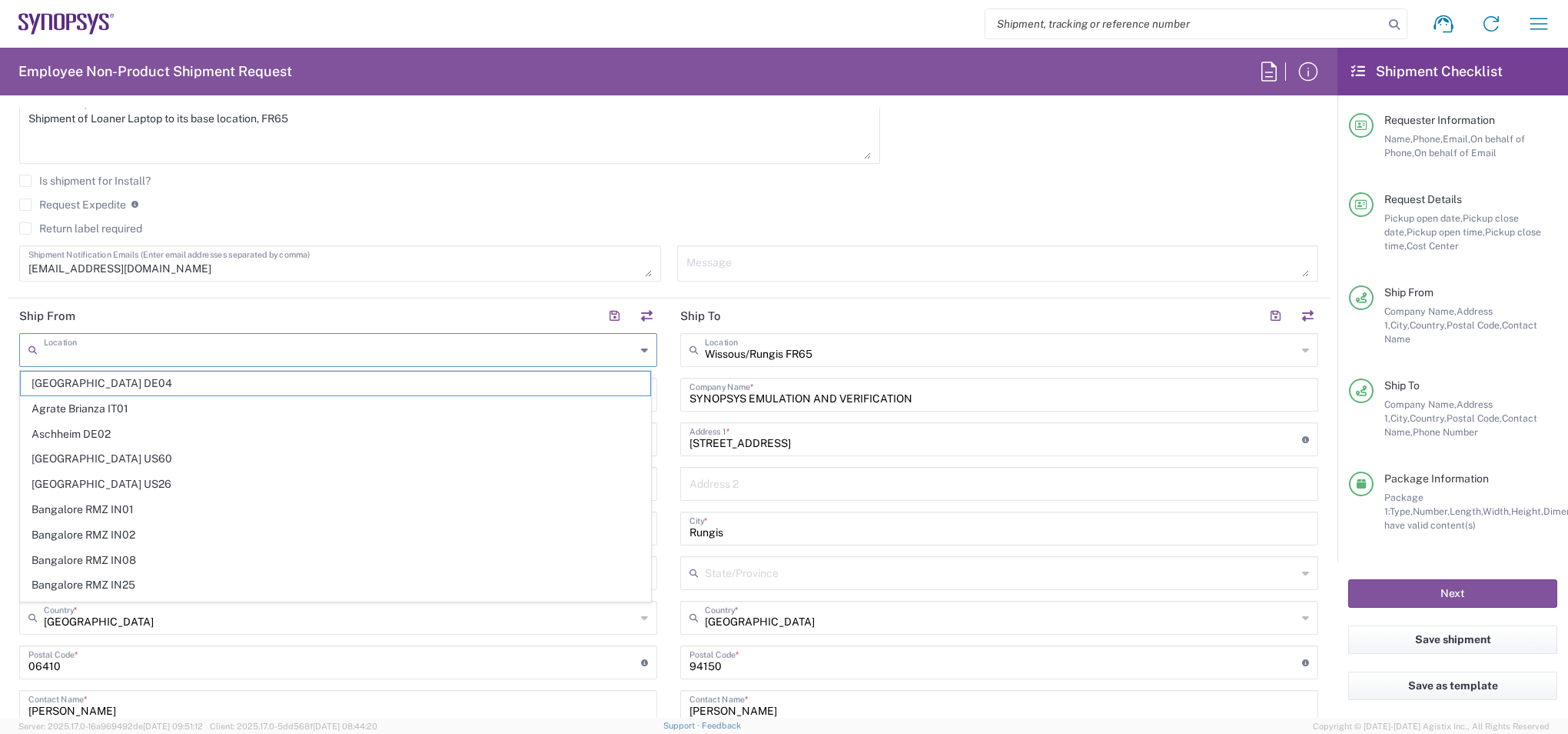
click at [0, 398] on html "Shipment request Shipment tracking Employee non-product shipment request My shi…" at bounding box center [784, 367] width 1568 height 734
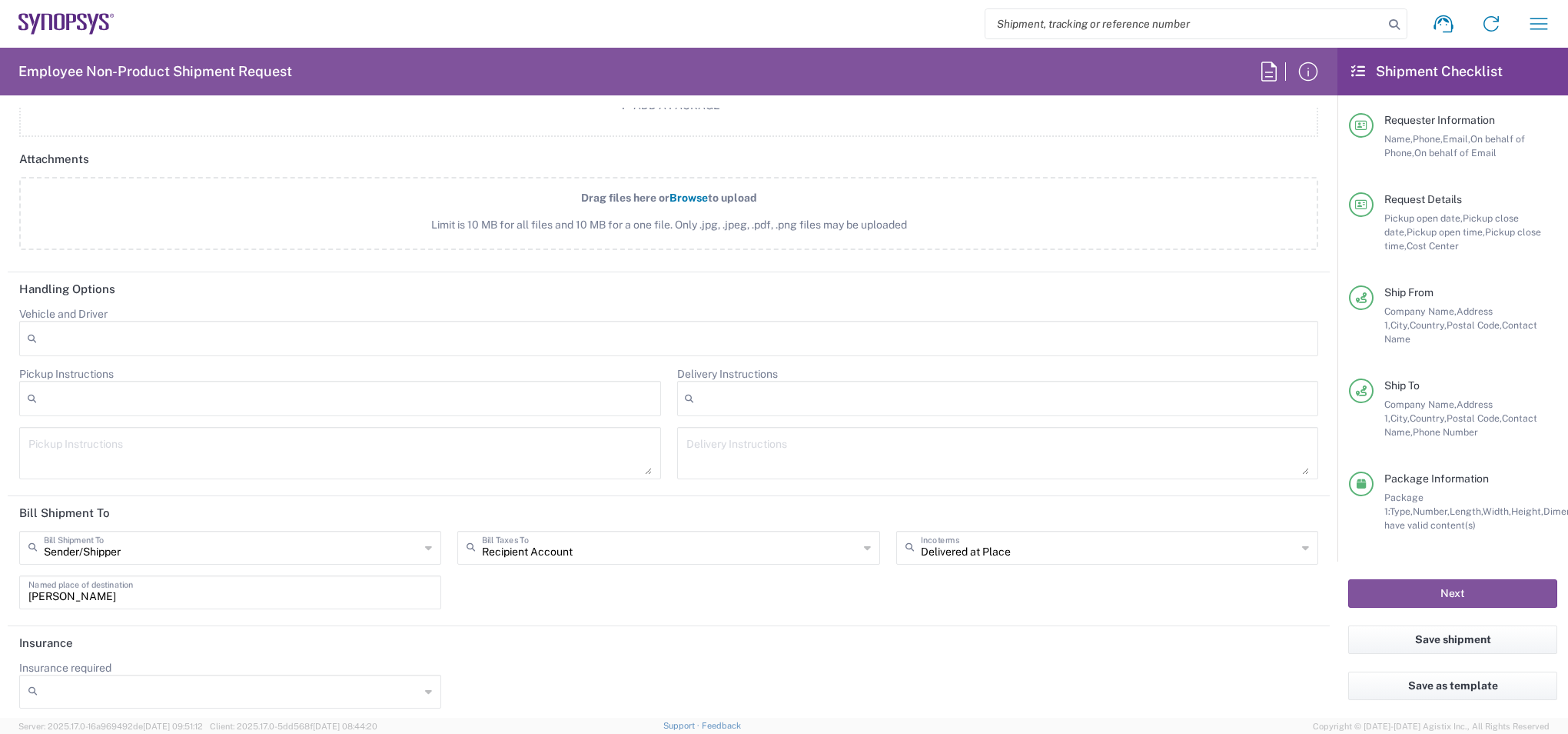
scroll to position [1976, 0]
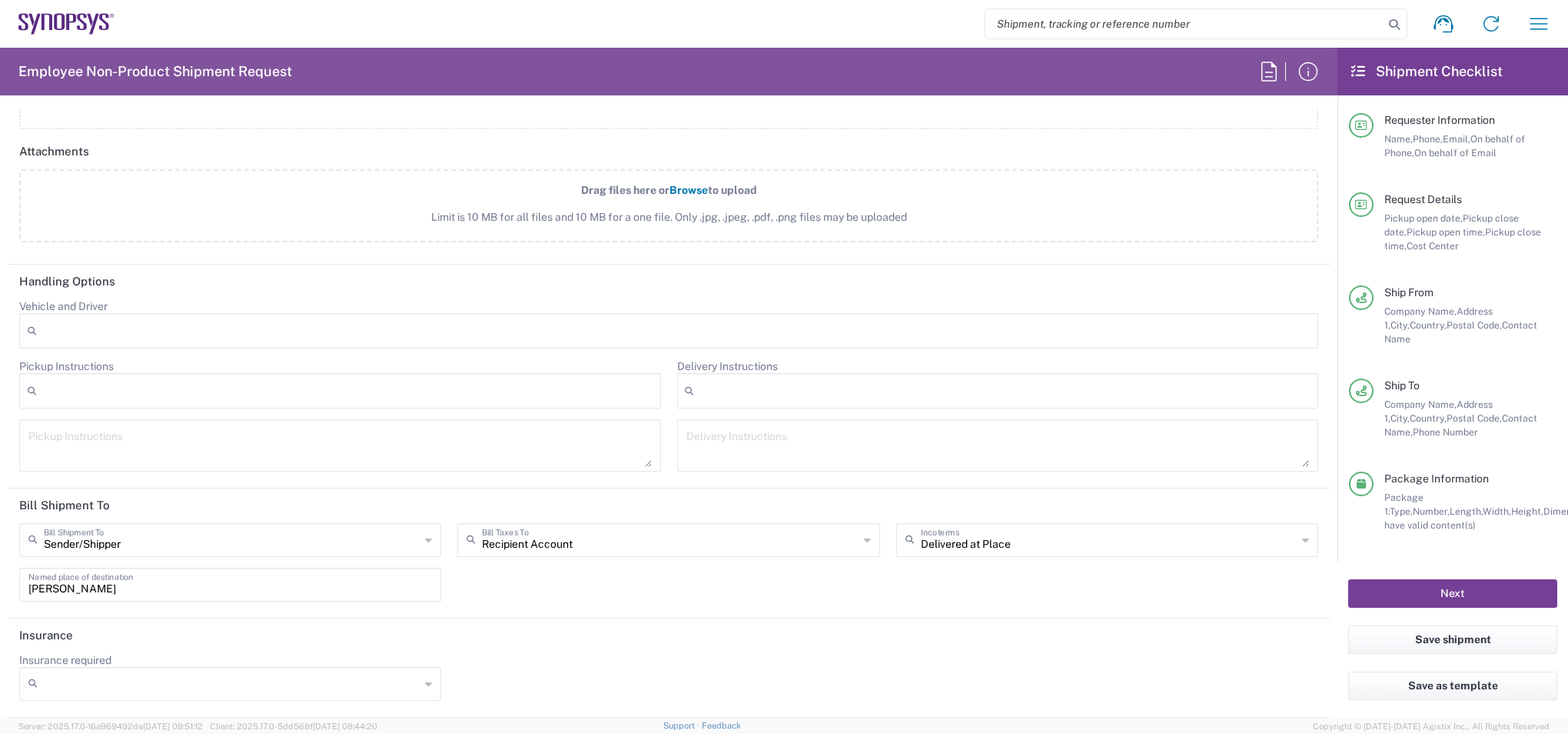
click at [1465, 583] on button "Next" at bounding box center [1453, 593] width 209 height 29
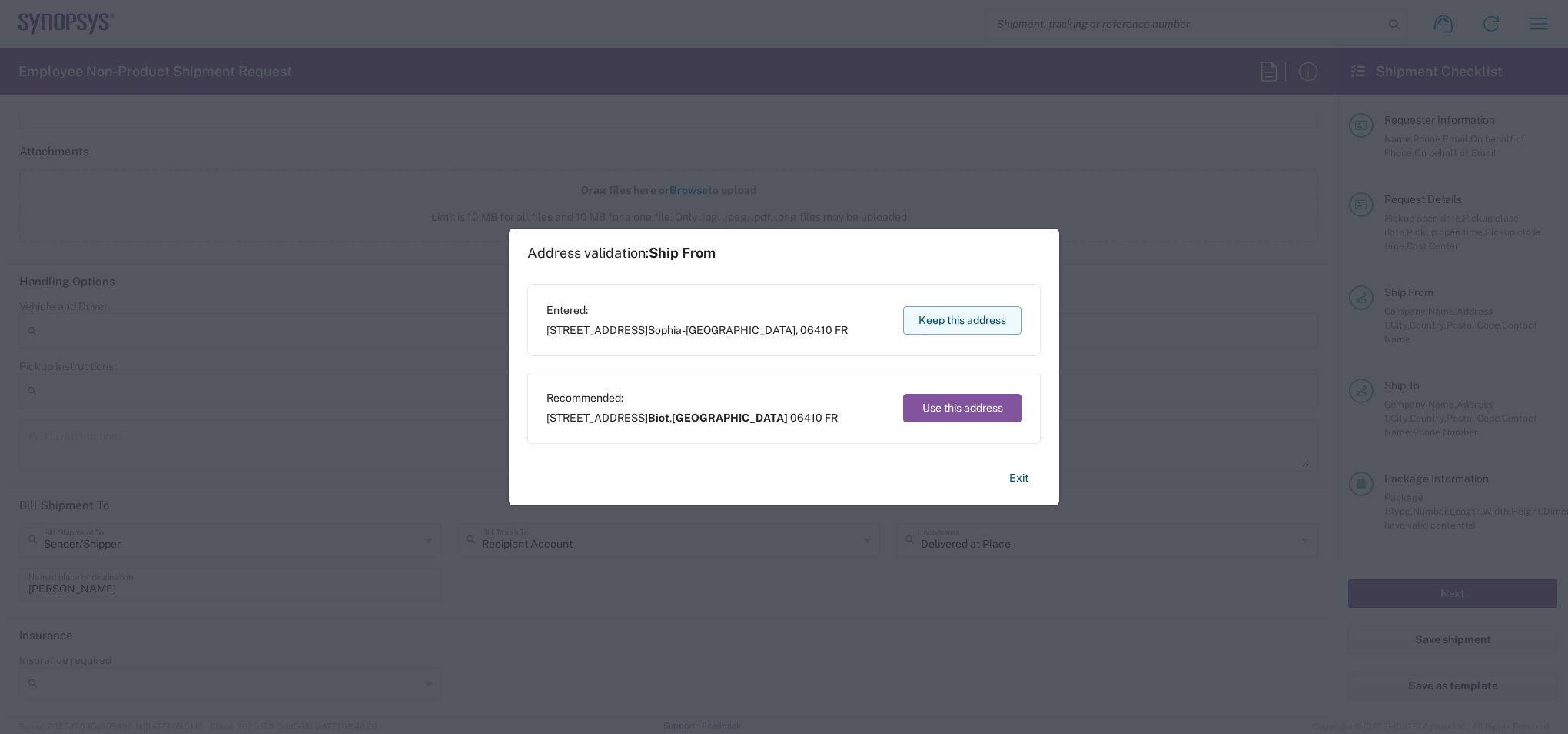
click at [976, 324] on button "Keep this address" at bounding box center [963, 320] width 119 height 29
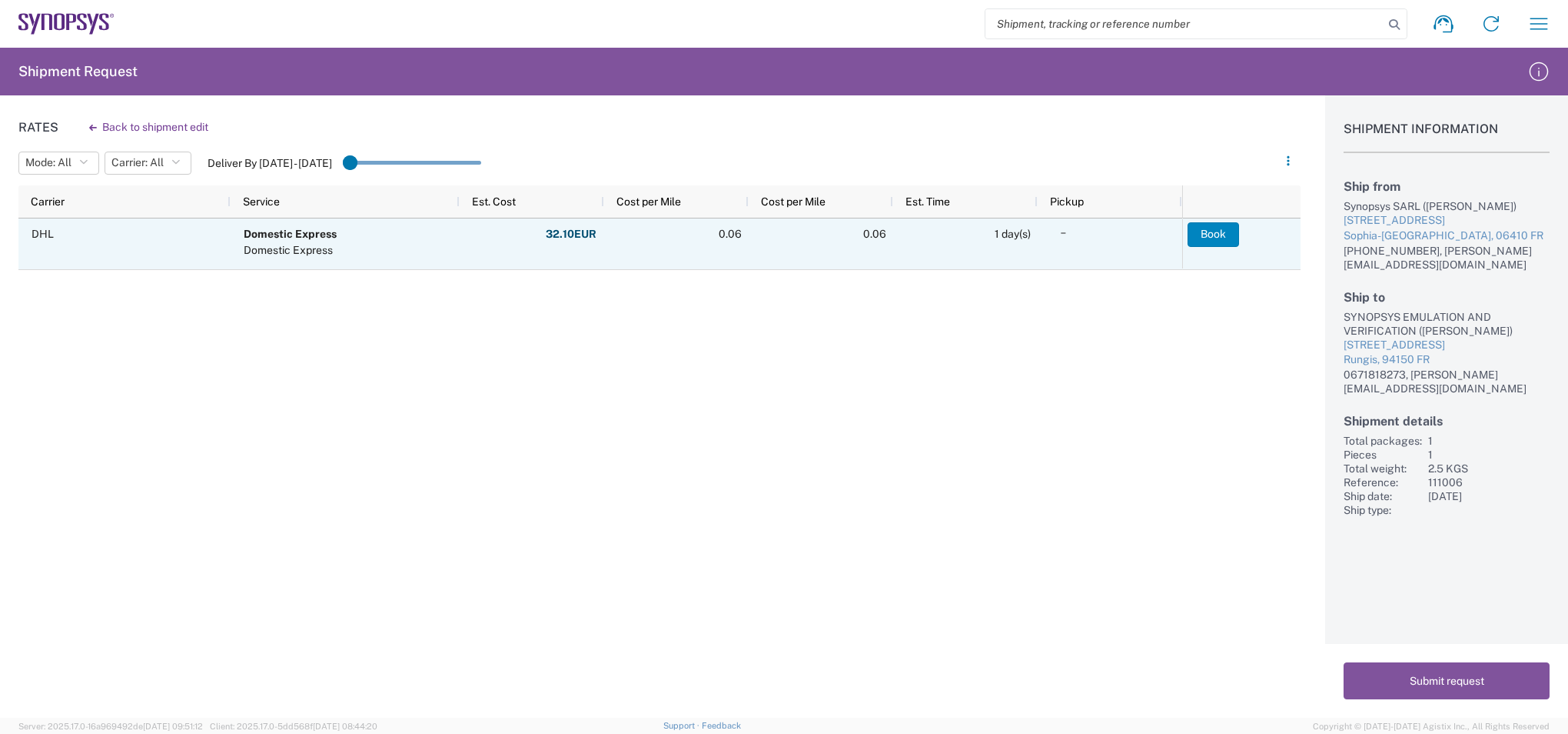
click at [1221, 239] on button "Book" at bounding box center [1213, 234] width 52 height 24
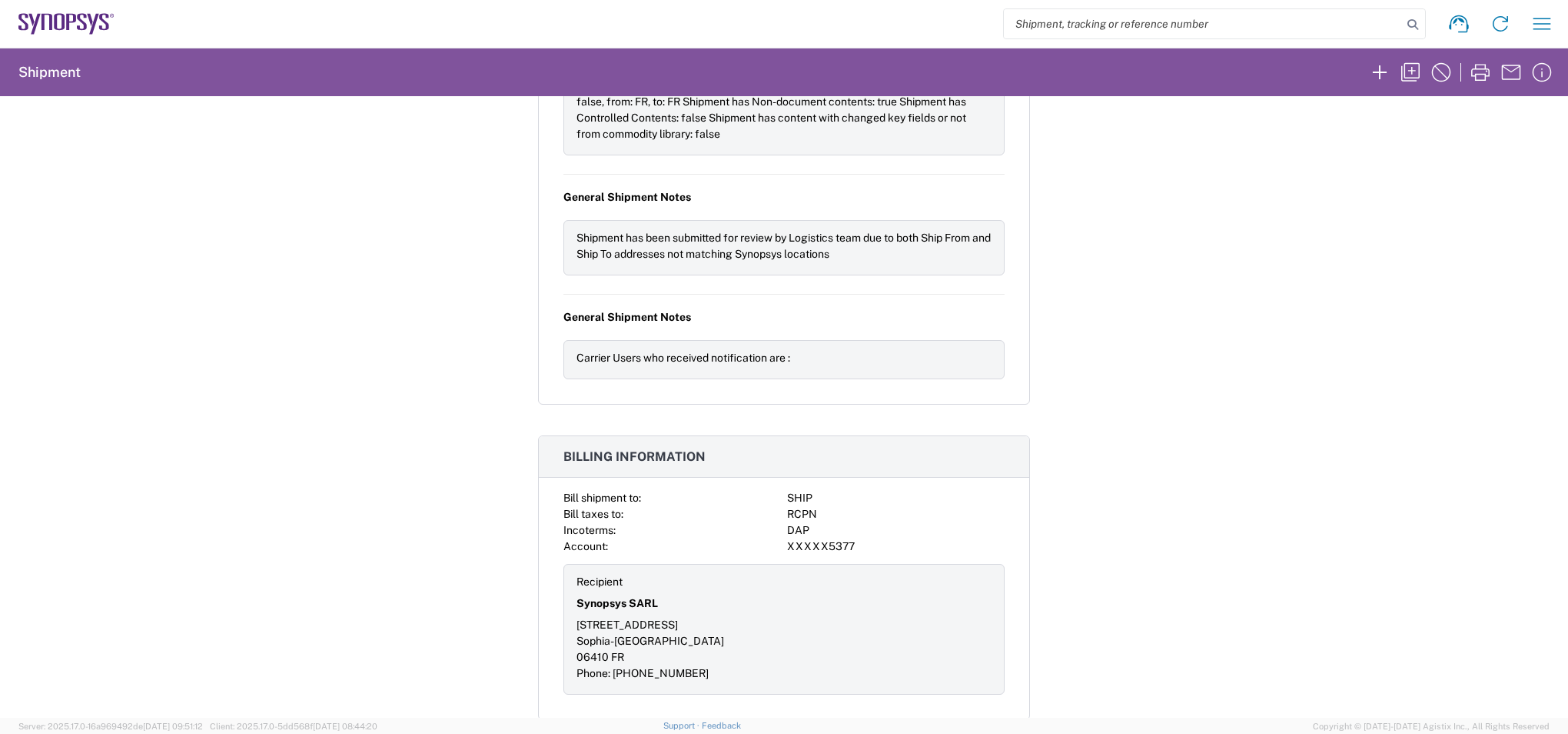
scroll to position [2394, 0]
